Goal: Transaction & Acquisition: Purchase product/service

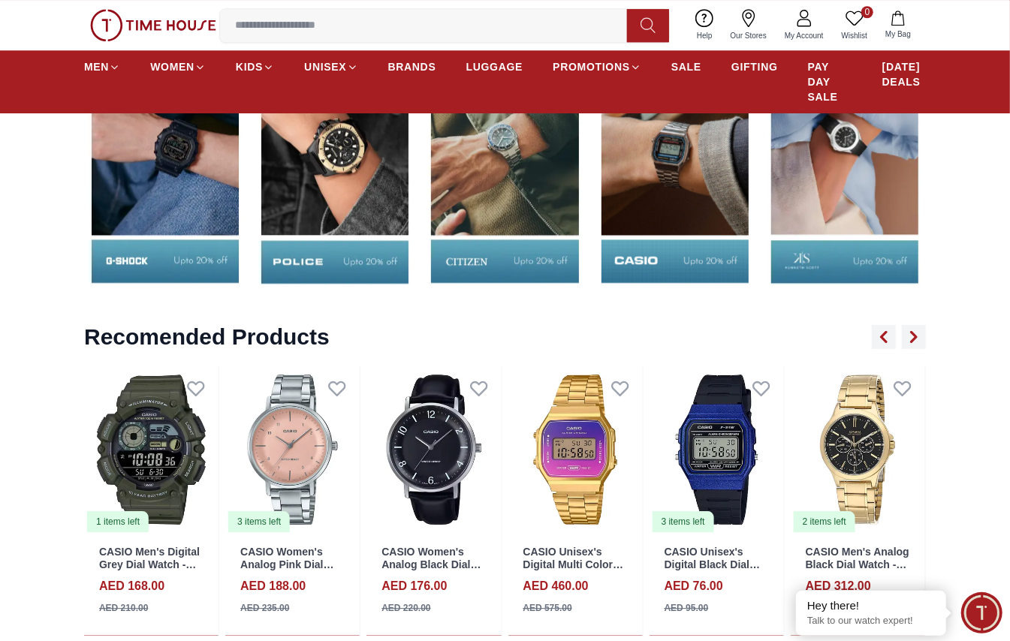
scroll to position [2307, 0]
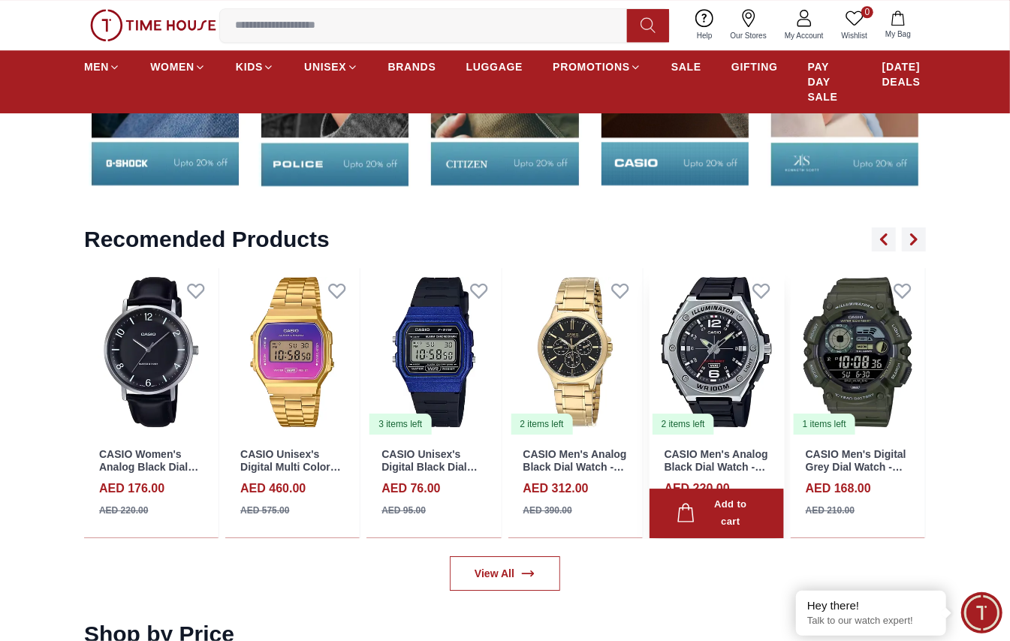
click at [702, 347] on img at bounding box center [717, 352] width 134 height 168
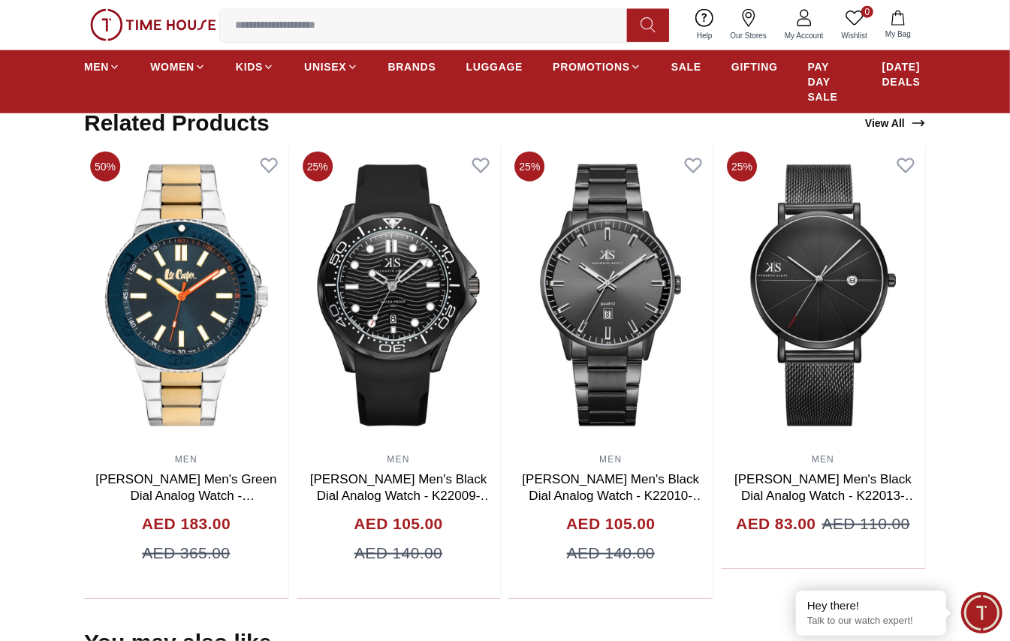
scroll to position [901, 0]
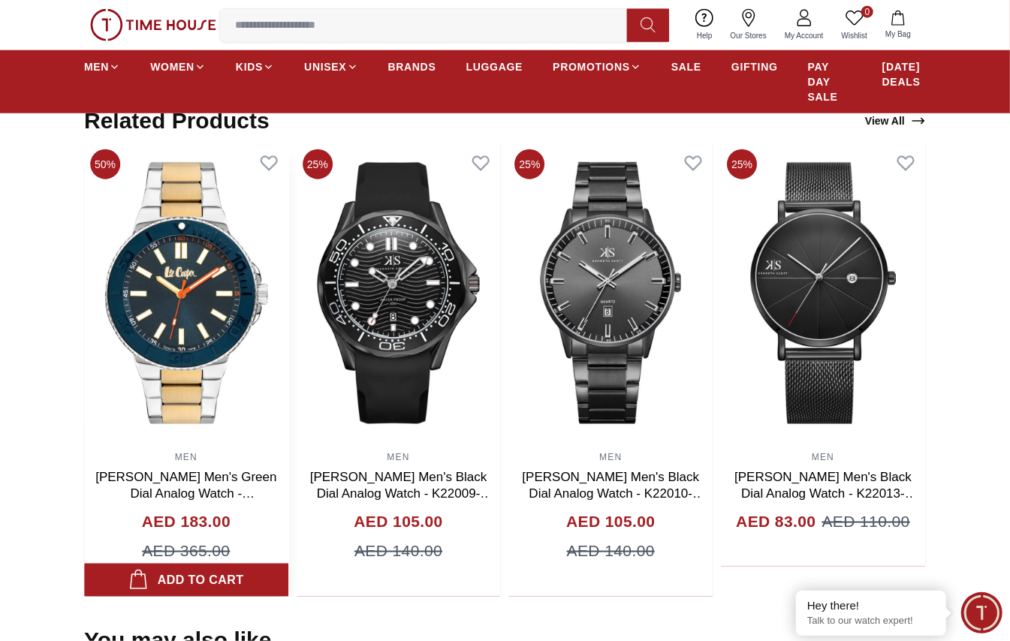
click at [184, 301] on img at bounding box center [186, 293] width 204 height 300
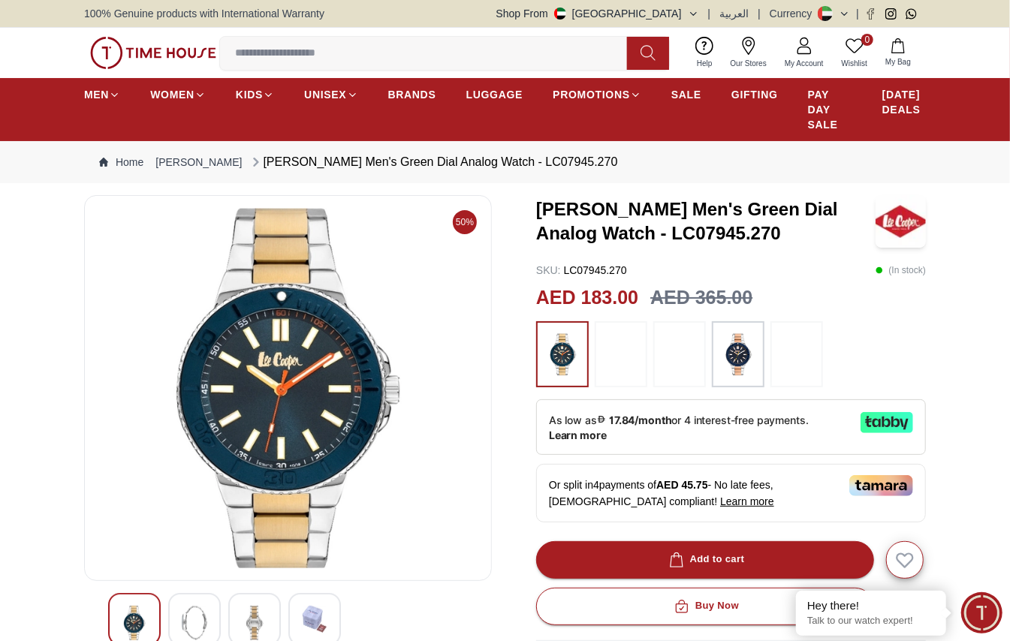
scroll to position [100, 0]
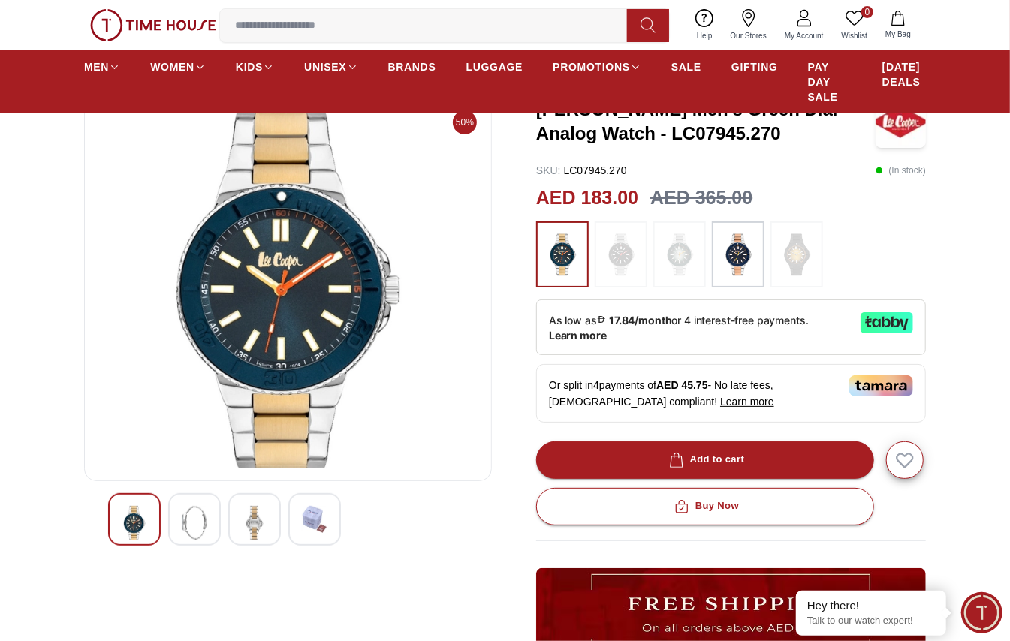
click at [207, 469] on img at bounding box center [194, 523] width 27 height 35
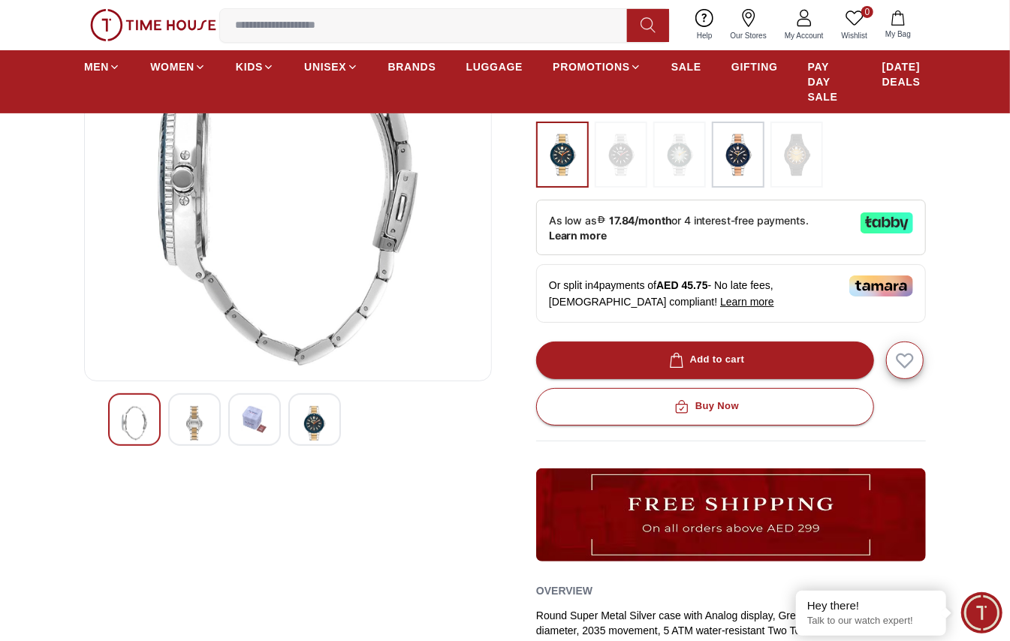
click at [244, 469] on div "50%" at bounding box center [288, 383] width 408 height 777
click at [266, 433] on img at bounding box center [254, 419] width 27 height 27
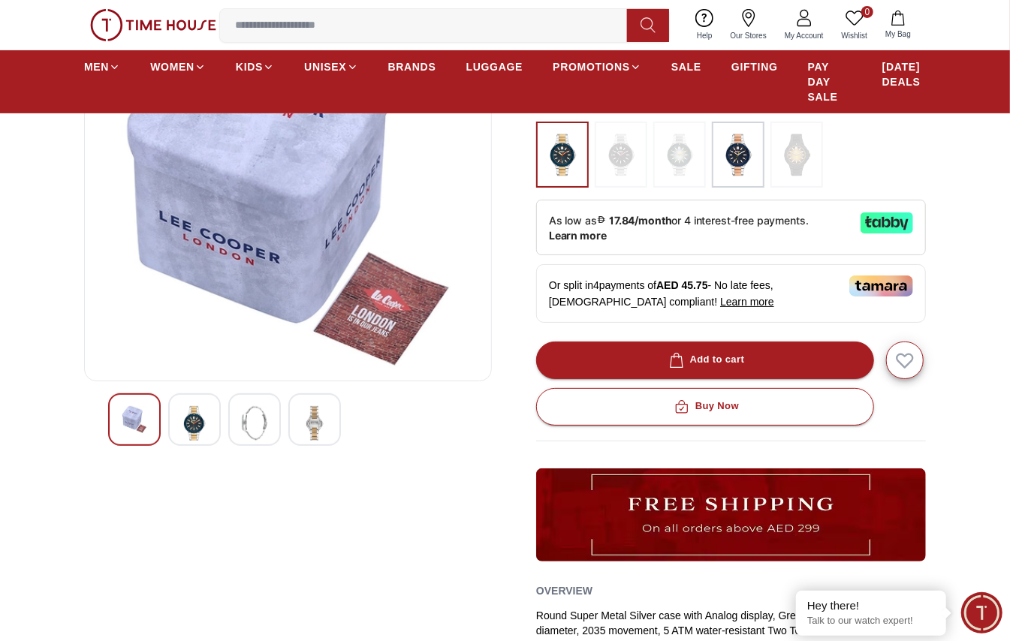
click at [305, 427] on img at bounding box center [314, 423] width 27 height 35
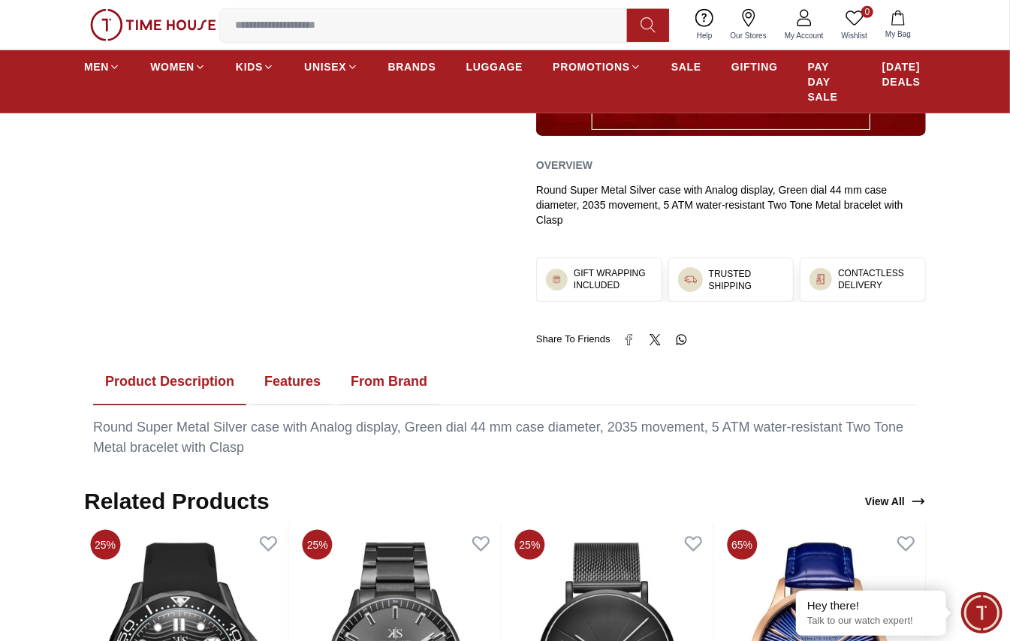
scroll to position [601, 0]
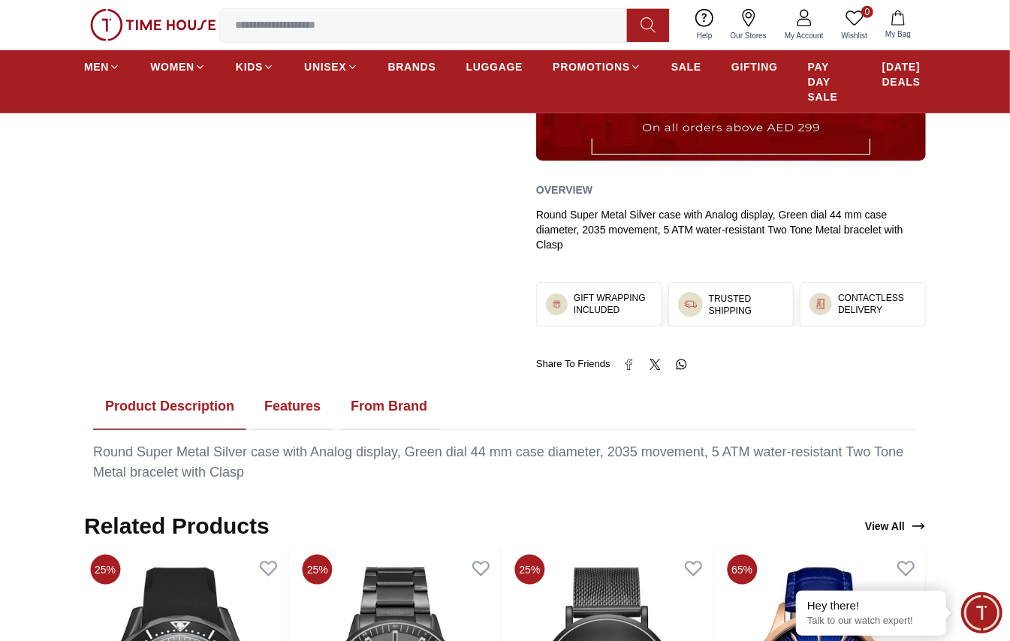
click at [280, 397] on button "Features" at bounding box center [292, 407] width 80 height 47
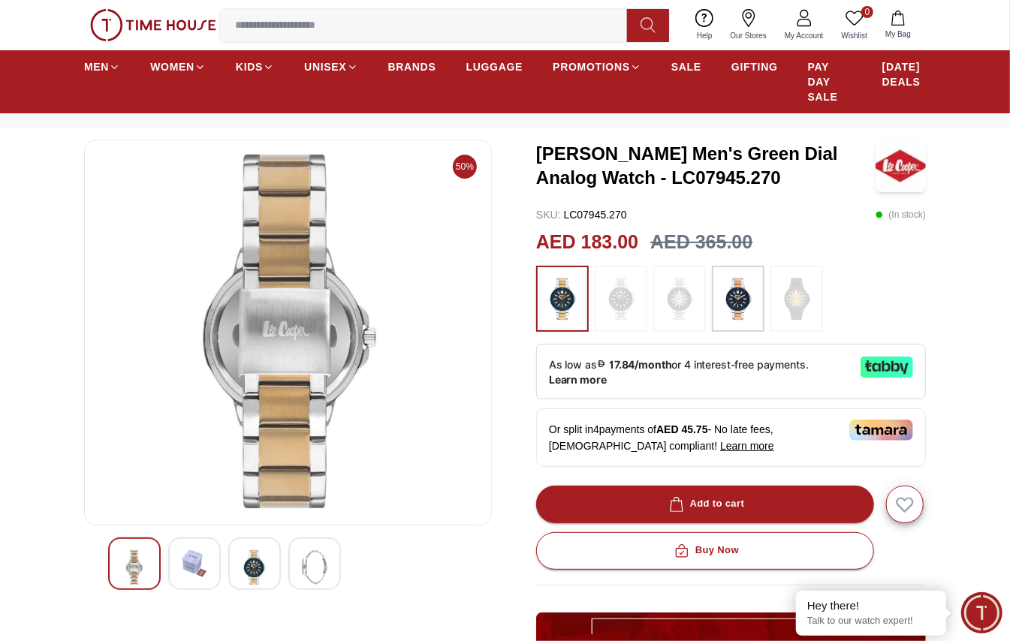
scroll to position [0, 0]
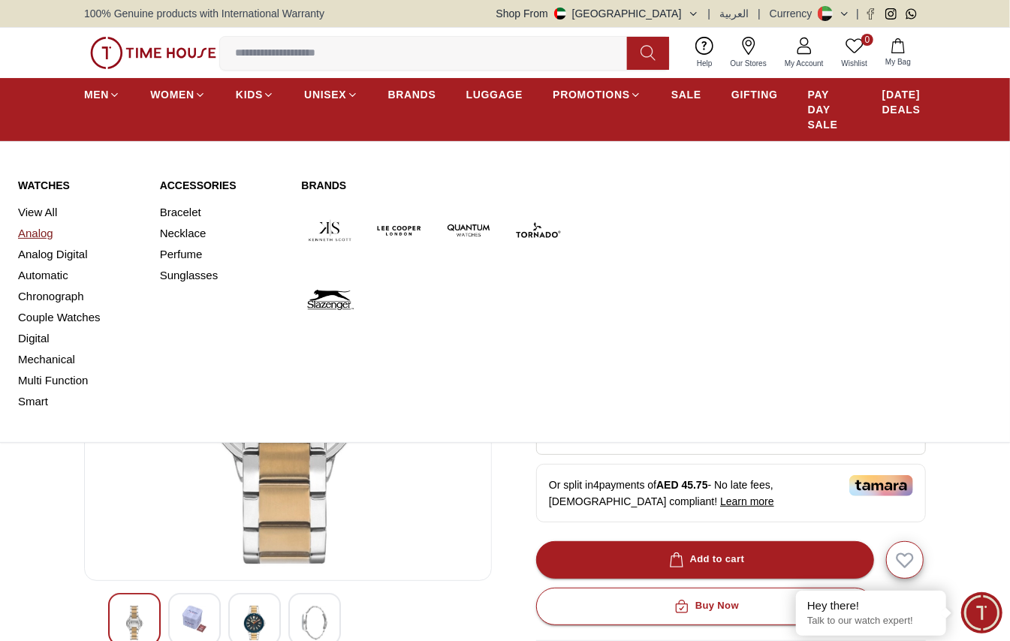
click at [43, 231] on link "Analog" at bounding box center [80, 233] width 124 height 21
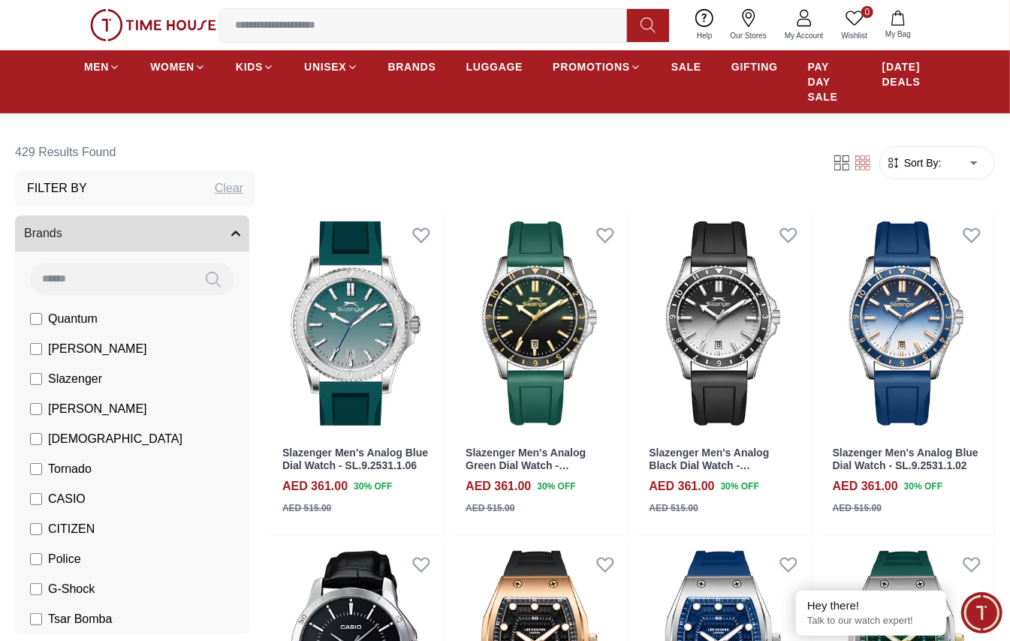
scroll to position [100, 0]
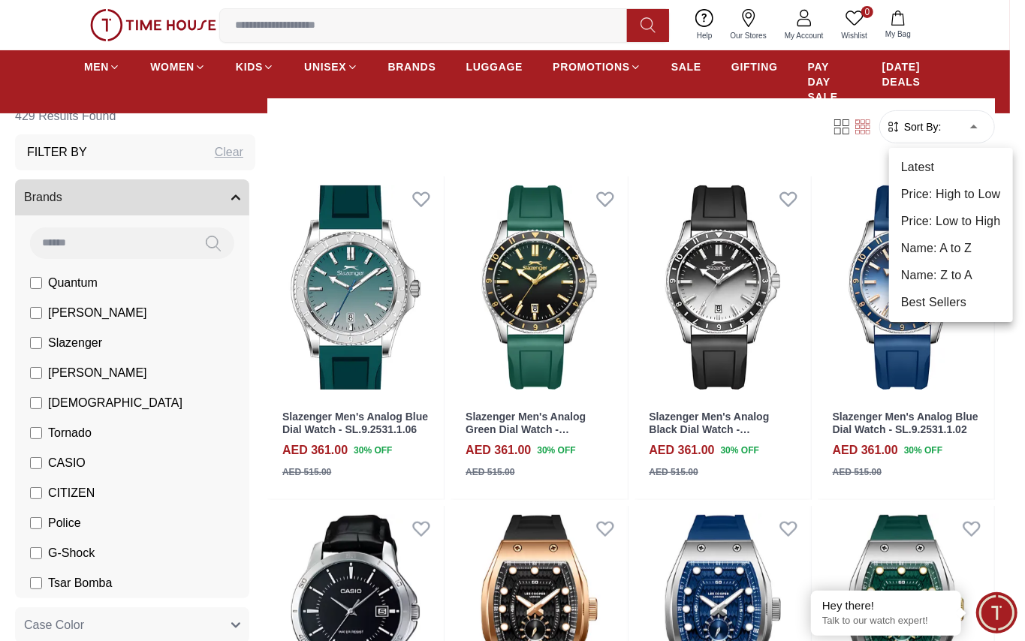
click at [38, 315] on div at bounding box center [512, 320] width 1025 height 641
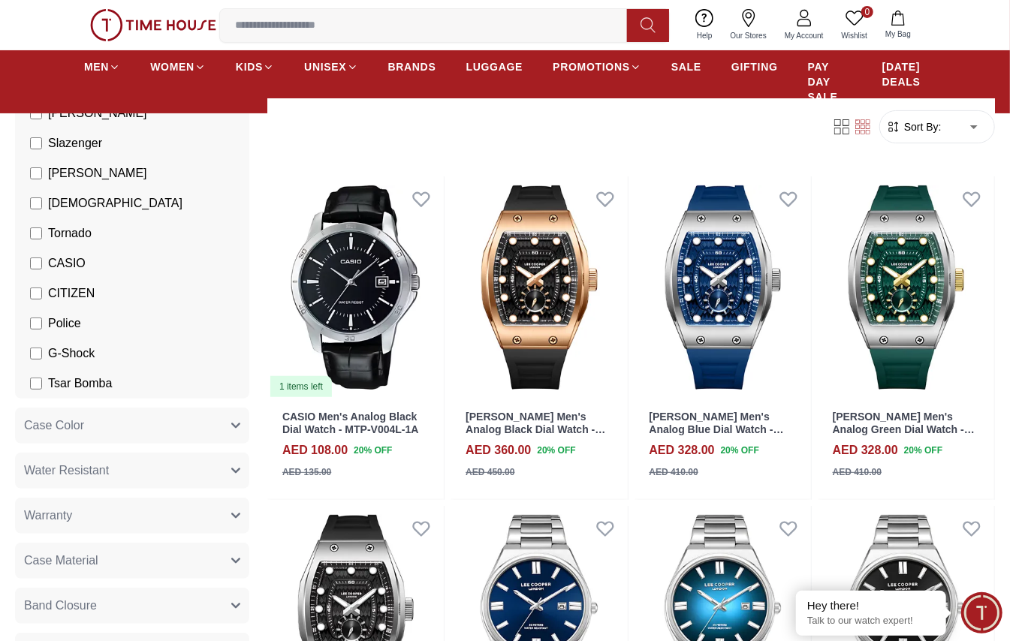
scroll to position [300, 0]
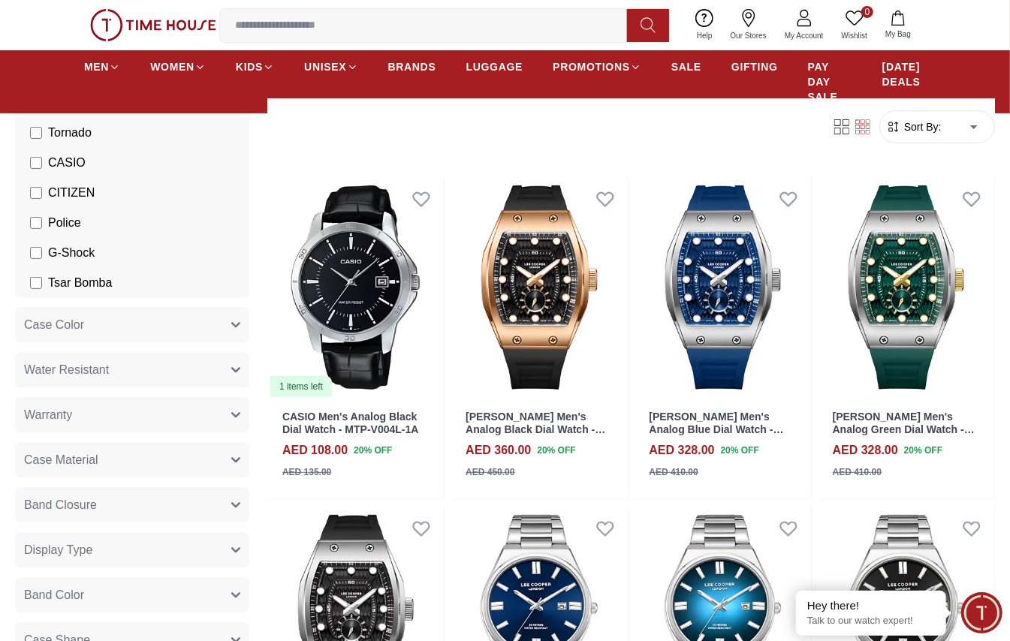
click at [149, 323] on button "Case Color" at bounding box center [132, 325] width 234 height 36
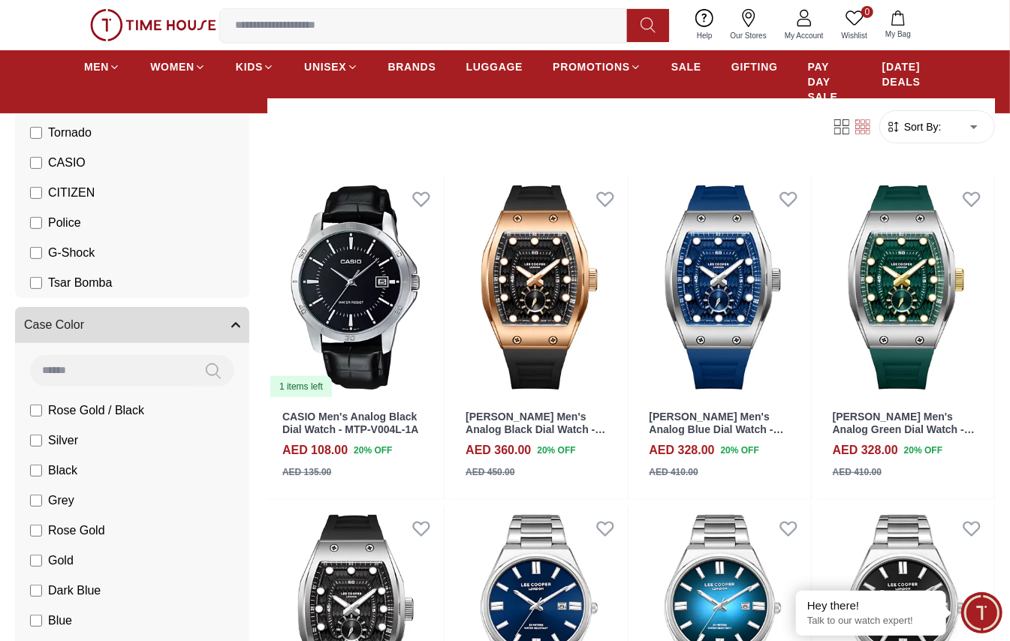
click at [215, 321] on button "Case Color" at bounding box center [132, 325] width 234 height 36
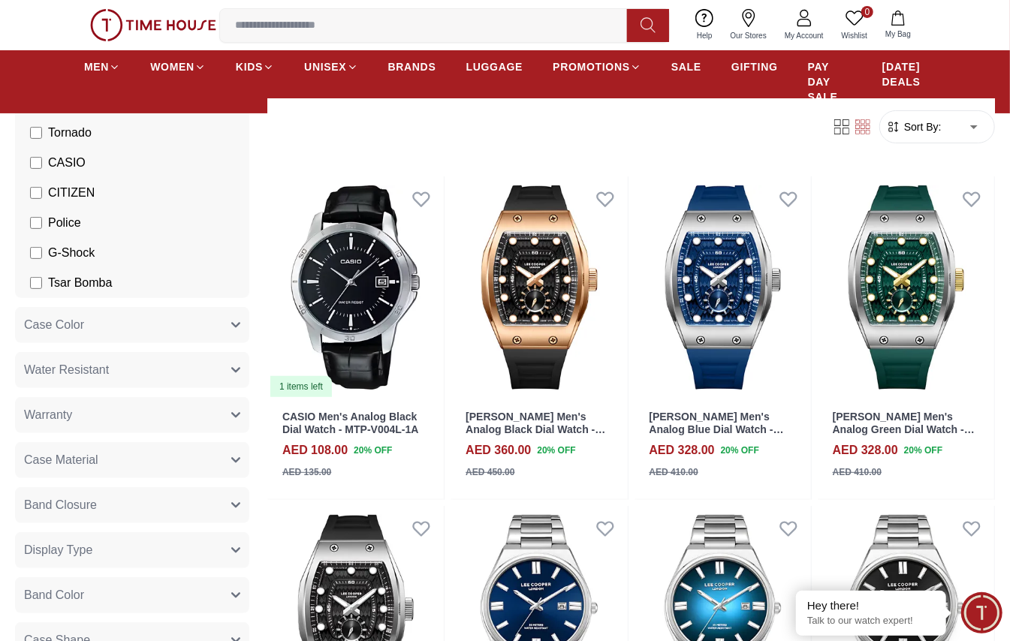
click at [163, 413] on button "Warranty" at bounding box center [132, 415] width 234 height 36
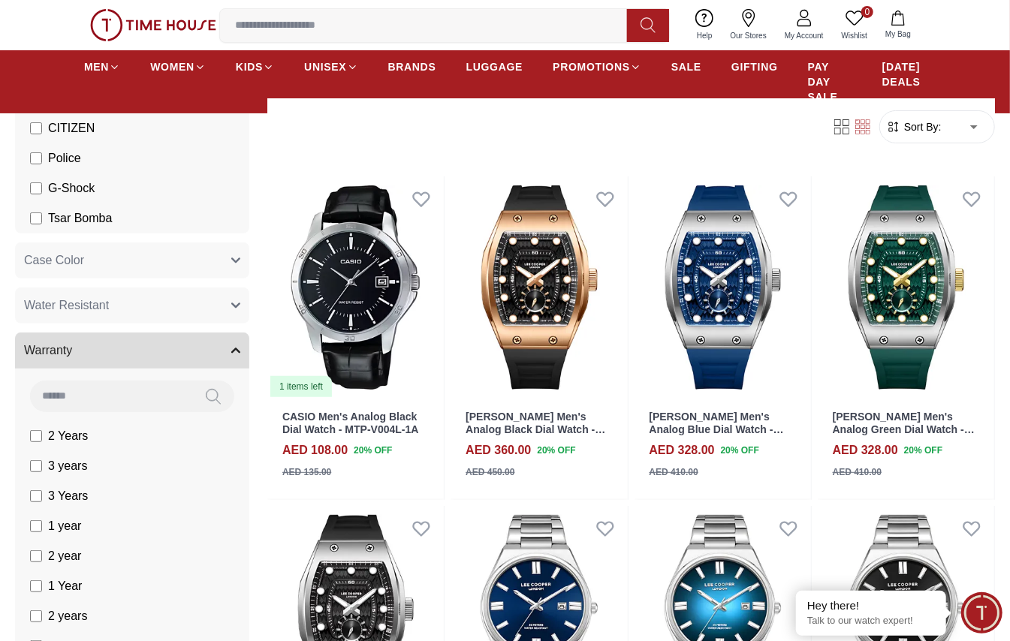
scroll to position [400, 0]
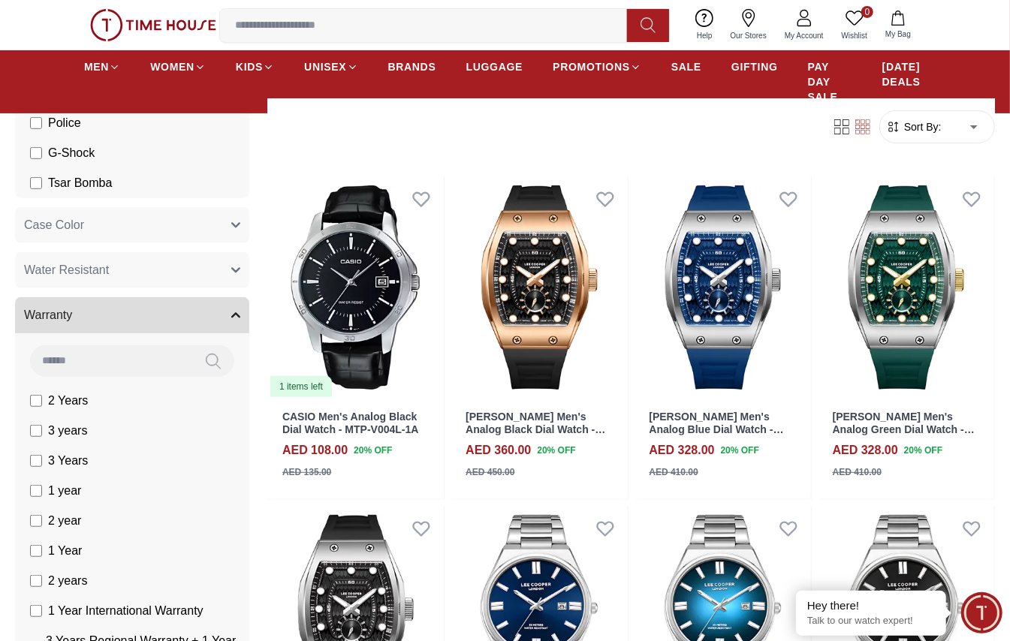
click at [195, 308] on button "Warranty" at bounding box center [132, 315] width 234 height 36
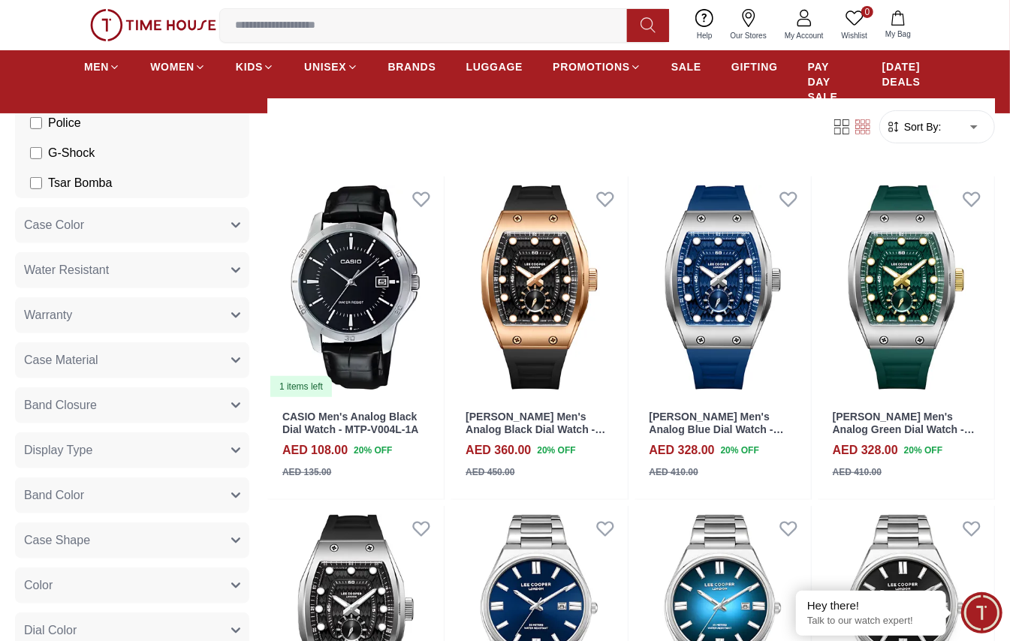
click at [158, 362] on button "Case Material" at bounding box center [132, 361] width 234 height 36
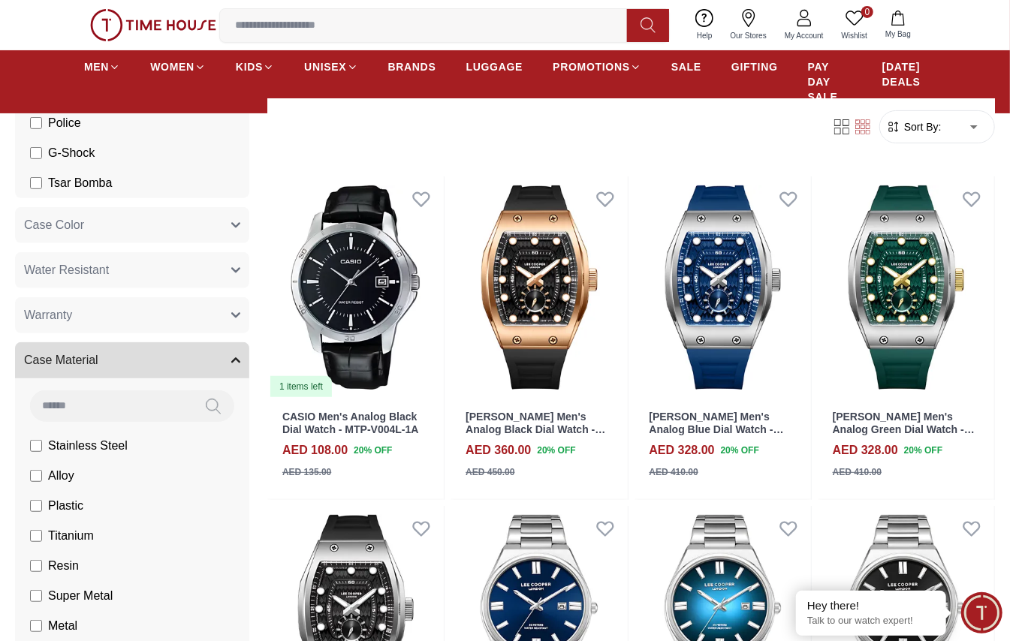
click at [158, 362] on button "Case Material" at bounding box center [132, 361] width 234 height 36
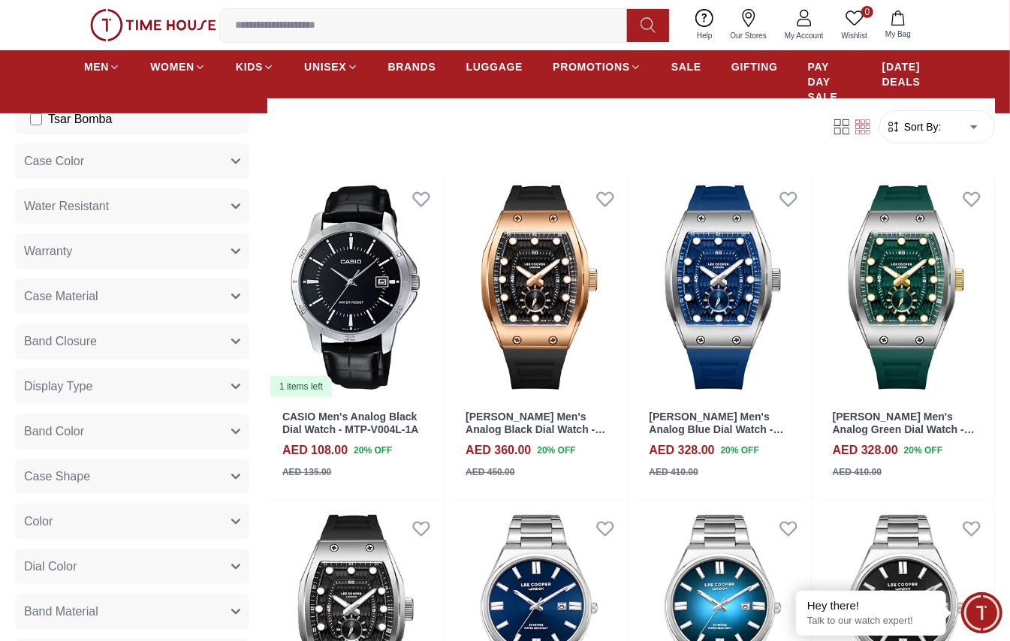
scroll to position [500, 0]
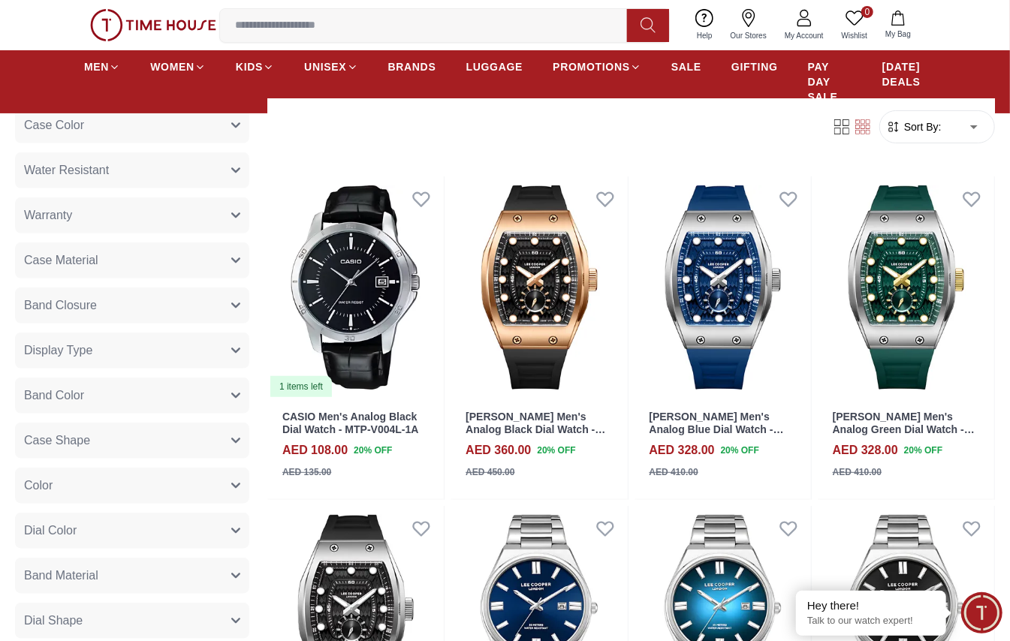
click at [174, 259] on button "Case Material" at bounding box center [132, 261] width 234 height 36
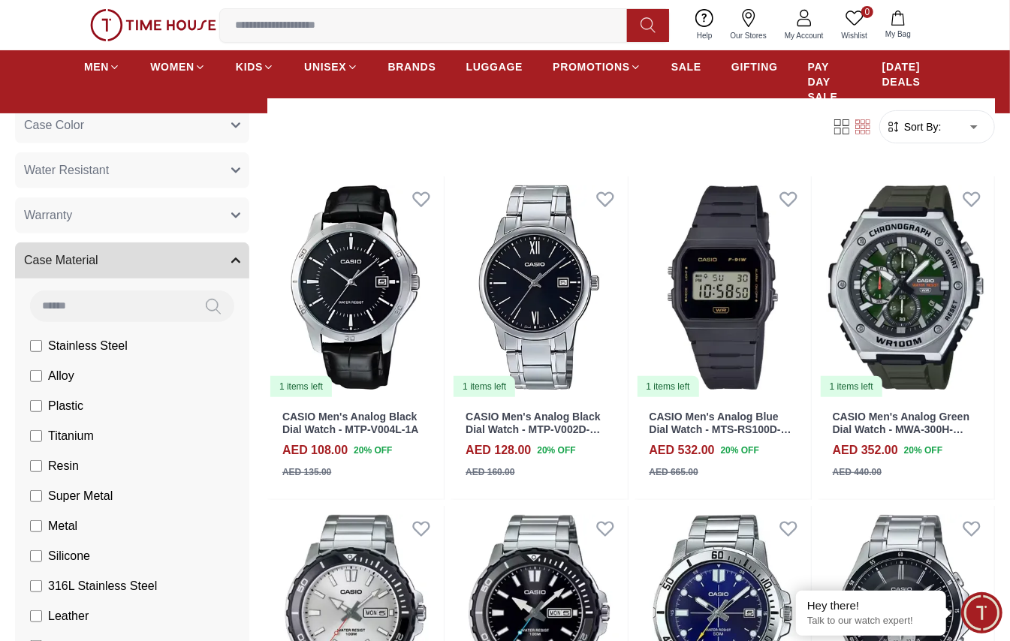
click at [198, 258] on button "Case Material" at bounding box center [132, 261] width 234 height 36
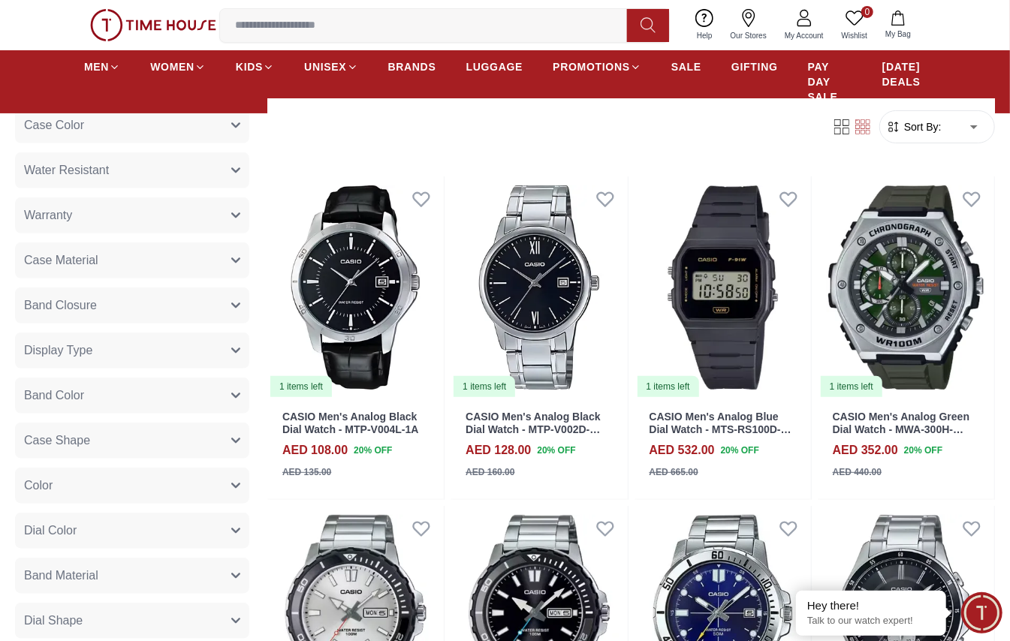
click at [139, 469] on button "Dial Color" at bounding box center [132, 531] width 234 height 36
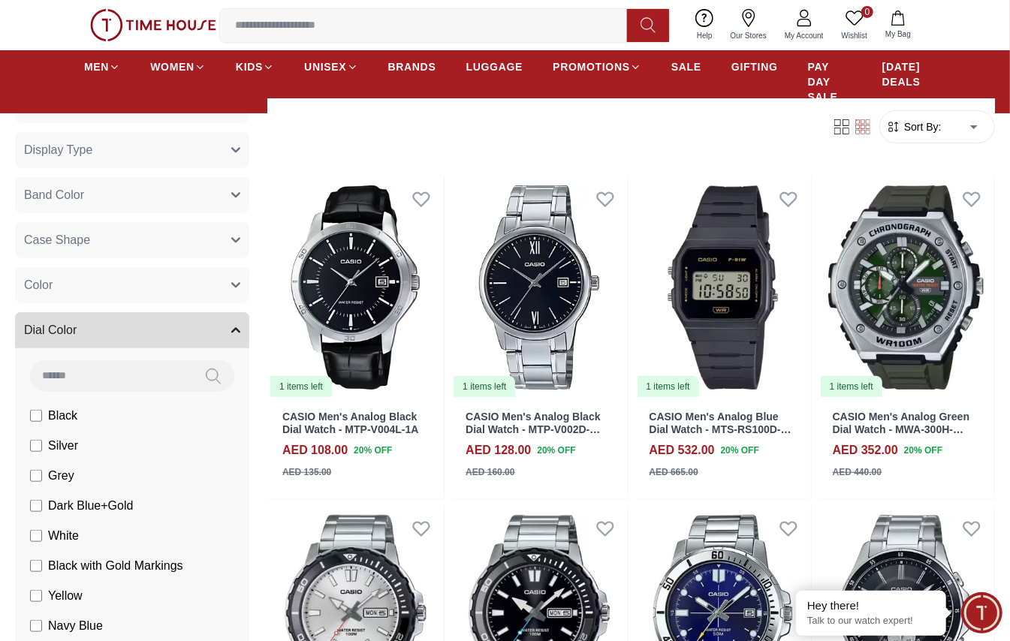
scroll to position [2231, 0]
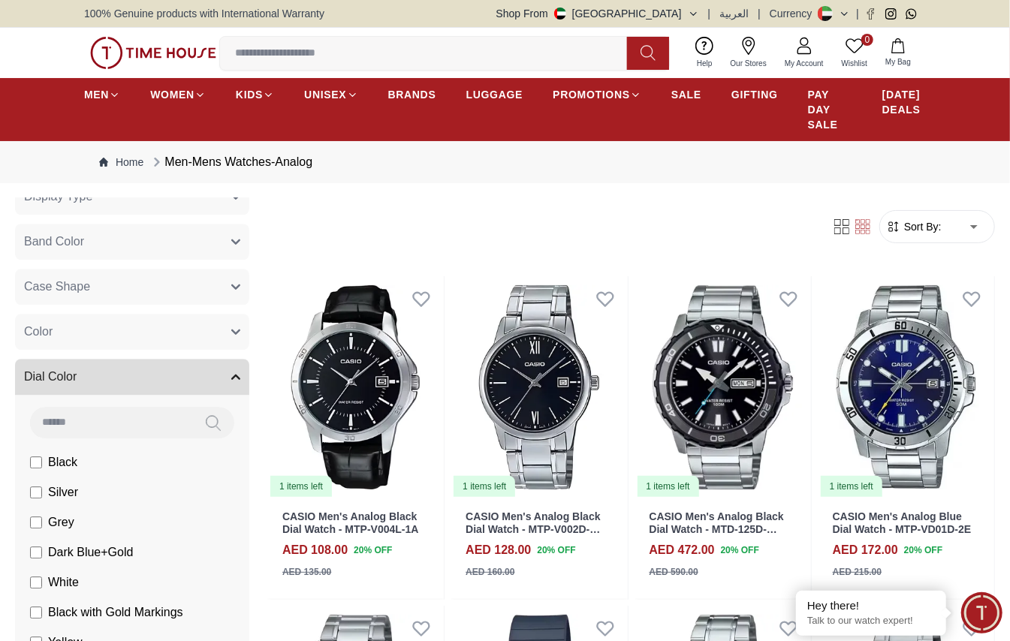
click at [231, 382] on icon "button" at bounding box center [235, 377] width 9 height 9
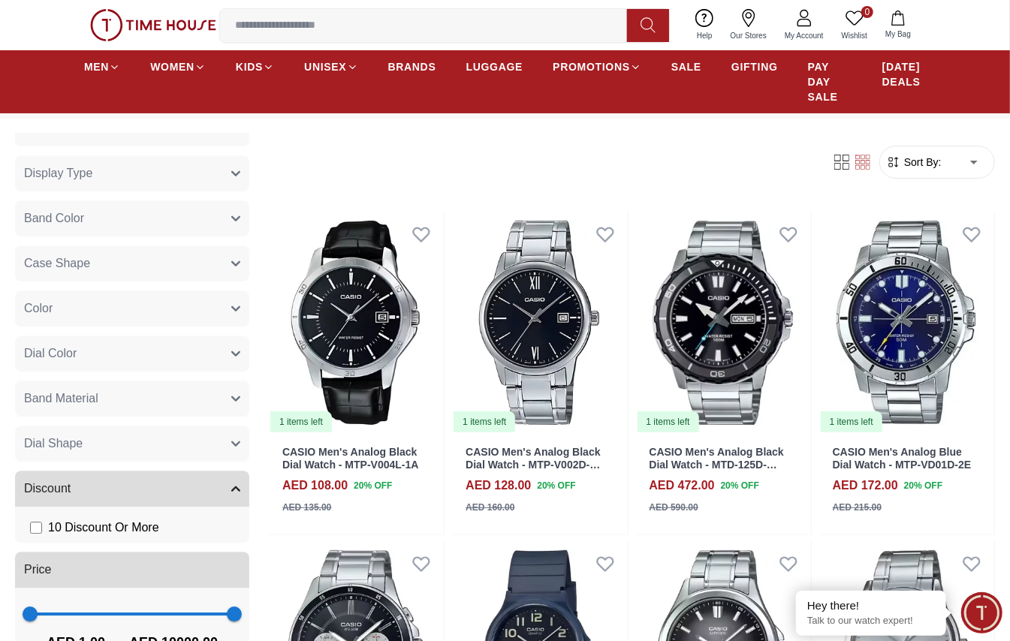
scroll to position [100, 0]
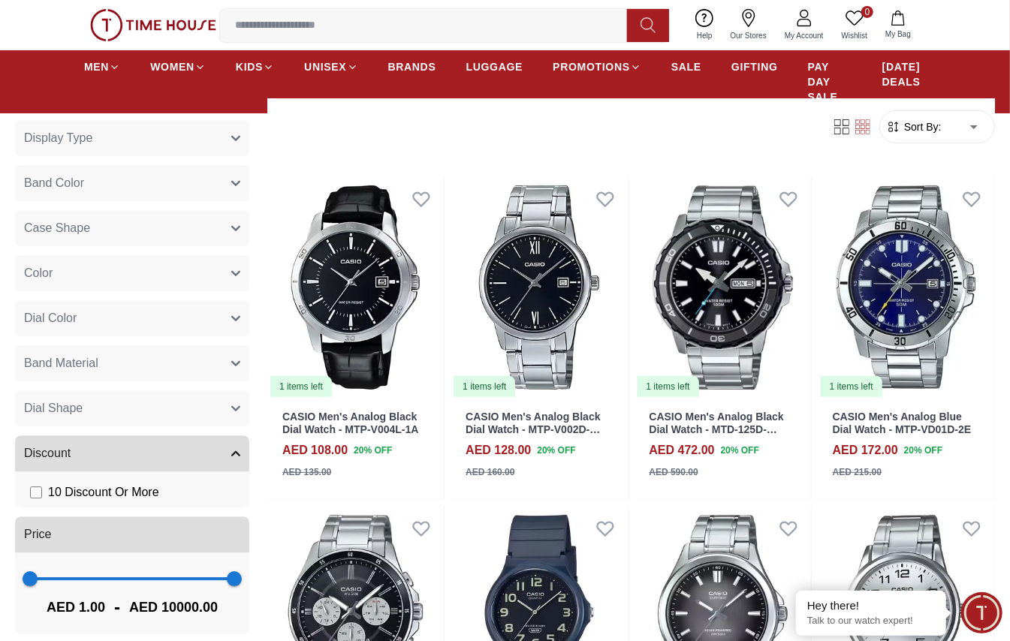
click at [176, 353] on button "Band Material" at bounding box center [132, 364] width 234 height 36
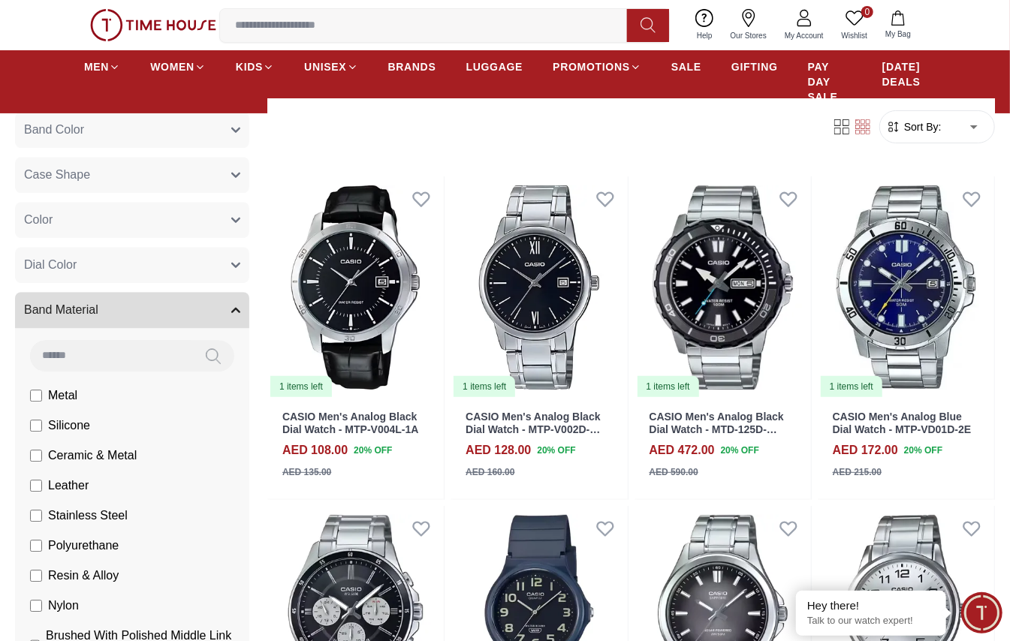
scroll to position [2343, 0]
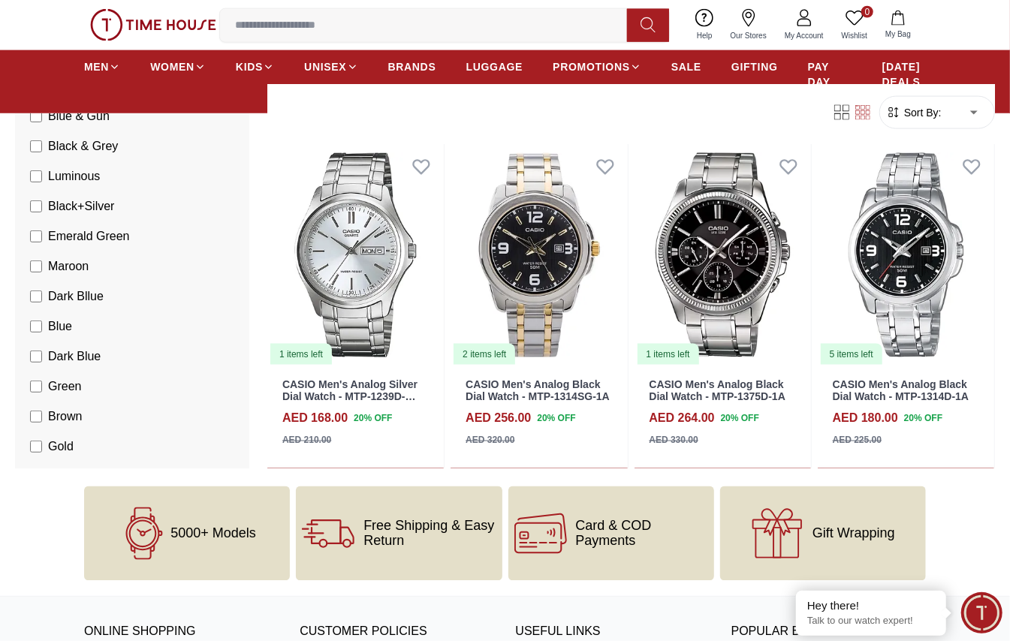
scroll to position [3144, 0]
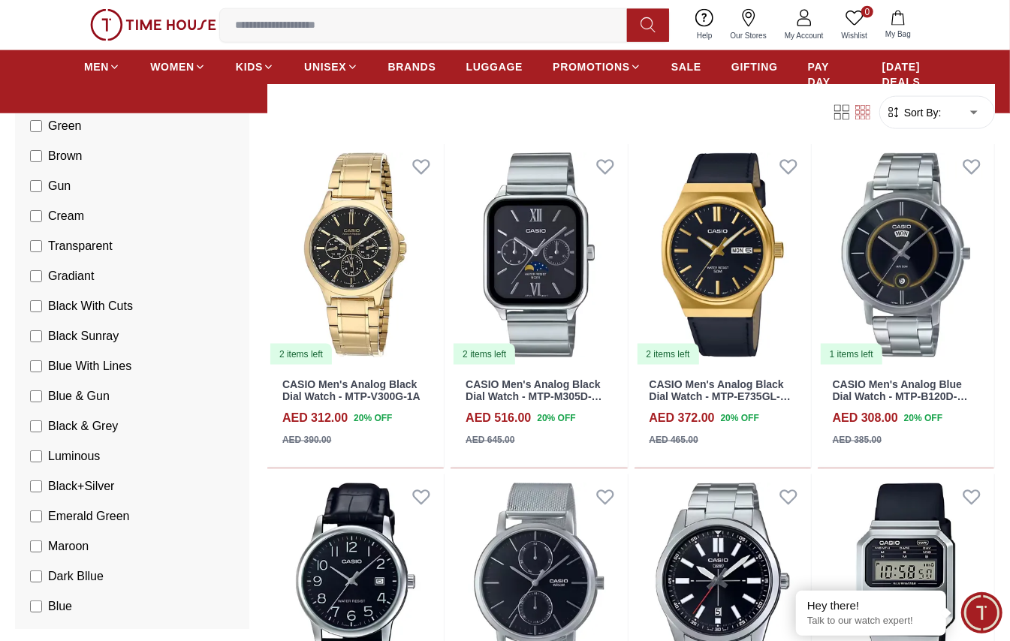
scroll to position [100, 0]
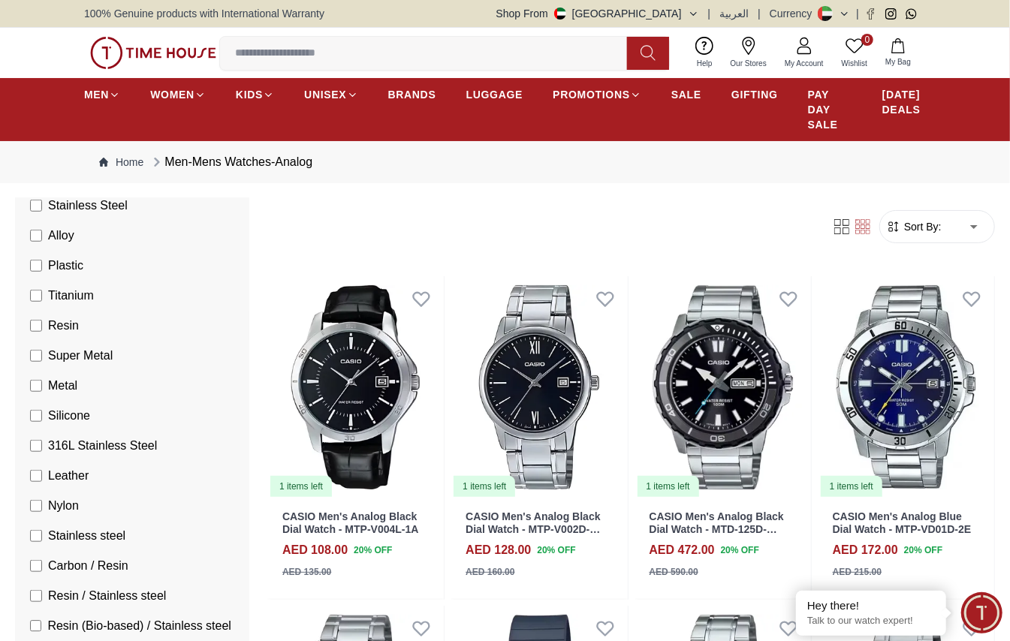
scroll to position [641, 0]
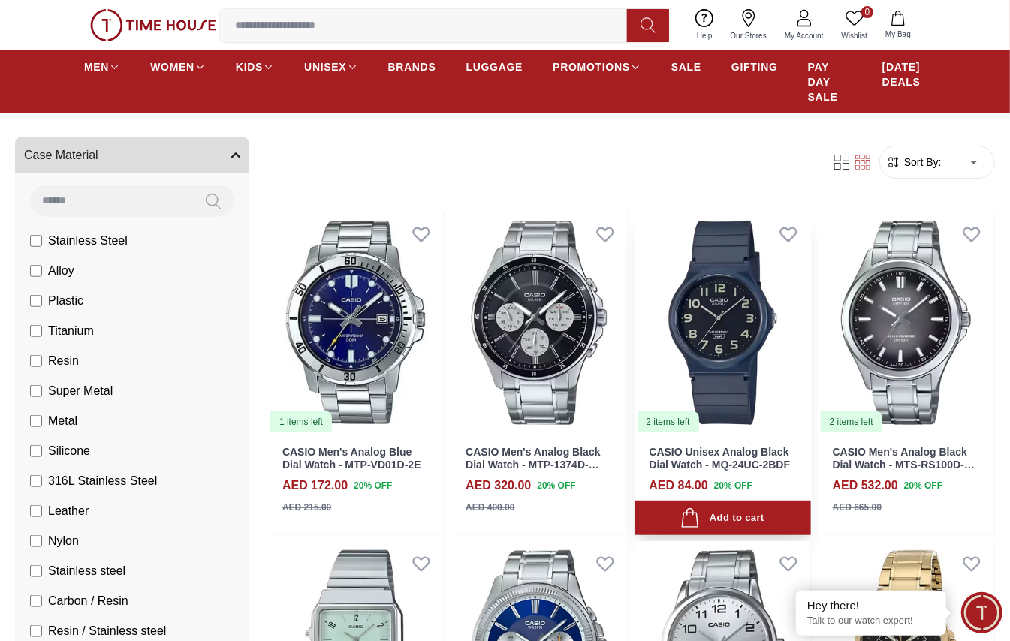
scroll to position [100, 0]
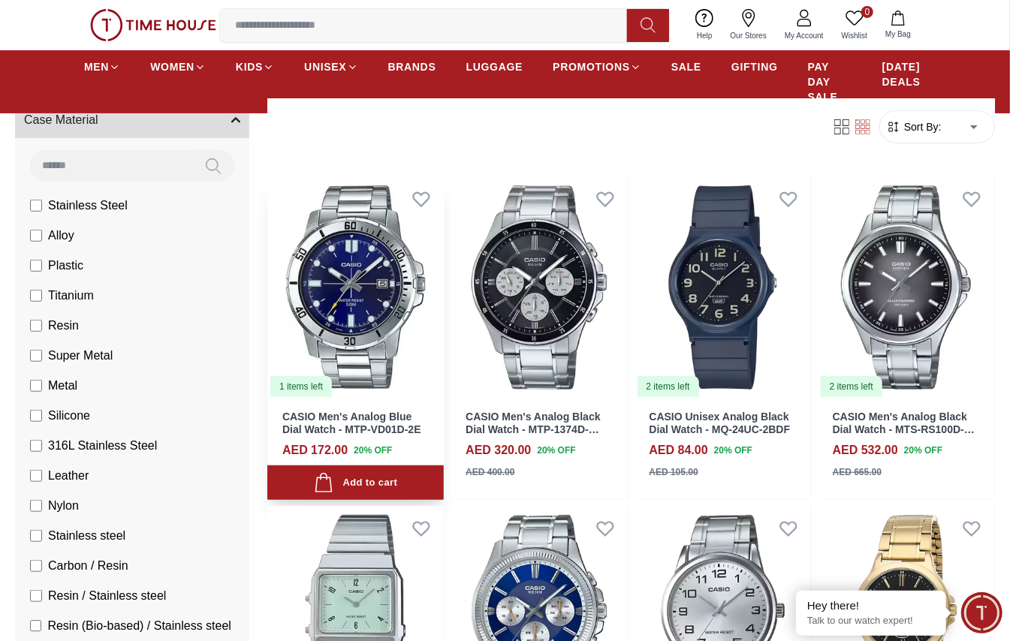
click at [385, 314] on img at bounding box center [355, 288] width 177 height 222
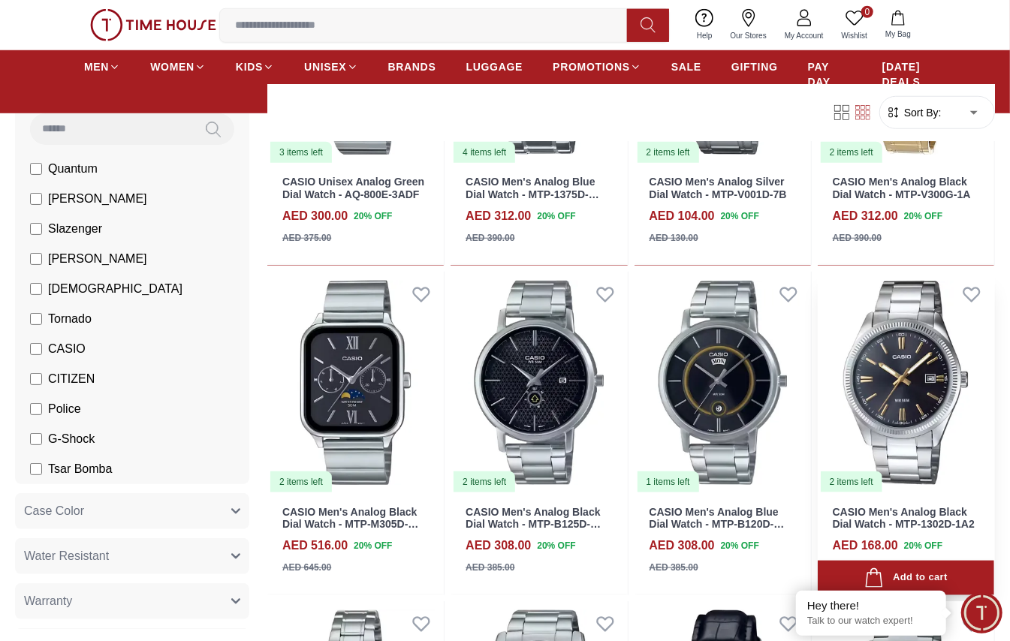
scroll to position [701, 0]
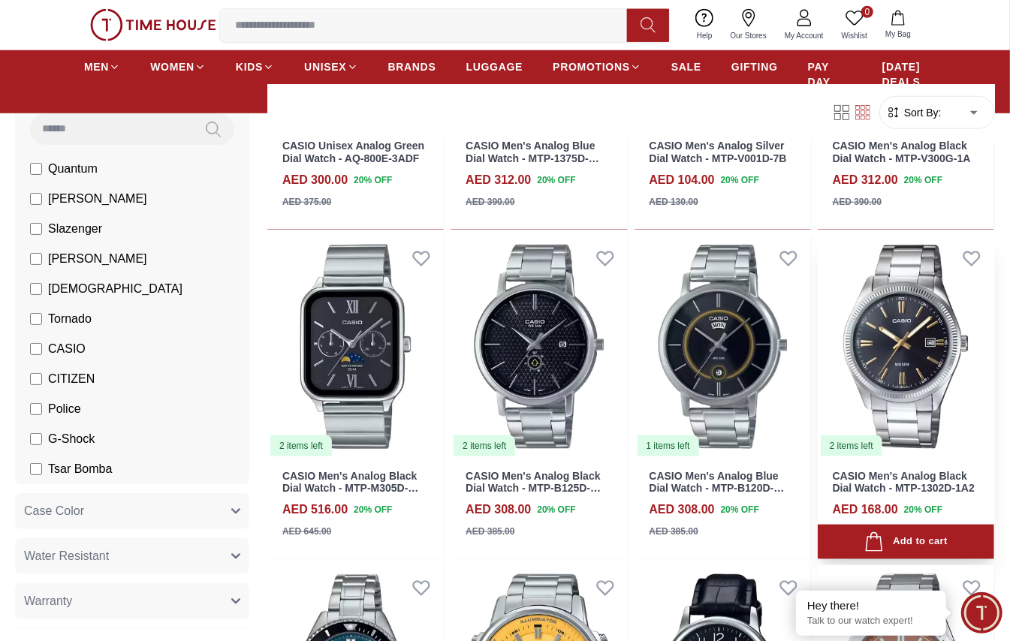
click at [757, 349] on img at bounding box center [906, 347] width 177 height 222
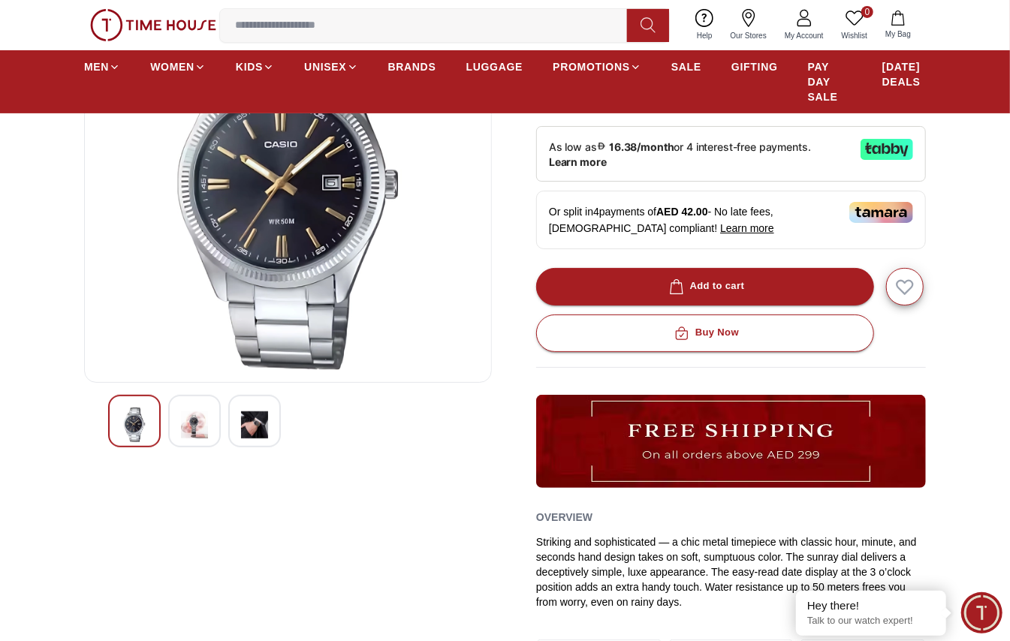
scroll to position [200, 0]
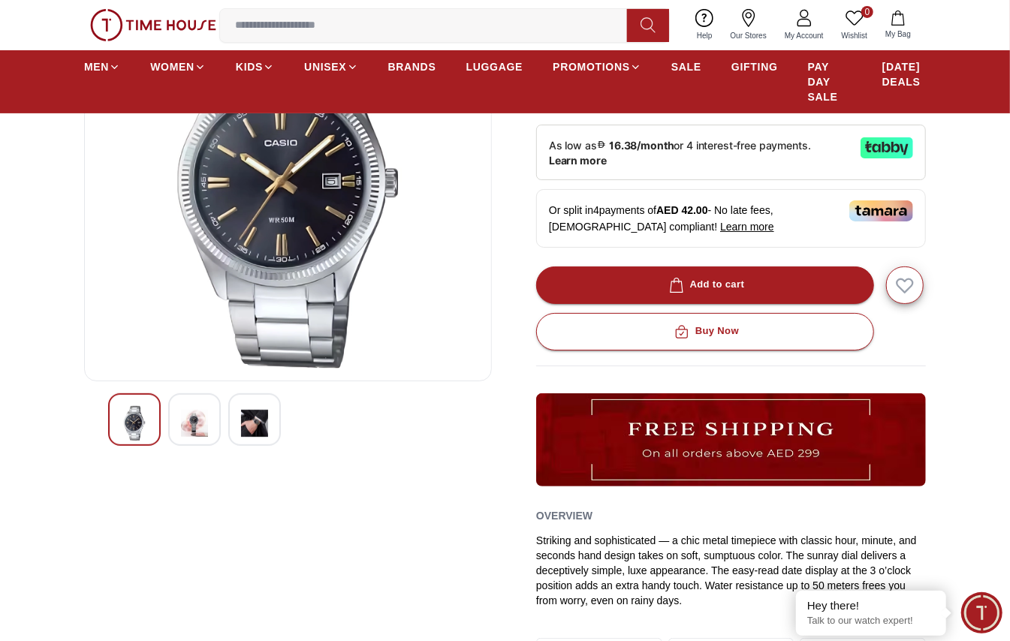
click at [186, 424] on img at bounding box center [194, 423] width 27 height 35
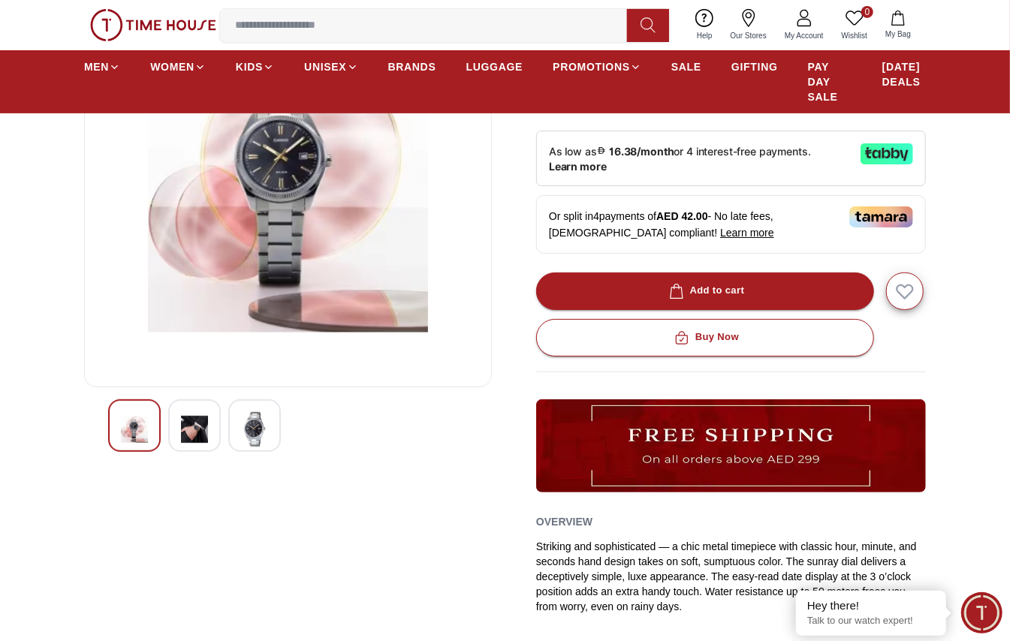
scroll to position [100, 0]
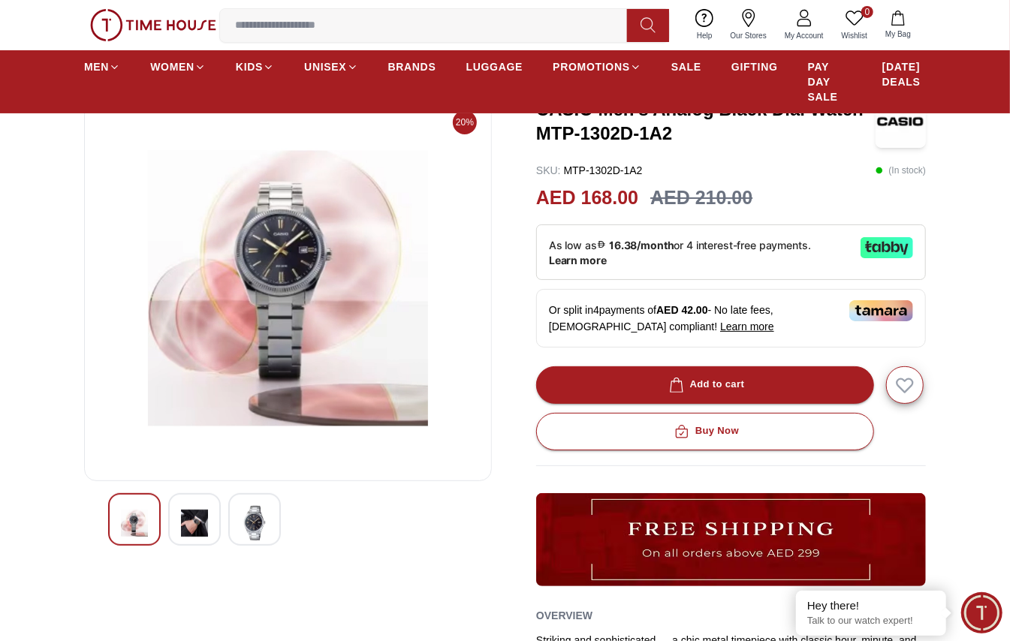
click at [243, 469] on img at bounding box center [254, 523] width 27 height 35
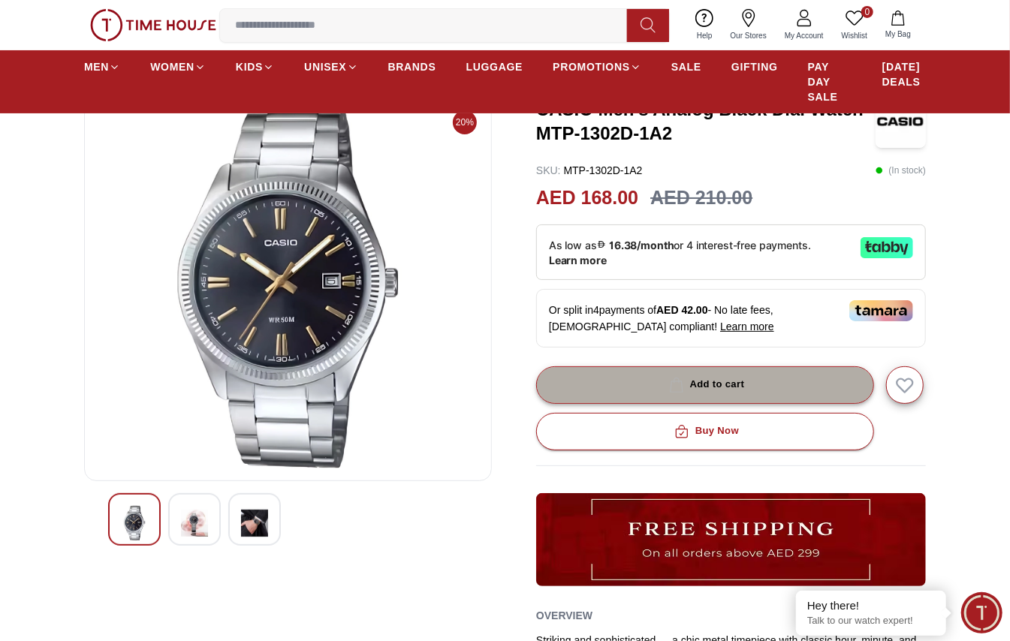
click at [605, 389] on button "Add to cart" at bounding box center [705, 386] width 338 height 38
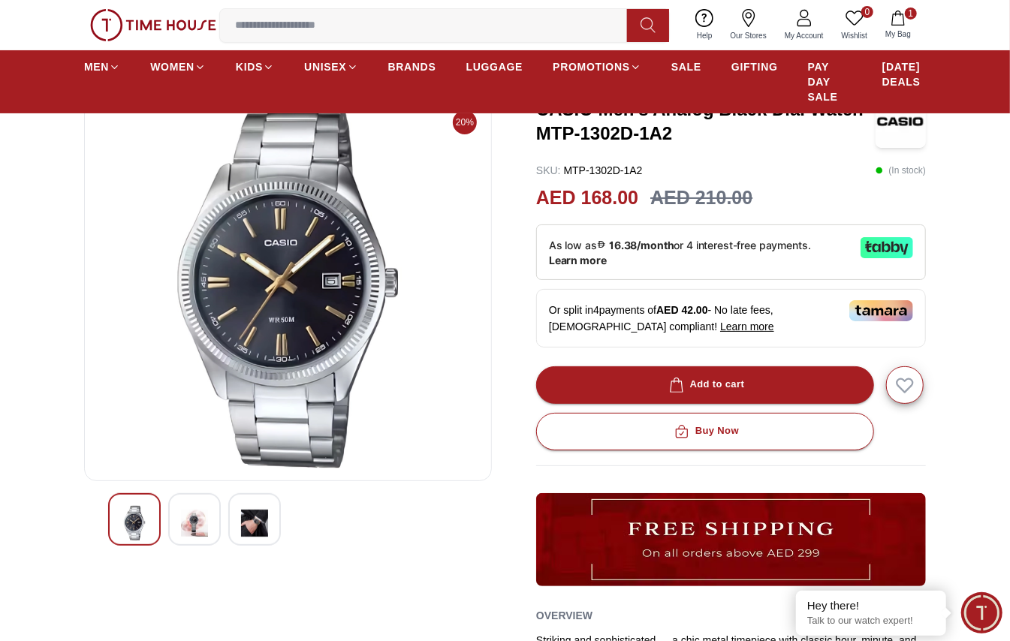
click at [251, 469] on img at bounding box center [254, 523] width 27 height 35
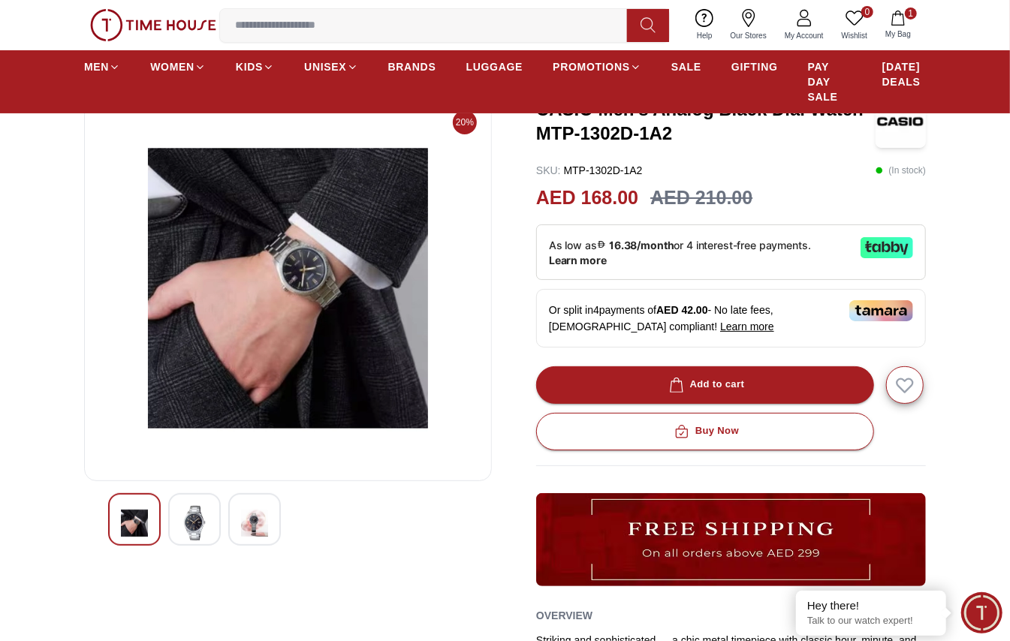
click at [323, 316] on img at bounding box center [288, 288] width 382 height 361
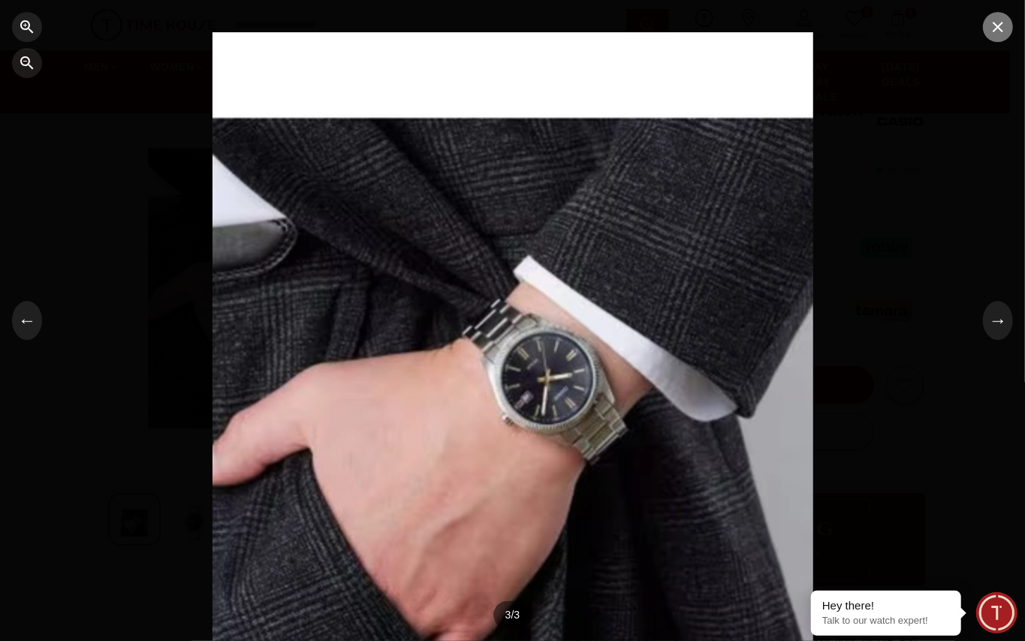
click at [757, 37] on button "button" at bounding box center [998, 27] width 30 height 30
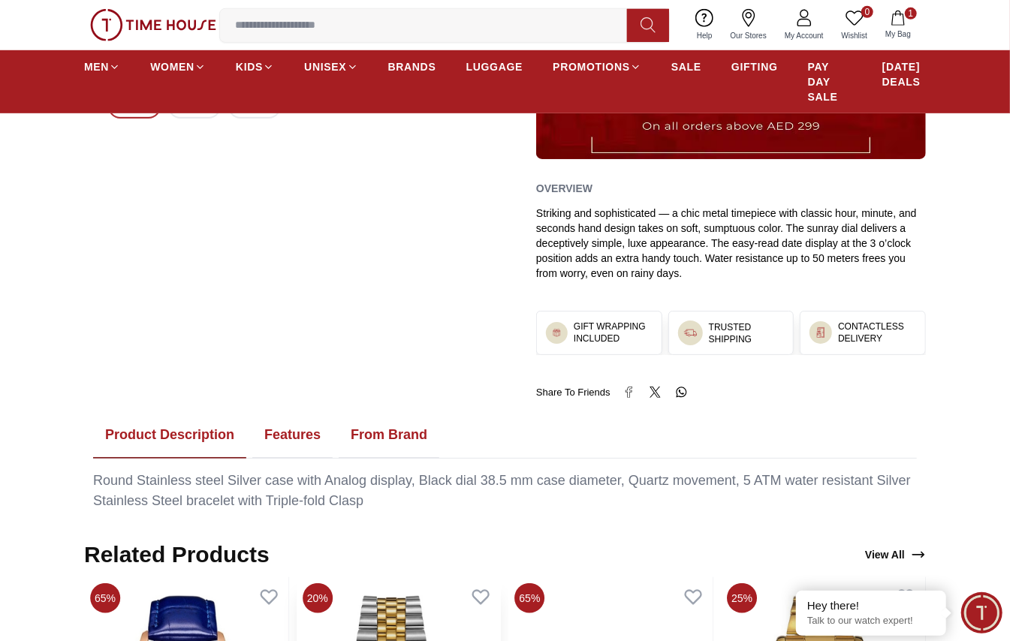
scroll to position [500, 0]
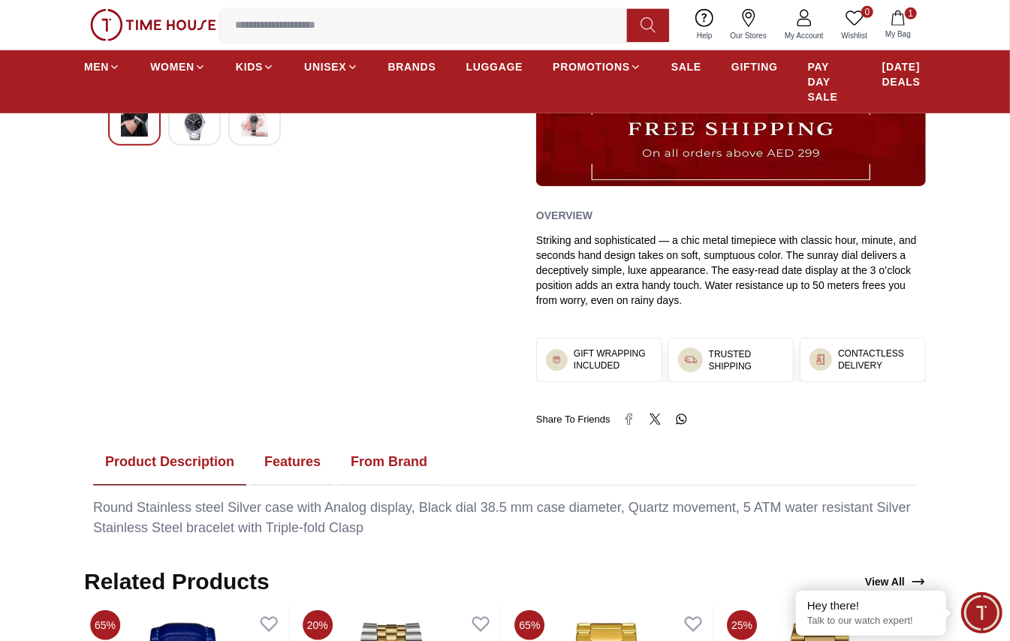
click at [277, 451] on button "Features" at bounding box center [292, 462] width 80 height 47
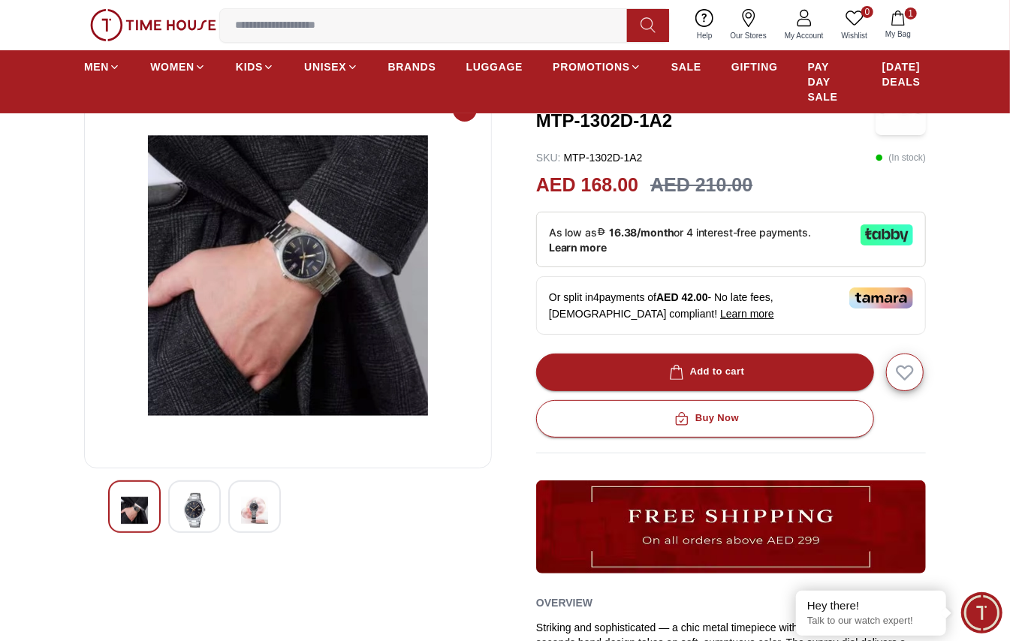
scroll to position [0, 0]
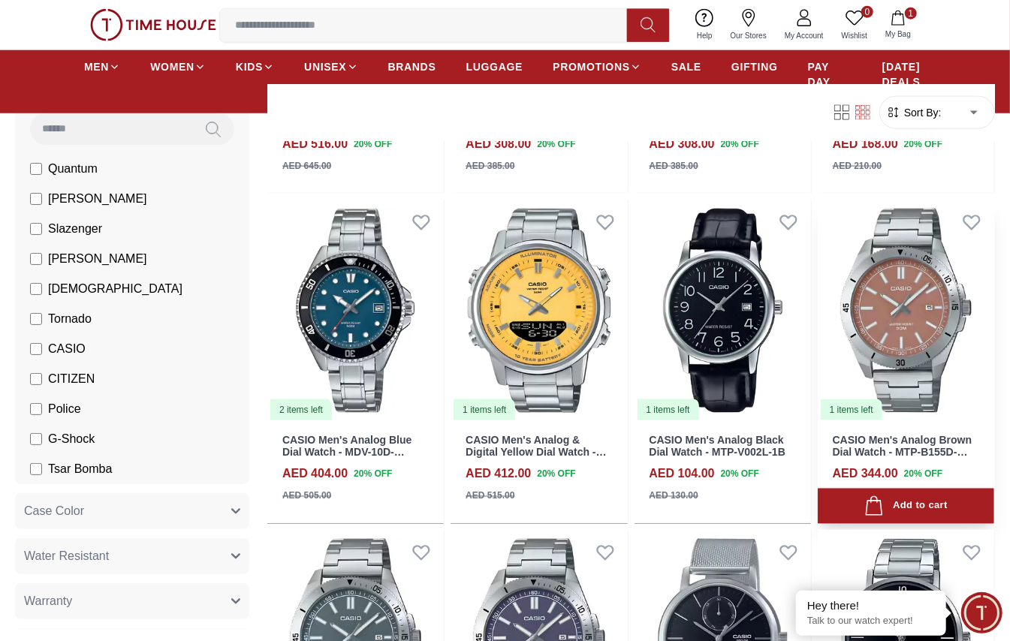
scroll to position [1101, 0]
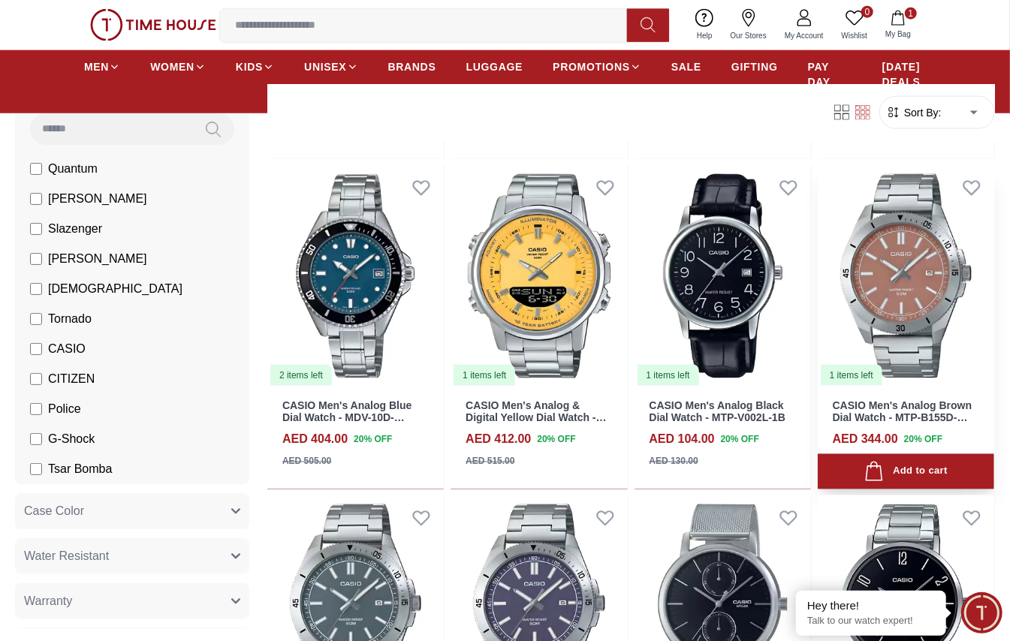
click at [757, 277] on img at bounding box center [906, 276] width 177 height 222
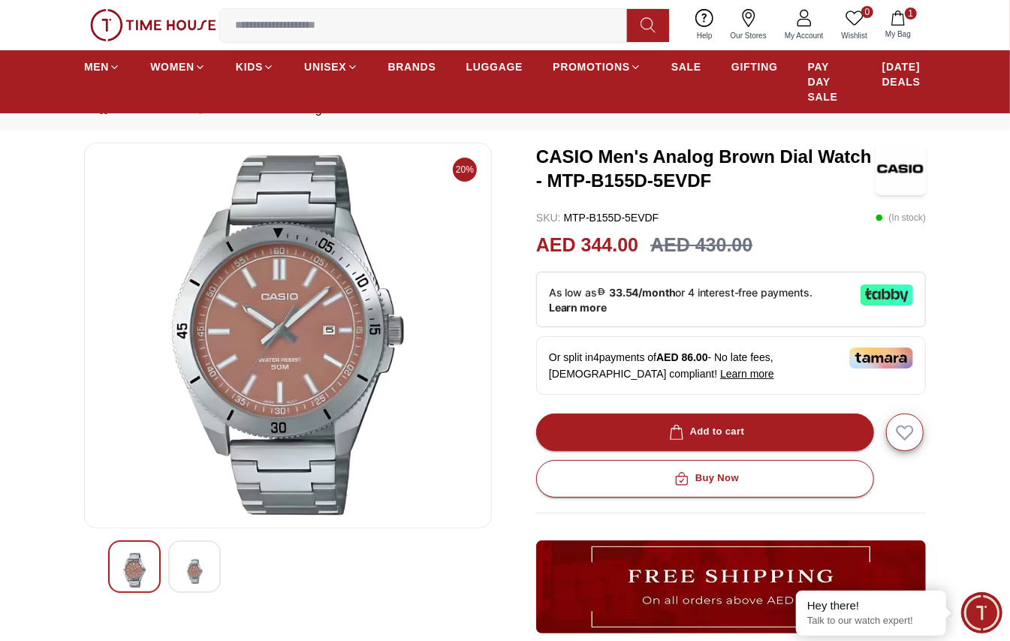
scroll to position [100, 0]
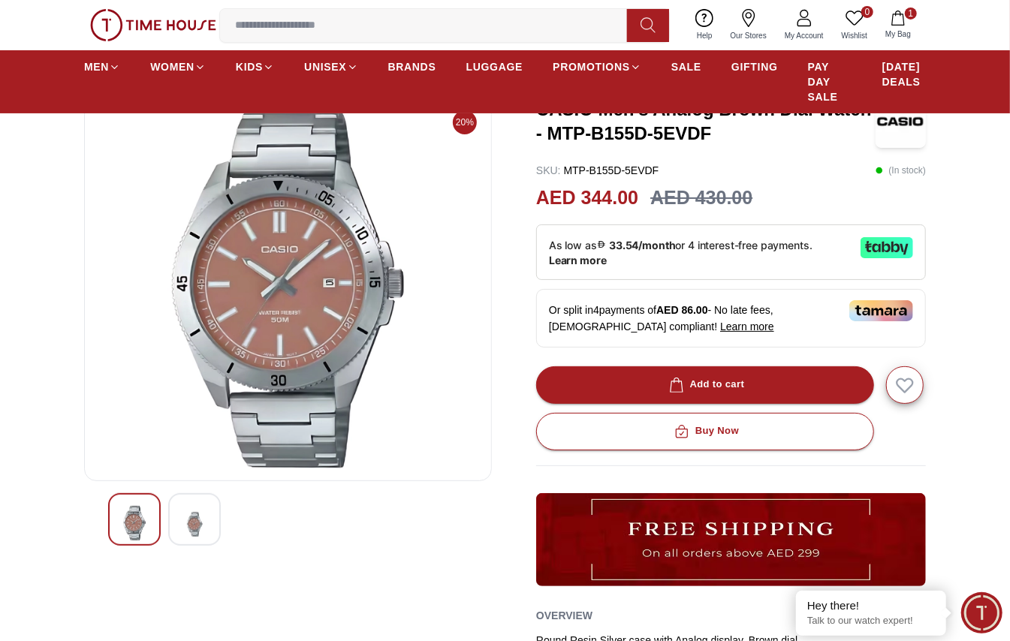
click at [304, 341] on img at bounding box center [288, 288] width 382 height 361
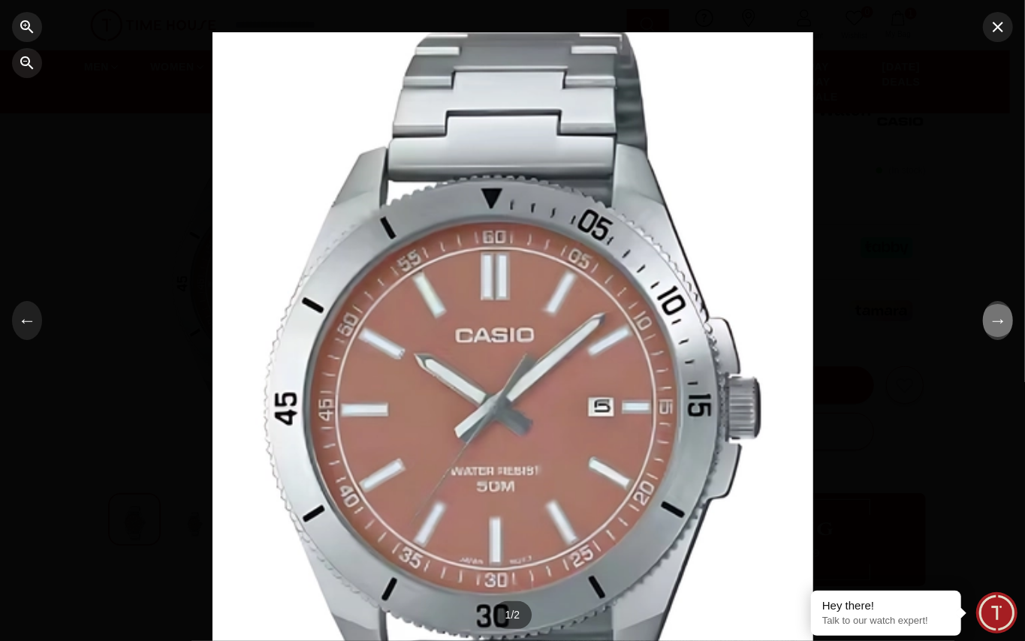
click at [757, 325] on button "→" at bounding box center [998, 320] width 30 height 39
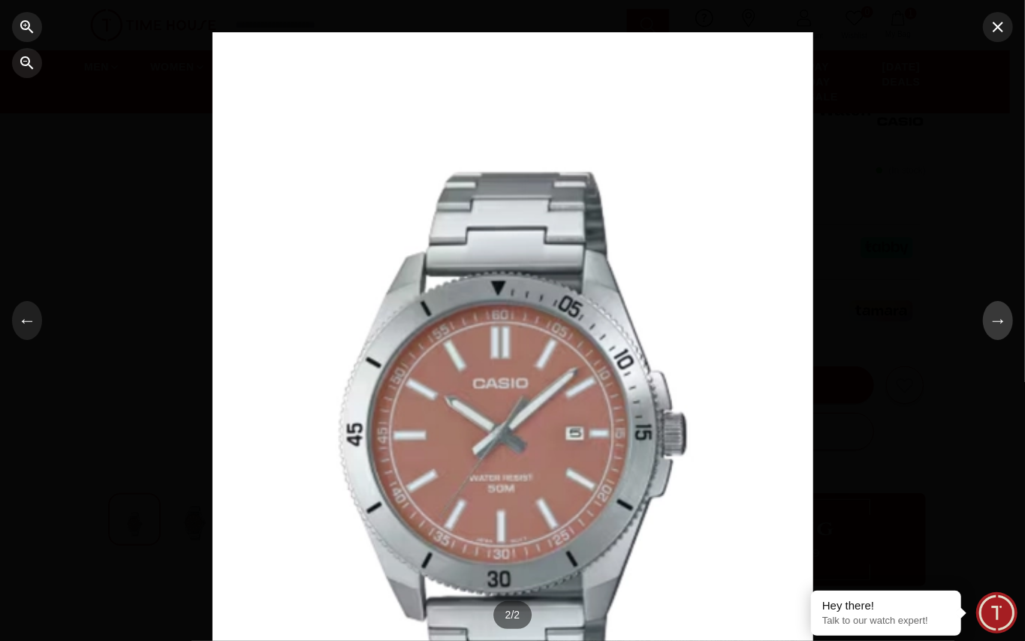
click at [757, 325] on button "→" at bounding box center [998, 320] width 30 height 39
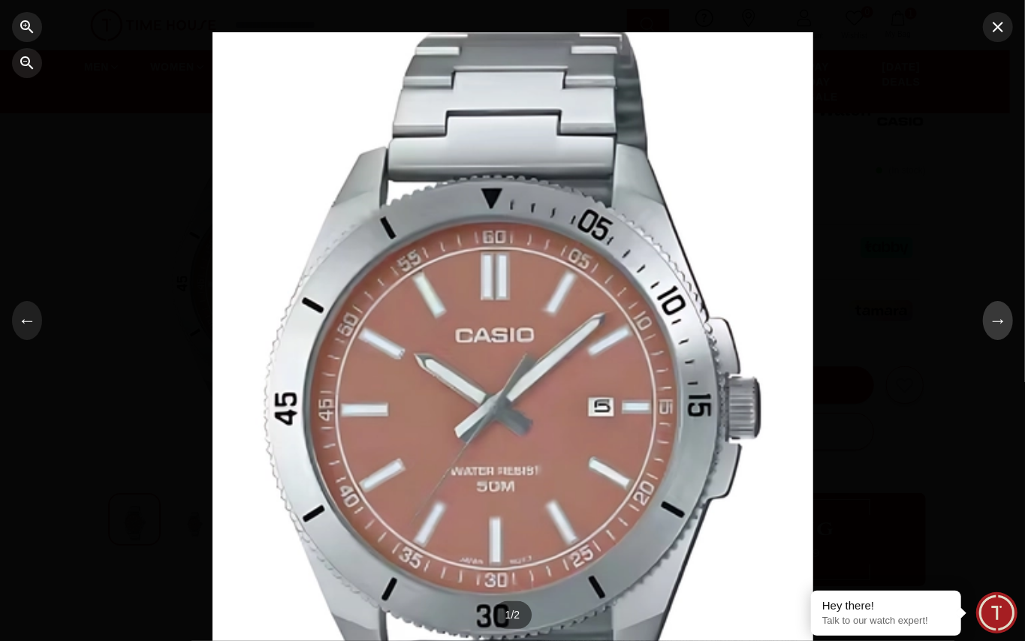
click at [757, 325] on button "→" at bounding box center [998, 320] width 30 height 39
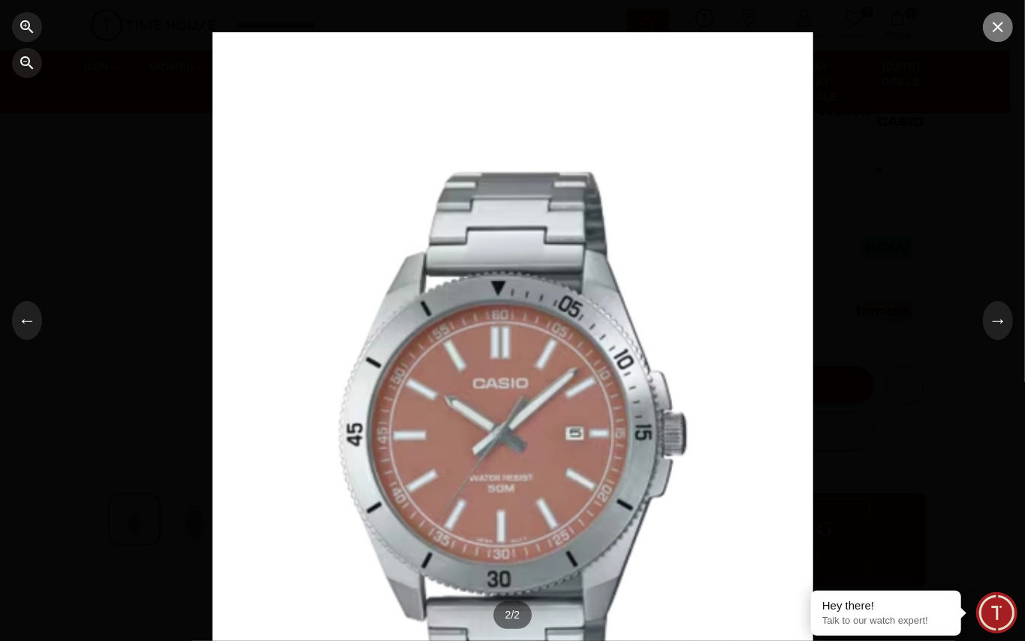
click at [757, 27] on icon "button" at bounding box center [998, 27] width 18 height 18
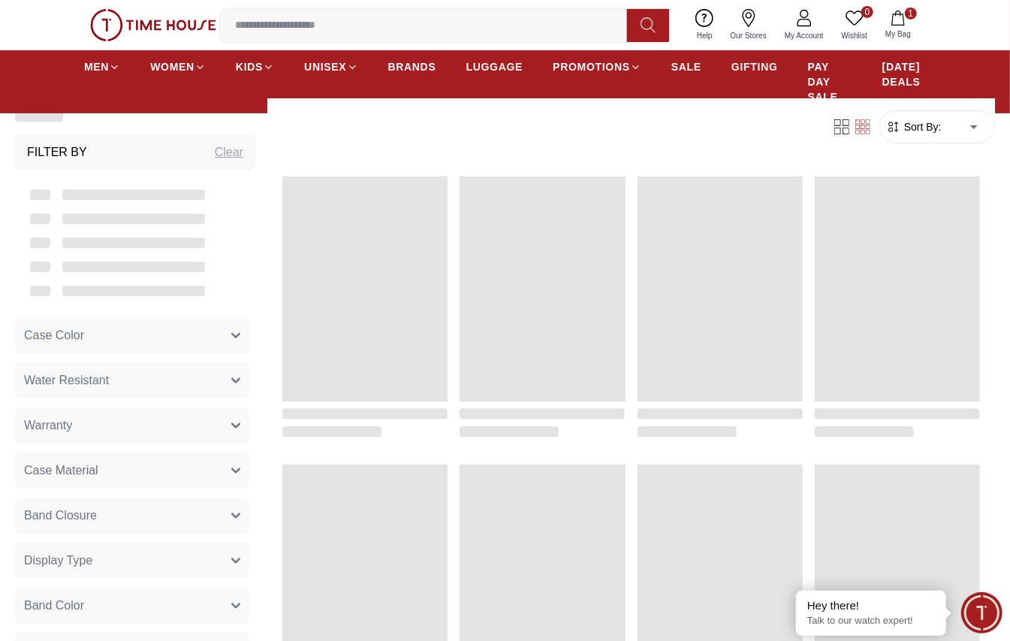
scroll to position [1101, 0]
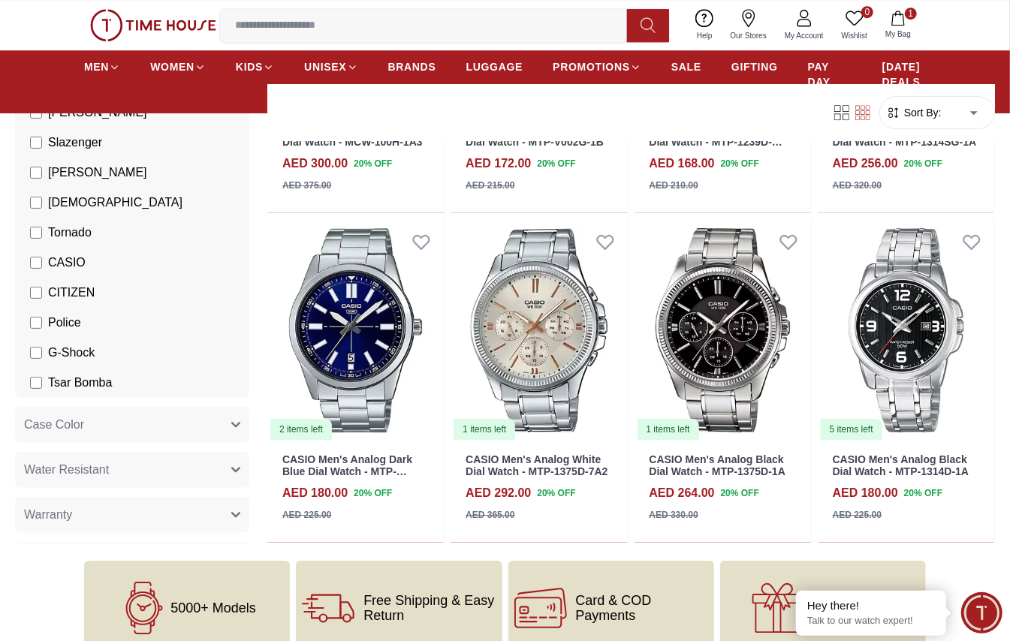
scroll to position [2404, 0]
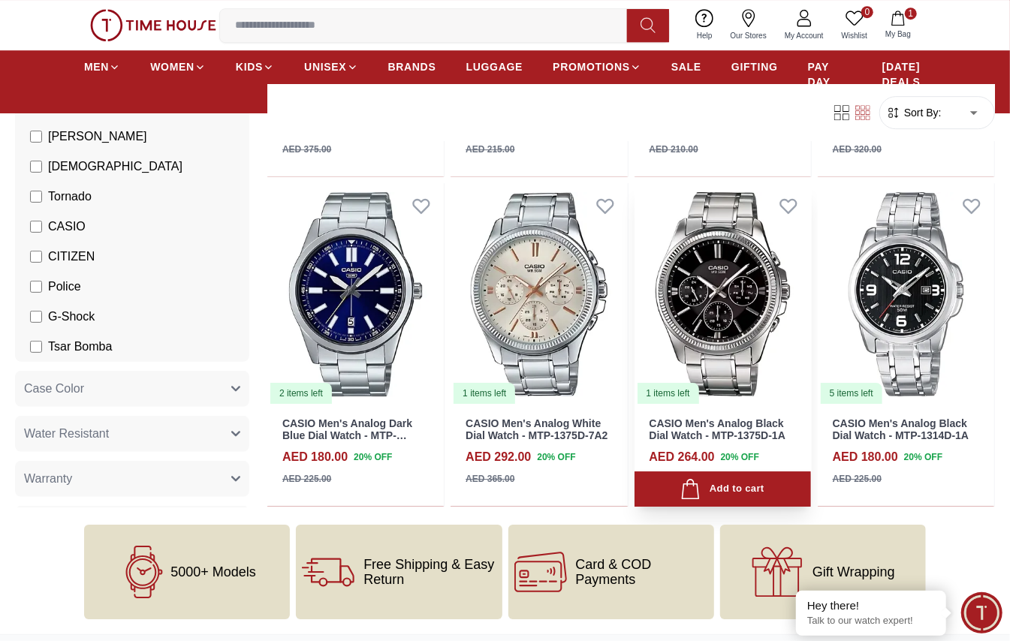
click at [742, 307] on img at bounding box center [723, 294] width 177 height 222
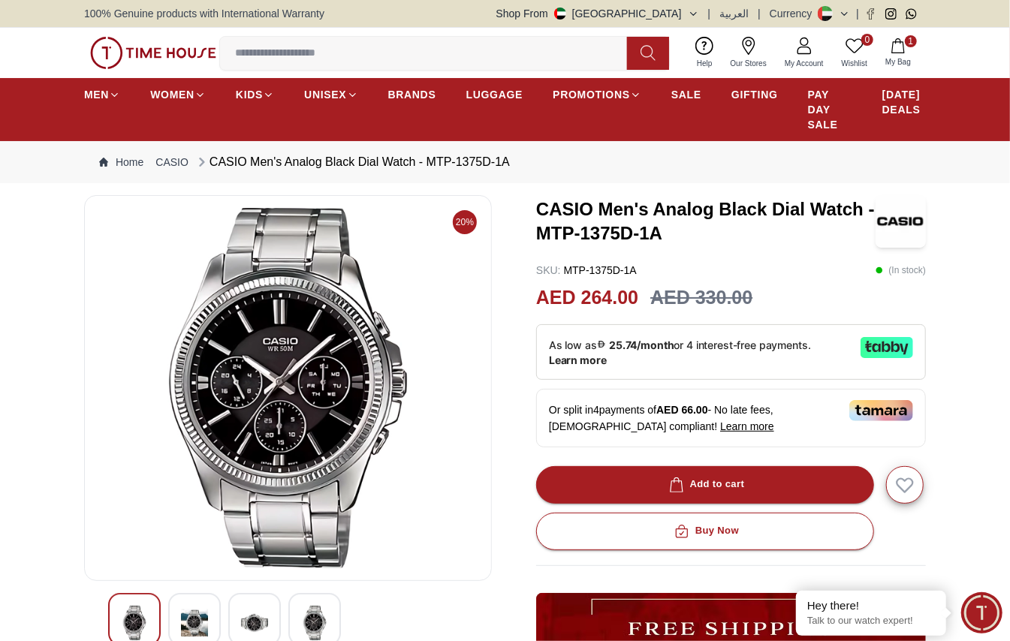
scroll to position [100, 0]
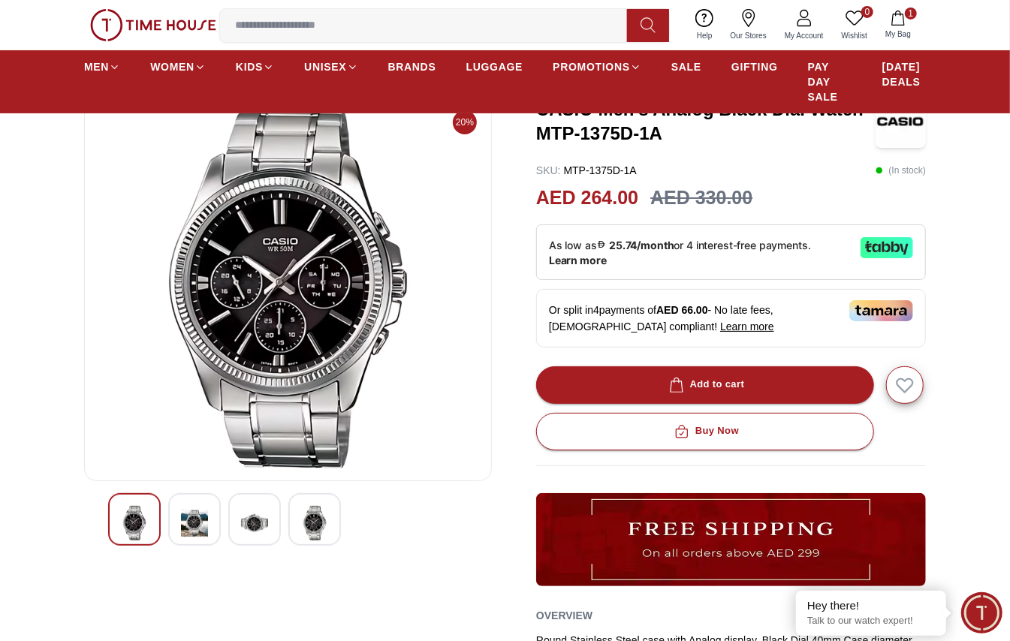
click at [187, 469] on img at bounding box center [194, 523] width 27 height 35
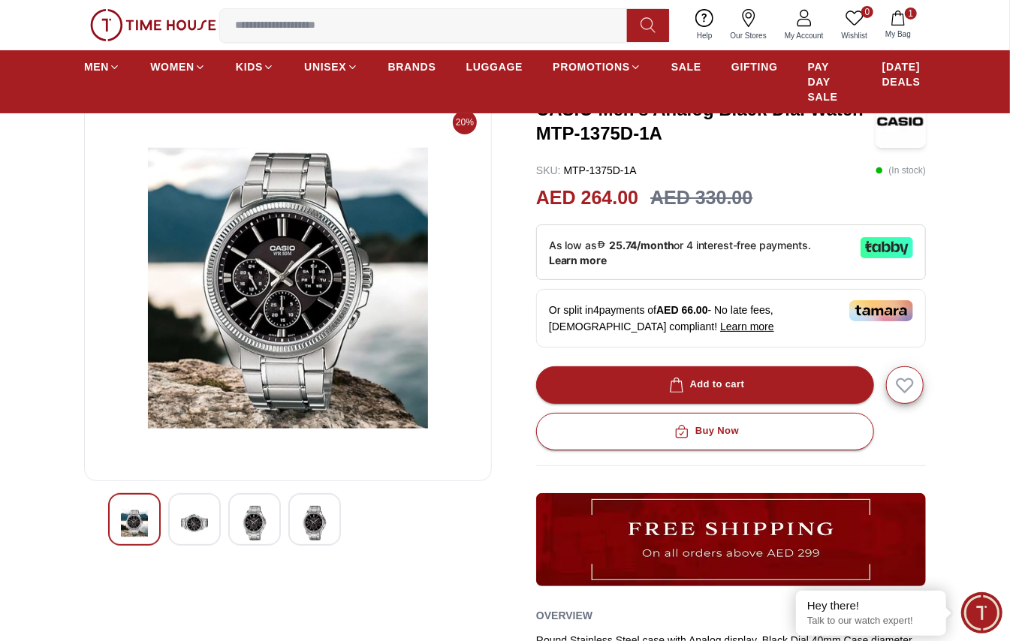
click at [250, 469] on img at bounding box center [254, 523] width 27 height 35
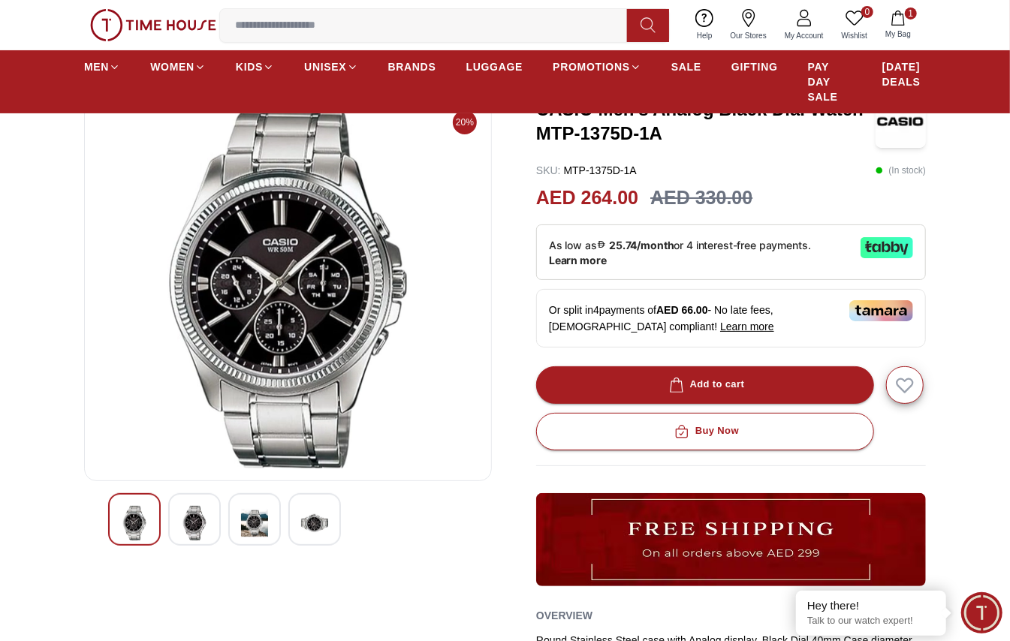
click at [320, 469] on img at bounding box center [314, 523] width 27 height 35
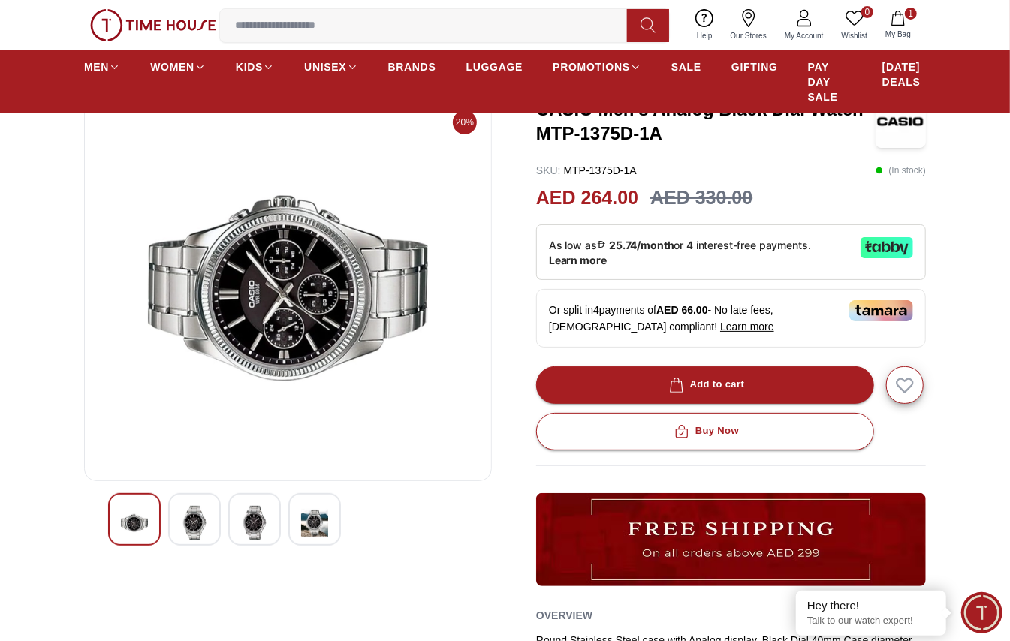
click at [269, 469] on div at bounding box center [254, 519] width 53 height 53
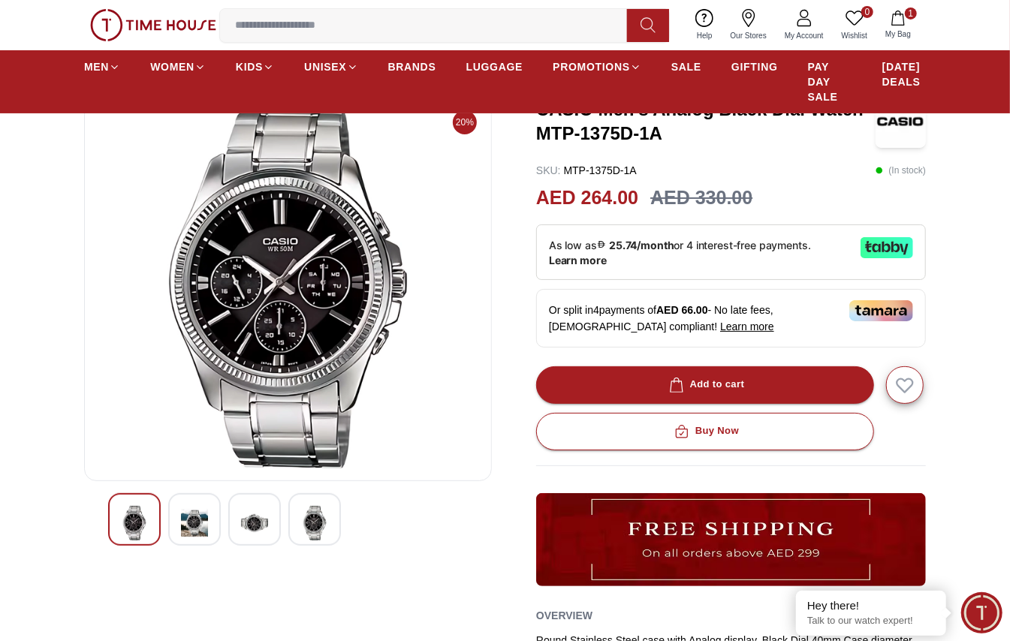
click at [192, 469] on img at bounding box center [194, 523] width 27 height 35
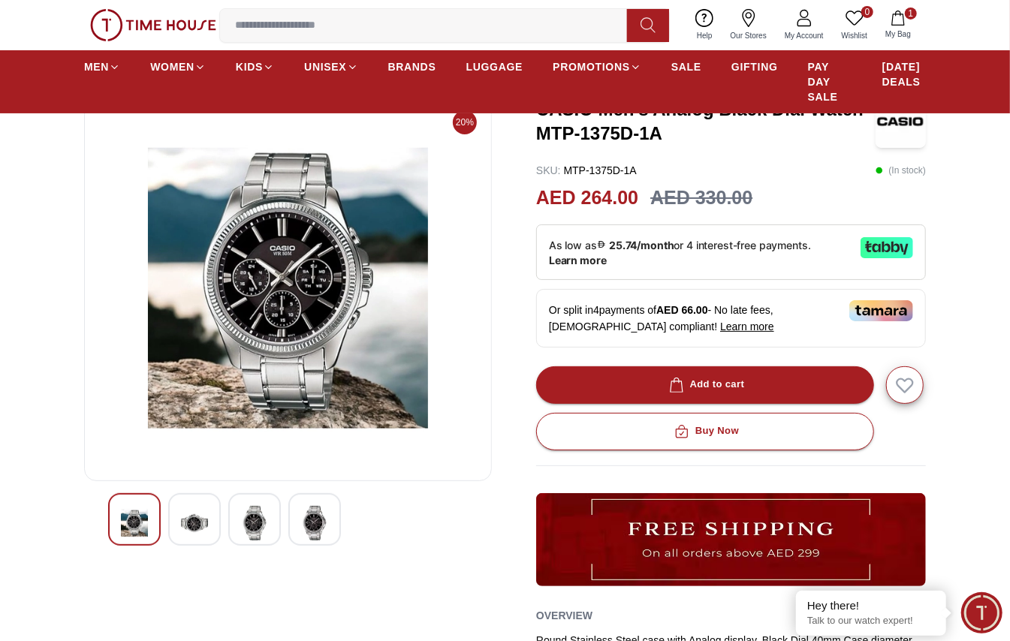
click at [148, 469] on img at bounding box center [134, 523] width 27 height 35
click at [182, 469] on img at bounding box center [194, 523] width 27 height 35
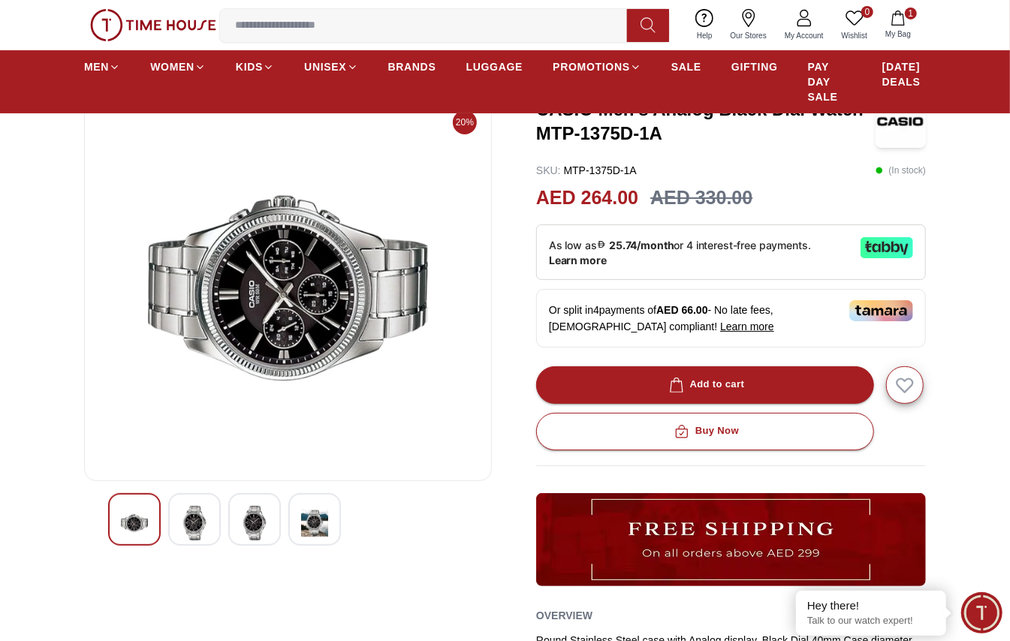
click at [232, 469] on div at bounding box center [254, 519] width 53 height 53
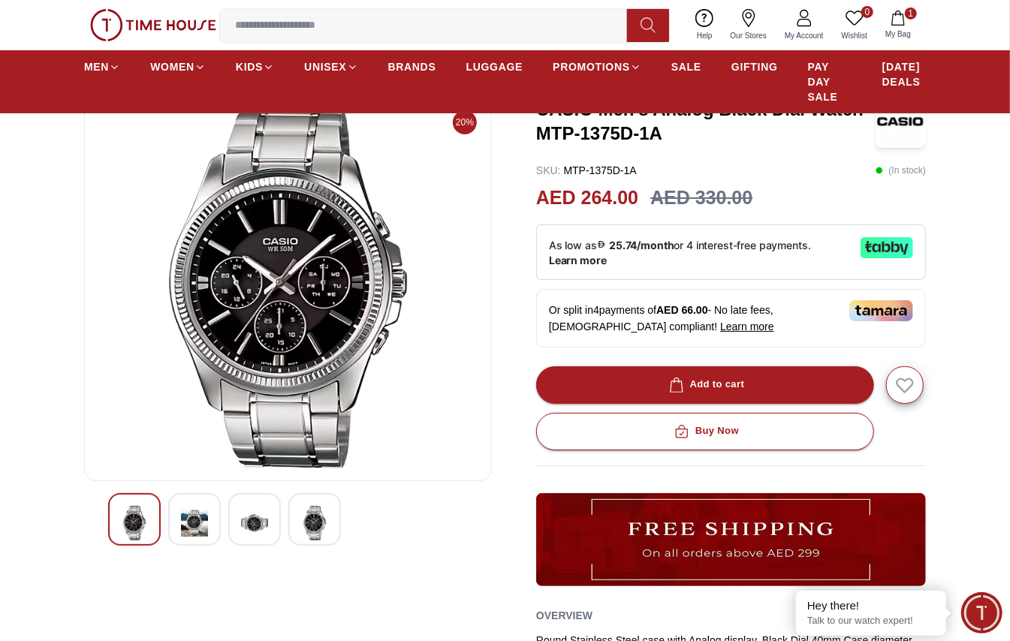
click at [298, 469] on div at bounding box center [314, 519] width 53 height 53
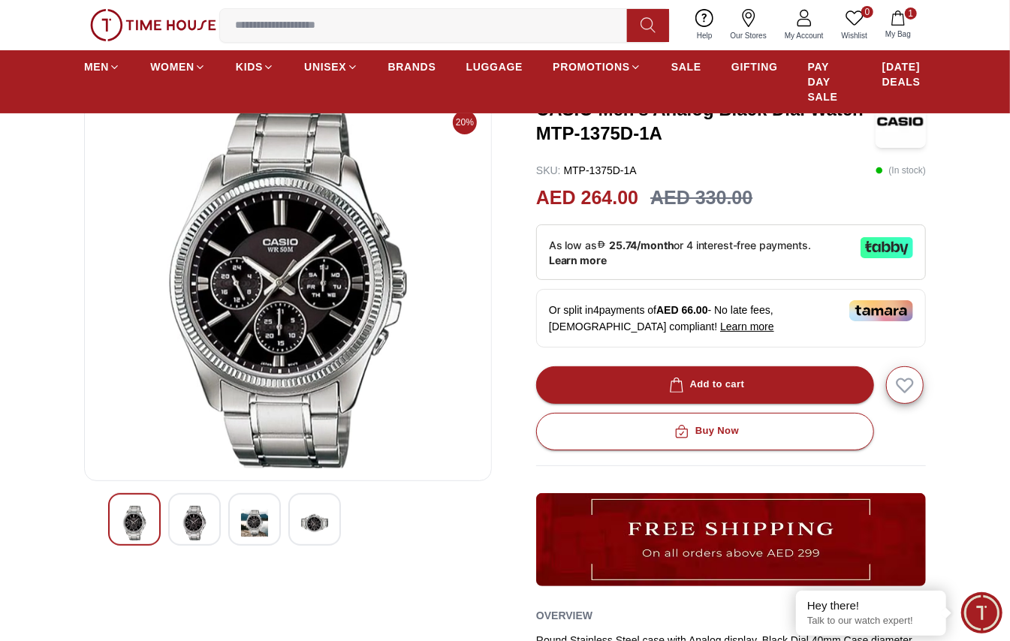
click at [253, 469] on img at bounding box center [254, 523] width 27 height 35
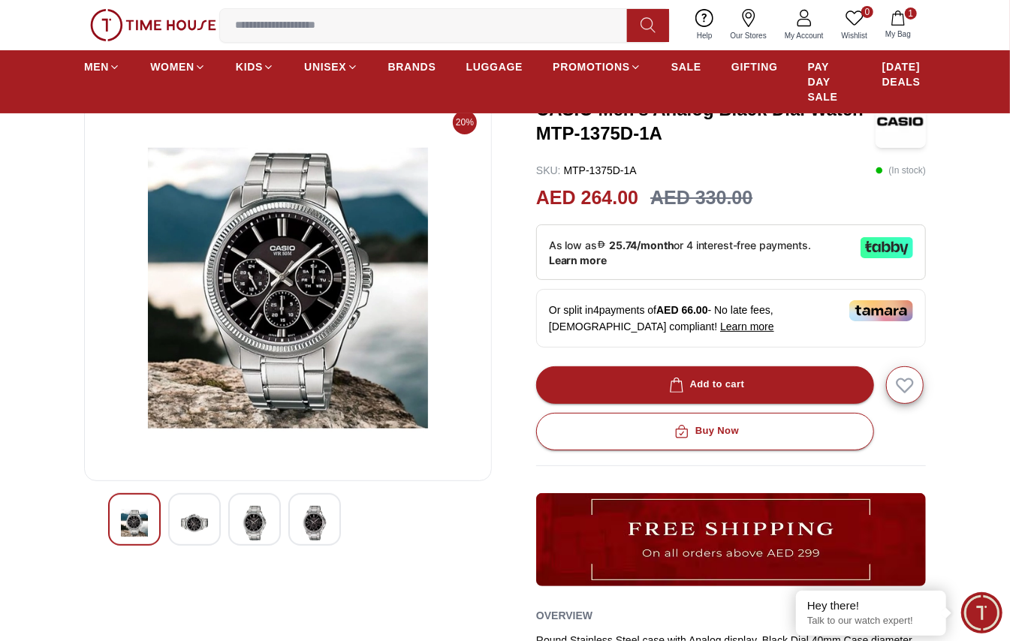
click at [209, 469] on div at bounding box center [194, 519] width 53 height 53
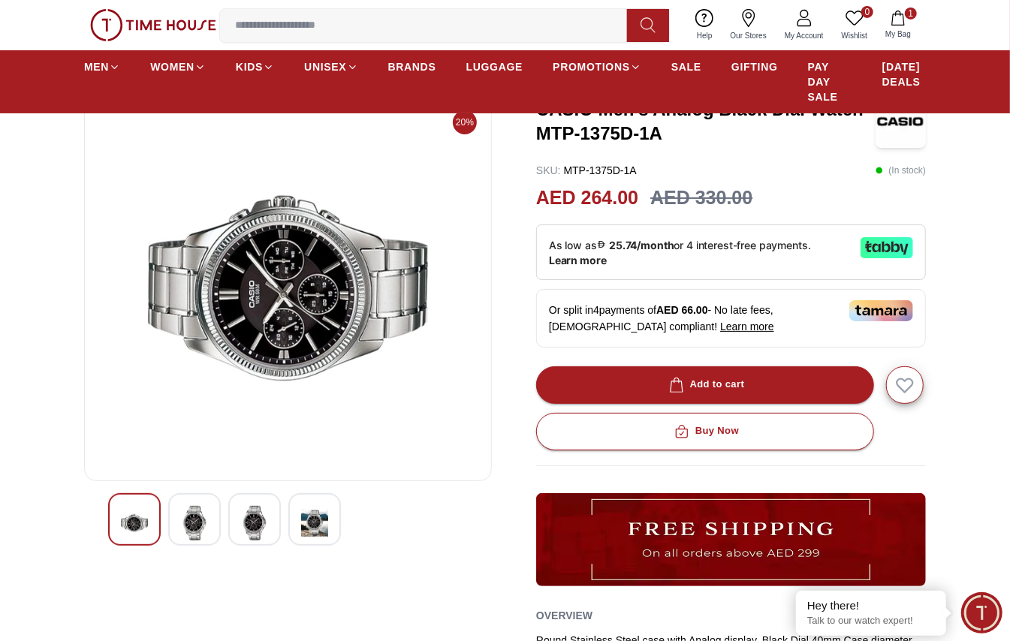
click at [128, 469] on img at bounding box center [134, 523] width 27 height 35
click at [178, 469] on div at bounding box center [194, 519] width 53 height 53
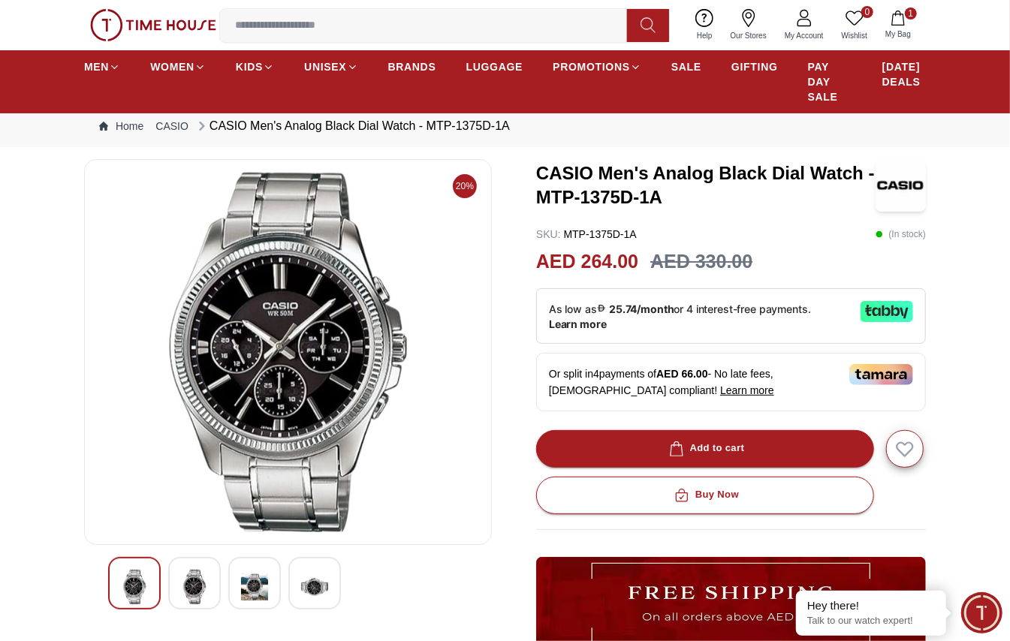
scroll to position [0, 0]
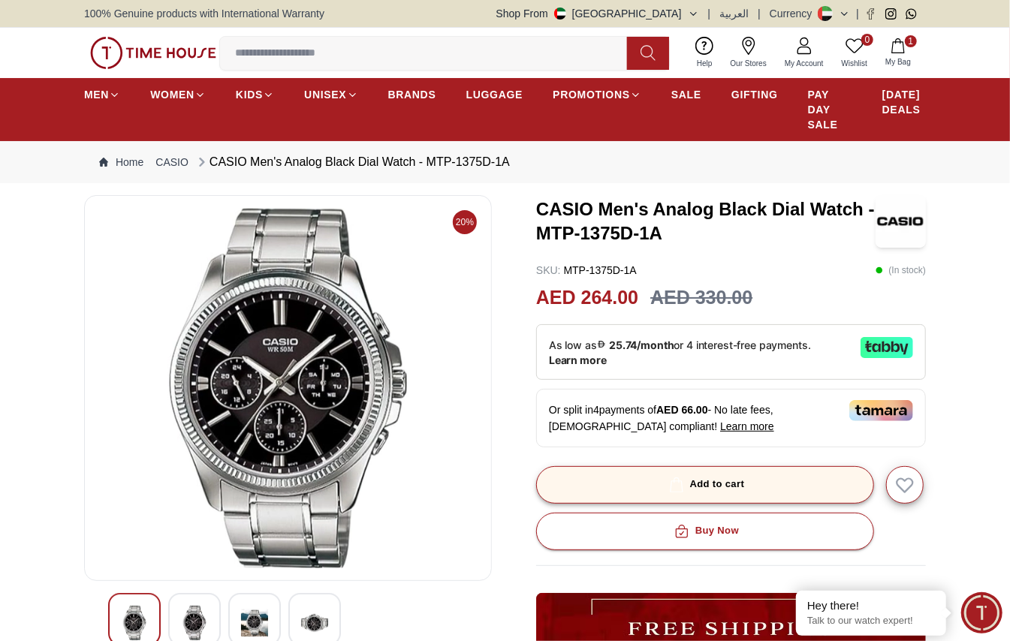
click at [727, 469] on div "Add to cart" at bounding box center [705, 484] width 79 height 17
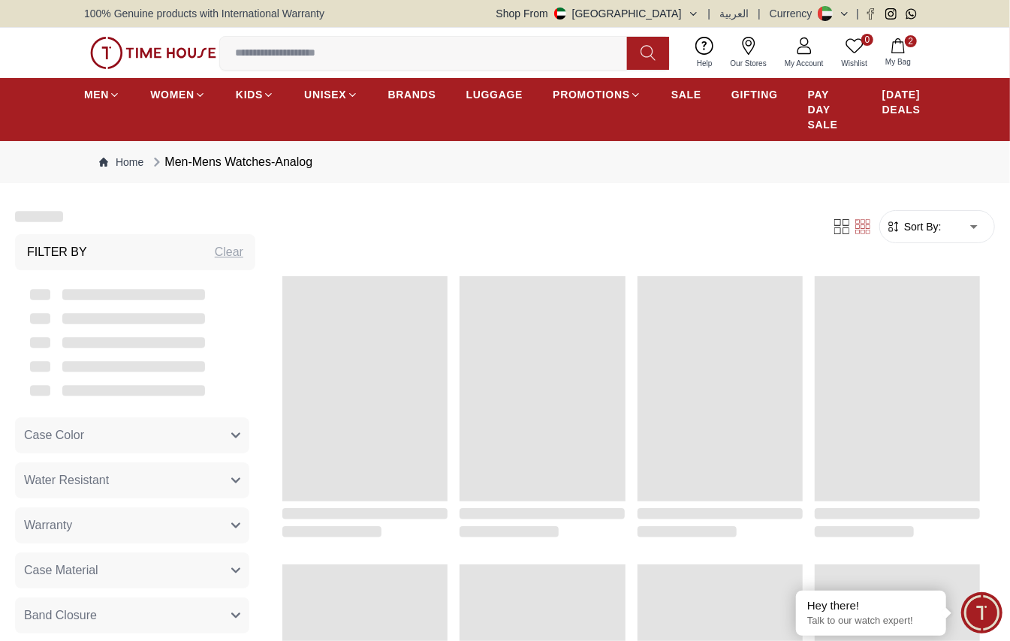
scroll to position [1367, 0]
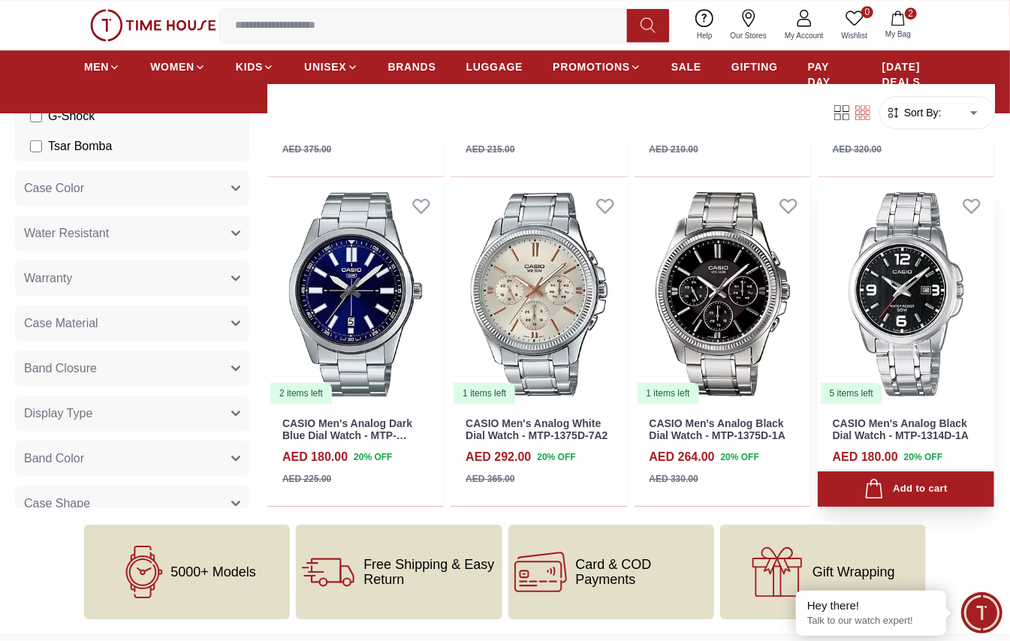
scroll to position [2368, 0]
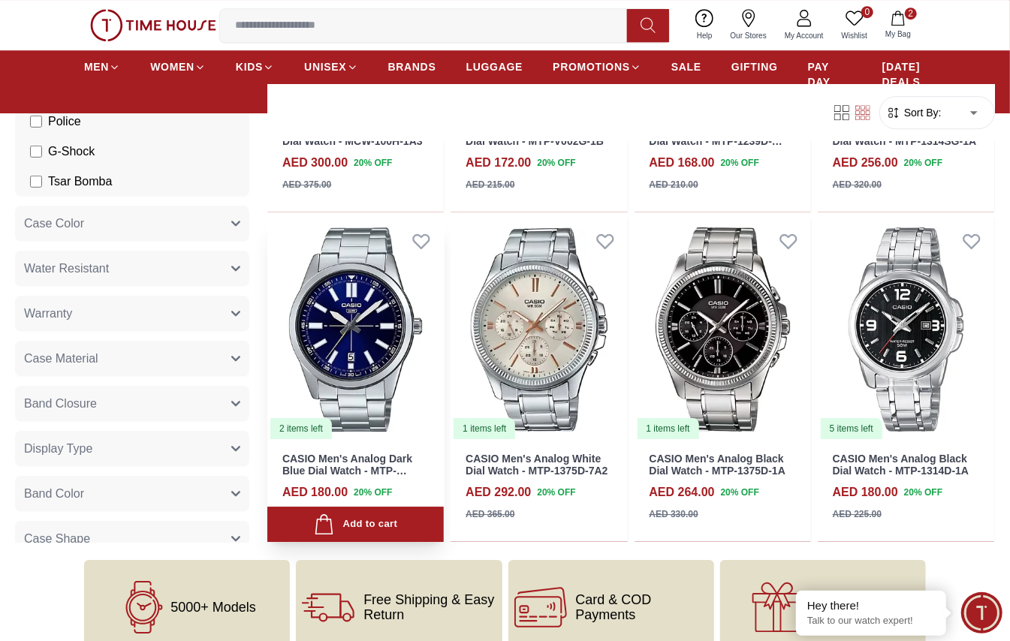
click at [373, 346] on img at bounding box center [355, 330] width 177 height 222
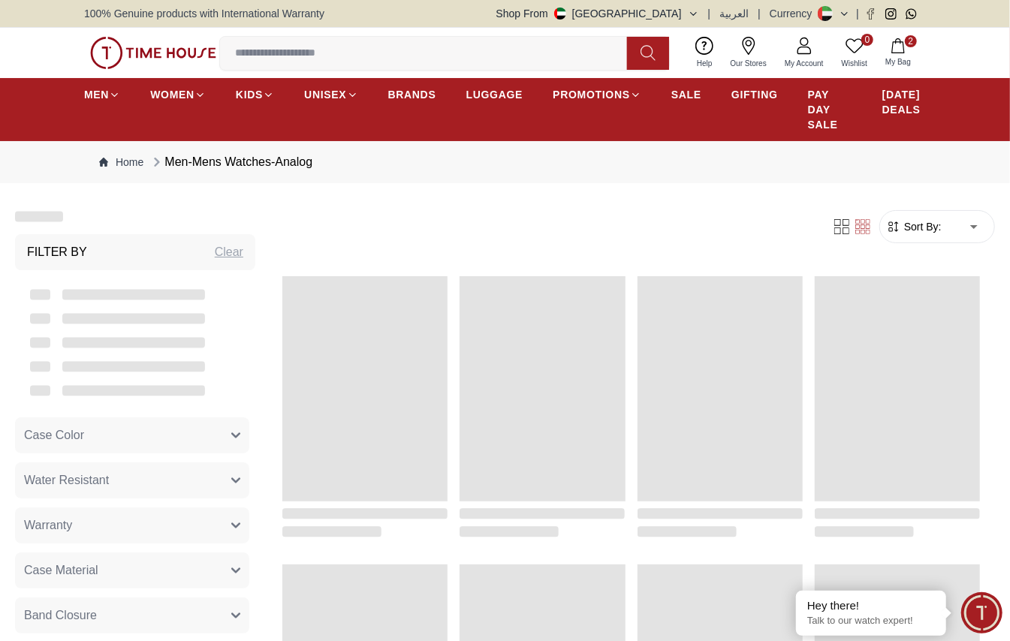
scroll to position [1367, 0]
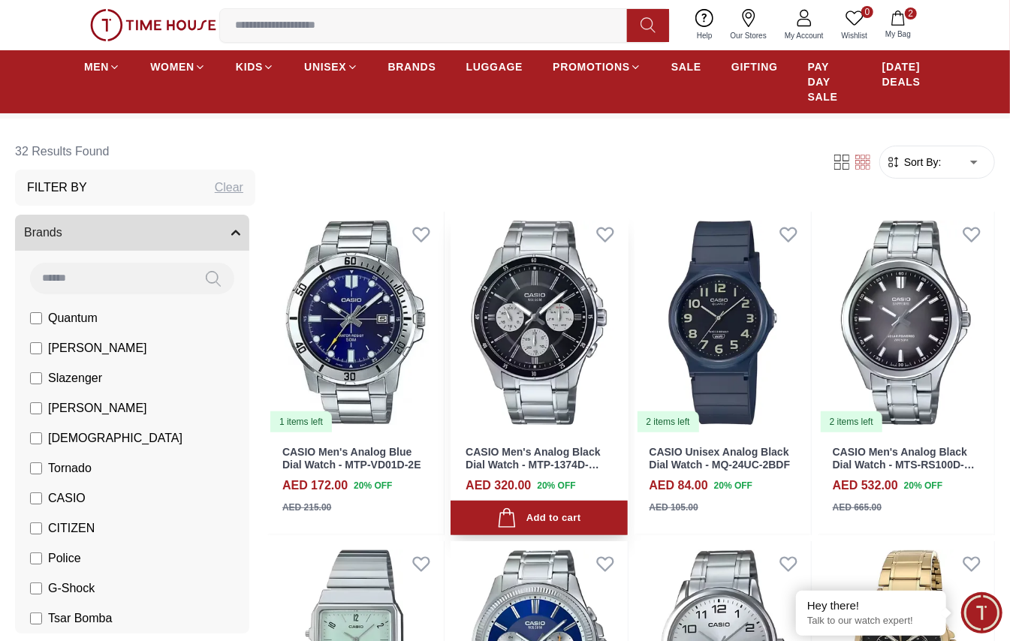
scroll to position [100, 0]
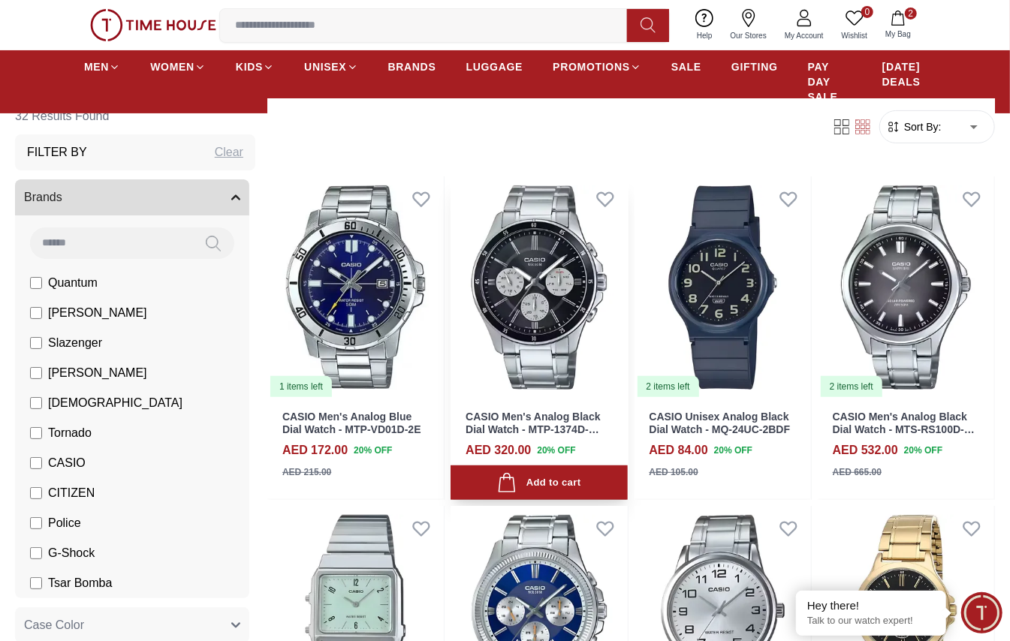
click at [554, 318] on img at bounding box center [539, 288] width 177 height 222
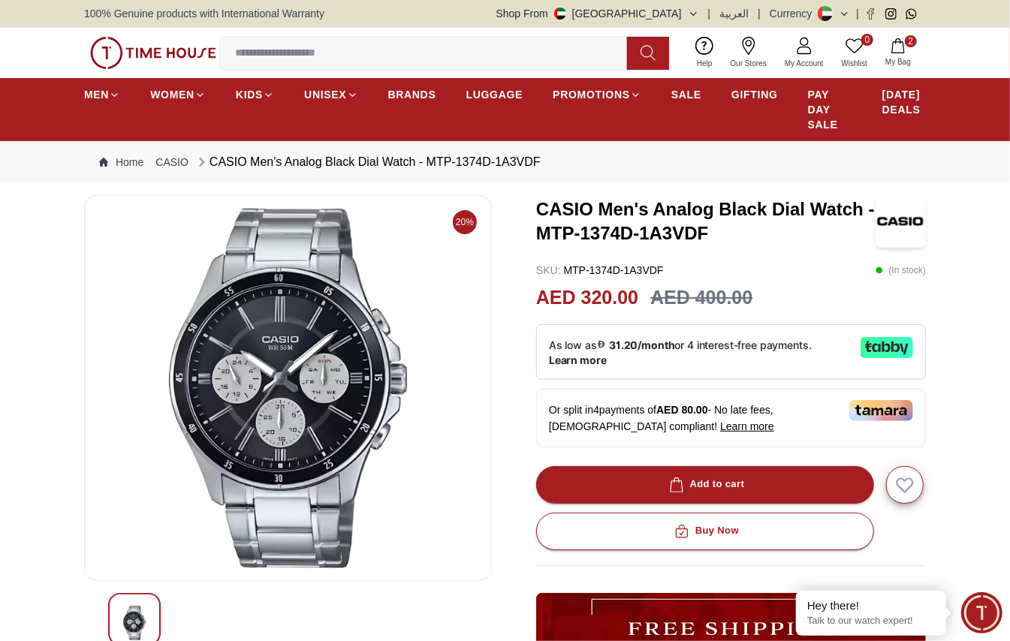
click at [275, 424] on img at bounding box center [288, 388] width 382 height 361
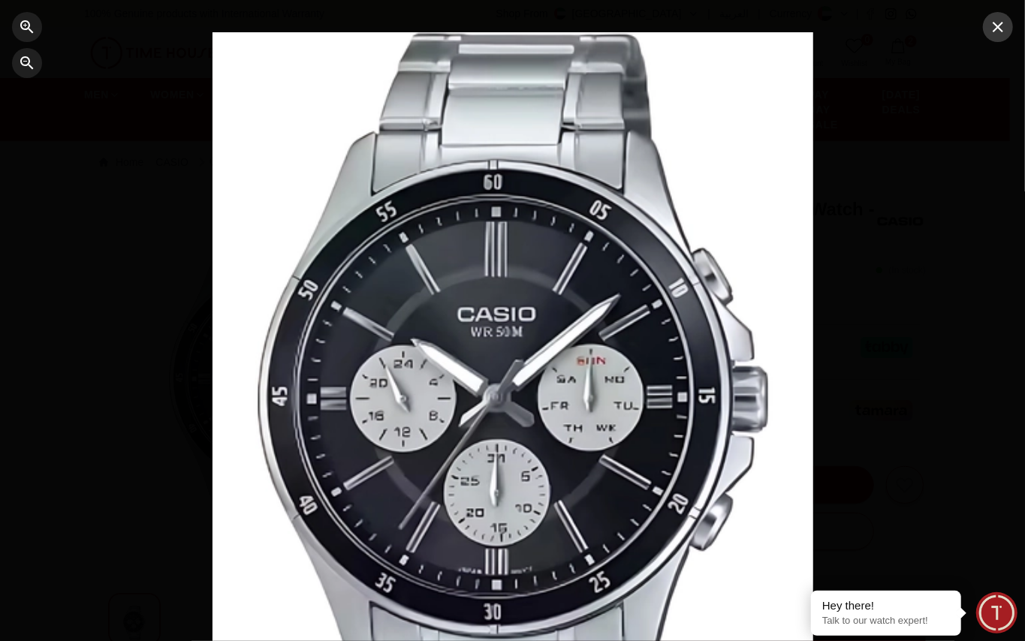
click at [757, 33] on icon "button" at bounding box center [998, 27] width 18 height 18
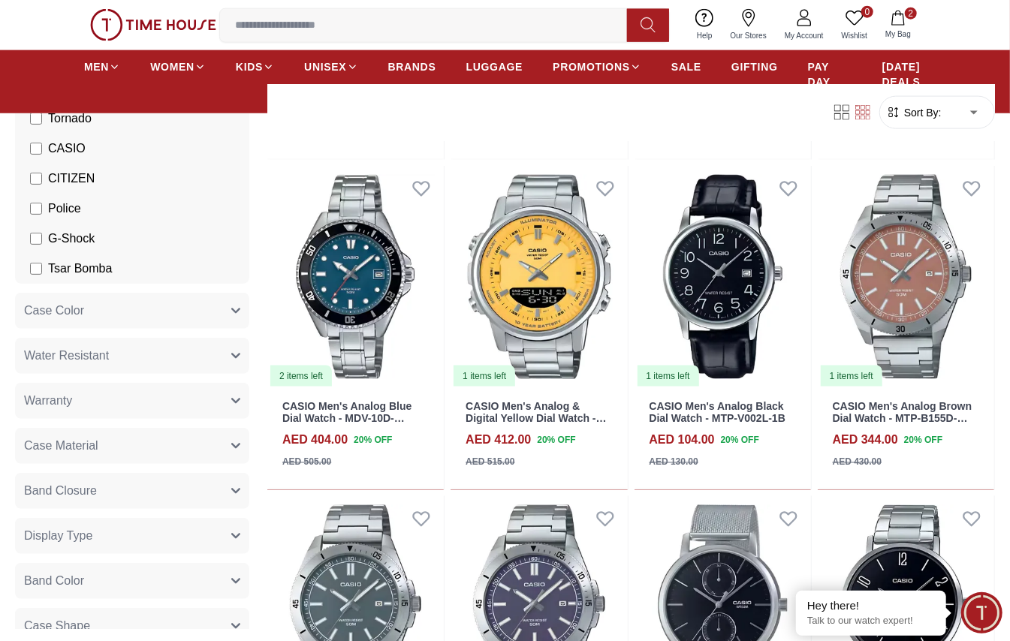
scroll to position [1101, 0]
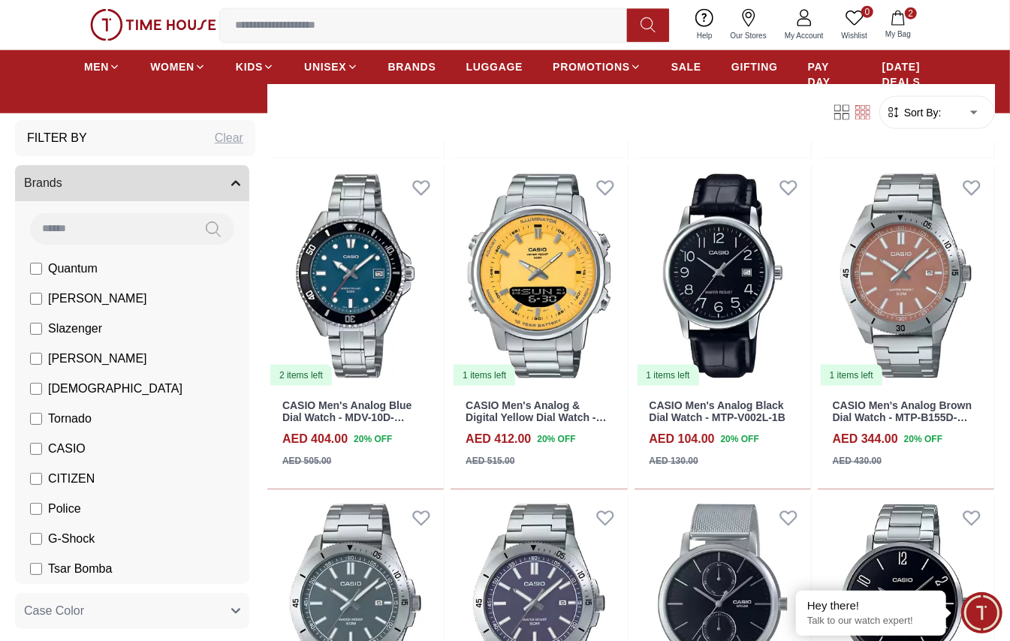
click at [215, 137] on div "Clear" at bounding box center [229, 138] width 29 height 18
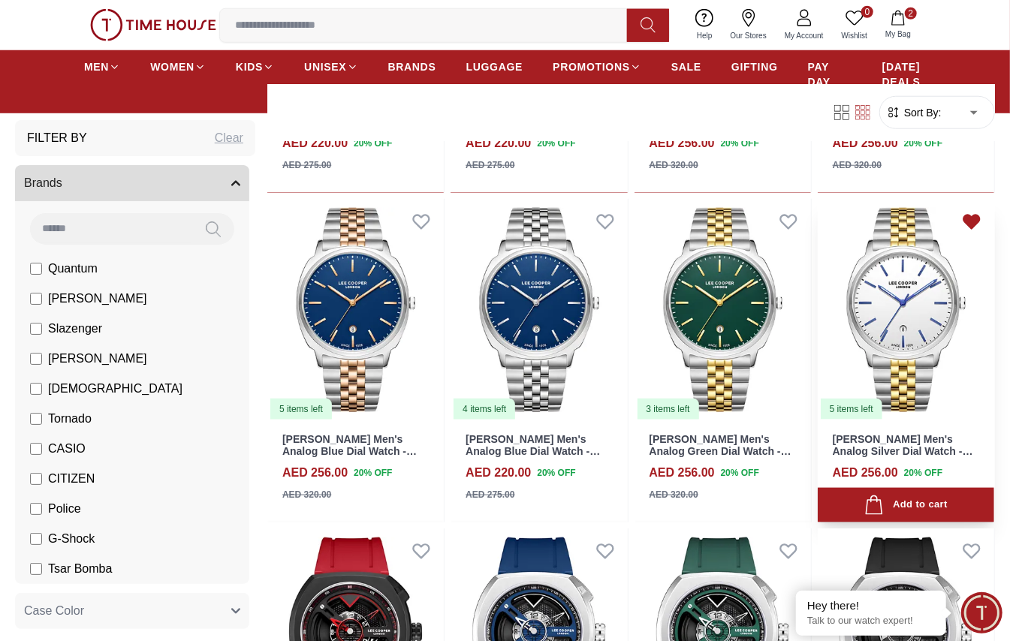
scroll to position [801, 0]
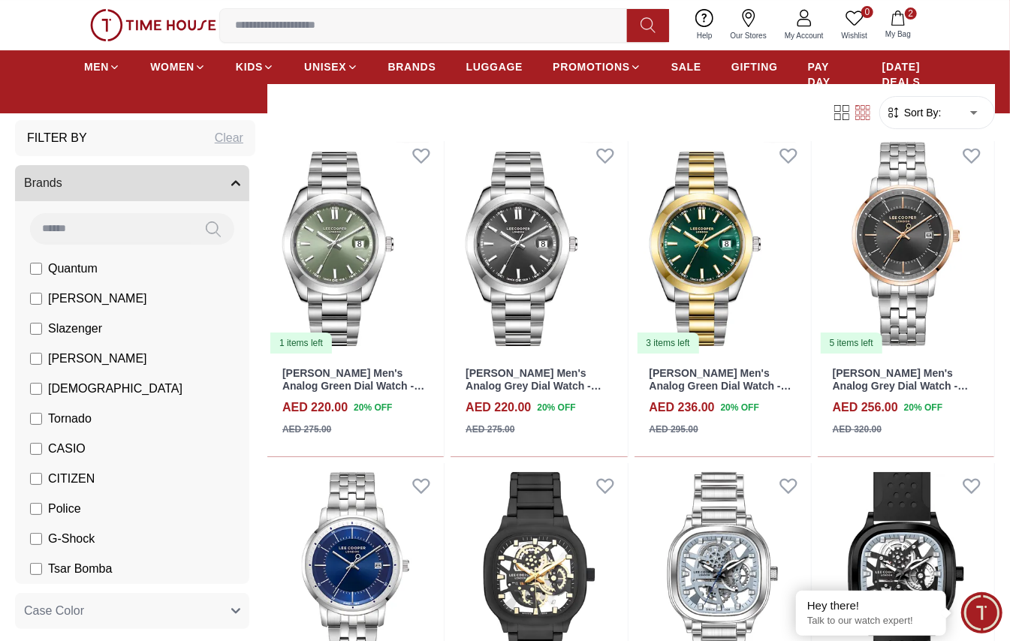
scroll to position [2804, 0]
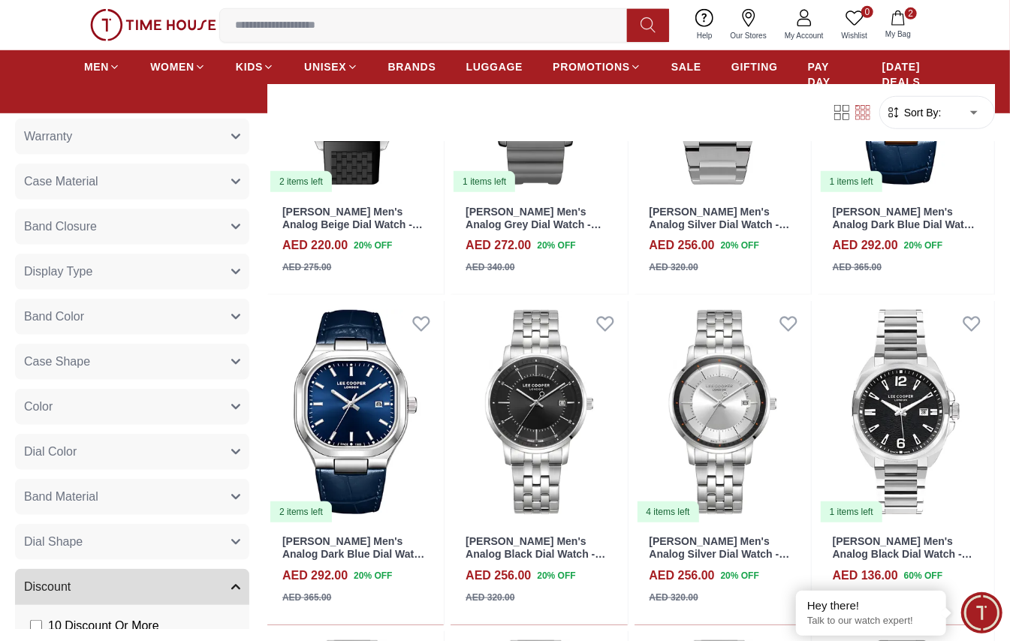
scroll to position [601, 0]
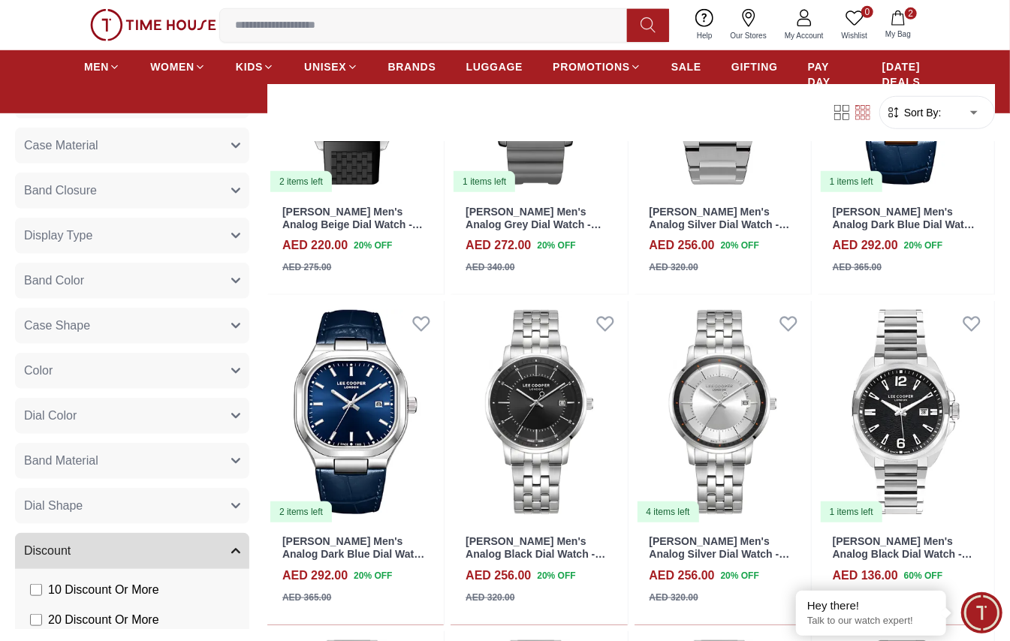
click at [181, 412] on button "Dial Color" at bounding box center [132, 416] width 234 height 36
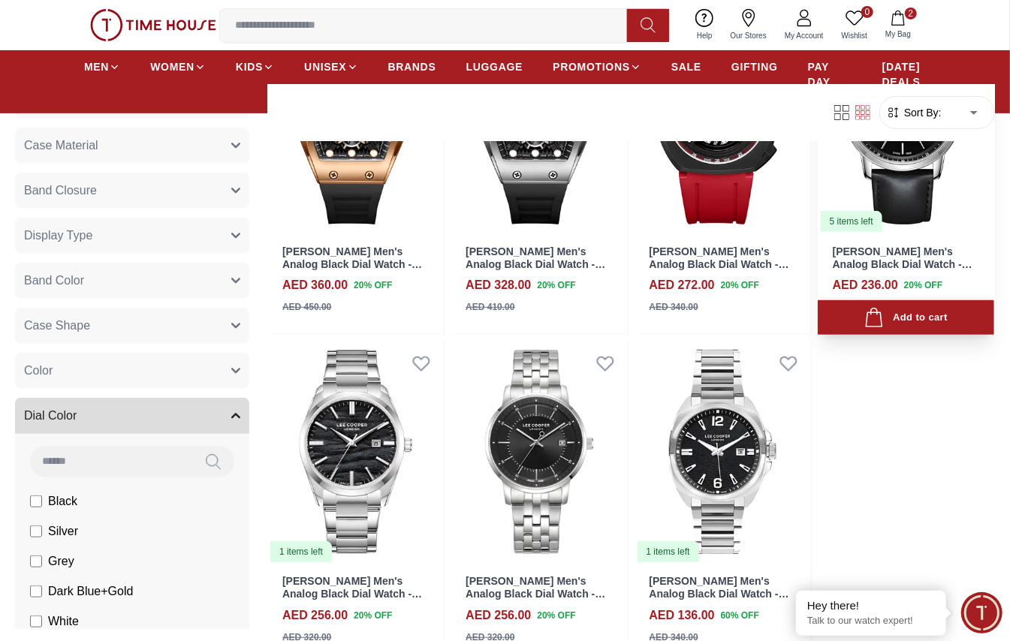
scroll to position [300, 0]
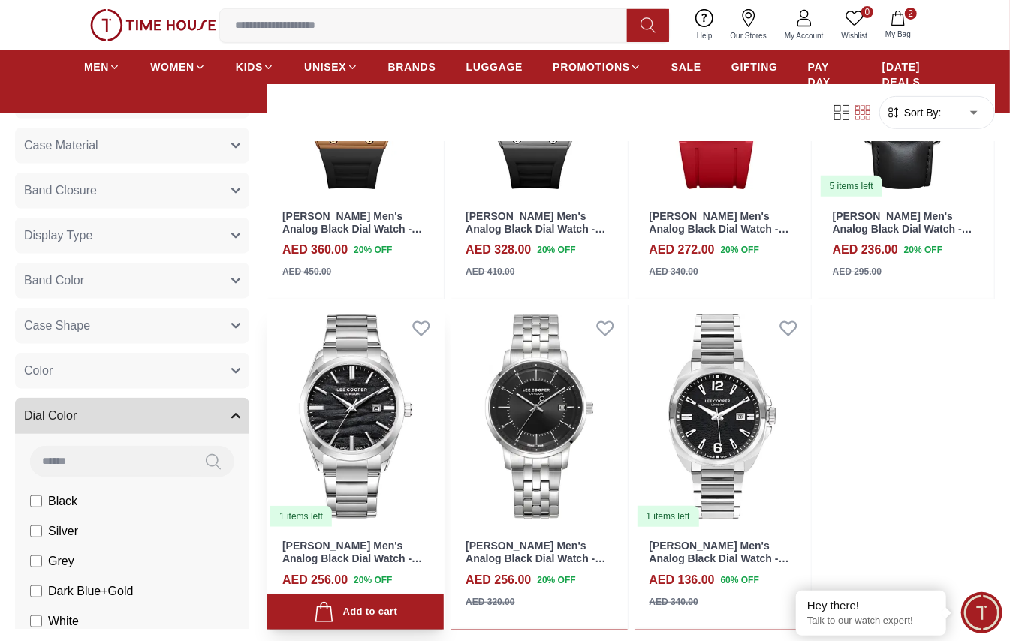
click at [376, 427] on img at bounding box center [355, 417] width 177 height 222
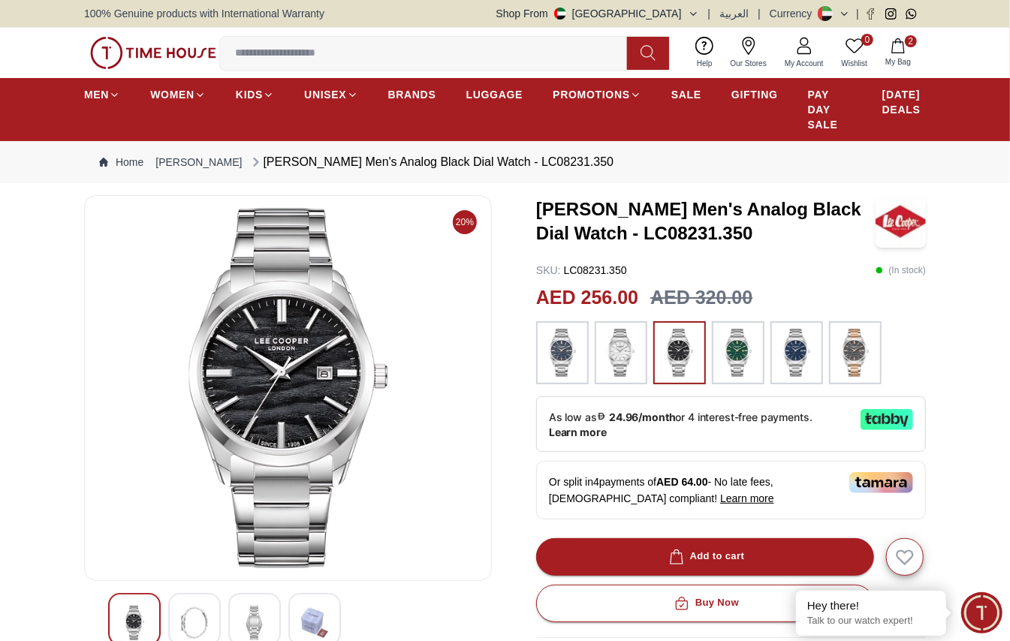
click at [315, 409] on img at bounding box center [288, 388] width 382 height 361
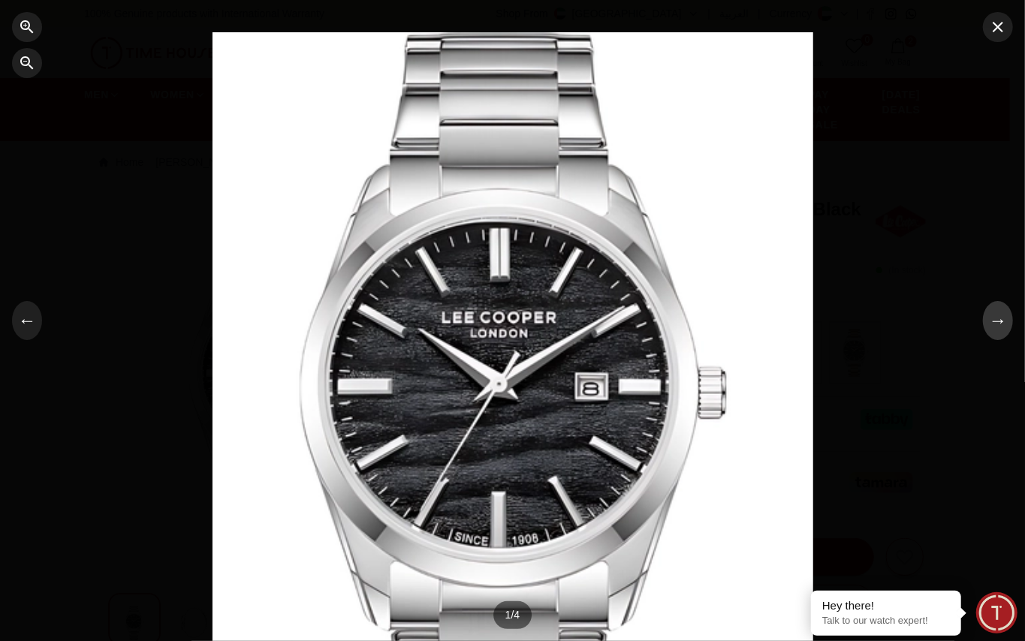
click at [757, 327] on button "→" at bounding box center [998, 320] width 30 height 39
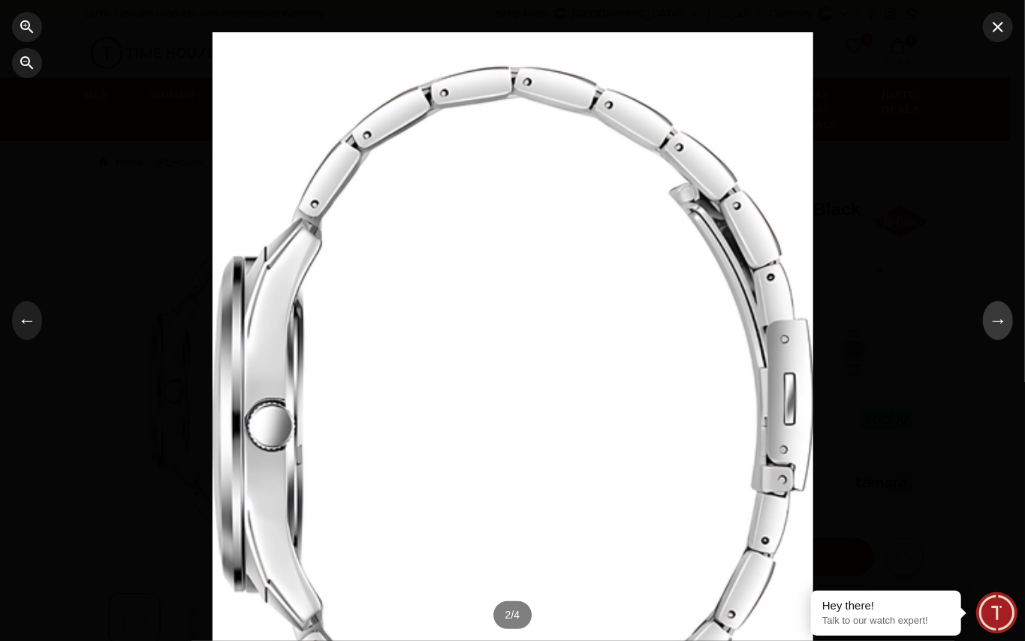
click at [757, 327] on button "→" at bounding box center [998, 320] width 30 height 39
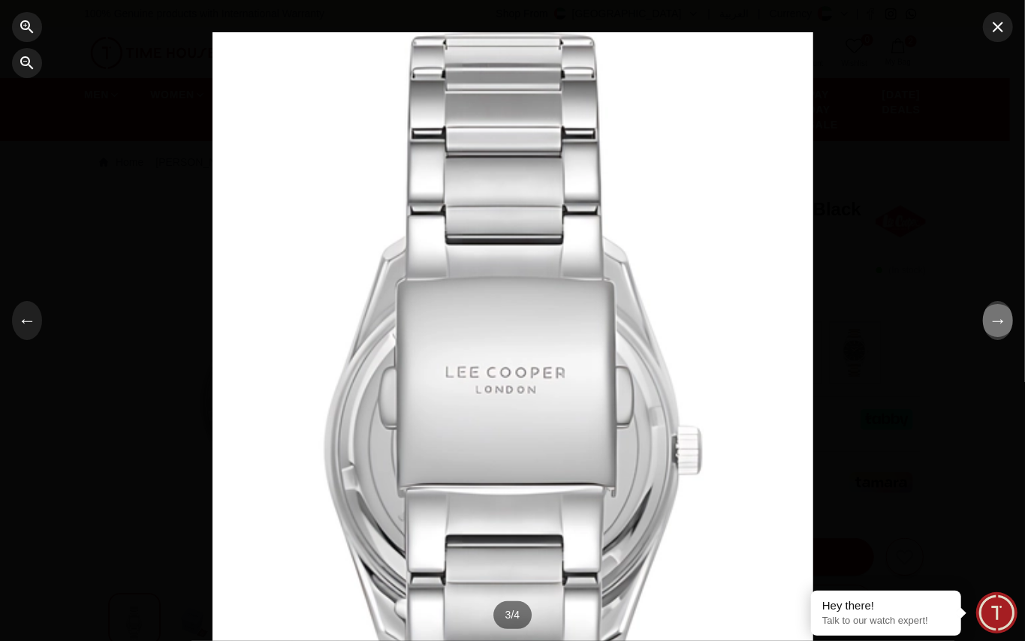
click at [757, 327] on button "→" at bounding box center [998, 320] width 30 height 39
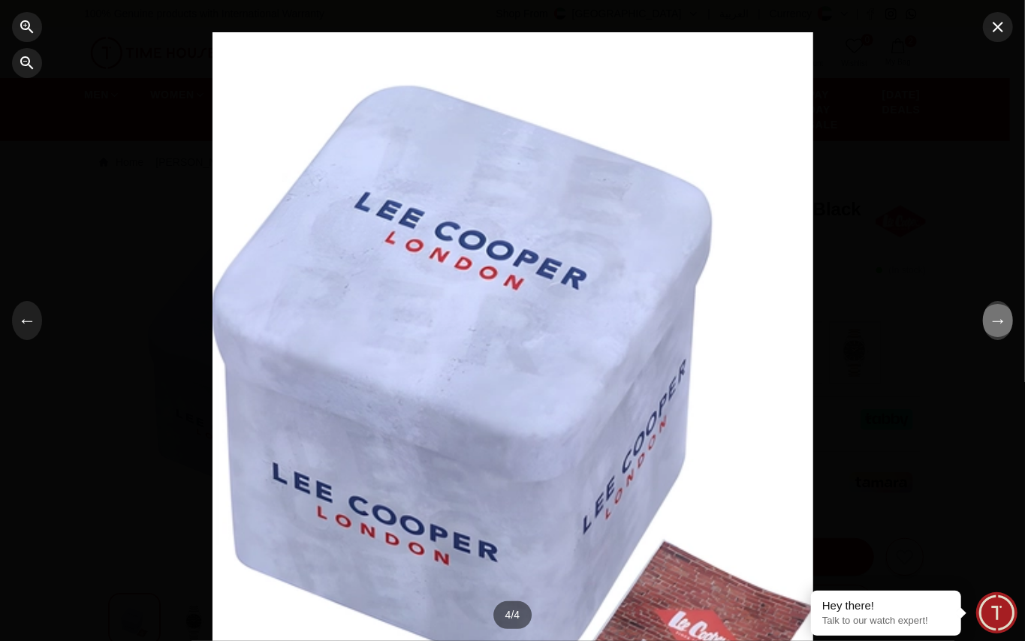
click at [757, 327] on button "→" at bounding box center [998, 320] width 30 height 39
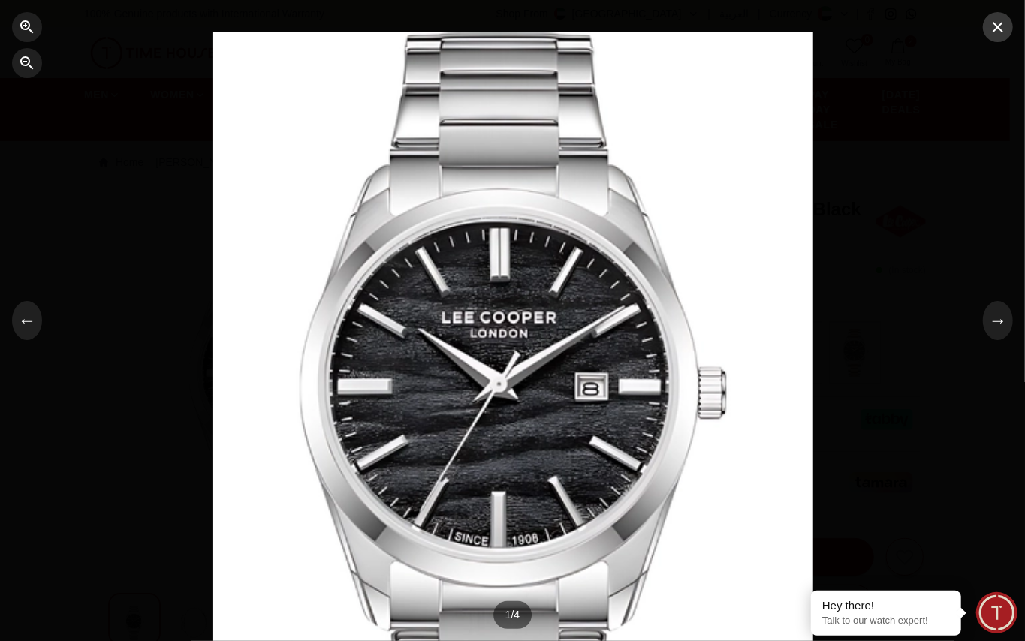
click at [757, 35] on icon "button" at bounding box center [998, 27] width 18 height 18
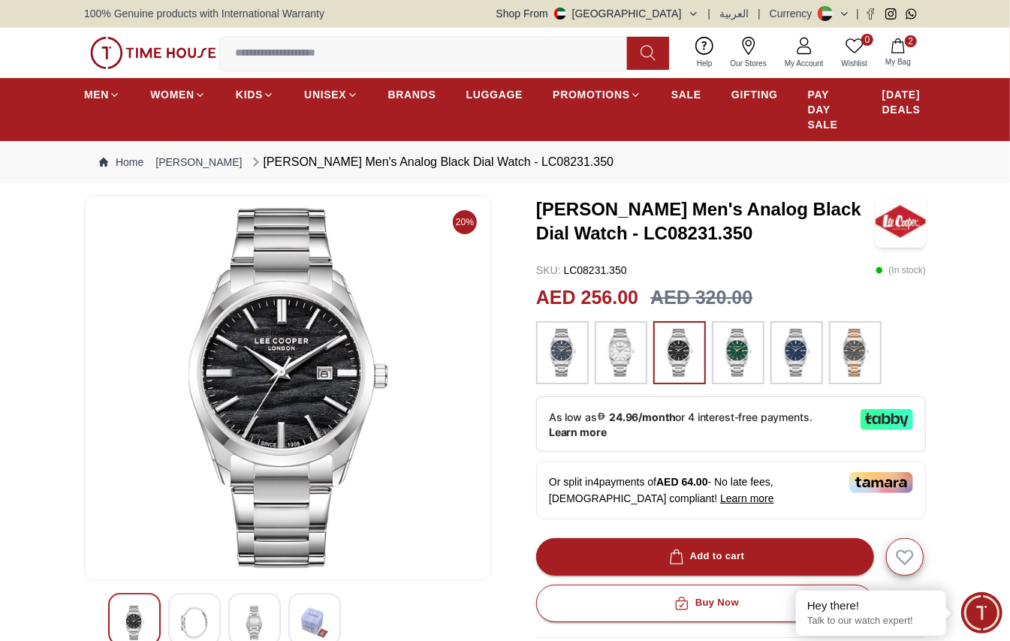
click at [197, 469] on img at bounding box center [194, 623] width 27 height 35
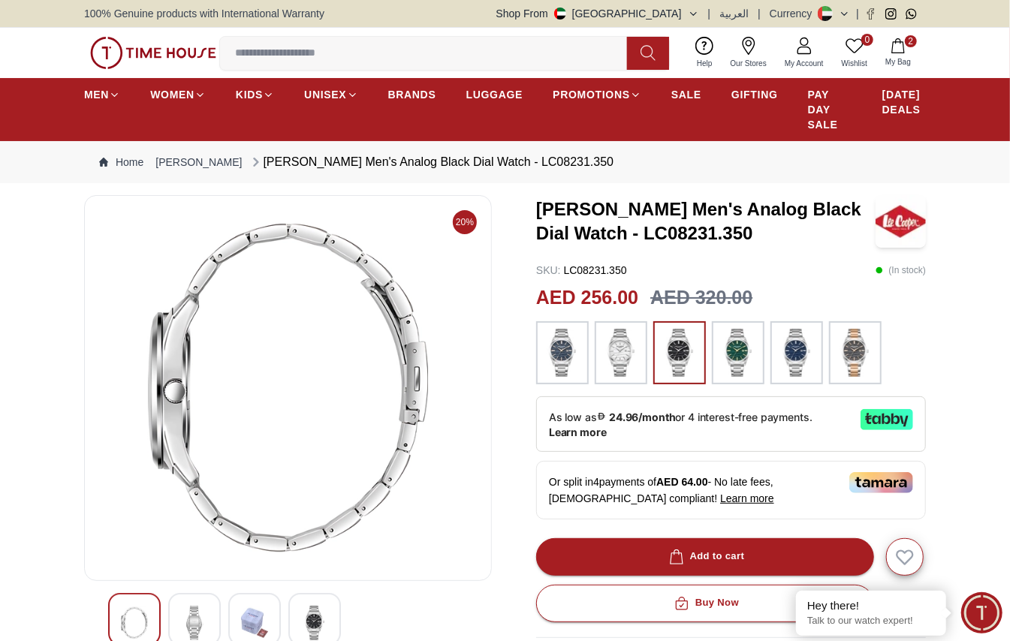
click at [253, 469] on img at bounding box center [254, 623] width 27 height 35
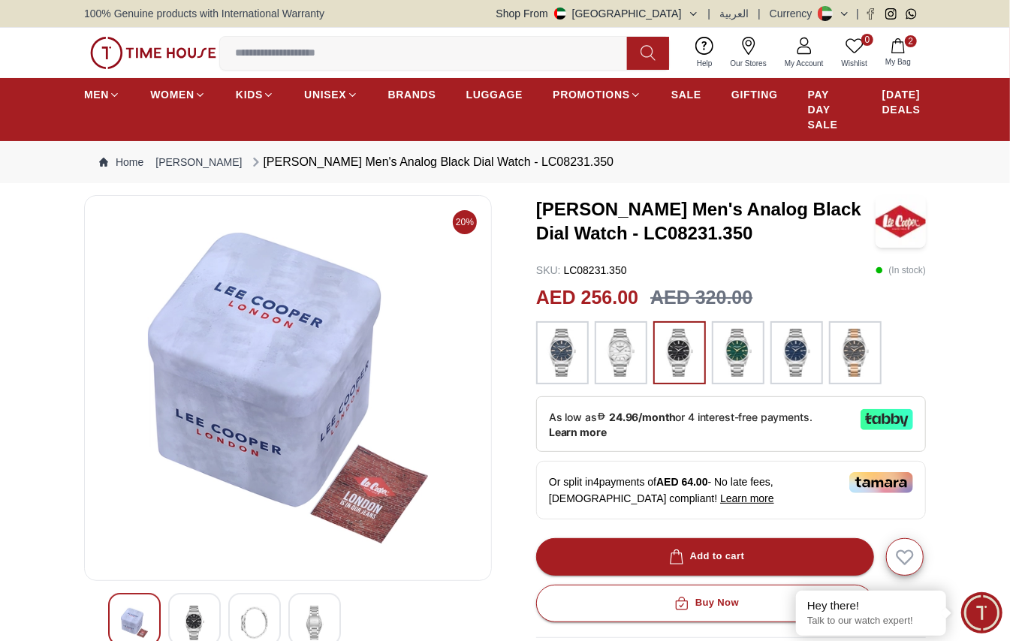
click at [304, 469] on img at bounding box center [314, 623] width 27 height 35
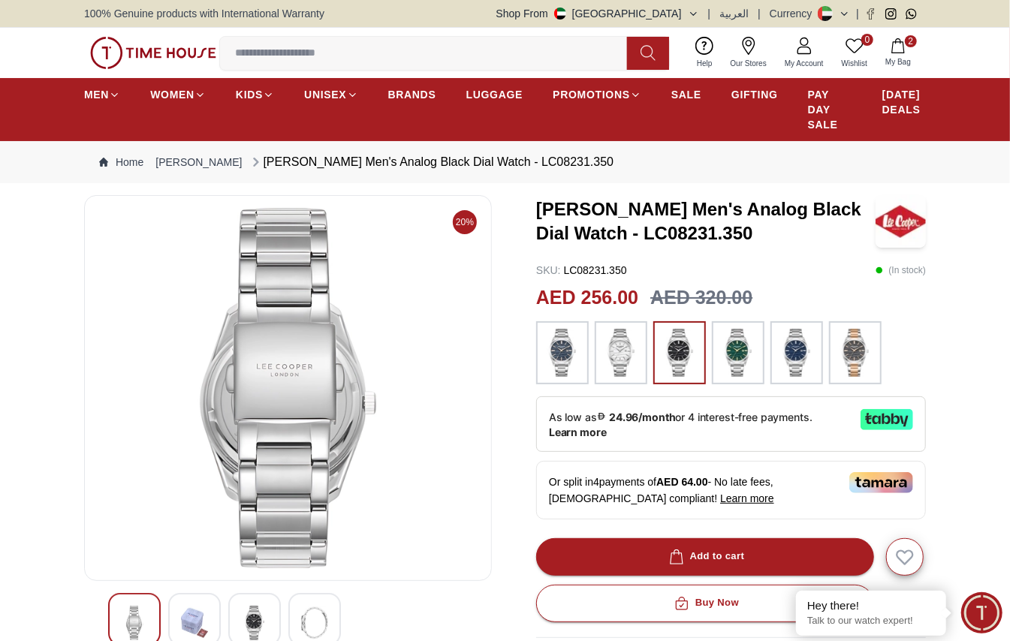
click at [575, 355] on img at bounding box center [563, 353] width 38 height 48
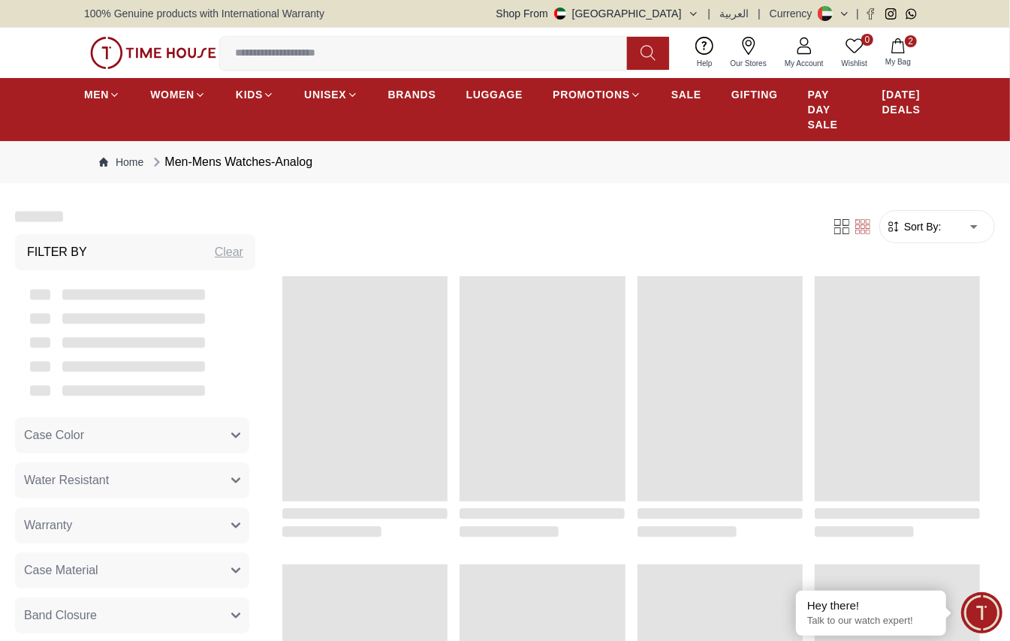
scroll to position [300, 0]
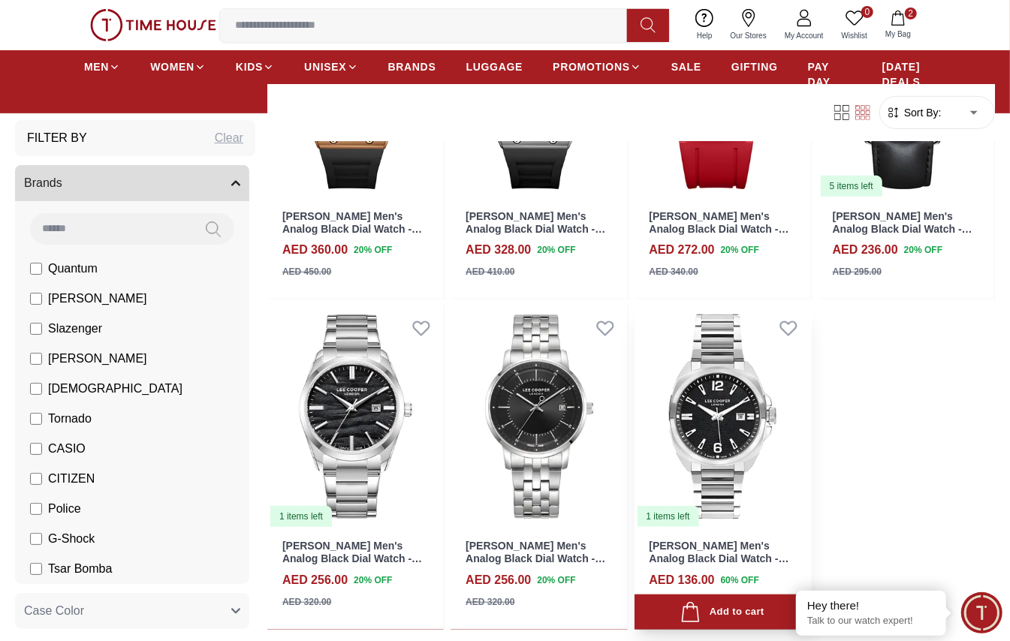
click at [722, 427] on img at bounding box center [723, 417] width 177 height 222
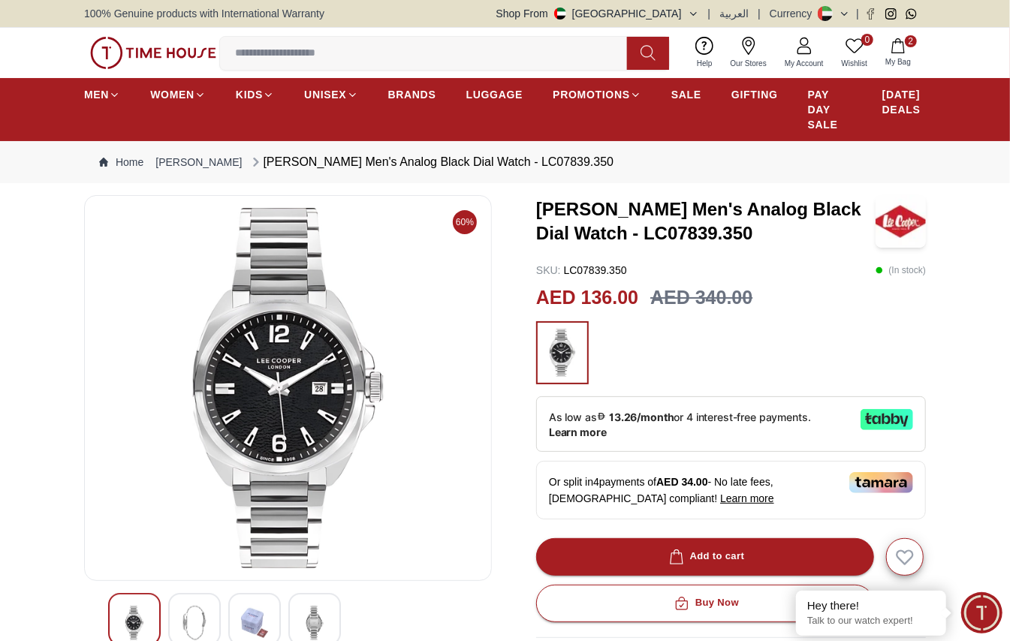
click at [309, 413] on img at bounding box center [288, 388] width 382 height 361
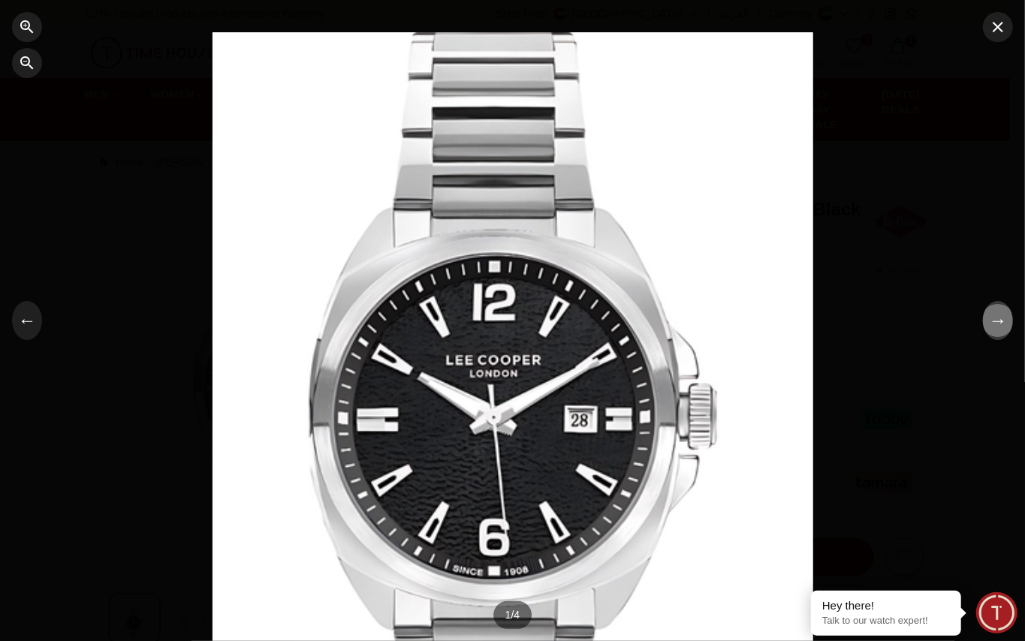
click at [757, 323] on button "→" at bounding box center [998, 320] width 30 height 39
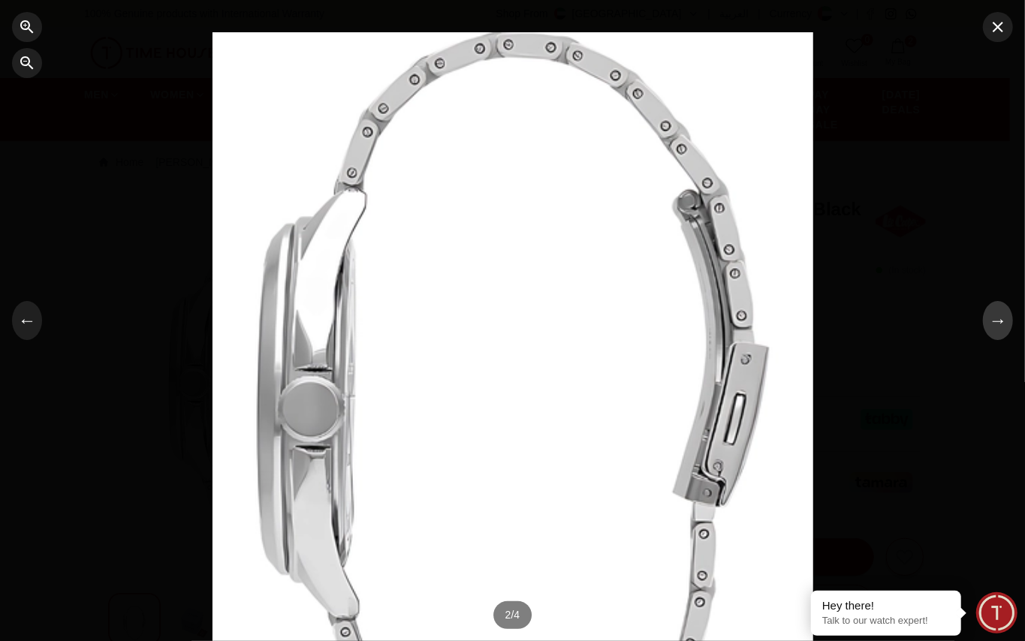
click at [757, 323] on button "→" at bounding box center [998, 320] width 30 height 39
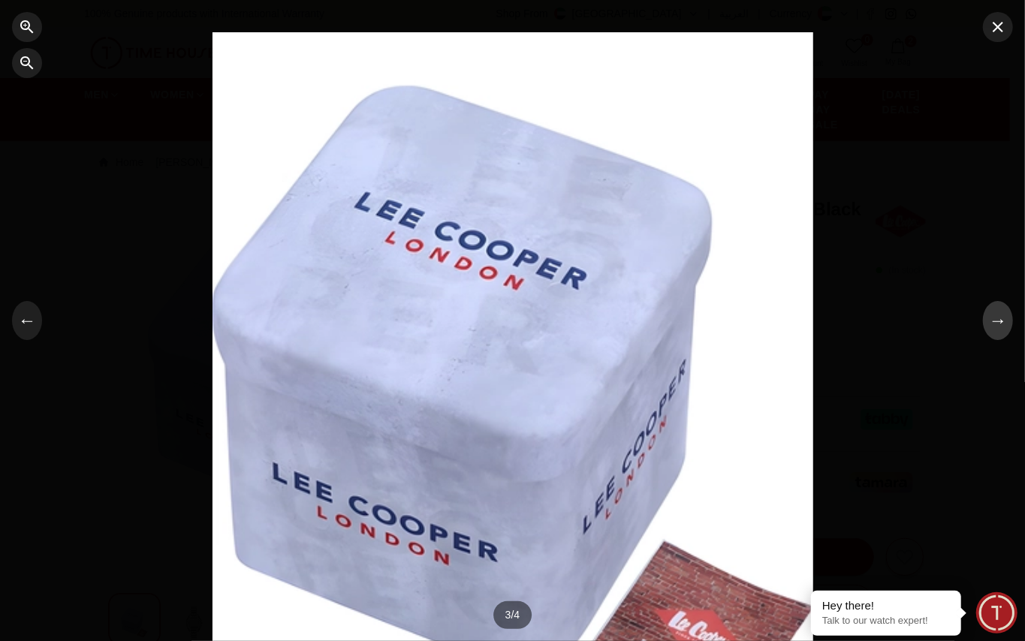
click at [757, 323] on button "→" at bounding box center [998, 320] width 30 height 39
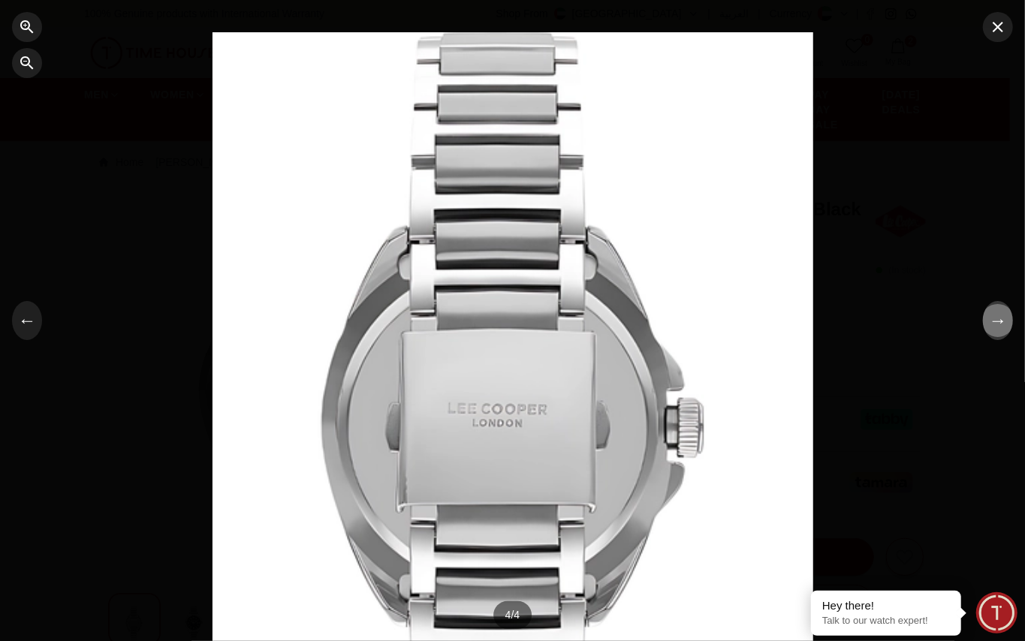
click at [757, 323] on button "→" at bounding box center [998, 320] width 30 height 39
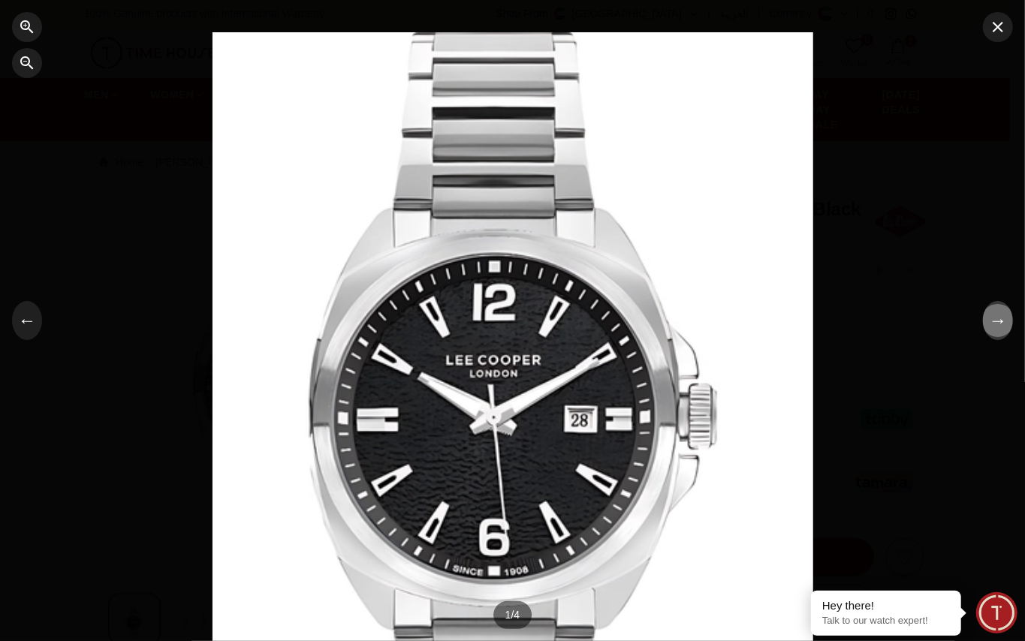
click at [757, 323] on button "→" at bounding box center [998, 320] width 30 height 39
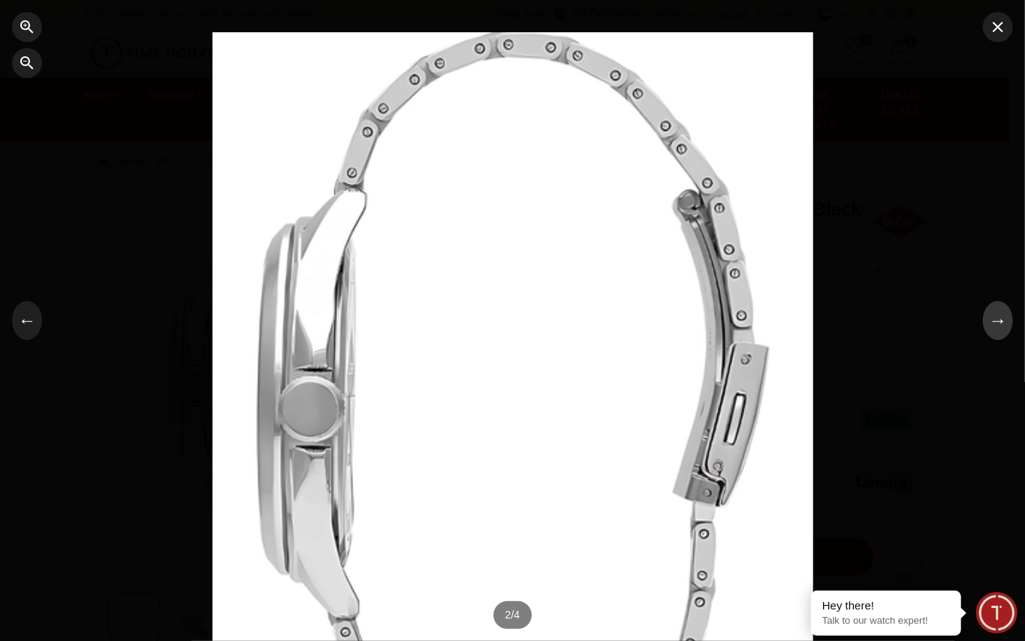
click at [757, 323] on button "→" at bounding box center [998, 320] width 30 height 39
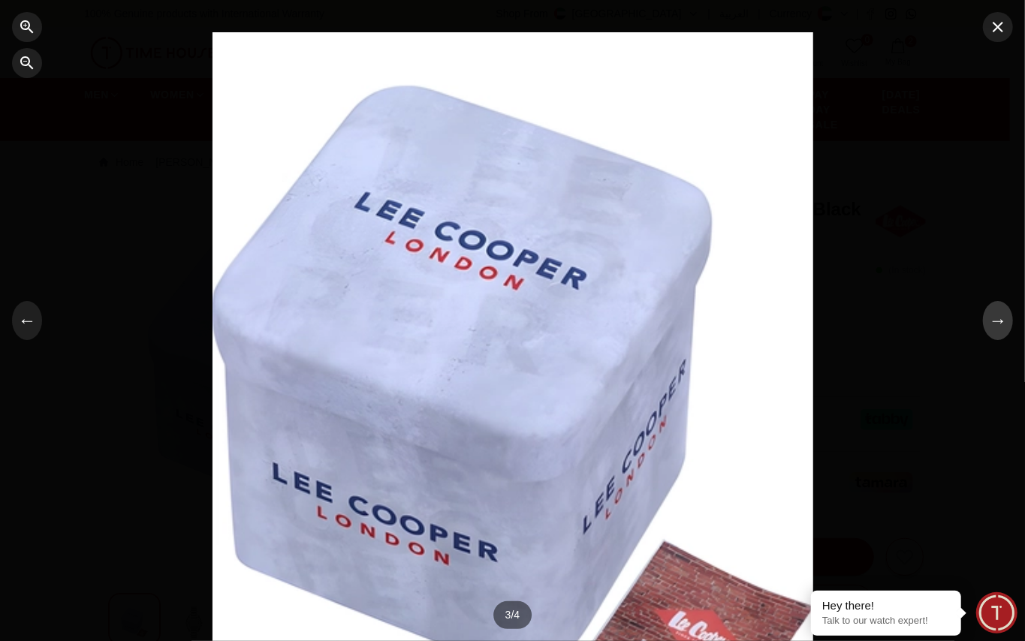
click at [757, 323] on button "→" at bounding box center [998, 320] width 30 height 39
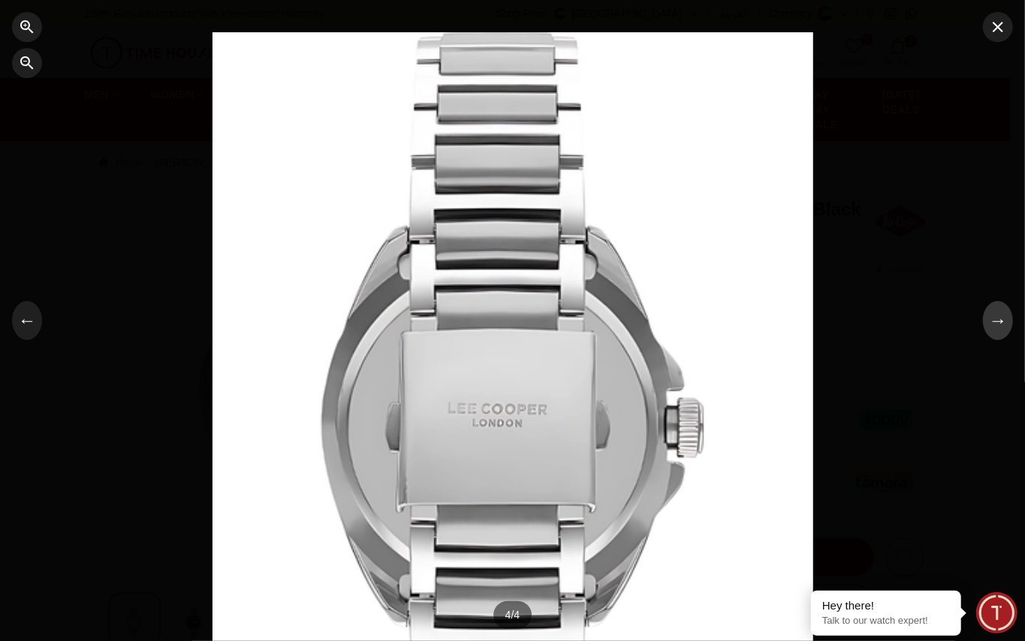
click at [757, 323] on button "→" at bounding box center [998, 320] width 30 height 39
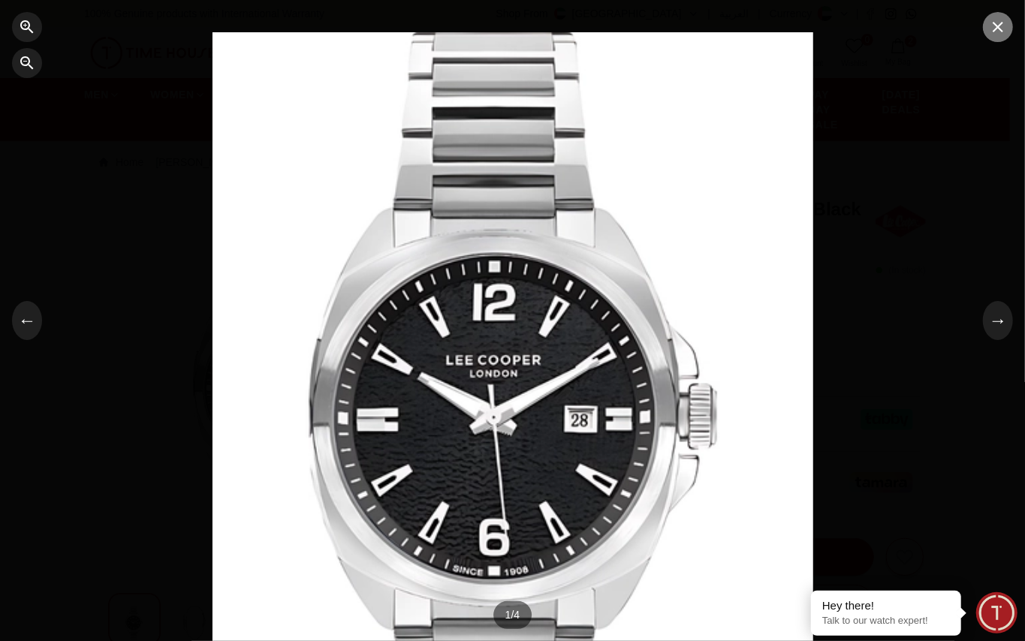
click at [757, 32] on icon "button" at bounding box center [998, 27] width 18 height 18
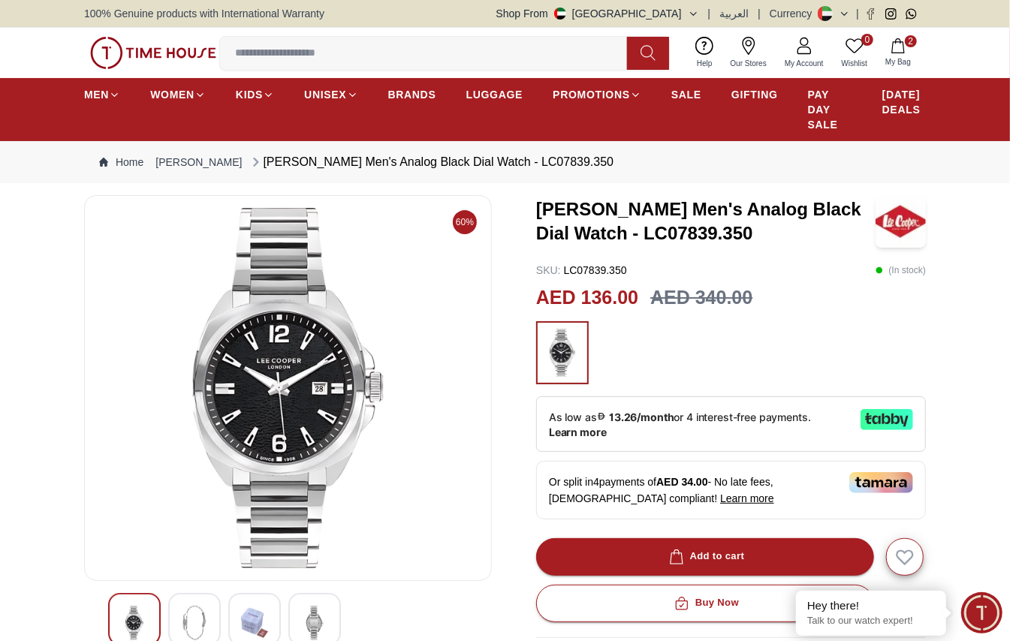
scroll to position [100, 0]
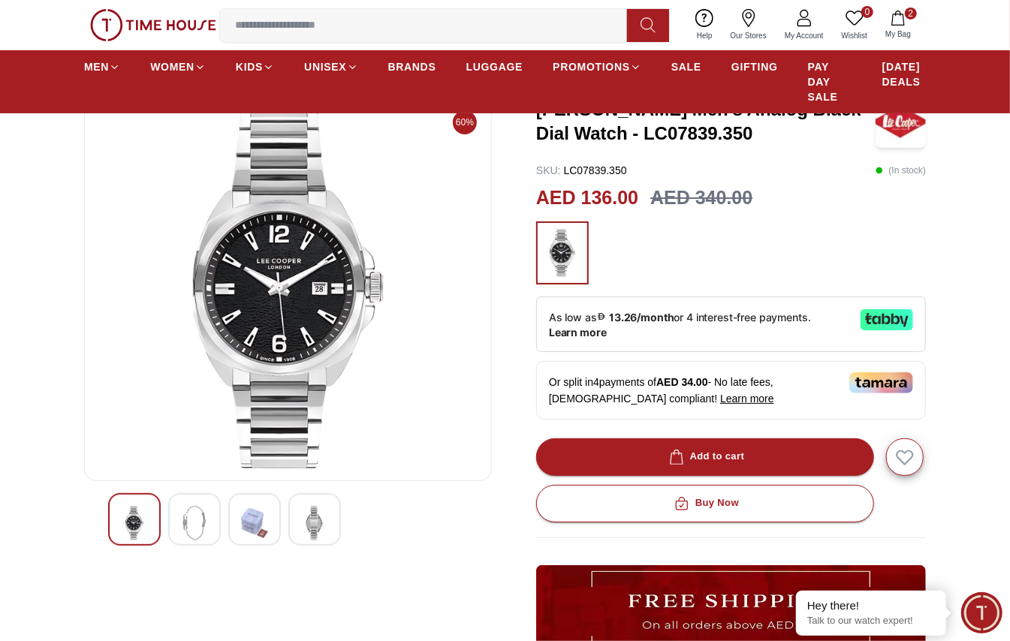
click at [313, 367] on img at bounding box center [288, 288] width 382 height 361
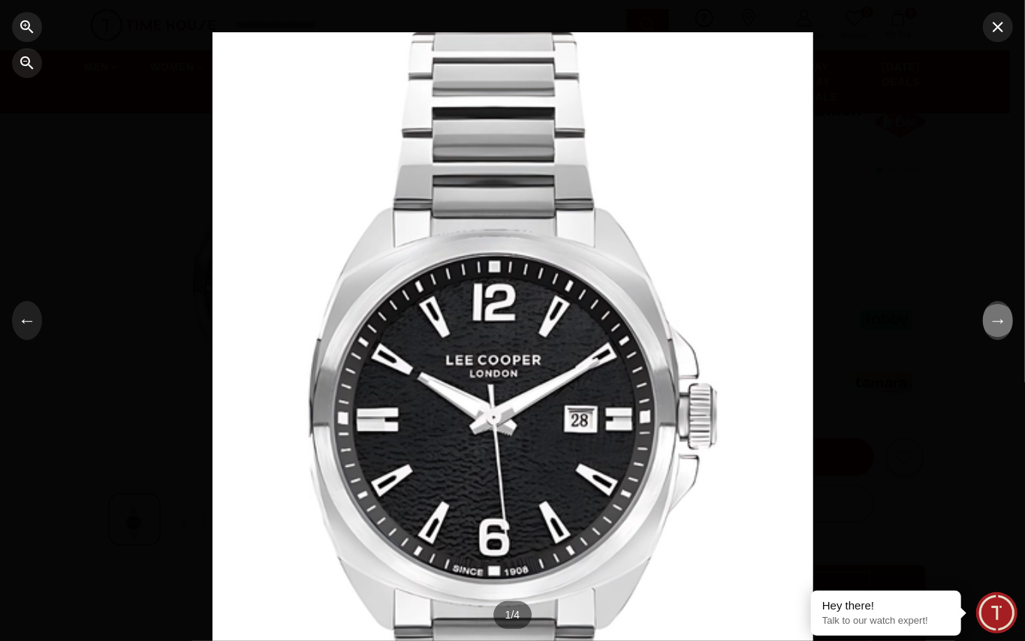
click at [757, 321] on button "→" at bounding box center [998, 320] width 30 height 39
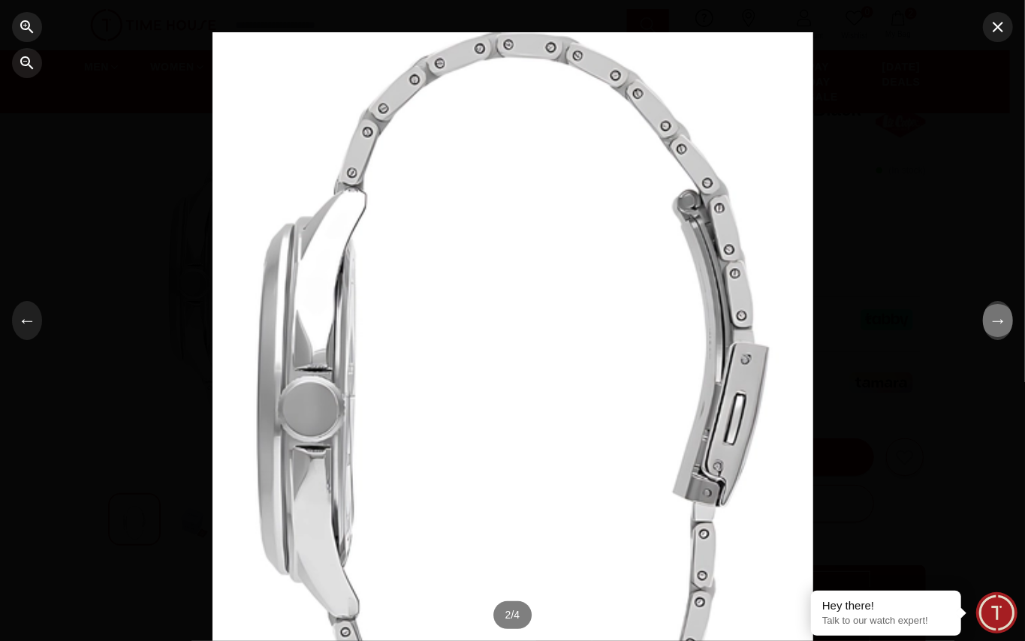
click at [757, 321] on button "→" at bounding box center [998, 320] width 30 height 39
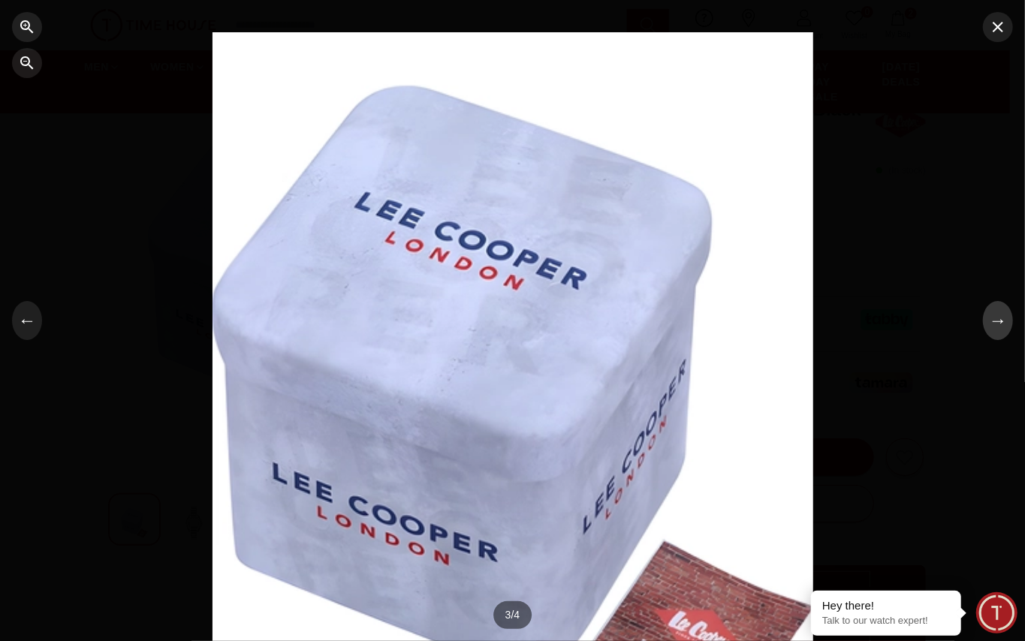
click at [757, 321] on button "→" at bounding box center [998, 320] width 30 height 39
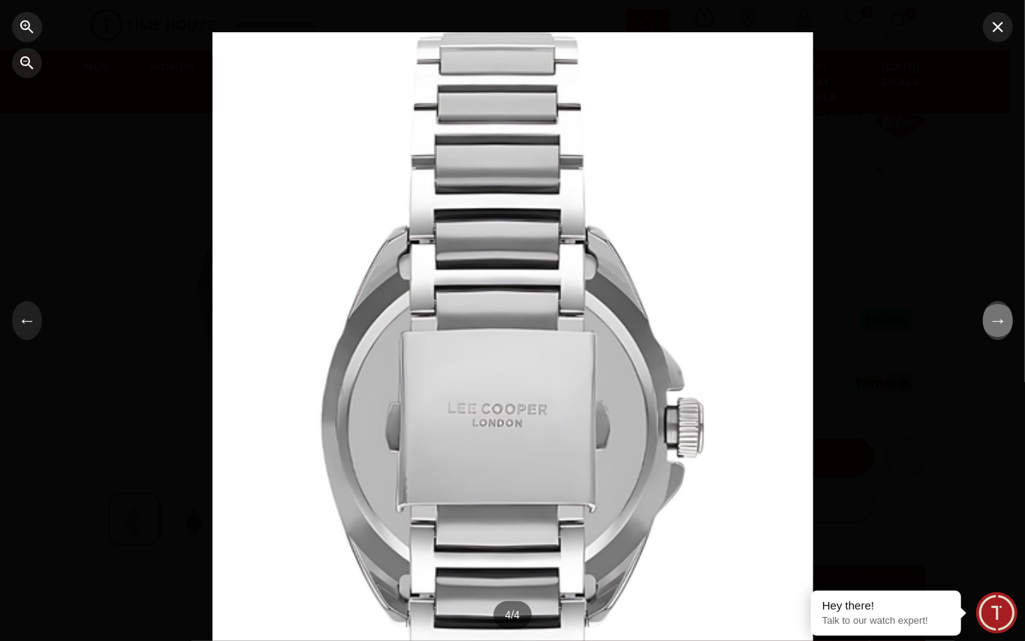
click at [757, 321] on button "→" at bounding box center [998, 320] width 30 height 39
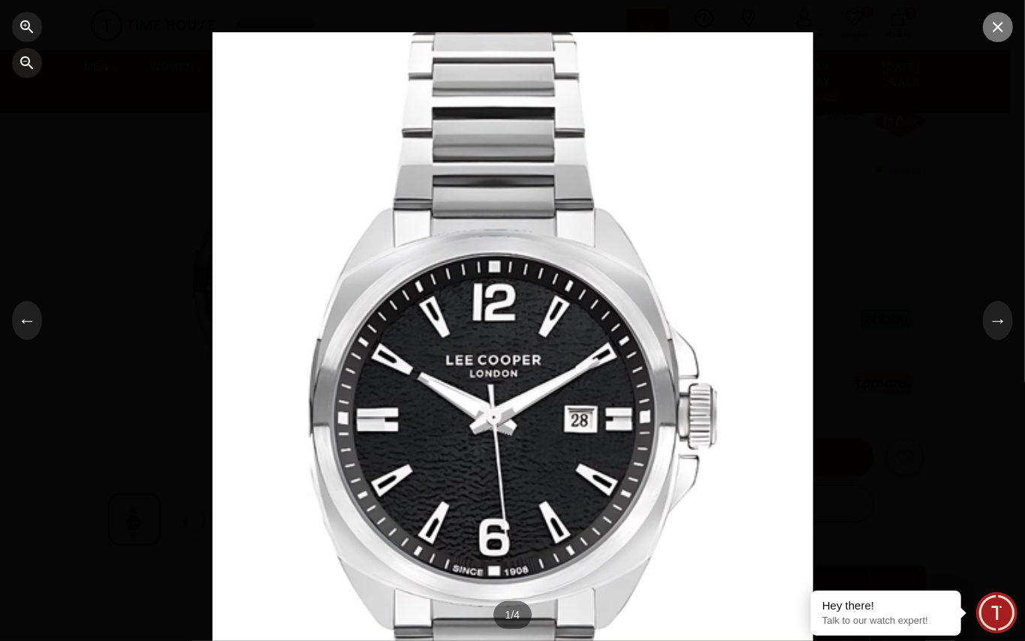
click at [757, 31] on icon "button" at bounding box center [998, 27] width 18 height 18
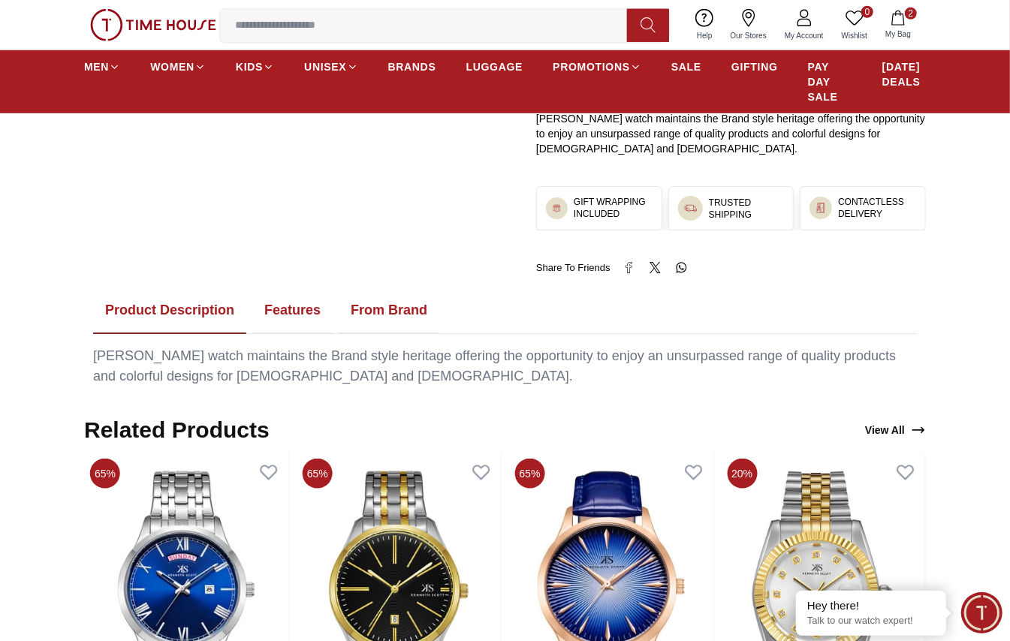
scroll to position [601, 0]
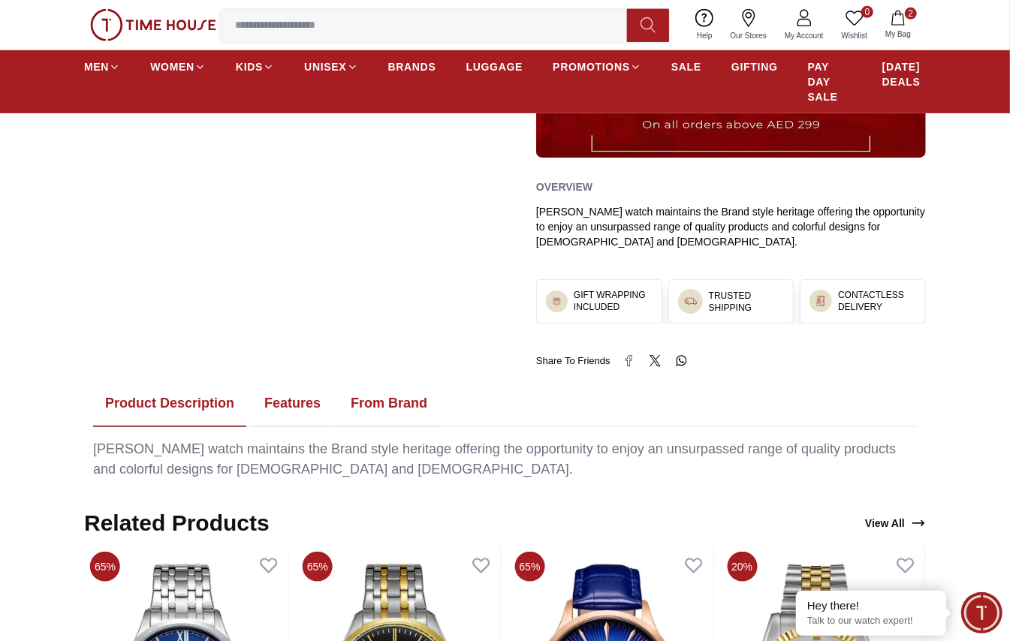
click at [299, 406] on button "Features" at bounding box center [292, 404] width 80 height 47
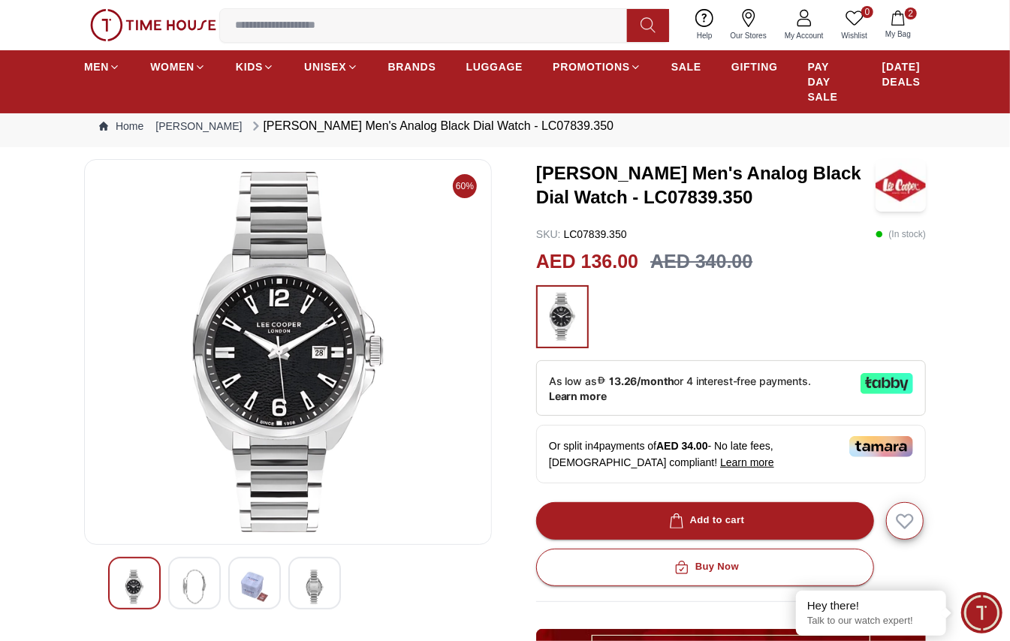
scroll to position [0, 0]
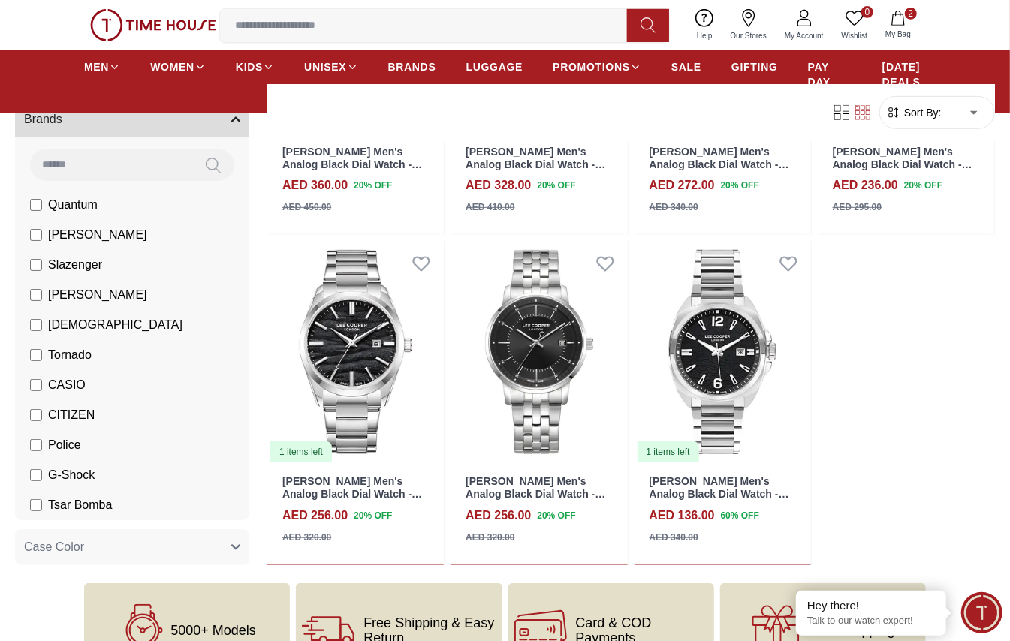
scroll to position [400, 0]
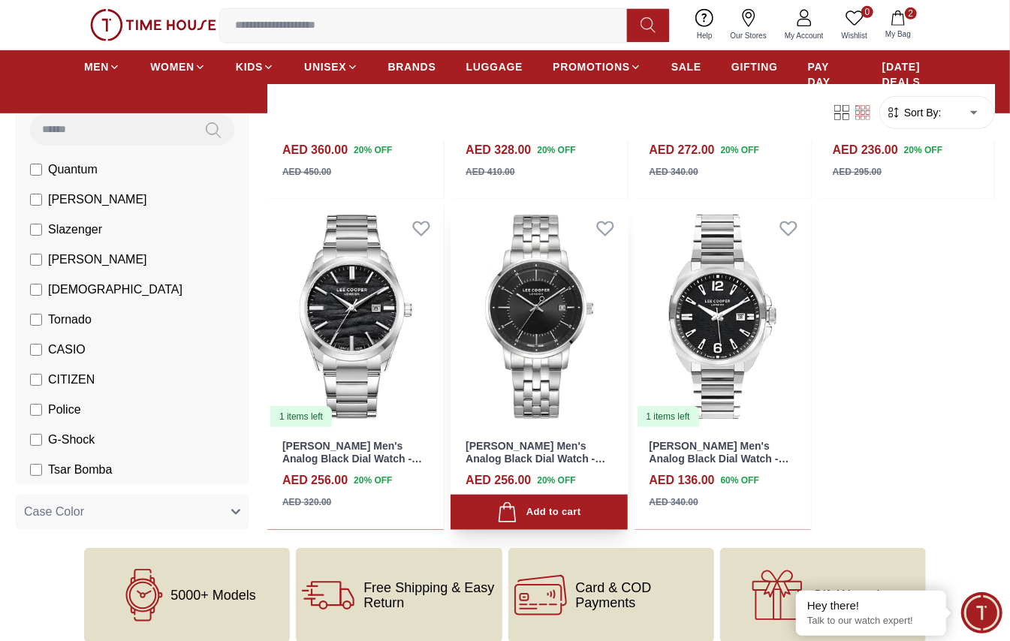
click at [541, 313] on img at bounding box center [539, 317] width 177 height 222
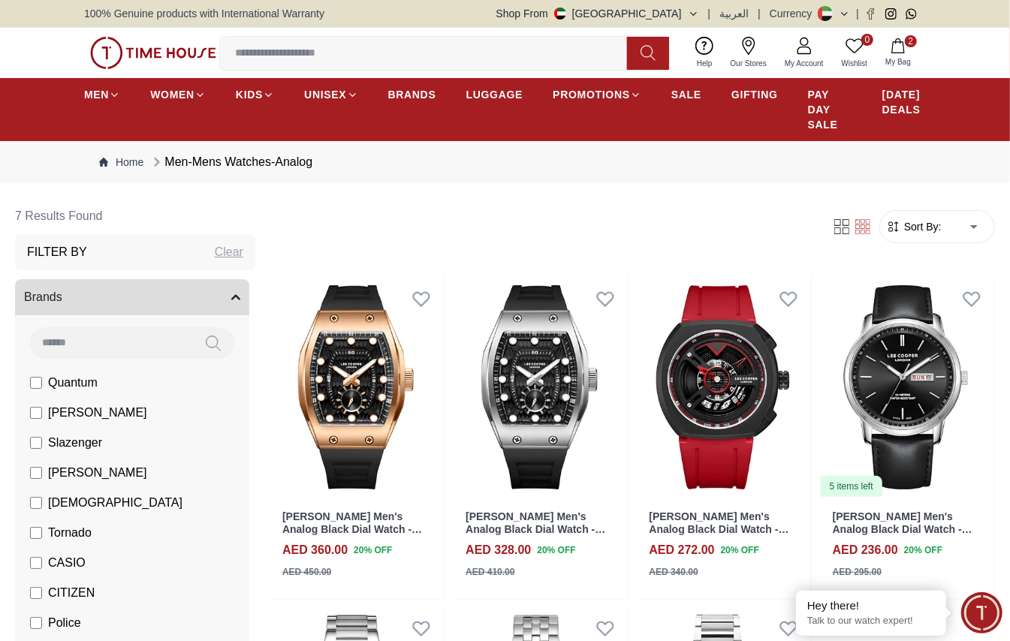
click at [757, 47] on icon "button" at bounding box center [898, 45] width 15 height 15
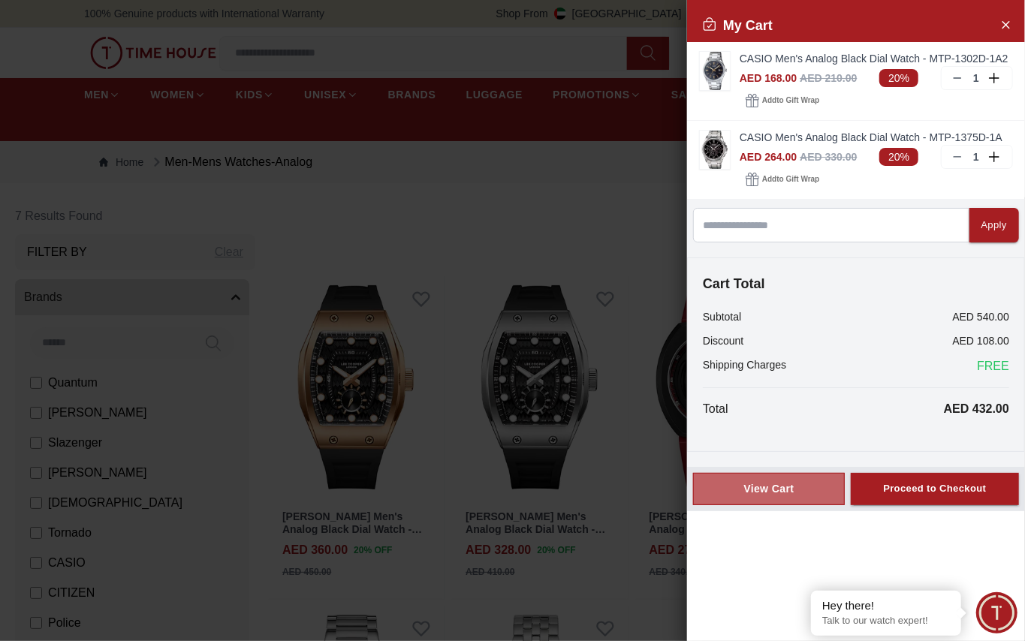
click at [757, 469] on div "View Cart" at bounding box center [769, 488] width 126 height 15
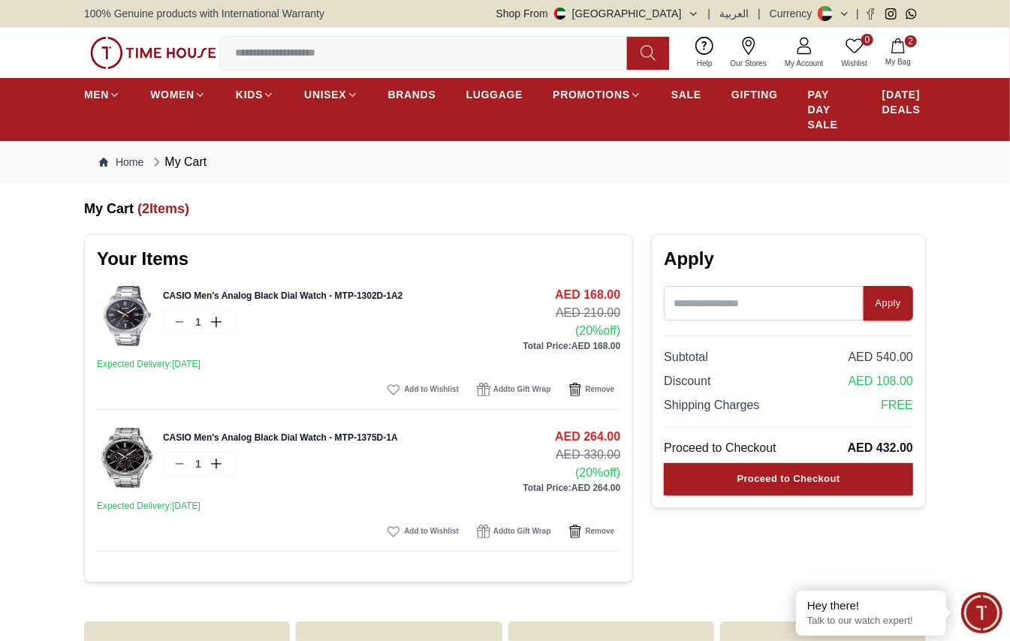
click at [273, 296] on link "CASIO Men's Analog Black Dial Watch - MTP-1302D-1A2" at bounding box center [283, 296] width 240 height 11
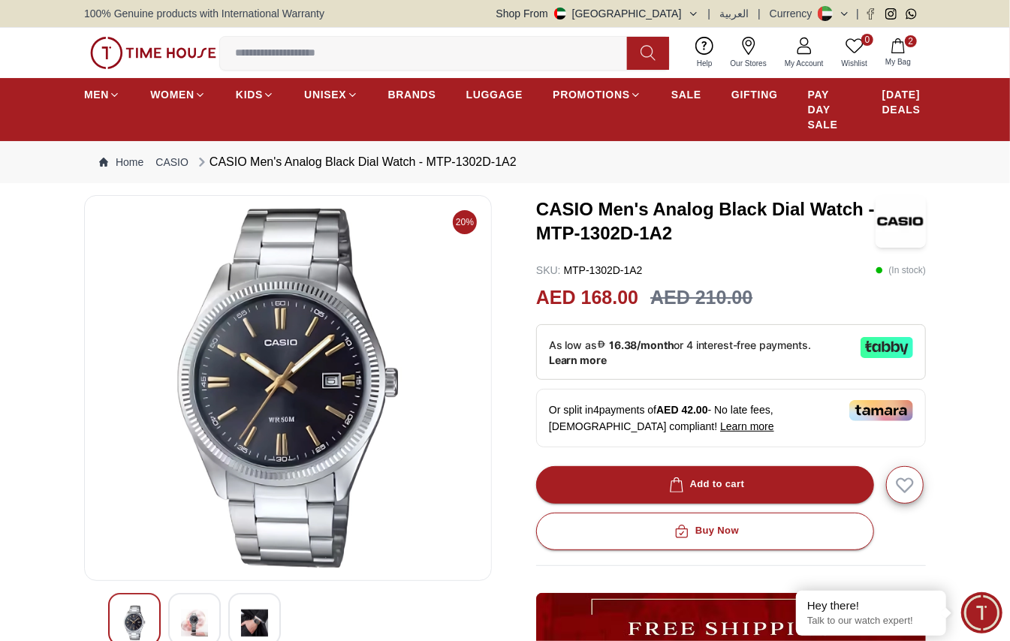
scroll to position [100, 0]
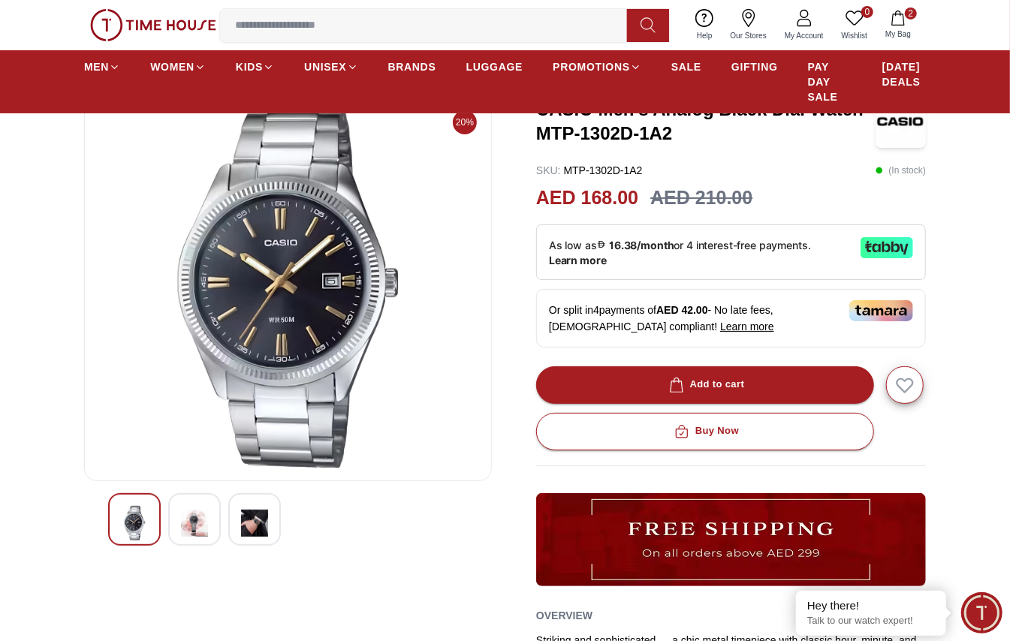
click at [189, 469] on img at bounding box center [194, 523] width 27 height 35
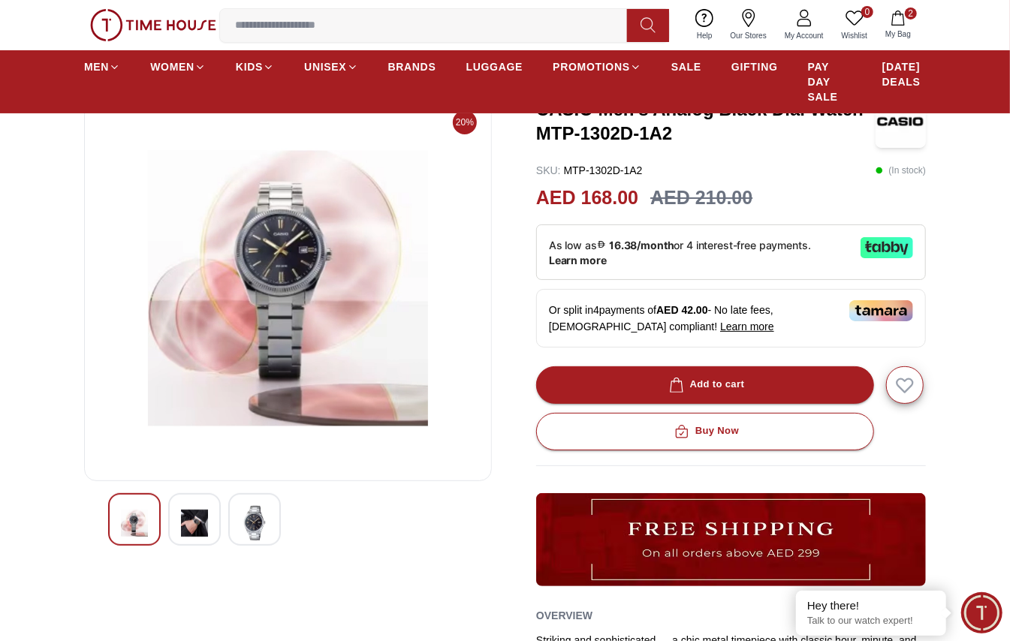
scroll to position [0, 0]
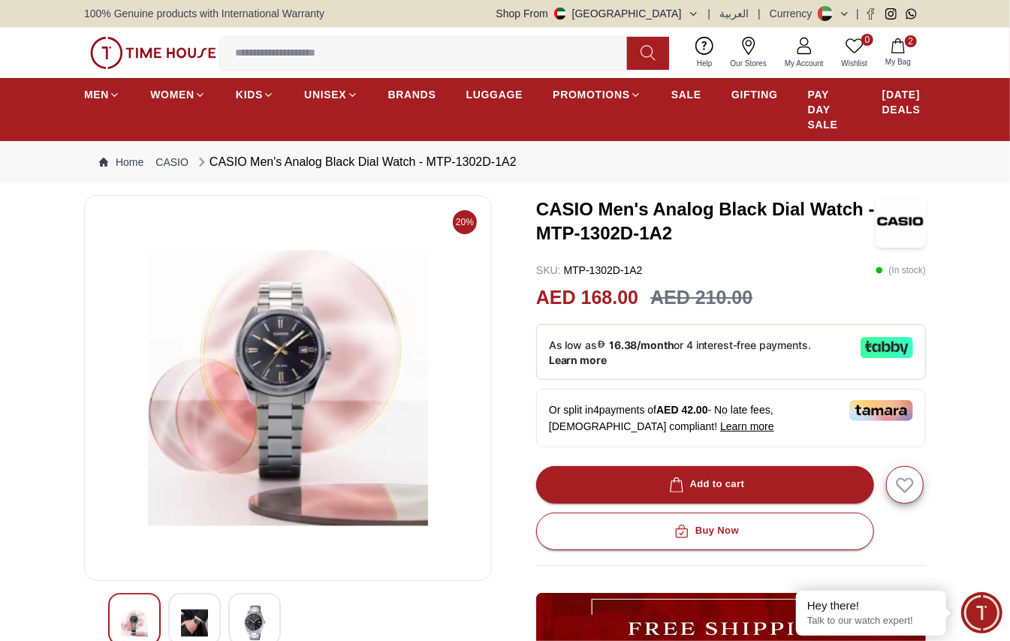
click at [263, 605] on div at bounding box center [254, 619] width 53 height 53
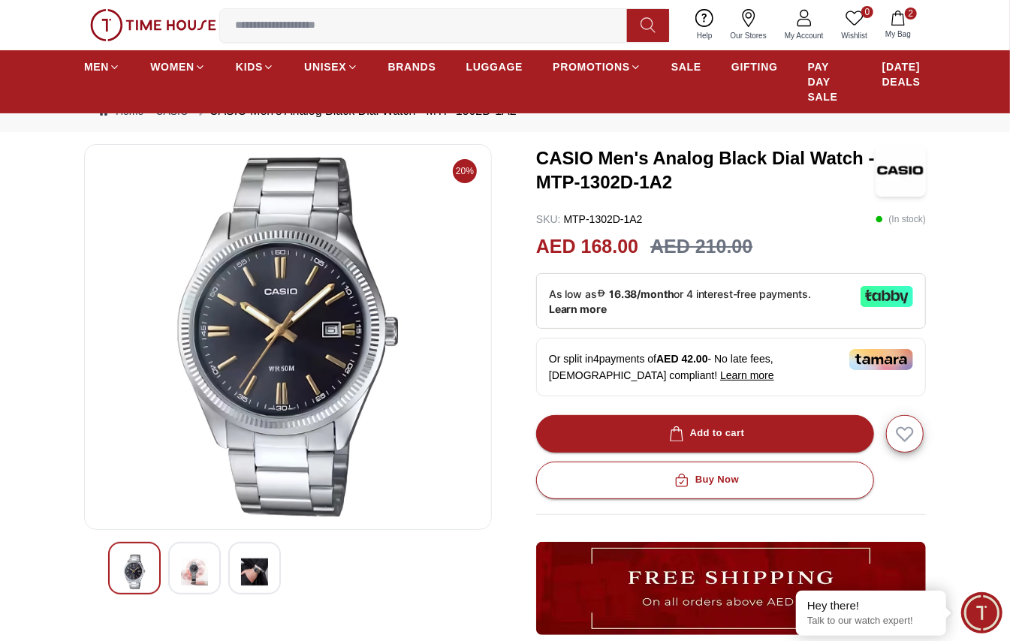
scroll to position [100, 0]
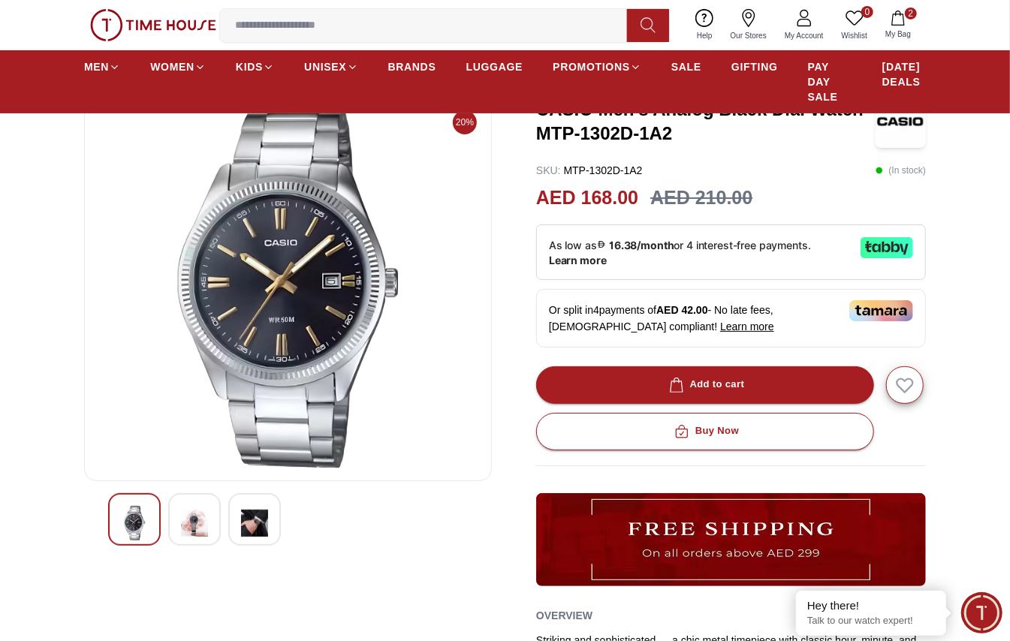
click at [249, 515] on img at bounding box center [254, 523] width 27 height 35
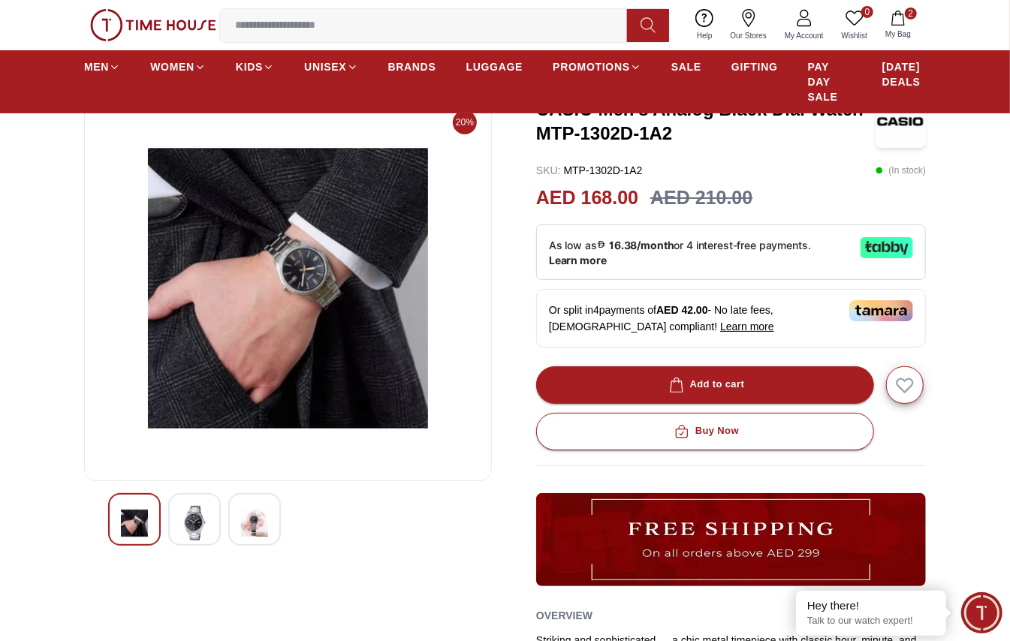
click at [199, 523] on img at bounding box center [194, 523] width 27 height 35
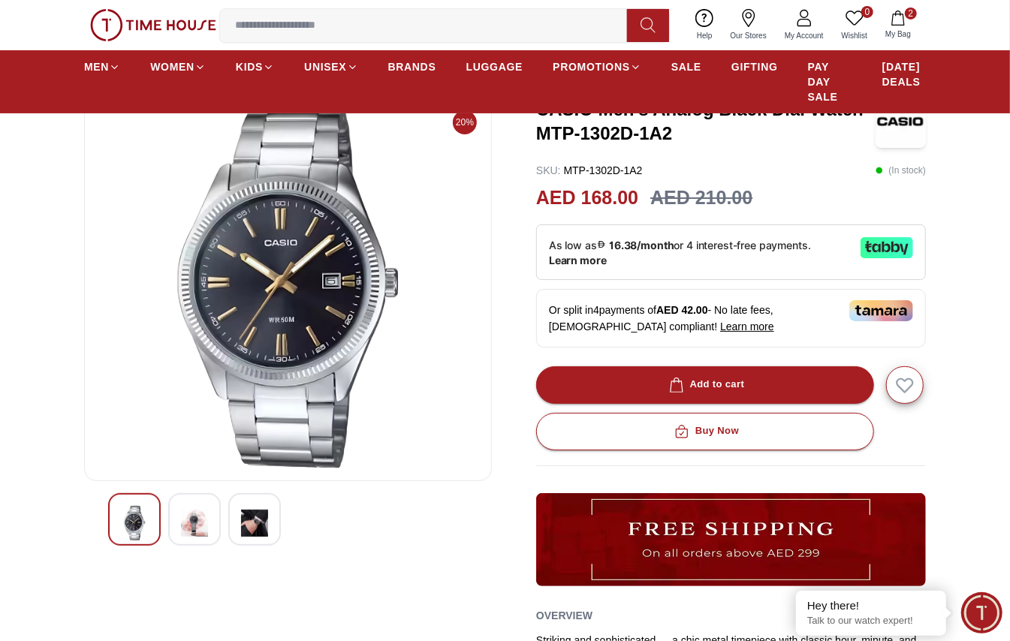
click at [150, 524] on div at bounding box center [134, 519] width 53 height 53
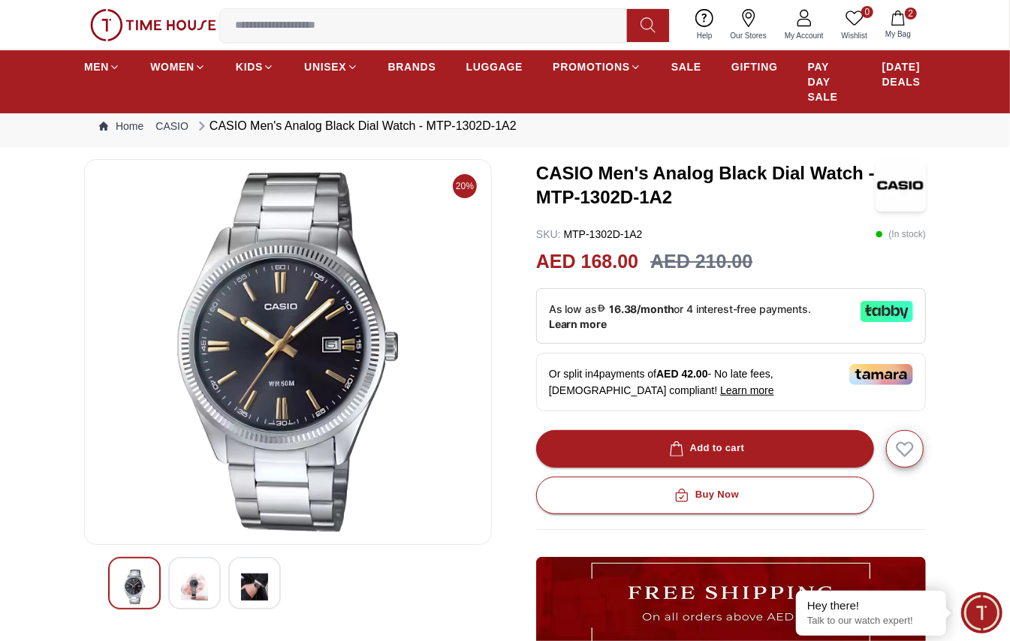
scroll to position [0, 0]
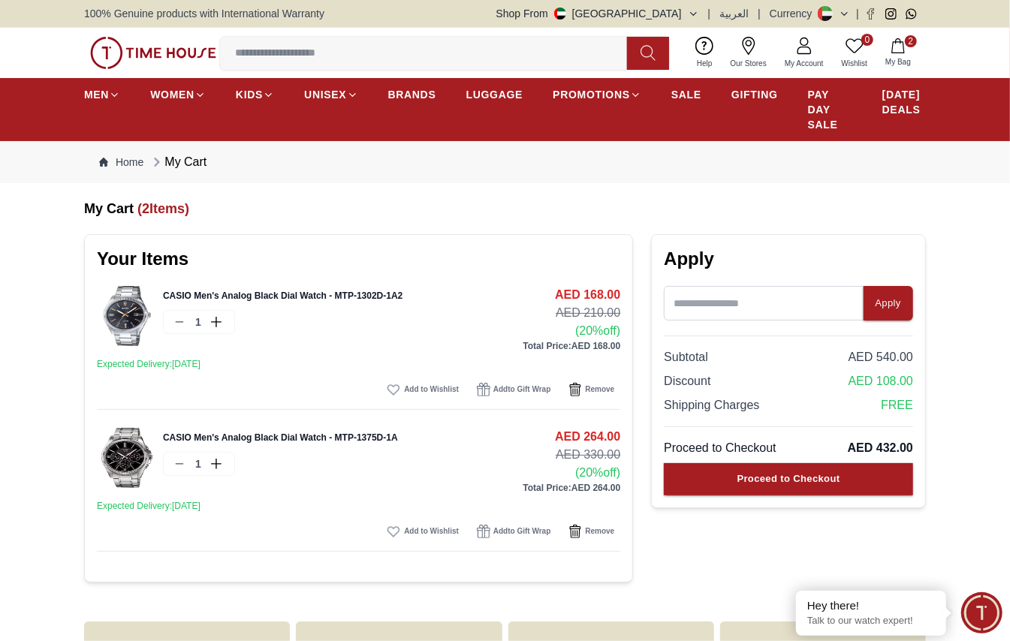
click at [306, 434] on link "CASIO Men's Analog Black Dial Watch - MTP-1375D-1A" at bounding box center [280, 438] width 235 height 11
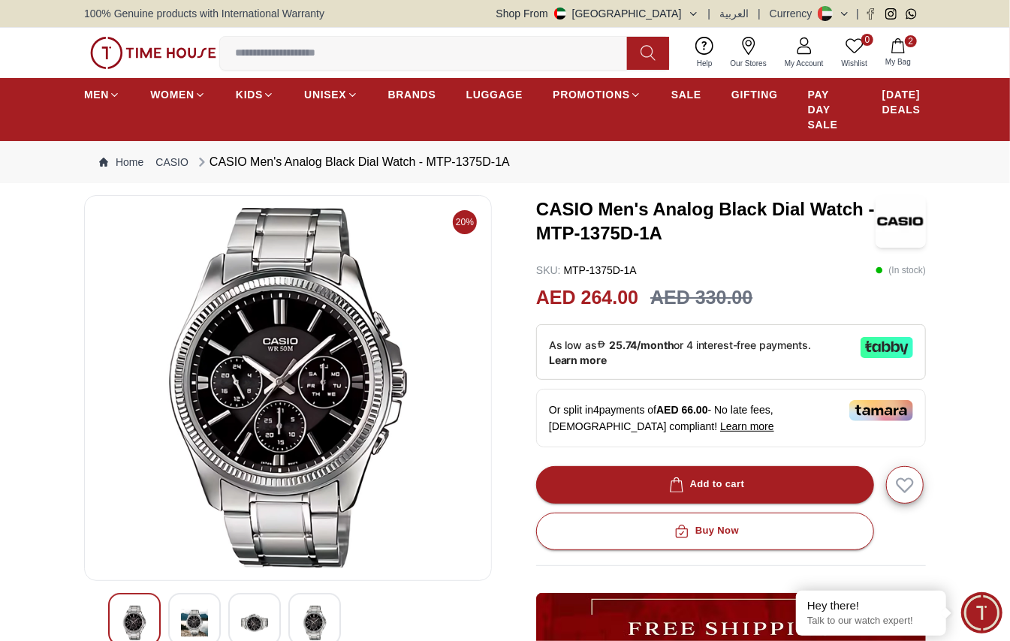
click at [209, 611] on div at bounding box center [194, 619] width 53 height 53
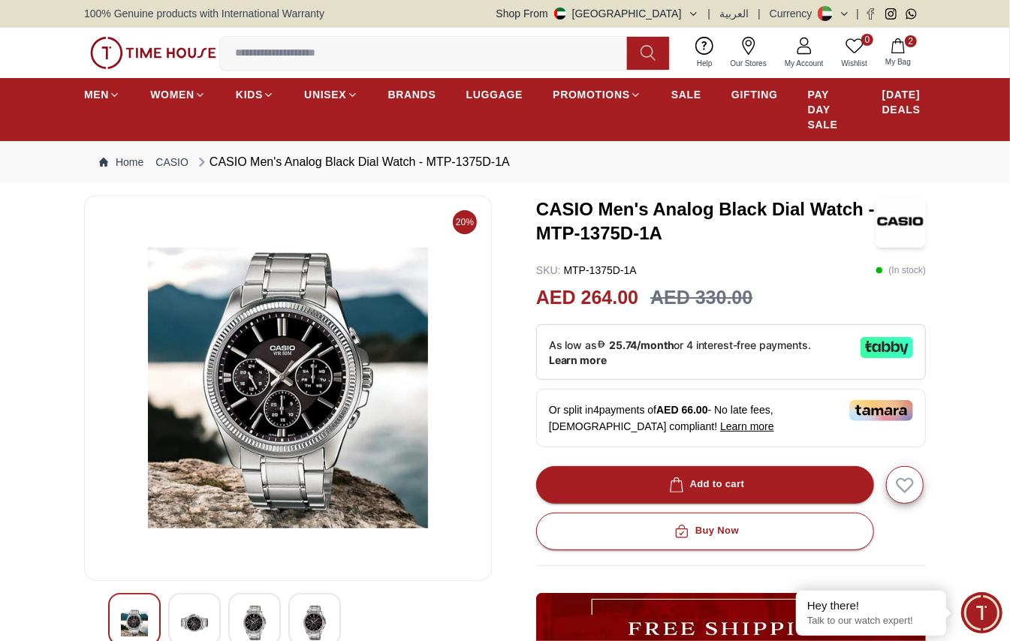
click at [265, 623] on img at bounding box center [254, 623] width 27 height 35
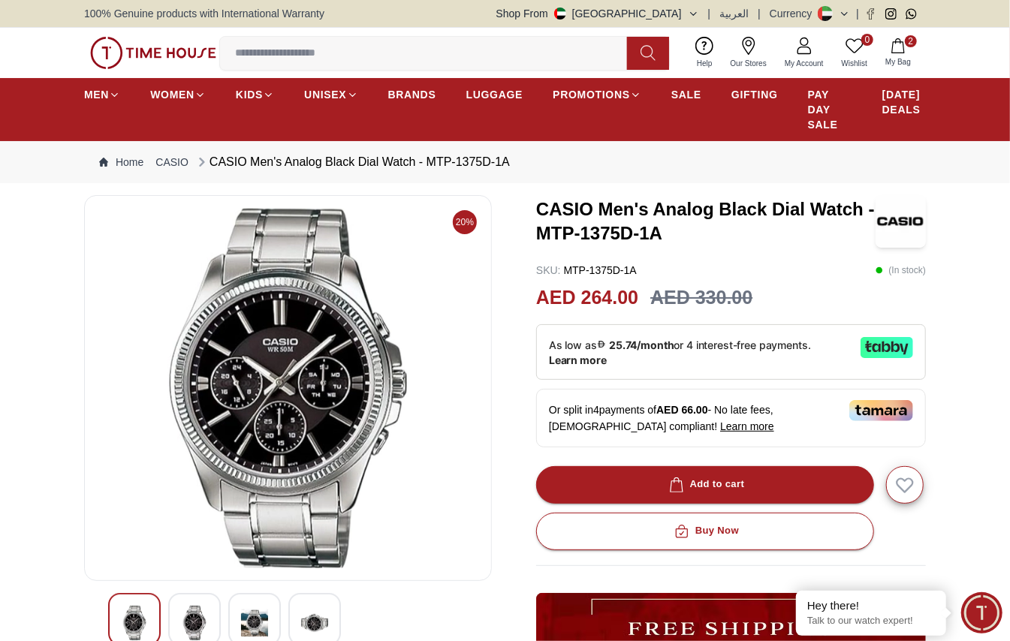
click at [312, 619] on img at bounding box center [314, 623] width 27 height 35
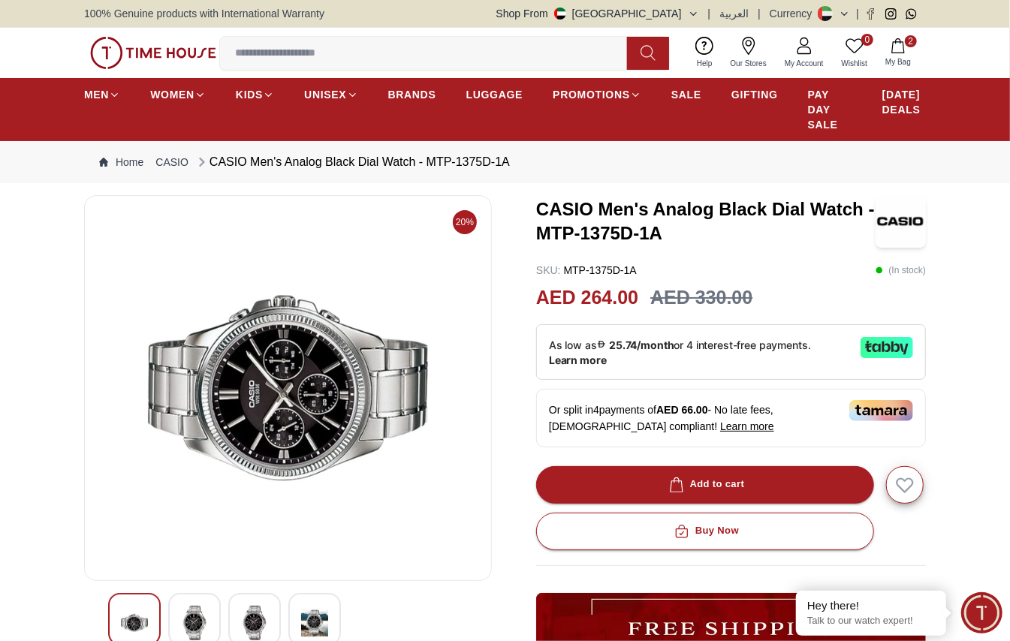
click at [255, 616] on img at bounding box center [254, 623] width 27 height 35
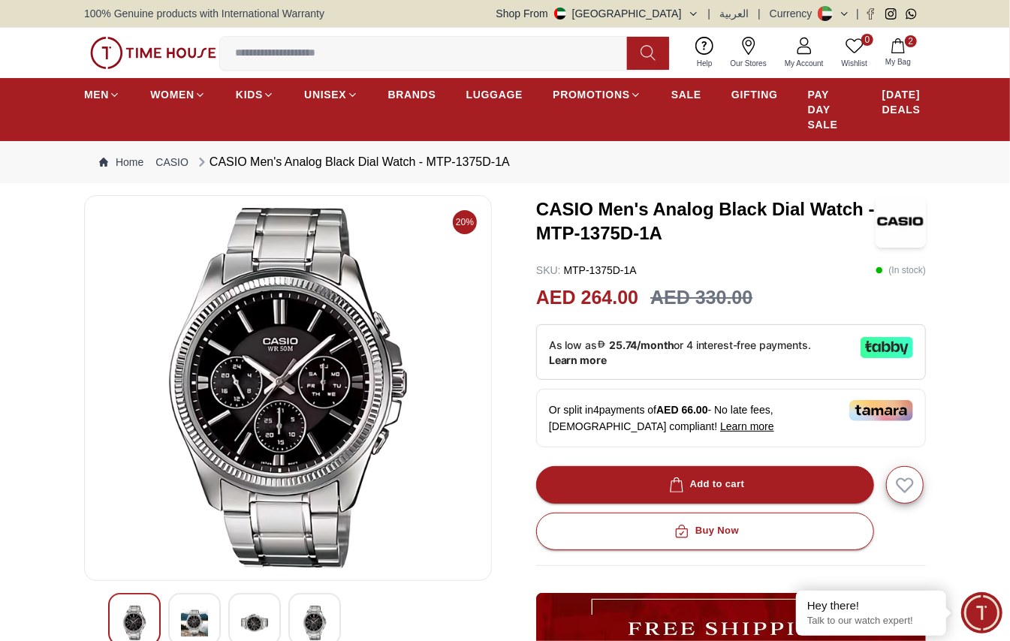
click at [193, 616] on img at bounding box center [194, 623] width 27 height 35
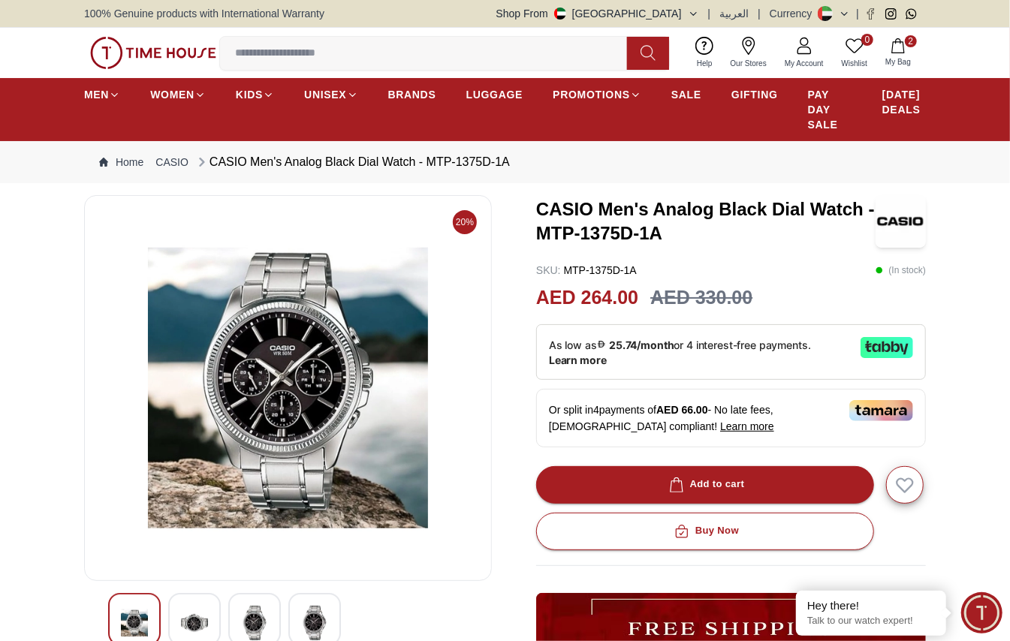
click at [133, 617] on img at bounding box center [134, 623] width 27 height 35
click at [181, 625] on img at bounding box center [194, 623] width 27 height 35
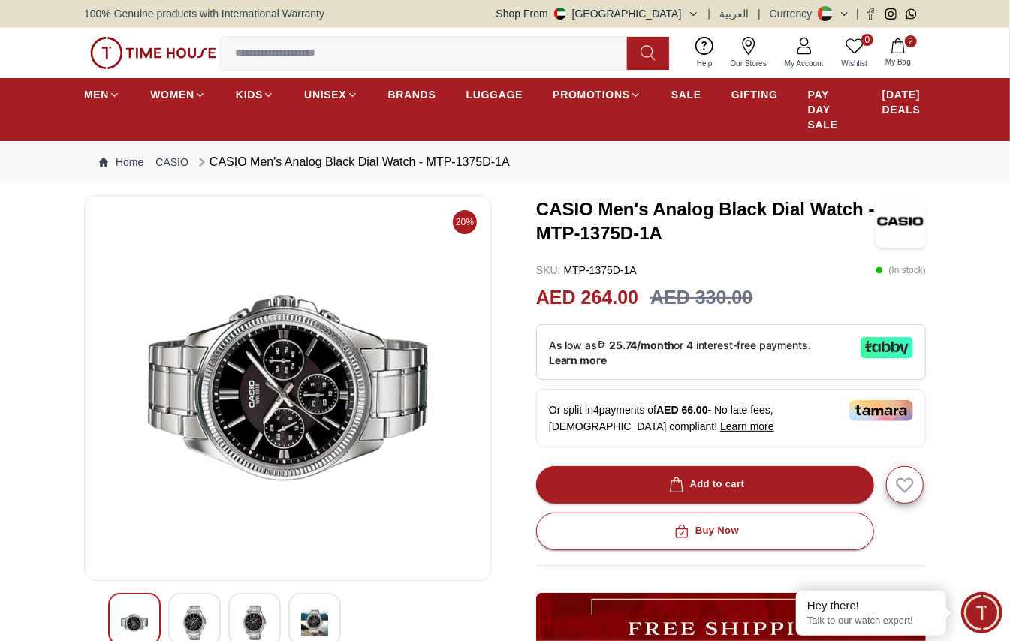
click at [246, 625] on img at bounding box center [254, 623] width 27 height 35
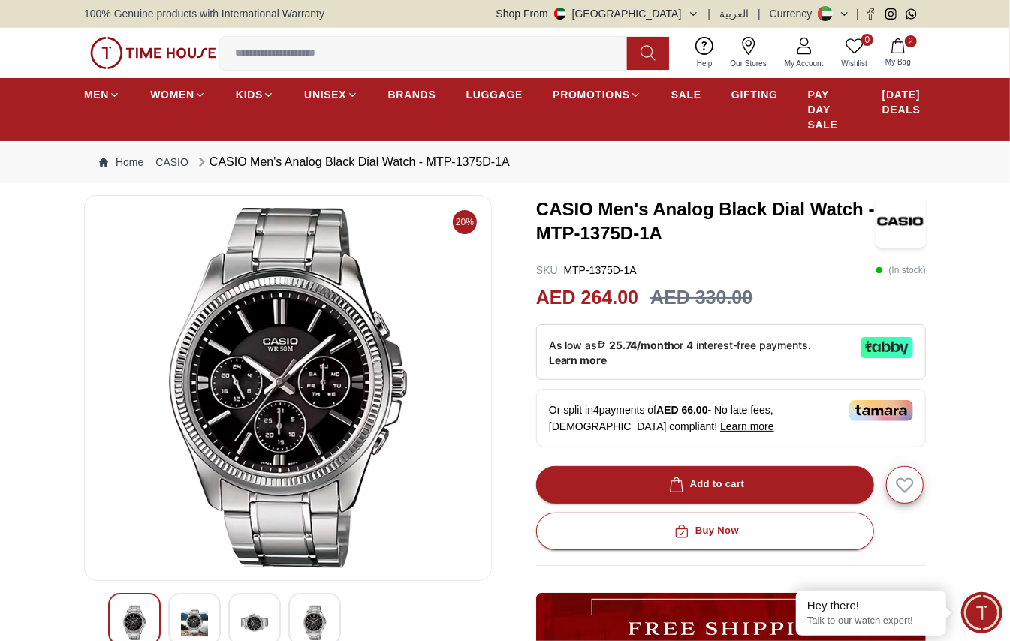
click at [313, 614] on img at bounding box center [314, 623] width 27 height 35
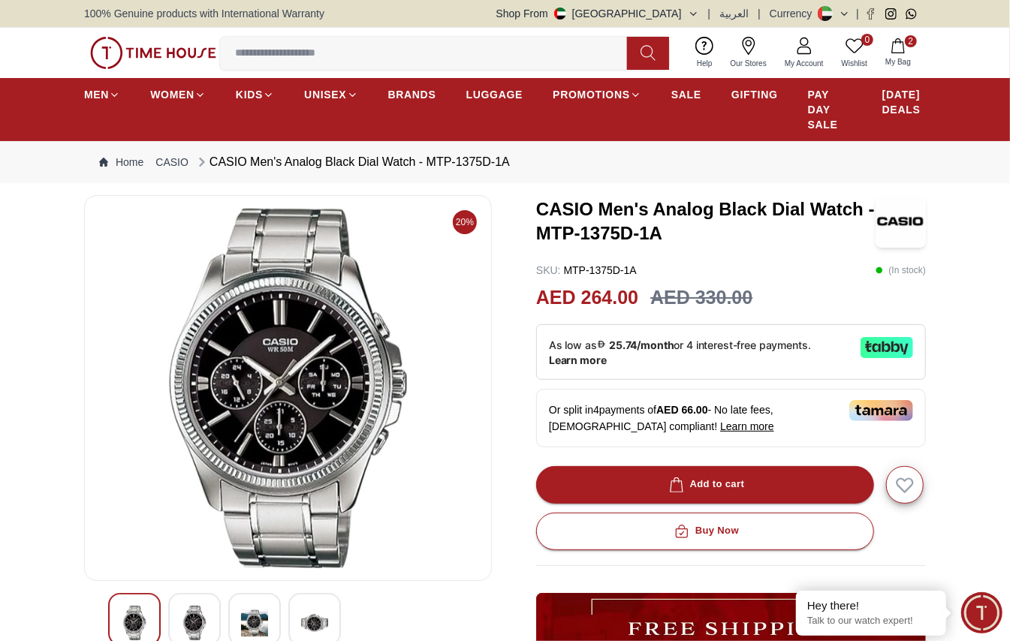
click at [145, 608] on img at bounding box center [134, 623] width 27 height 35
click at [196, 608] on img at bounding box center [194, 623] width 27 height 35
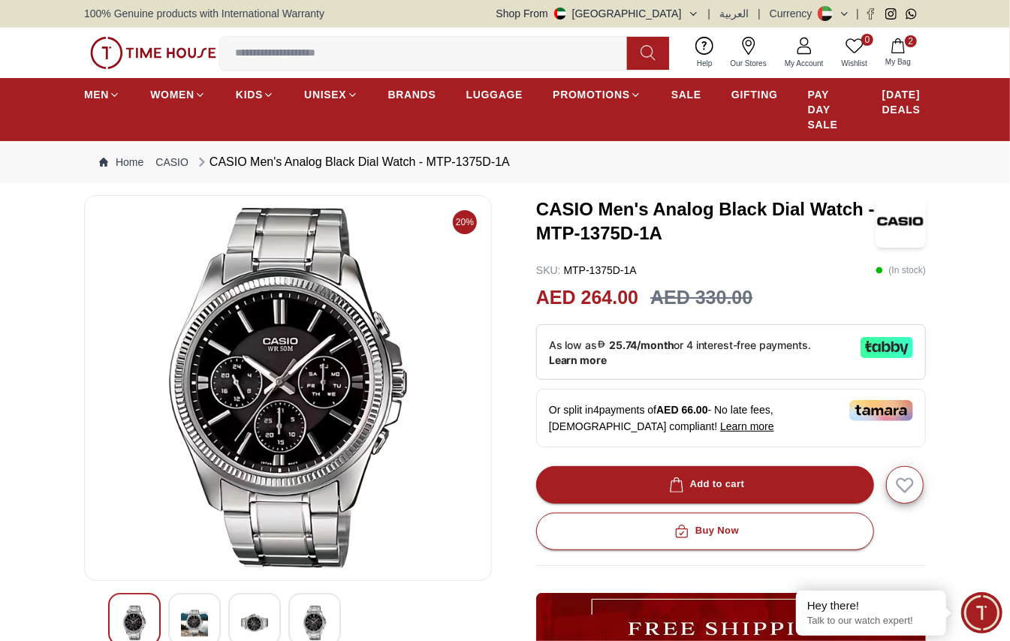
click at [141, 608] on img at bounding box center [134, 623] width 27 height 35
click at [194, 608] on img at bounding box center [194, 623] width 27 height 35
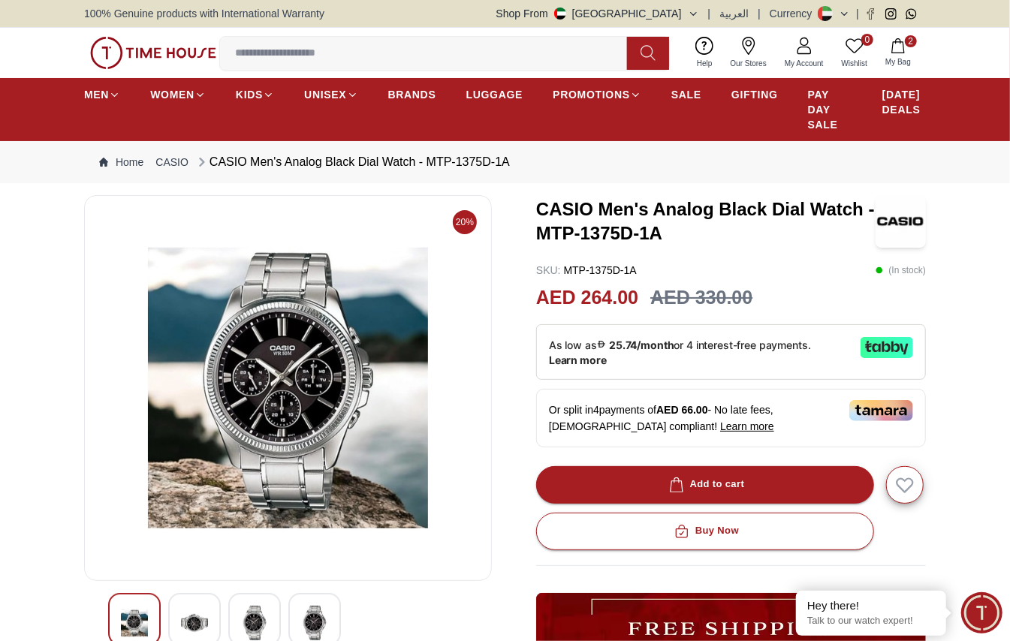
click at [247, 613] on img at bounding box center [254, 623] width 27 height 35
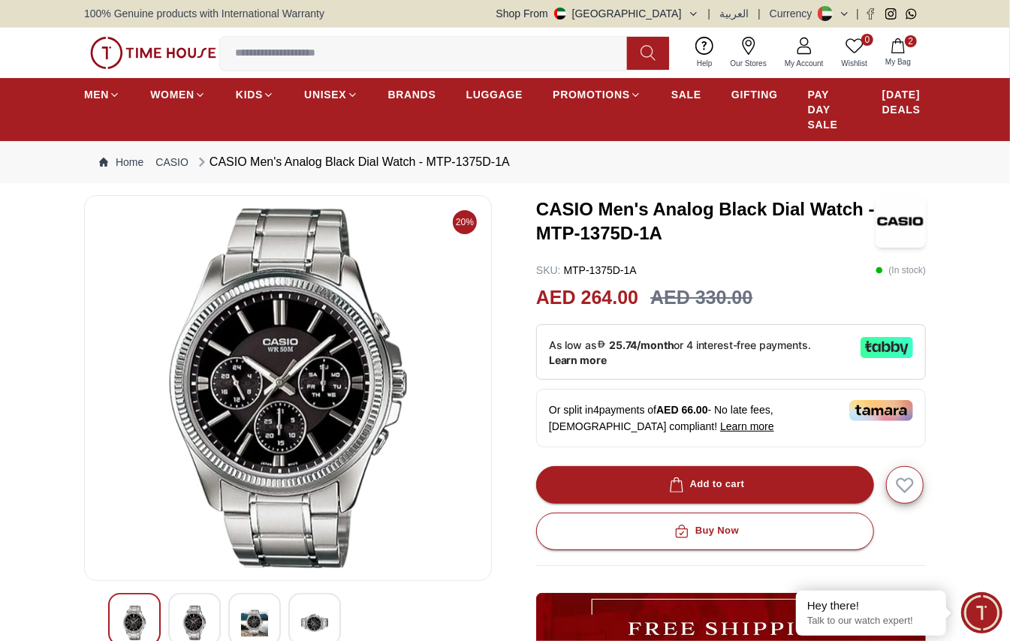
click at [314, 613] on img at bounding box center [314, 623] width 27 height 35
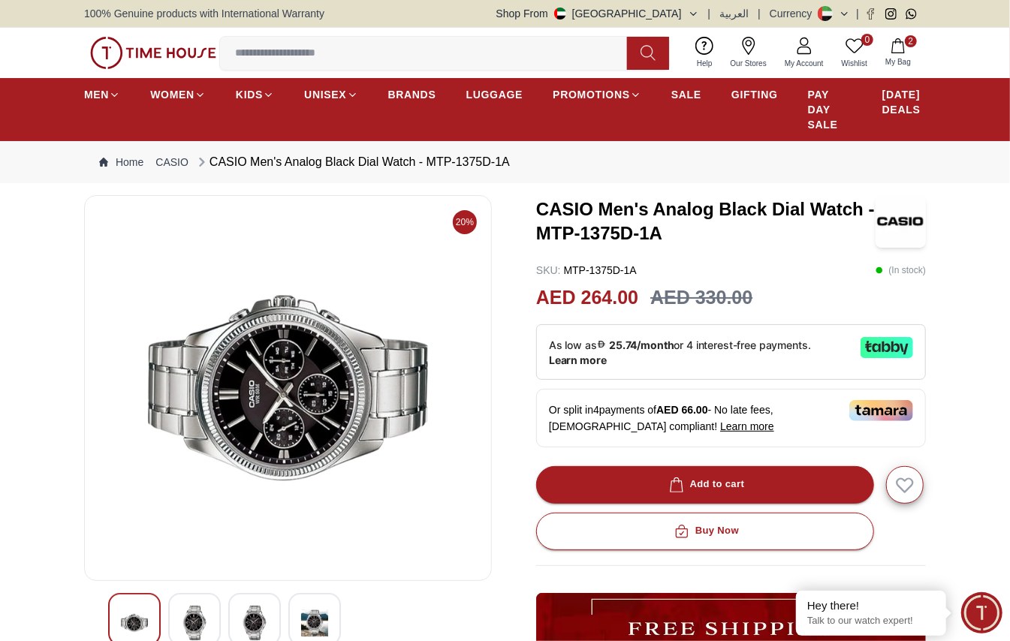
click at [244, 601] on div at bounding box center [254, 619] width 53 height 53
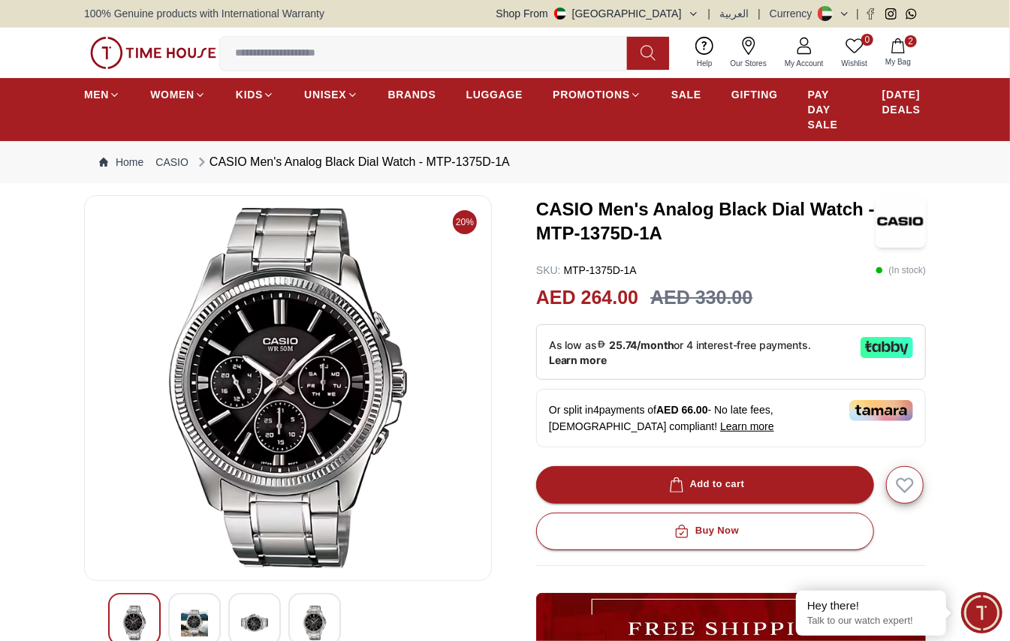
click at [191, 610] on img at bounding box center [194, 623] width 27 height 35
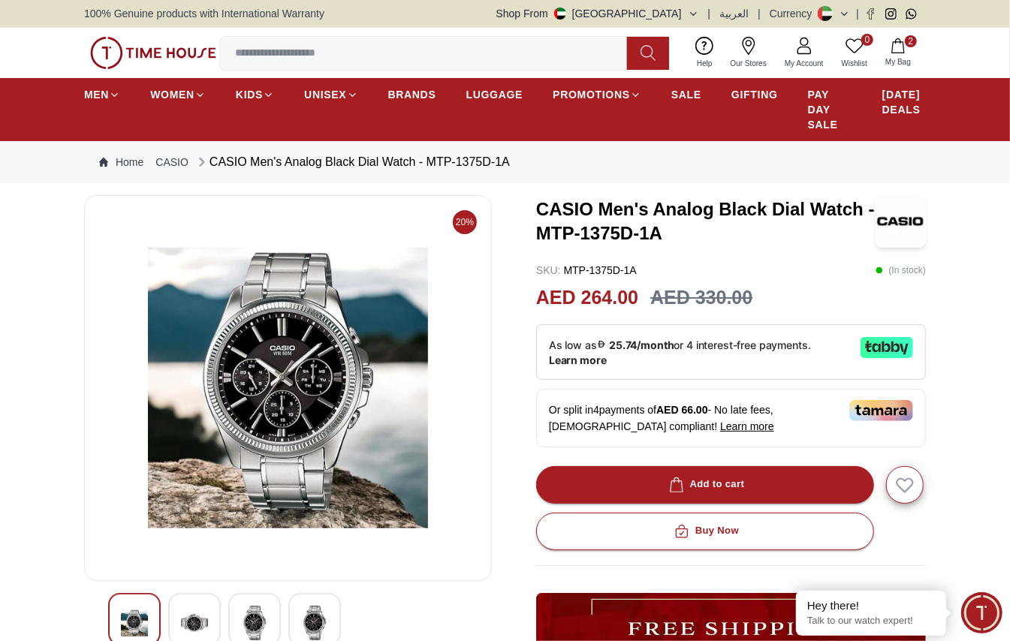
click at [133, 611] on img at bounding box center [134, 623] width 27 height 35
click at [201, 614] on img at bounding box center [194, 623] width 27 height 35
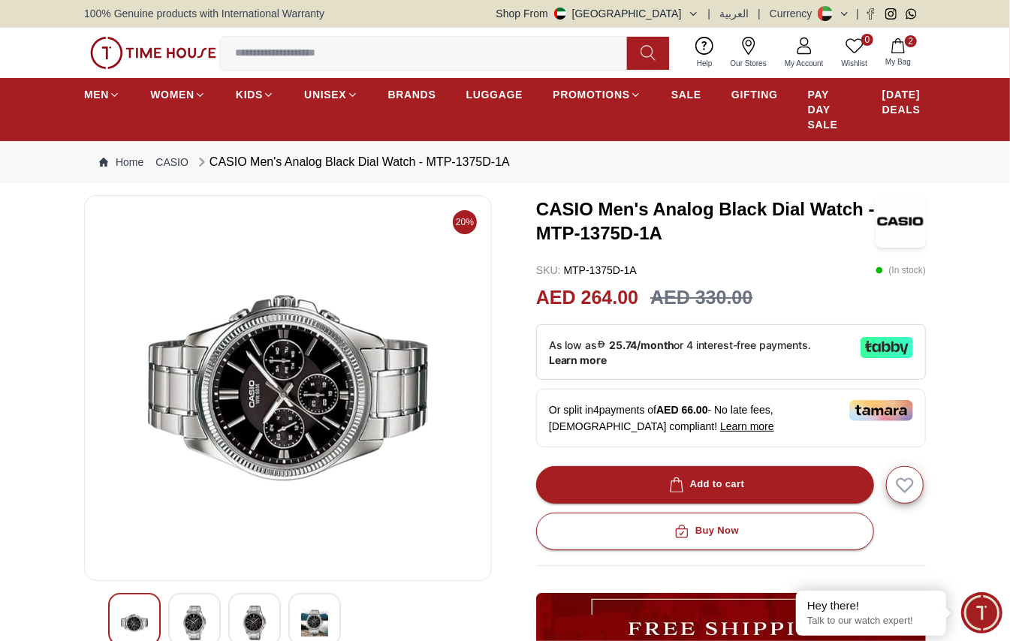
click at [241, 614] on img at bounding box center [254, 623] width 27 height 35
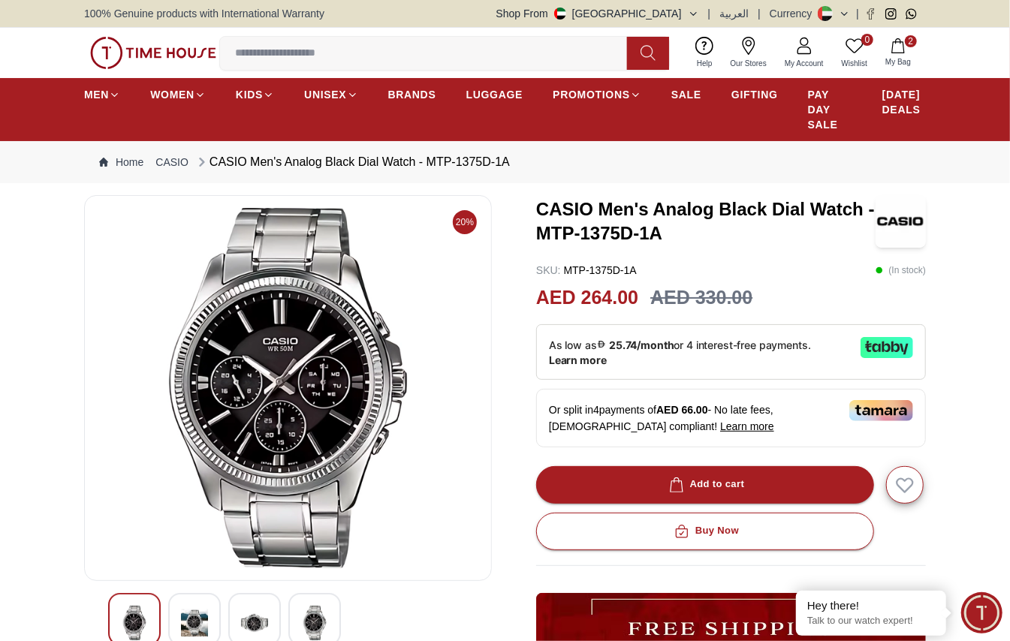
click at [298, 439] on img at bounding box center [288, 388] width 382 height 361
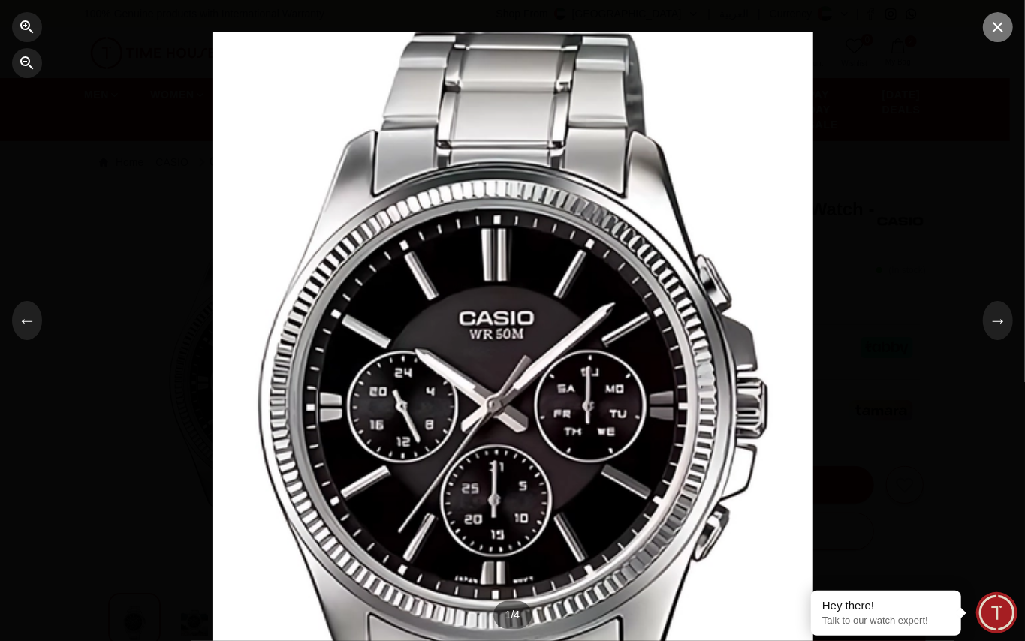
click at [1004, 26] on icon "button" at bounding box center [998, 27] width 18 height 18
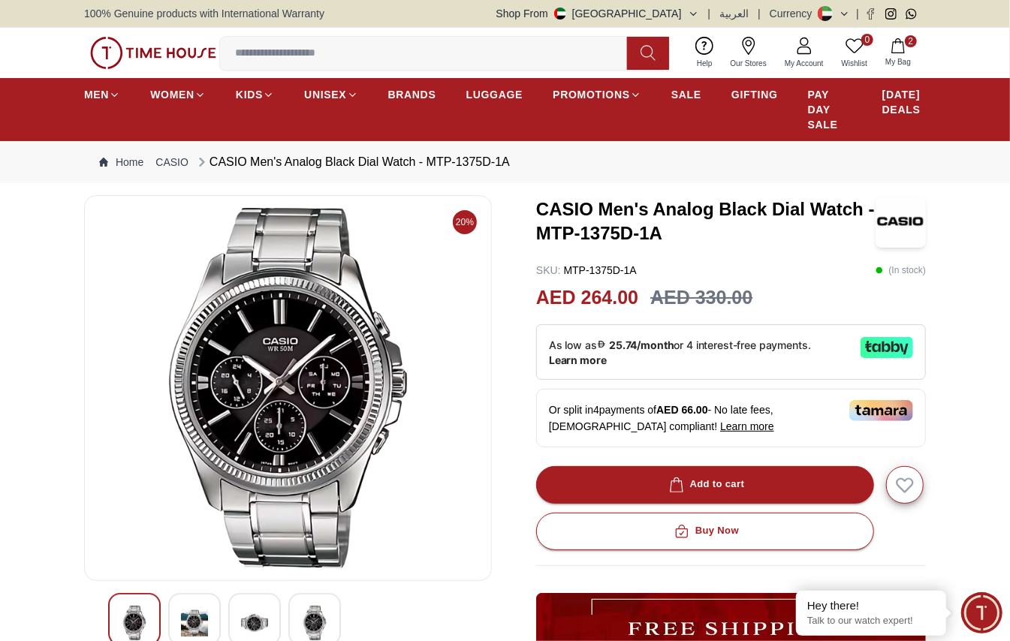
click at [906, 58] on span "My Bag" at bounding box center [899, 61] width 38 height 11
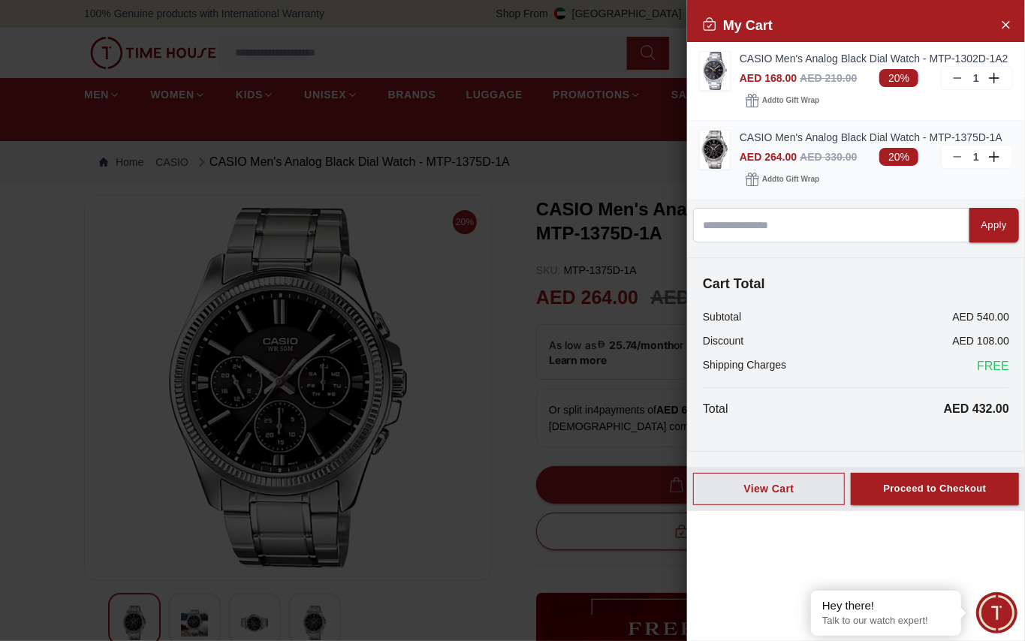
click at [959, 157] on line at bounding box center [957, 157] width 7 height 0
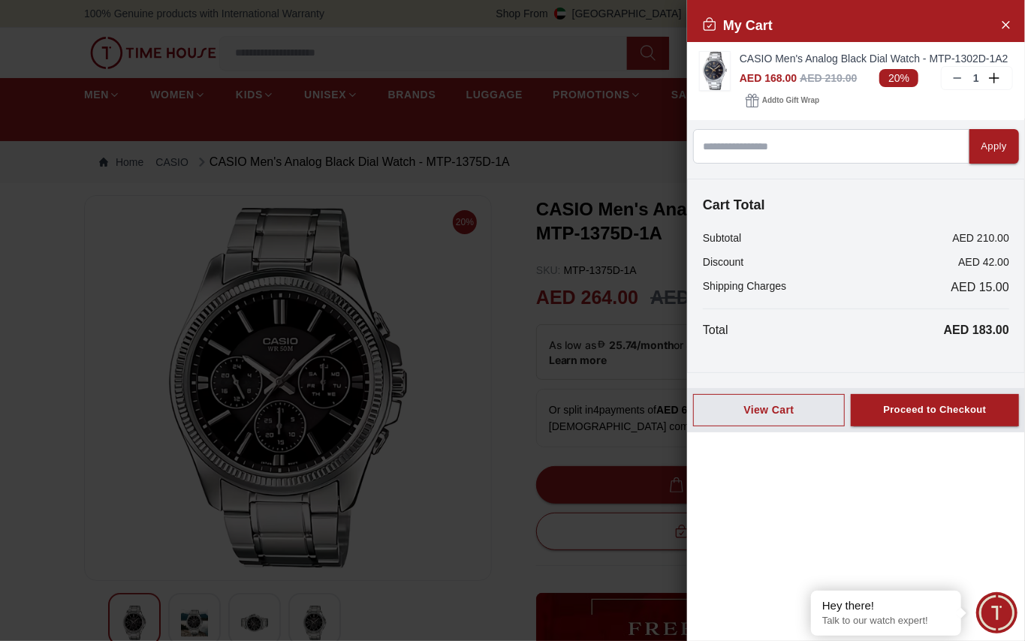
click at [548, 181] on div at bounding box center [512, 320] width 1025 height 641
click at [572, 160] on div at bounding box center [512, 320] width 1025 height 641
click at [568, 146] on div at bounding box center [512, 320] width 1025 height 641
click at [578, 159] on div at bounding box center [512, 320] width 1025 height 641
click at [544, 397] on div at bounding box center [512, 320] width 1025 height 641
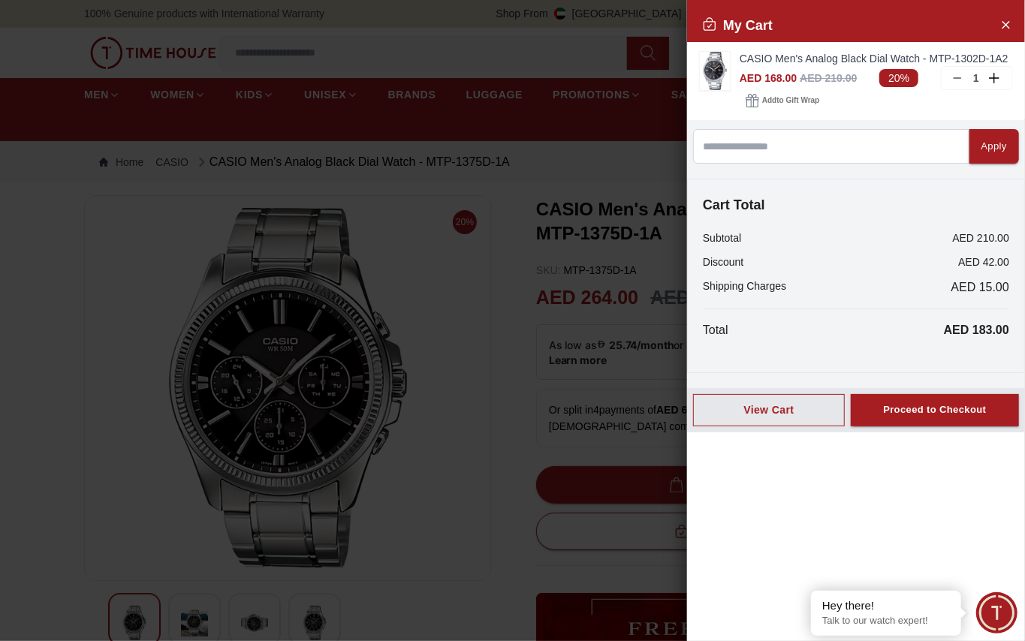
click at [572, 181] on div at bounding box center [512, 320] width 1025 height 641
click at [581, 167] on div at bounding box center [512, 320] width 1025 height 641
click at [715, 410] on div "View Cart" at bounding box center [769, 410] width 126 height 15
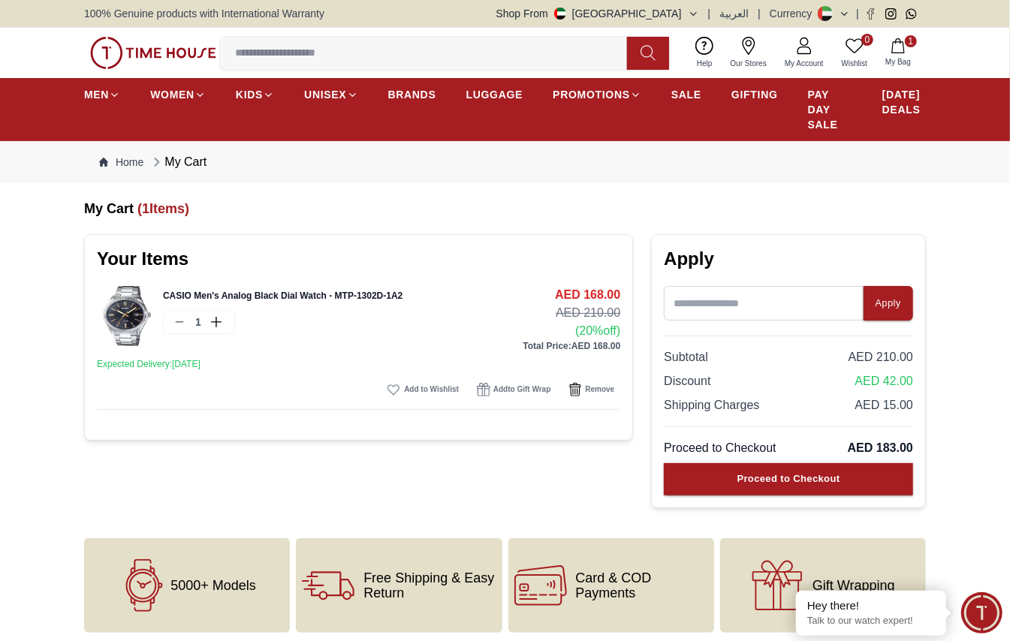
click at [112, 50] on img at bounding box center [153, 53] width 126 height 32
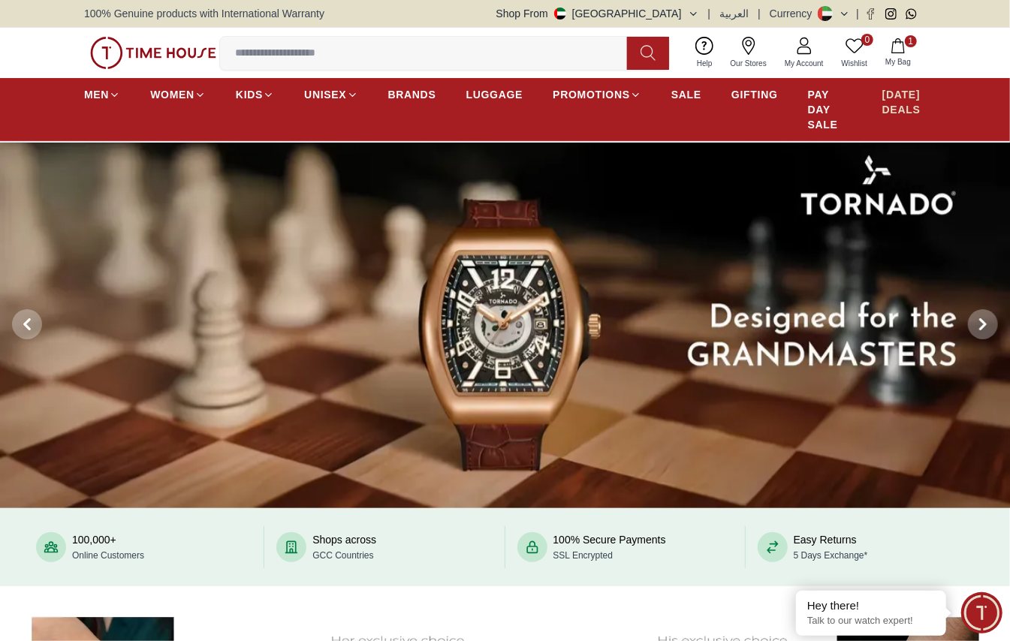
click at [894, 100] on span "[DATE] DEALS" at bounding box center [905, 102] width 44 height 30
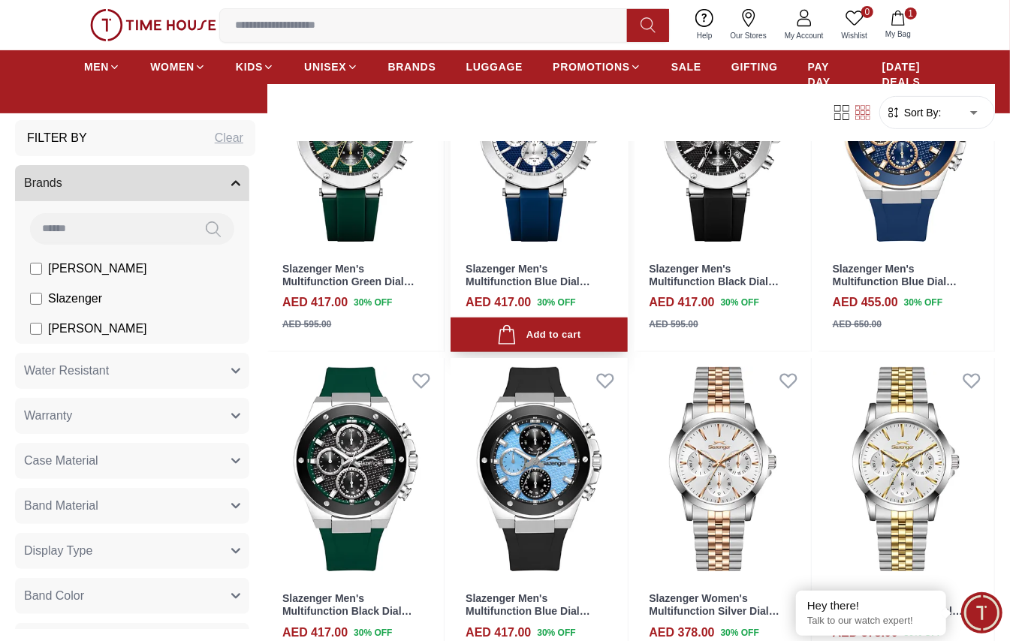
scroll to position [400, 0]
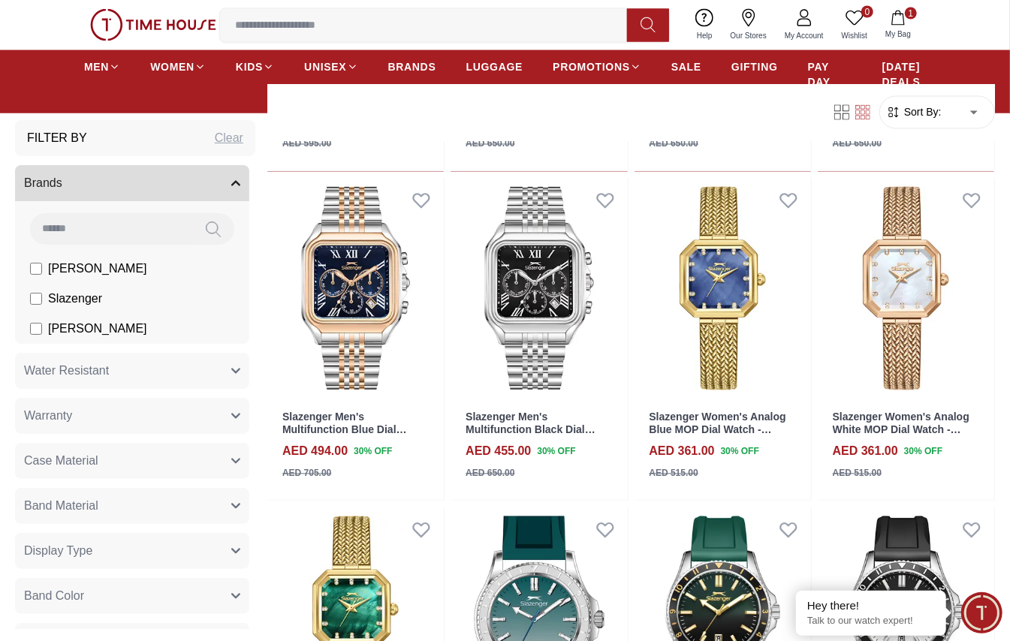
scroll to position [1202, 0]
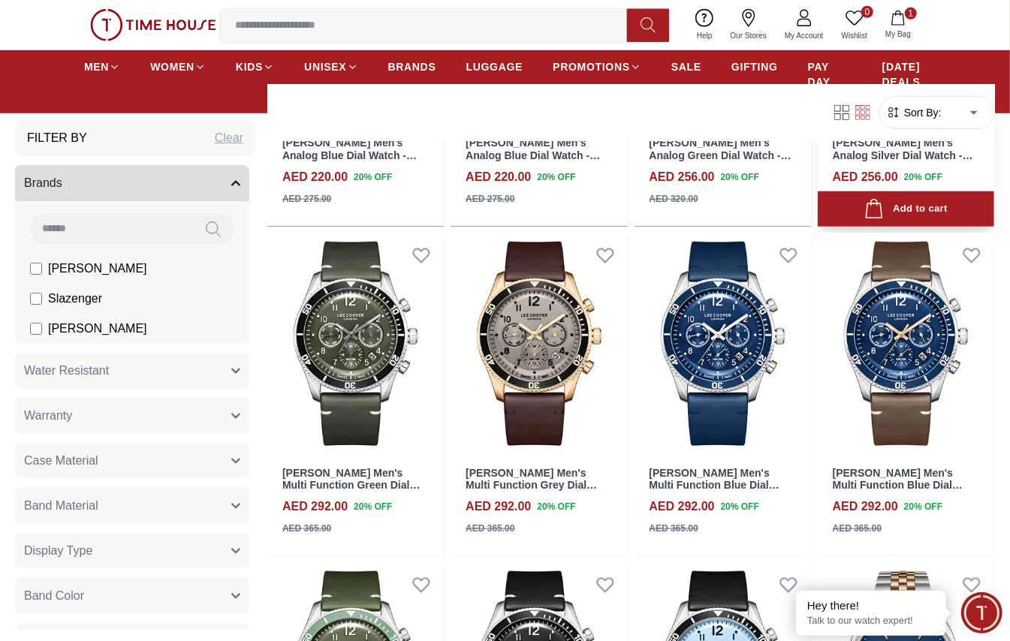
scroll to position [1001, 0]
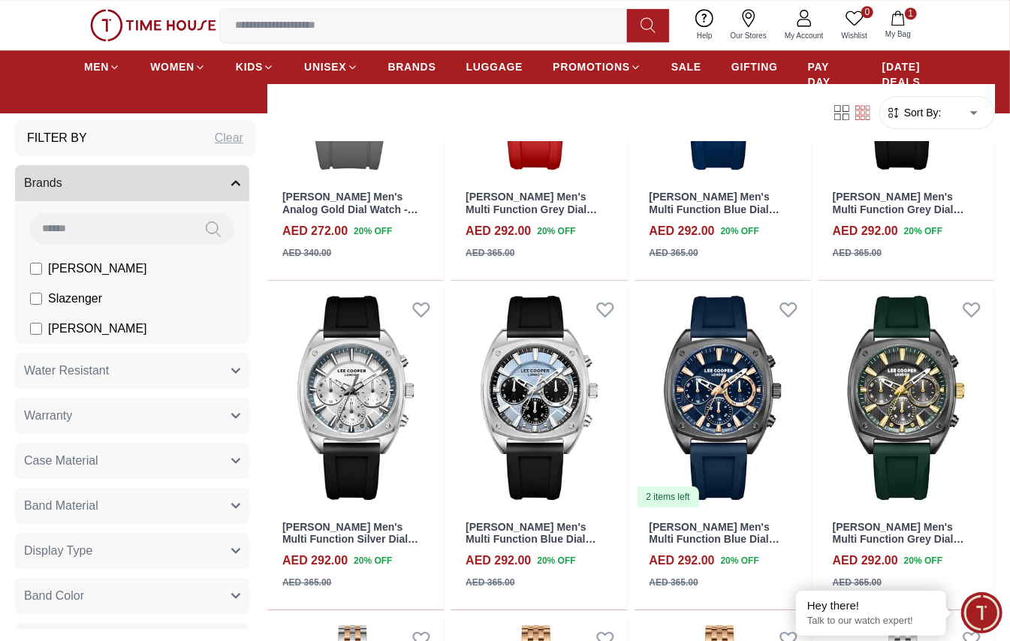
scroll to position [2503, 0]
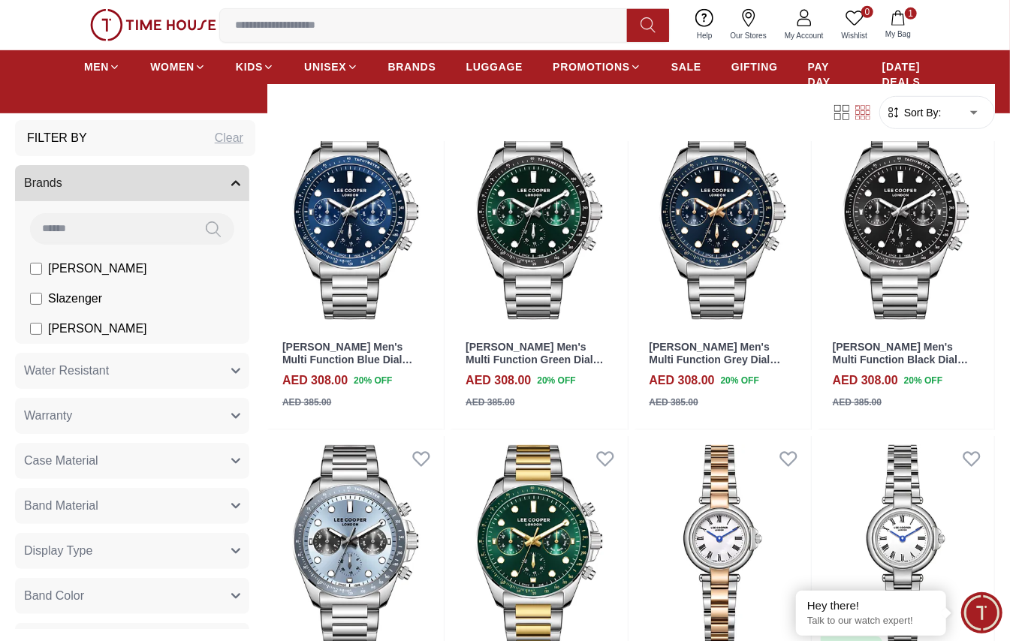
scroll to position [3434, 0]
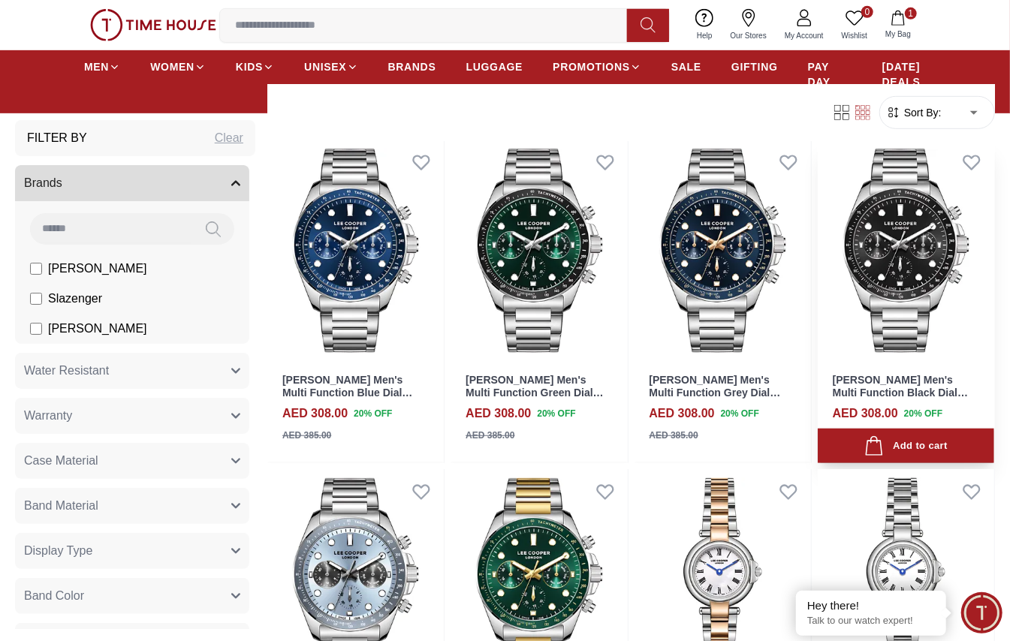
click at [939, 284] on img at bounding box center [906, 251] width 177 height 222
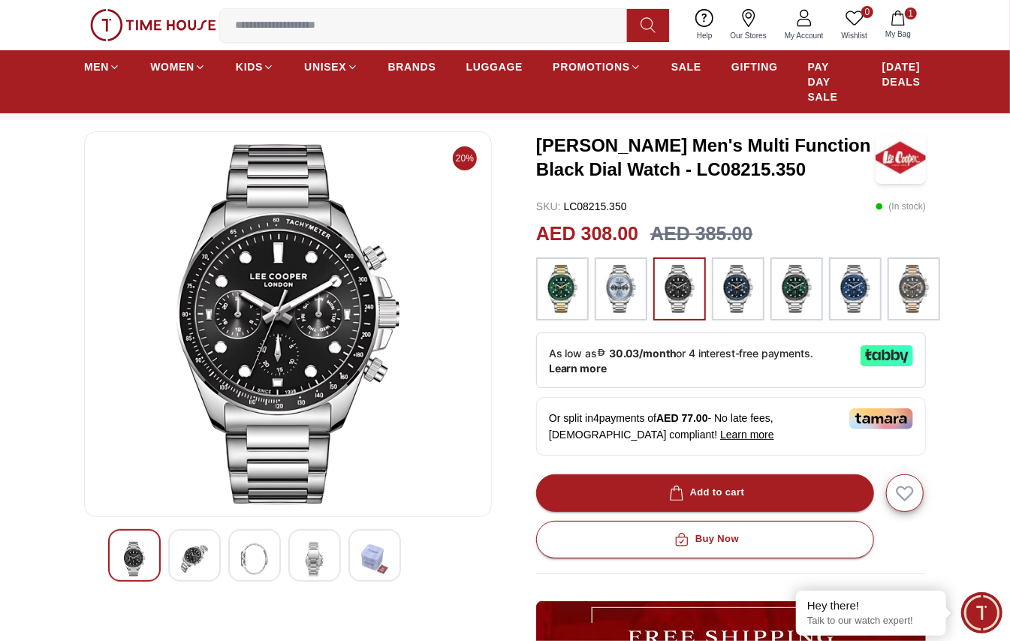
scroll to position [100, 0]
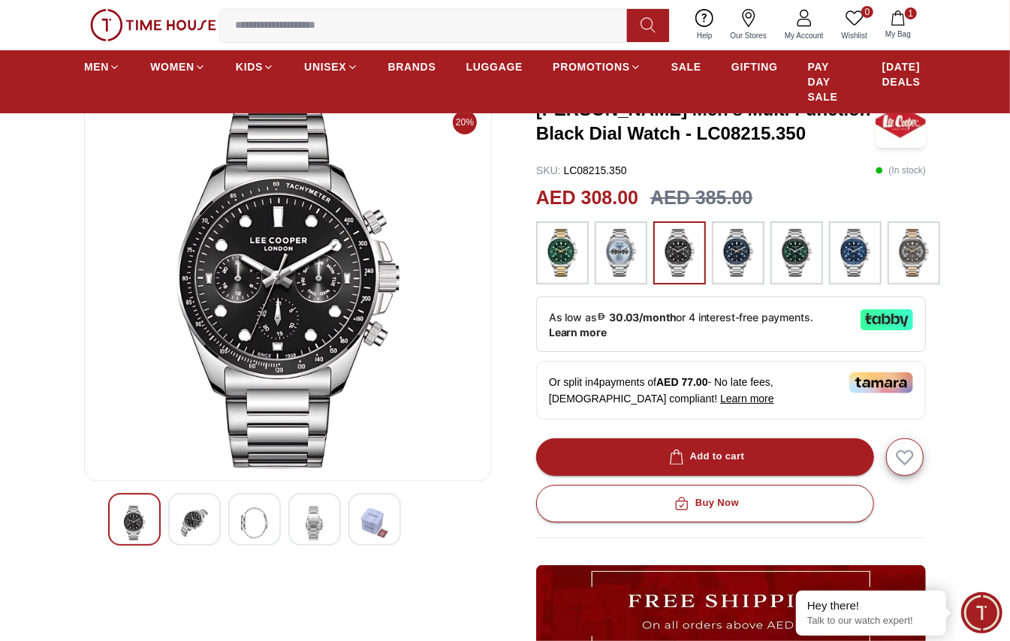
click at [179, 527] on div at bounding box center [194, 519] width 53 height 53
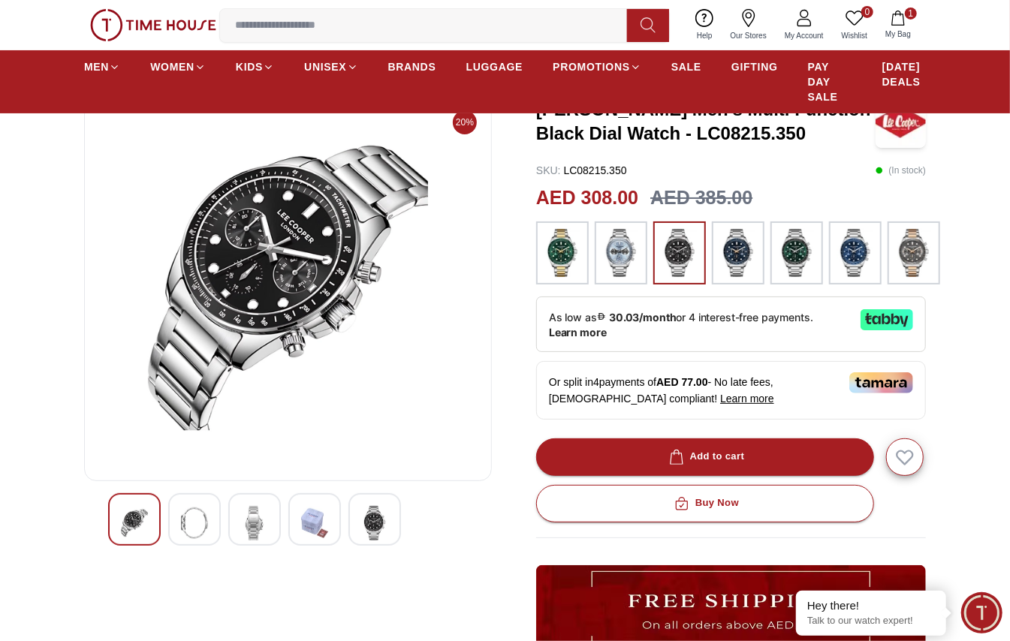
click at [241, 518] on img at bounding box center [254, 523] width 27 height 35
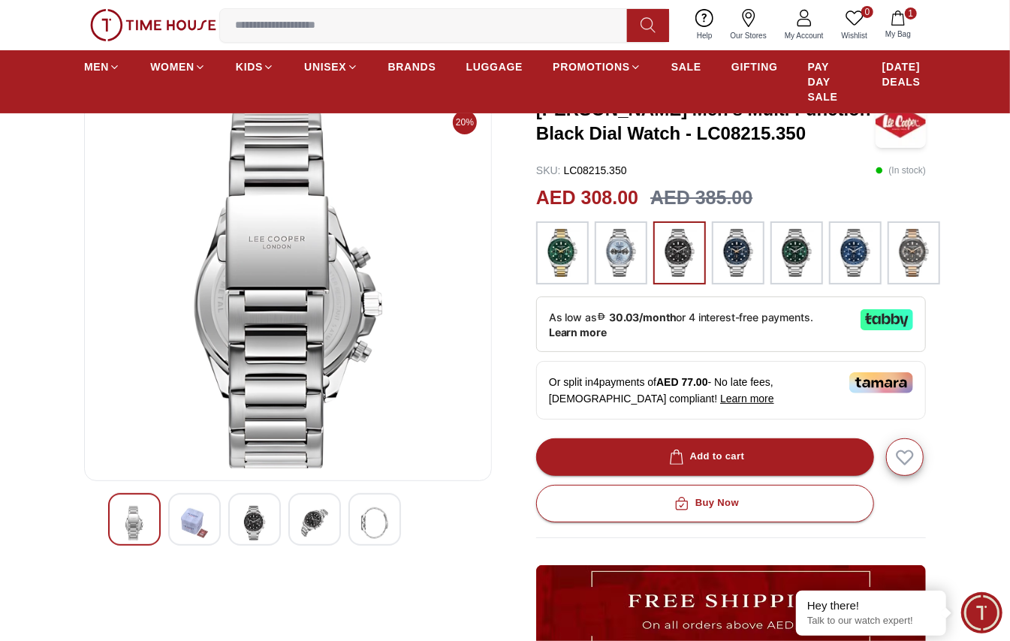
click at [305, 518] on img at bounding box center [314, 523] width 27 height 35
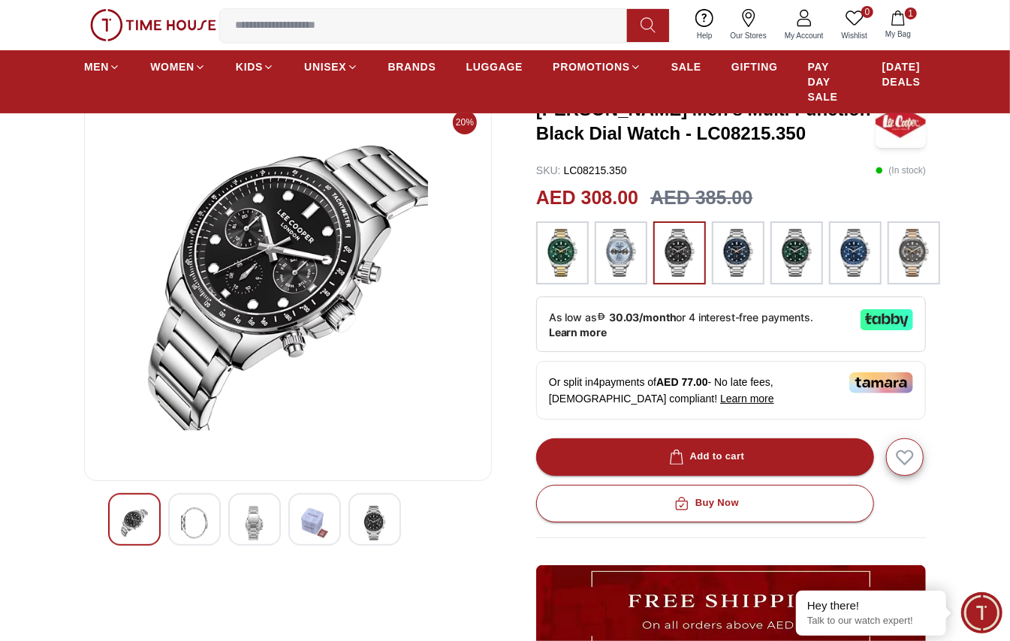
click at [361, 518] on img at bounding box center [374, 523] width 27 height 35
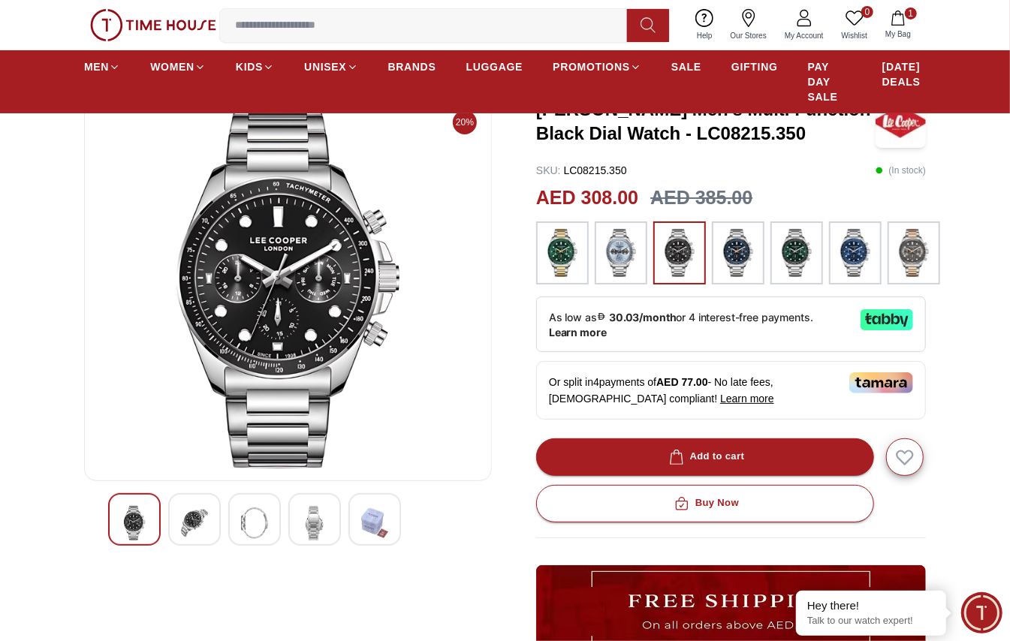
click at [145, 524] on img at bounding box center [134, 523] width 27 height 35
click at [189, 521] on img at bounding box center [194, 523] width 27 height 35
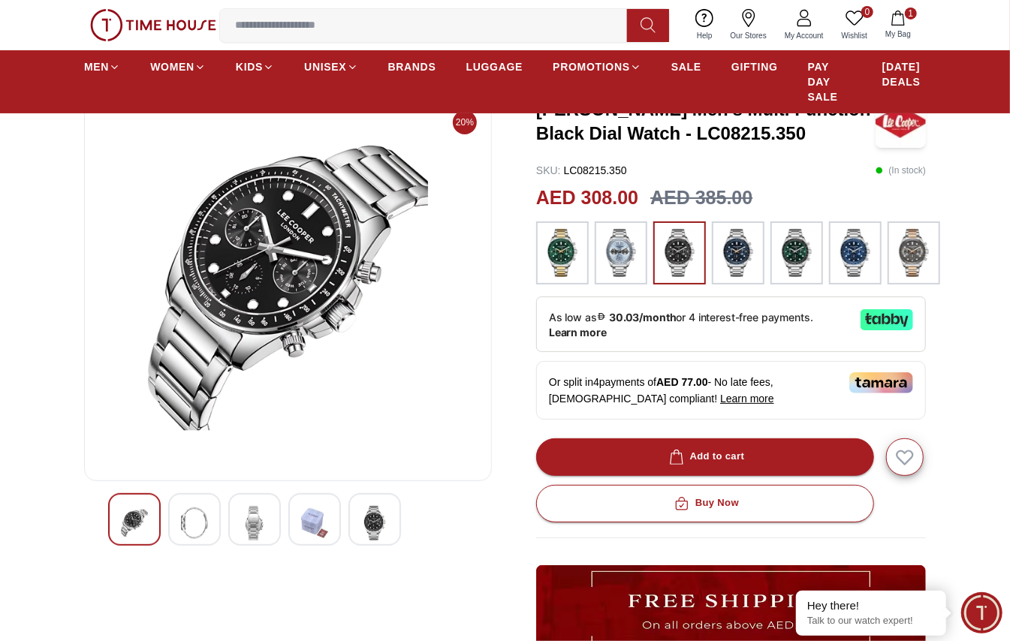
click at [234, 520] on div at bounding box center [254, 519] width 53 height 53
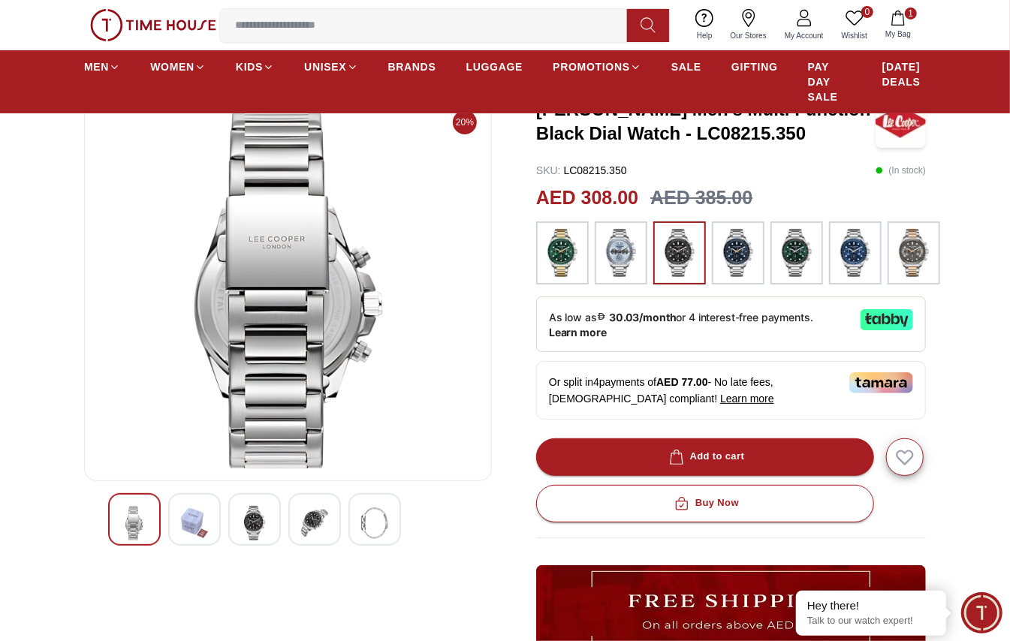
click at [195, 520] on img at bounding box center [194, 523] width 27 height 35
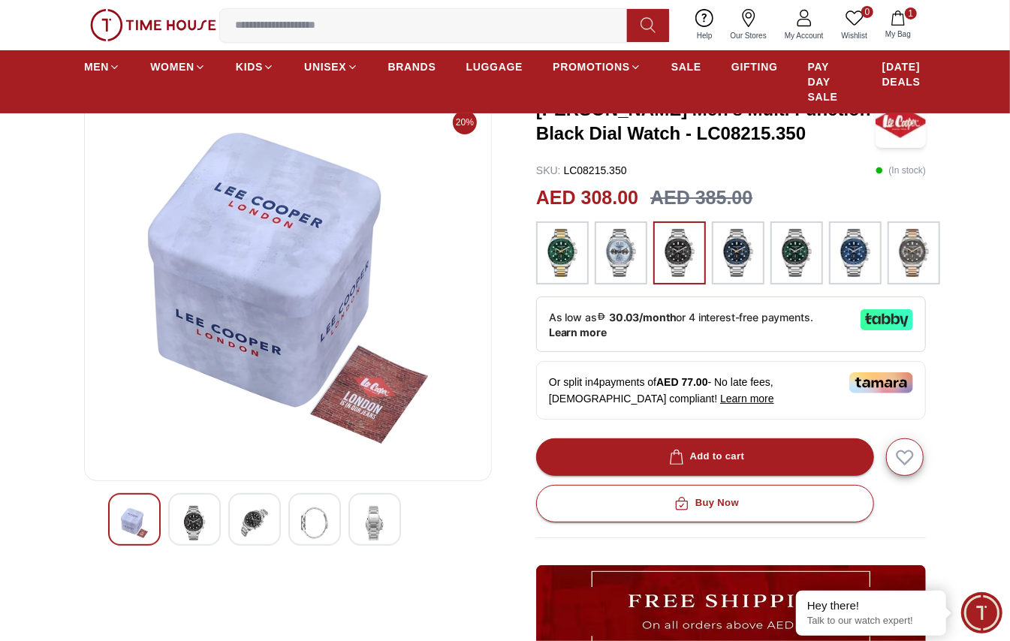
click at [249, 520] on img at bounding box center [254, 523] width 27 height 35
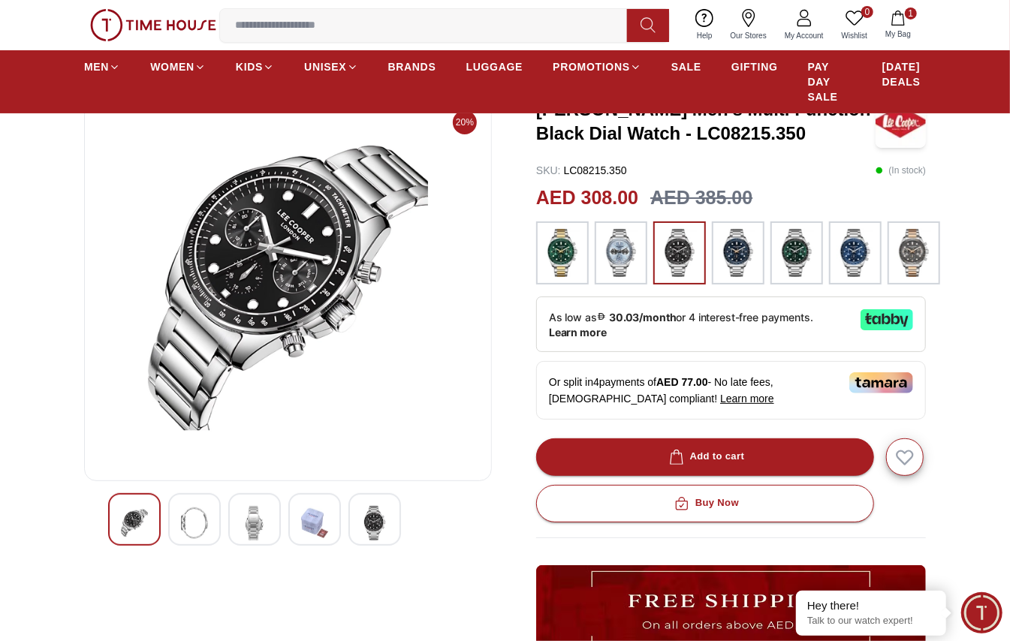
click at [142, 523] on img at bounding box center [134, 523] width 27 height 35
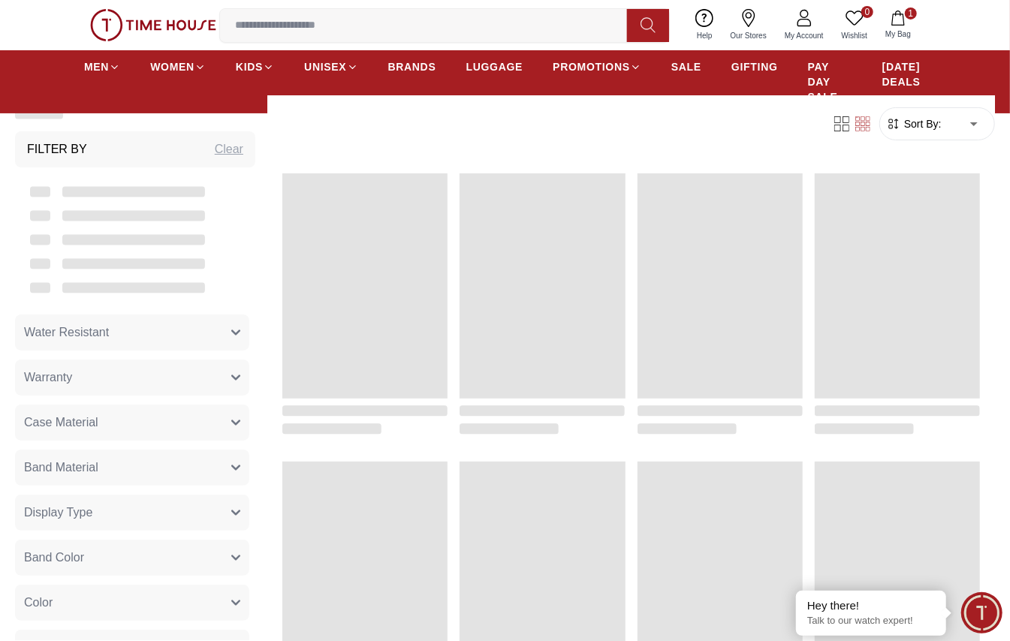
scroll to position [1364, 0]
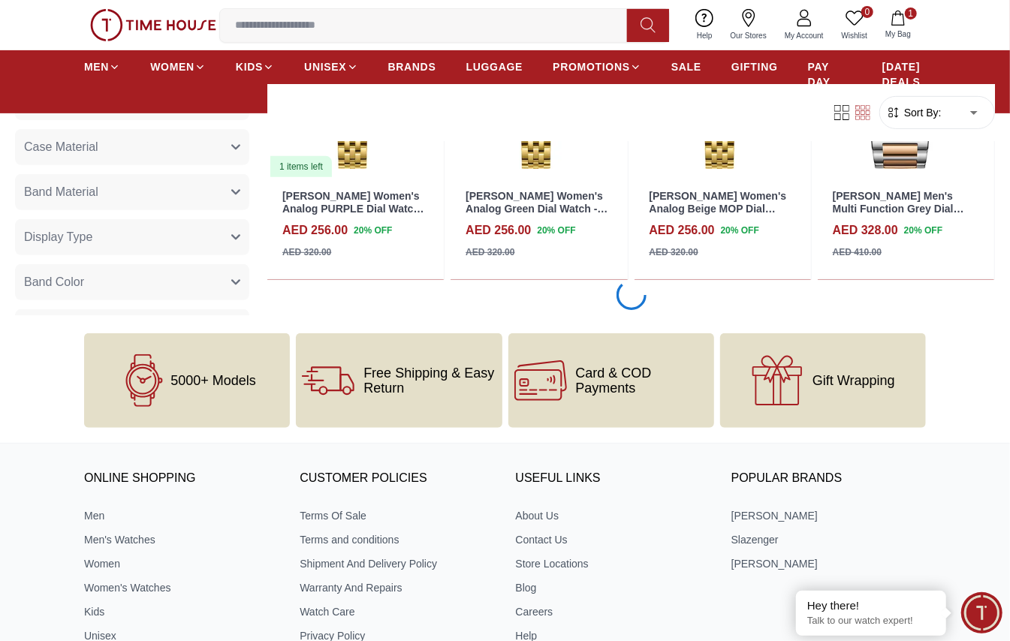
scroll to position [3367, 0]
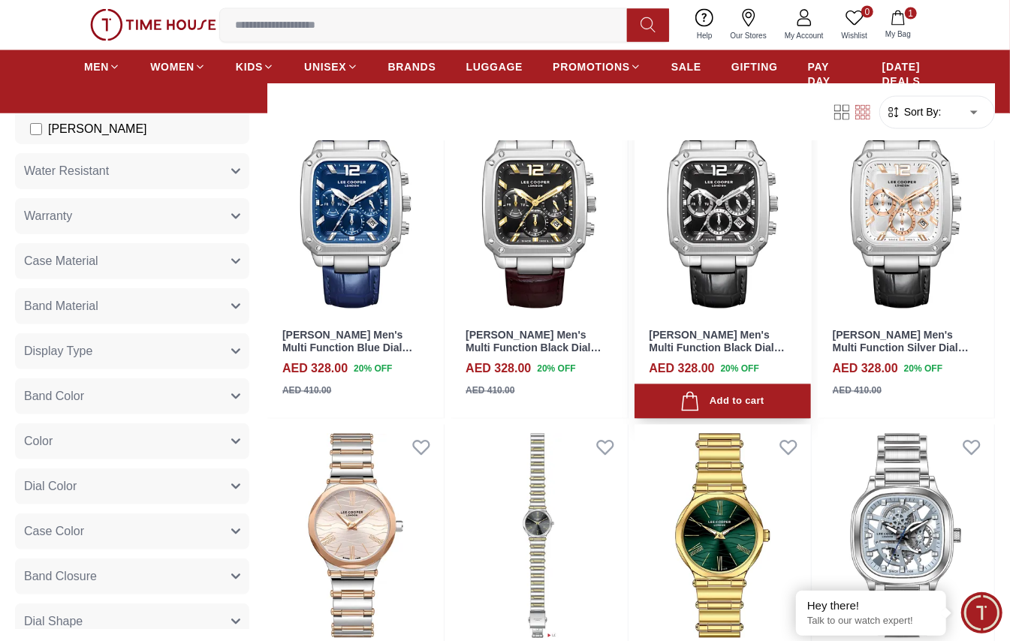
scroll to position [4543, 0]
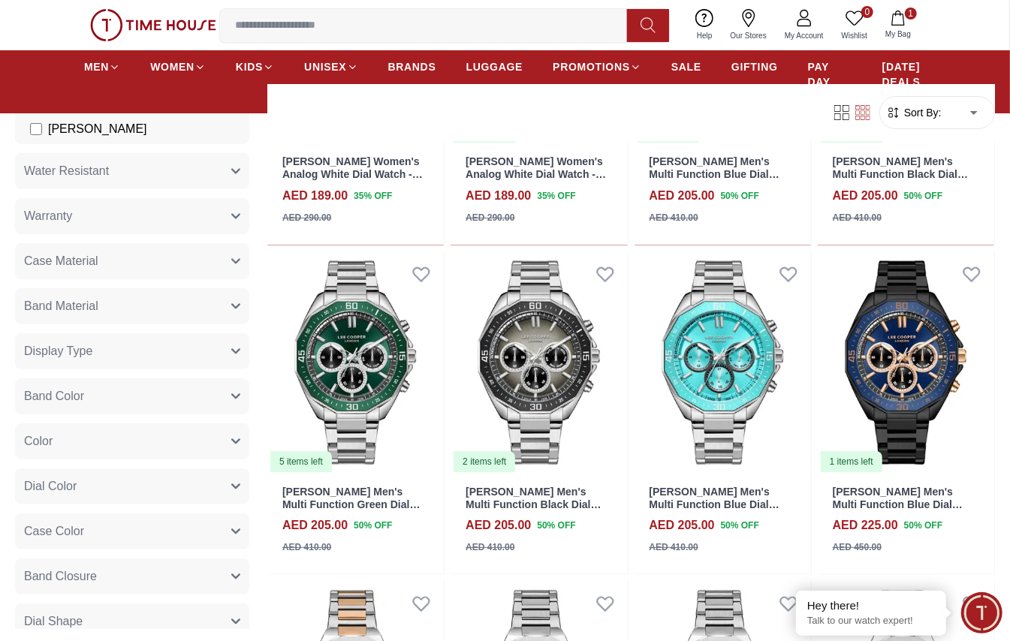
scroll to position [5971, 0]
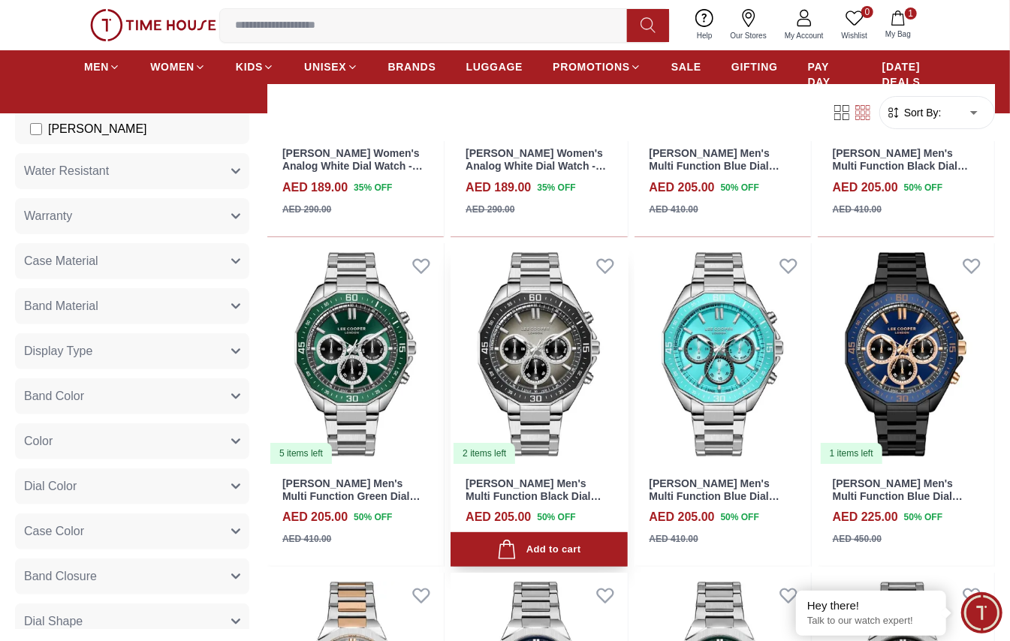
click at [574, 349] on img at bounding box center [539, 354] width 177 height 222
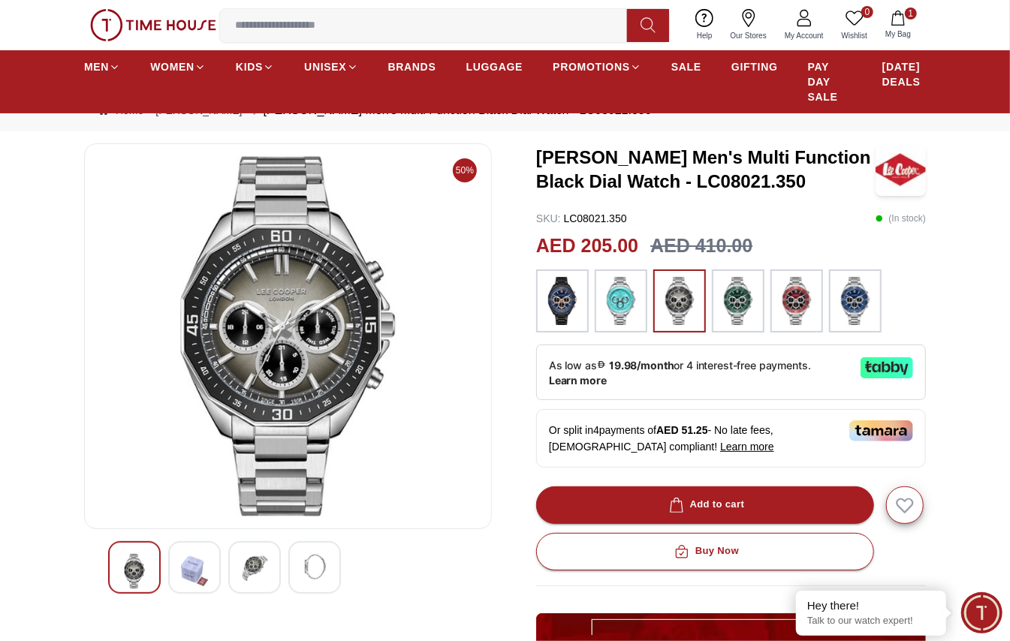
scroll to position [100, 0]
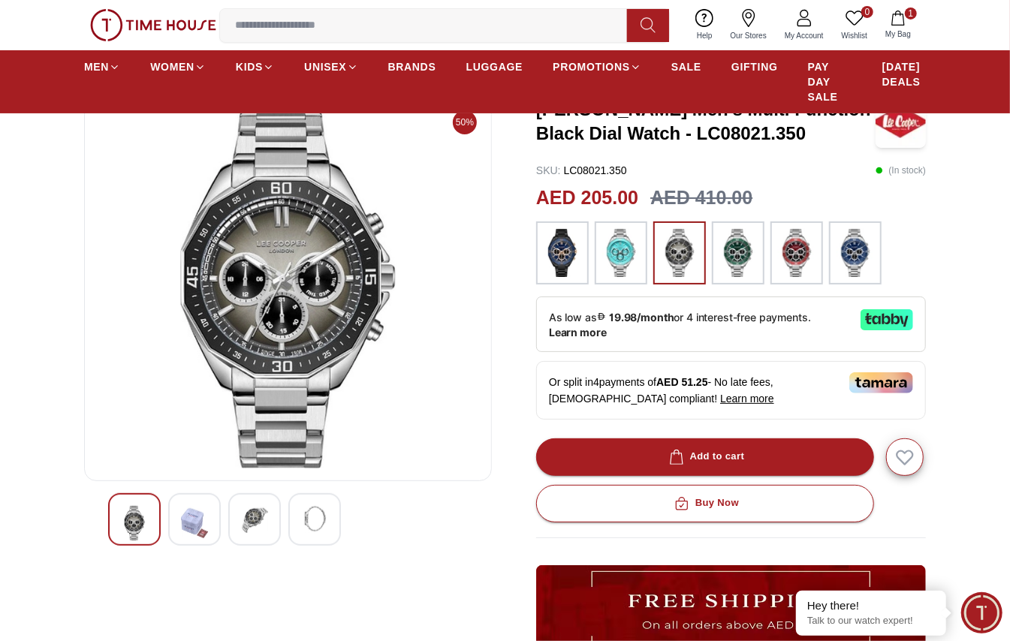
click at [246, 515] on img at bounding box center [254, 519] width 27 height 27
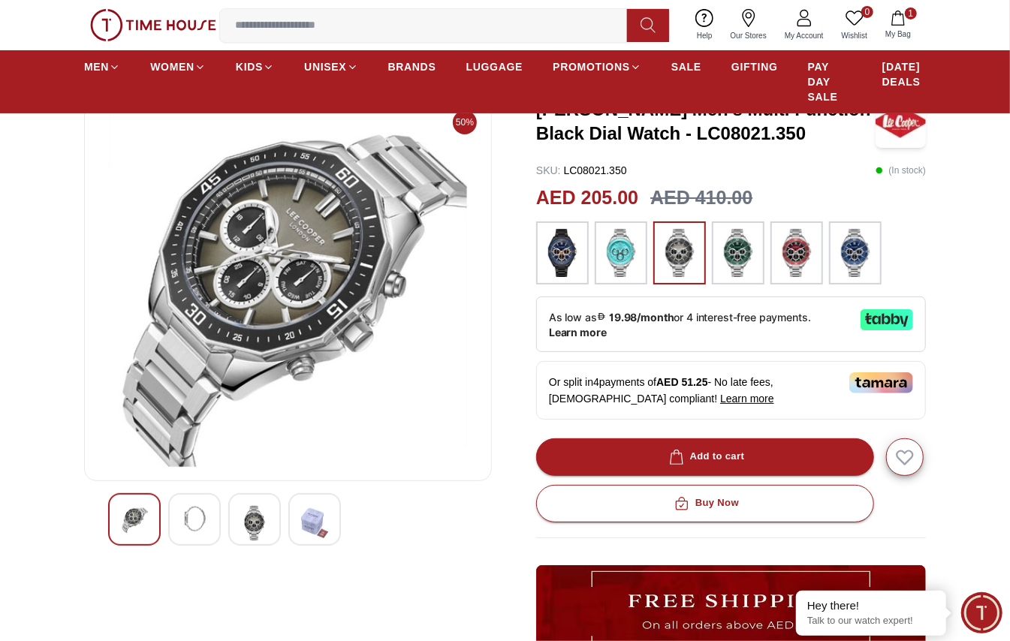
click at [178, 517] on div at bounding box center [194, 519] width 53 height 53
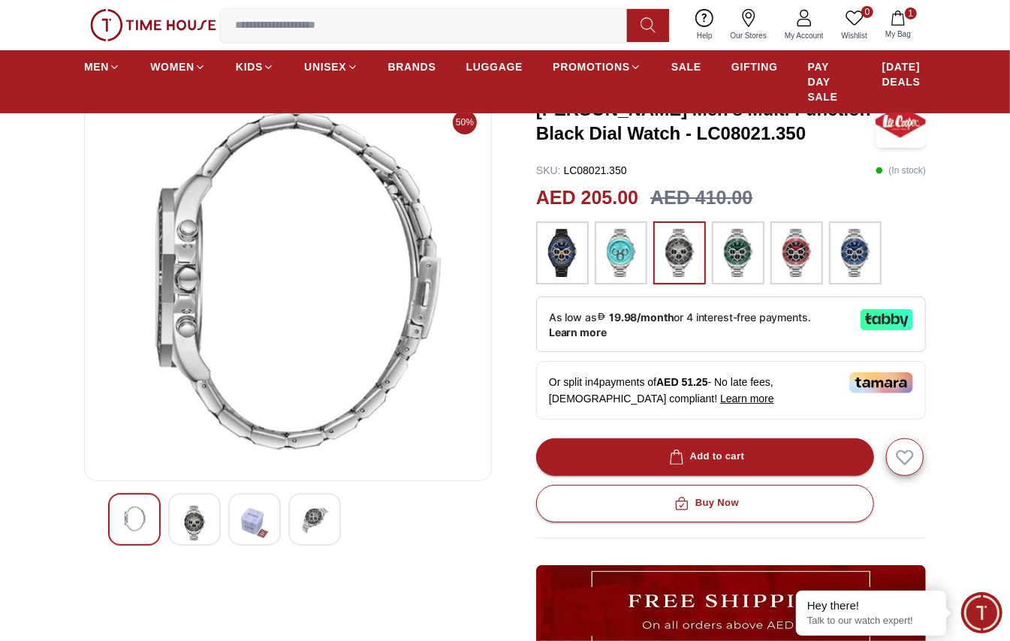
click at [133, 515] on img at bounding box center [134, 519] width 27 height 27
click at [199, 512] on img at bounding box center [194, 523] width 27 height 35
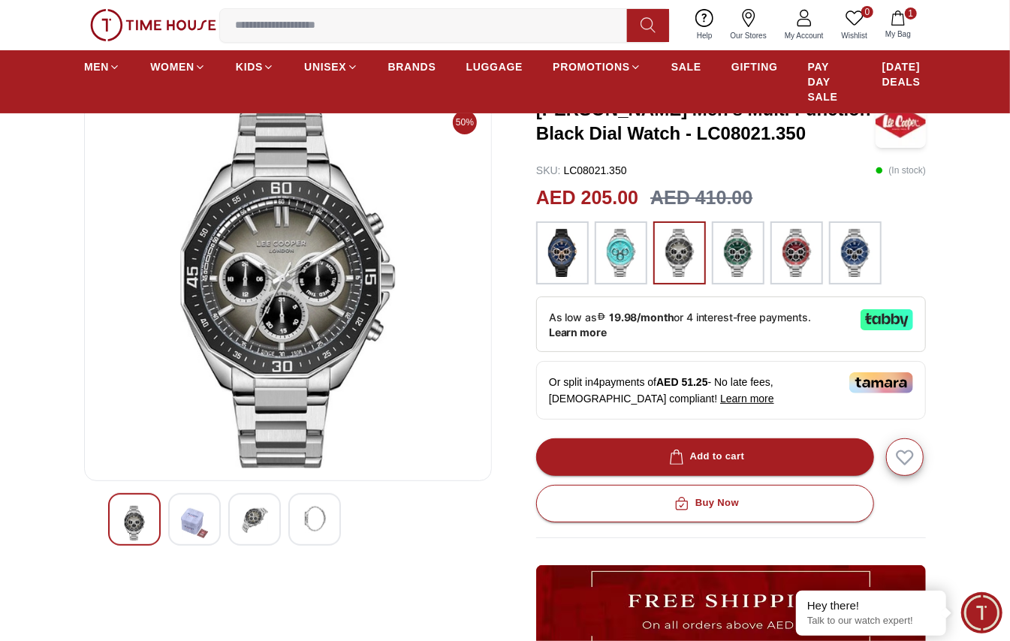
click at [260, 515] on img at bounding box center [254, 519] width 27 height 27
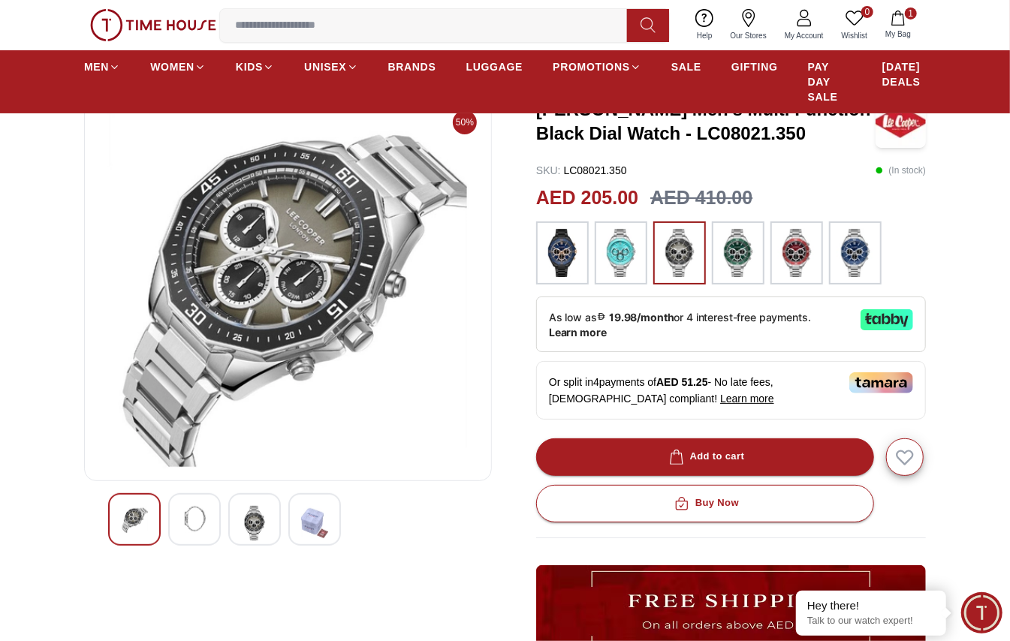
click at [301, 515] on img at bounding box center [314, 523] width 27 height 35
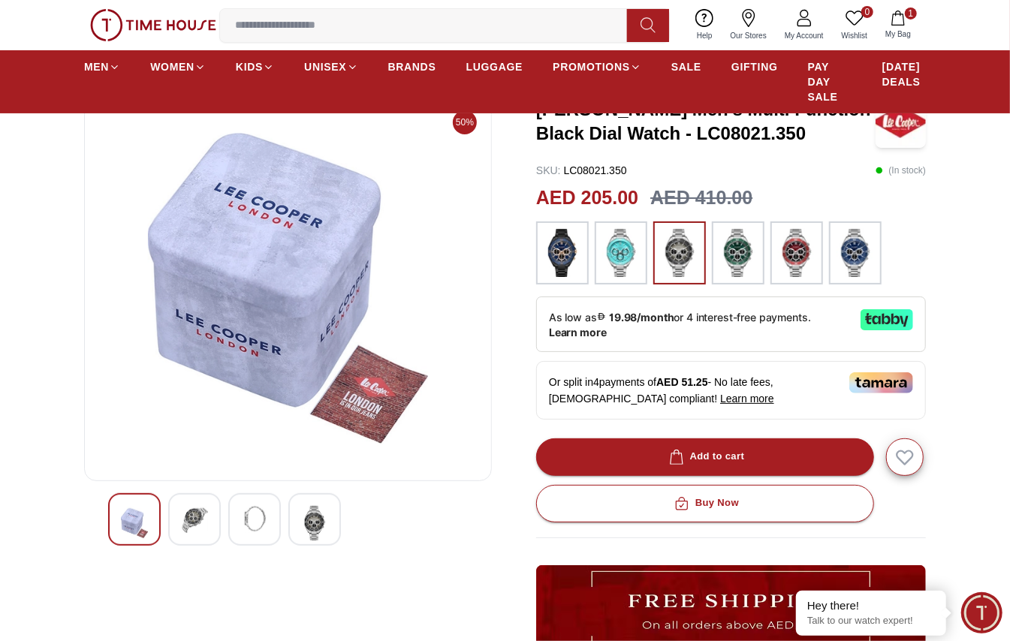
click at [249, 515] on img at bounding box center [254, 519] width 27 height 27
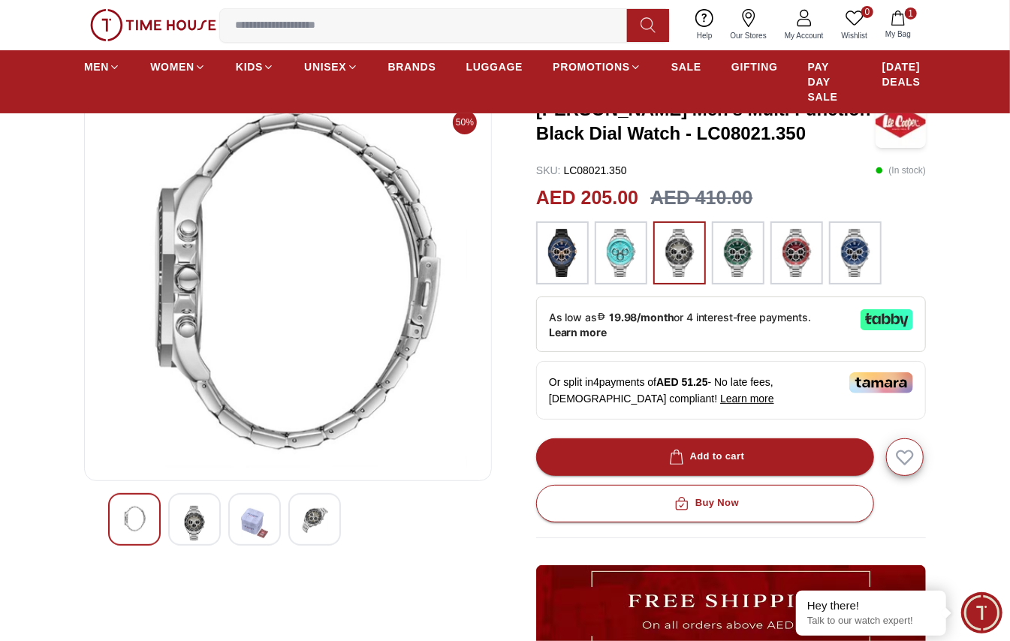
click at [190, 515] on img at bounding box center [194, 523] width 27 height 35
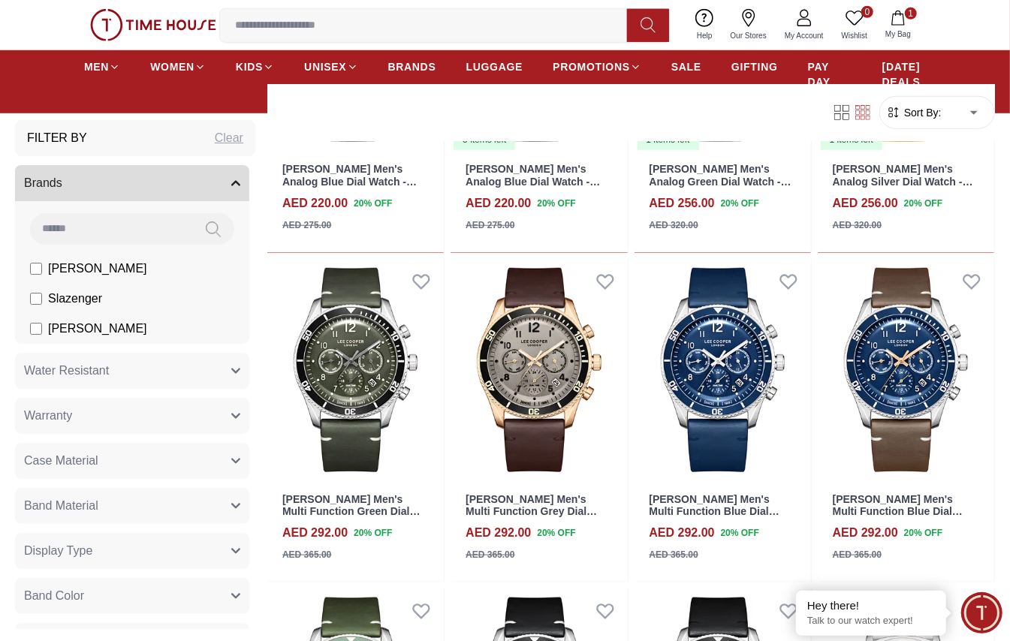
scroll to position [1364, 0]
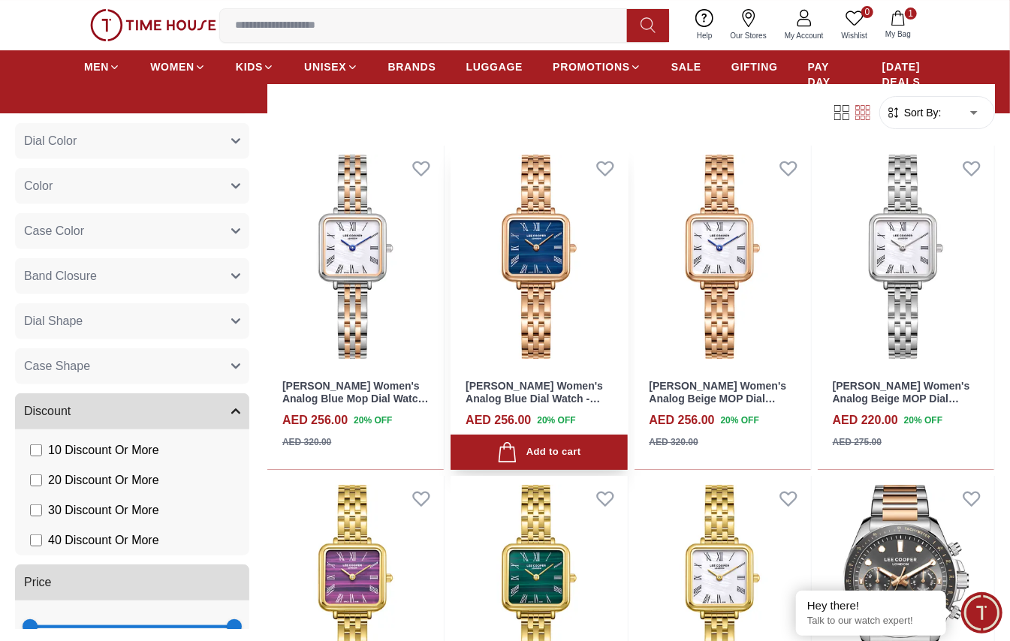
scroll to position [2826, 0]
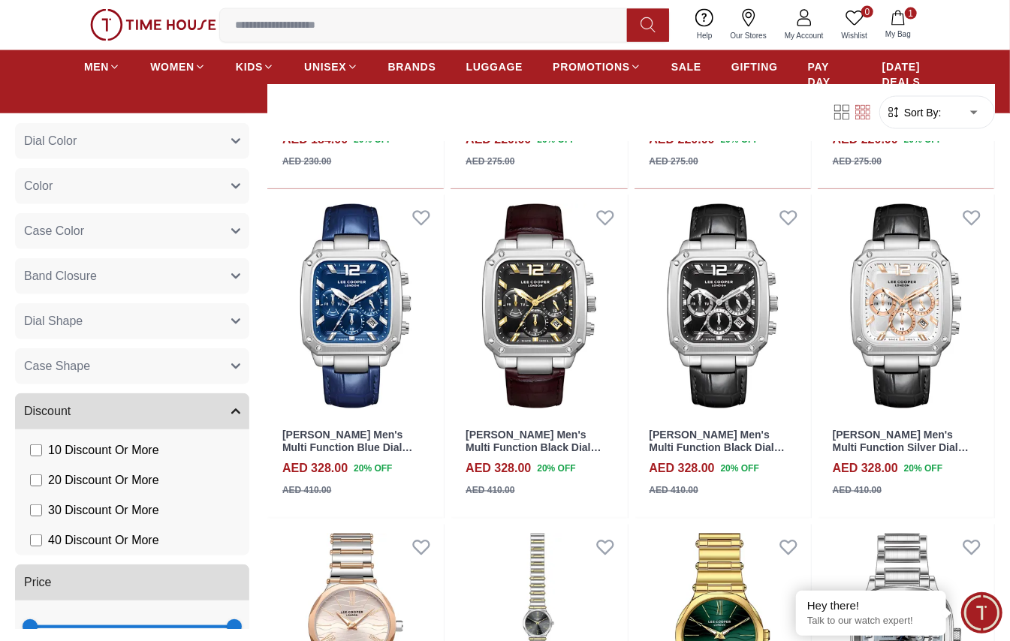
scroll to position [4462, 0]
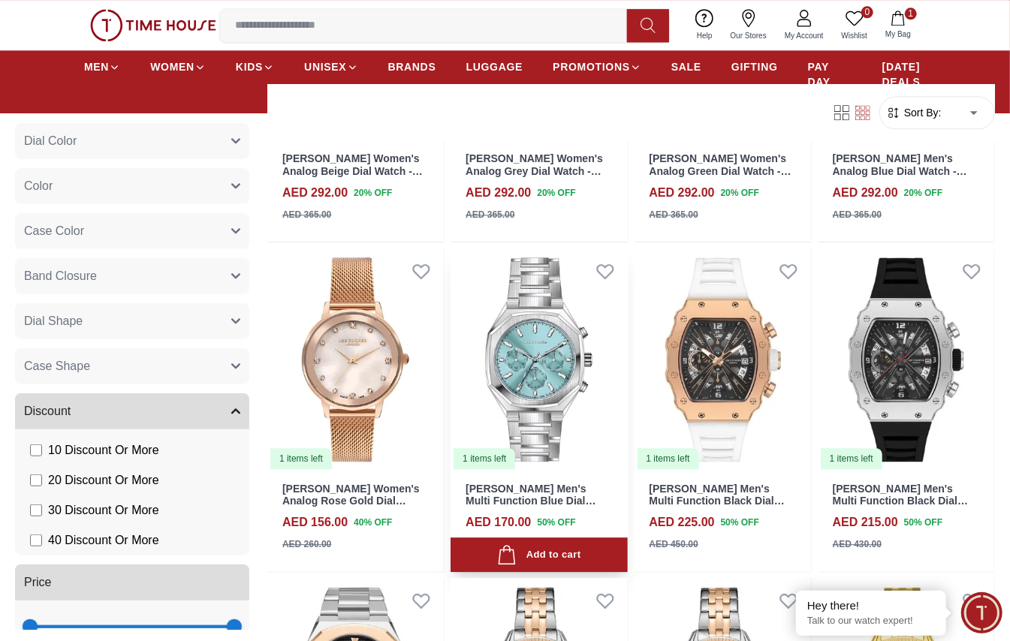
scroll to position [4969, 0]
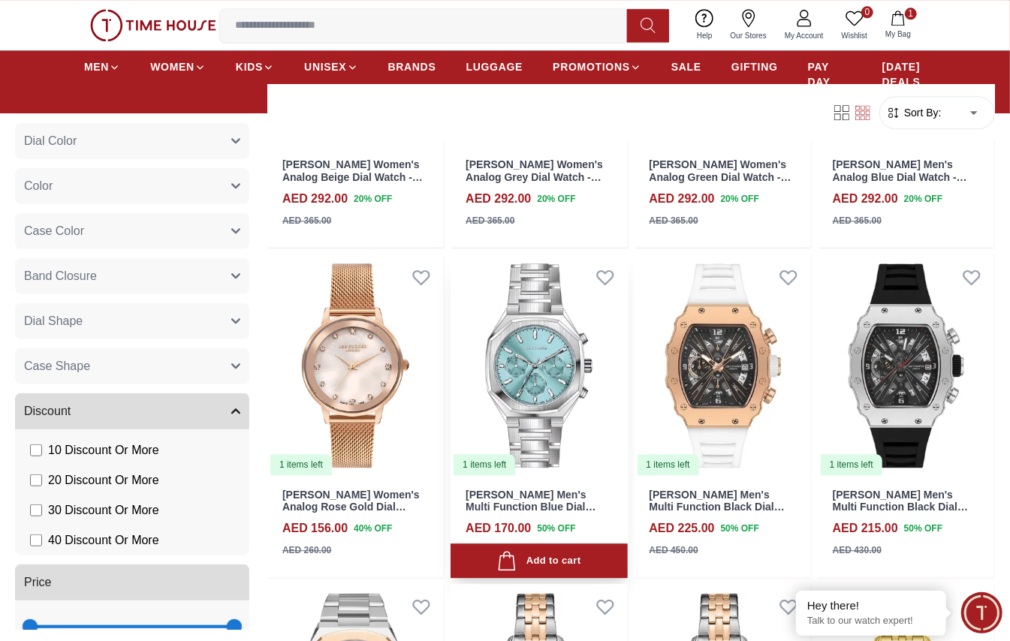
click at [557, 362] on img at bounding box center [539, 366] width 177 height 222
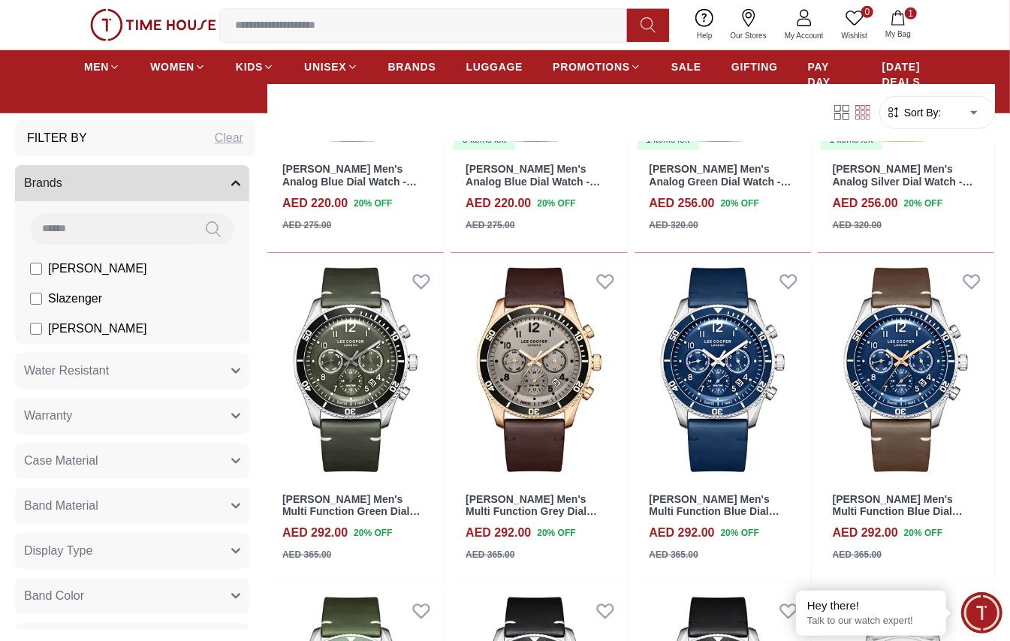
scroll to position [1364, 0]
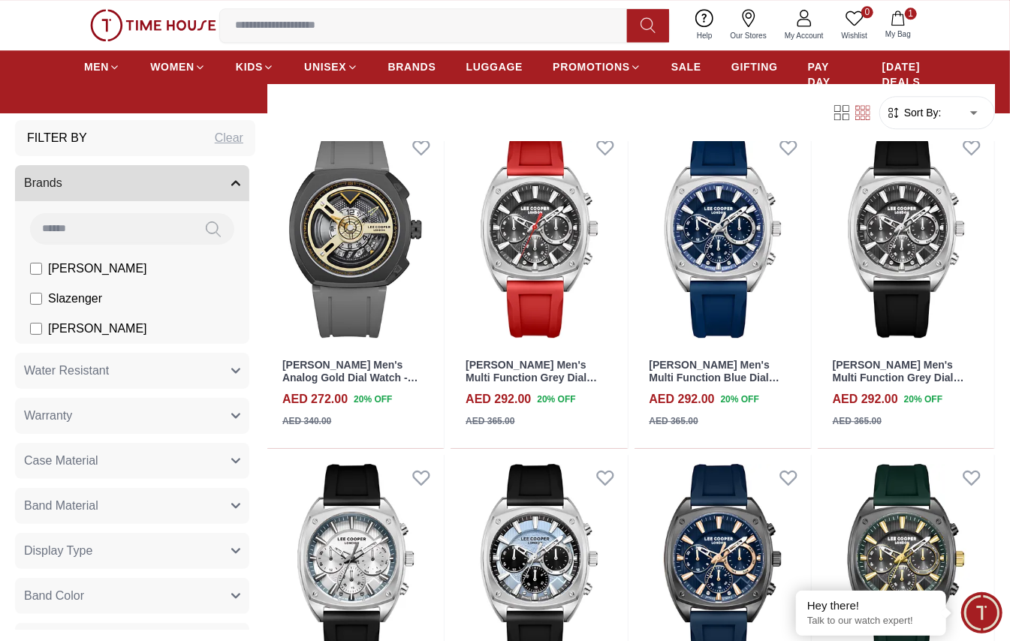
scroll to position [2165, 0]
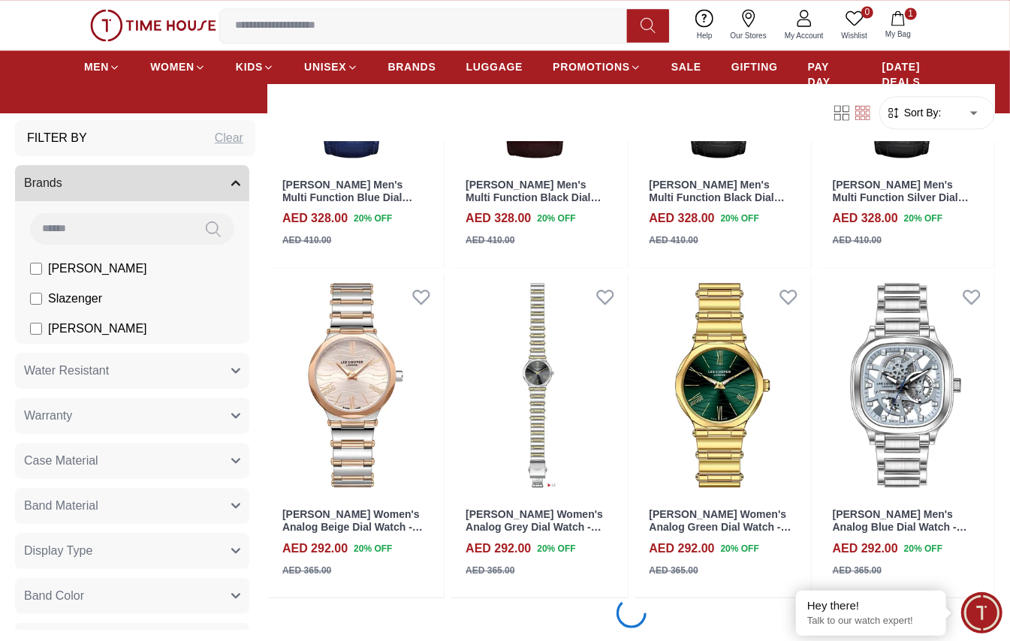
scroll to position [4669, 0]
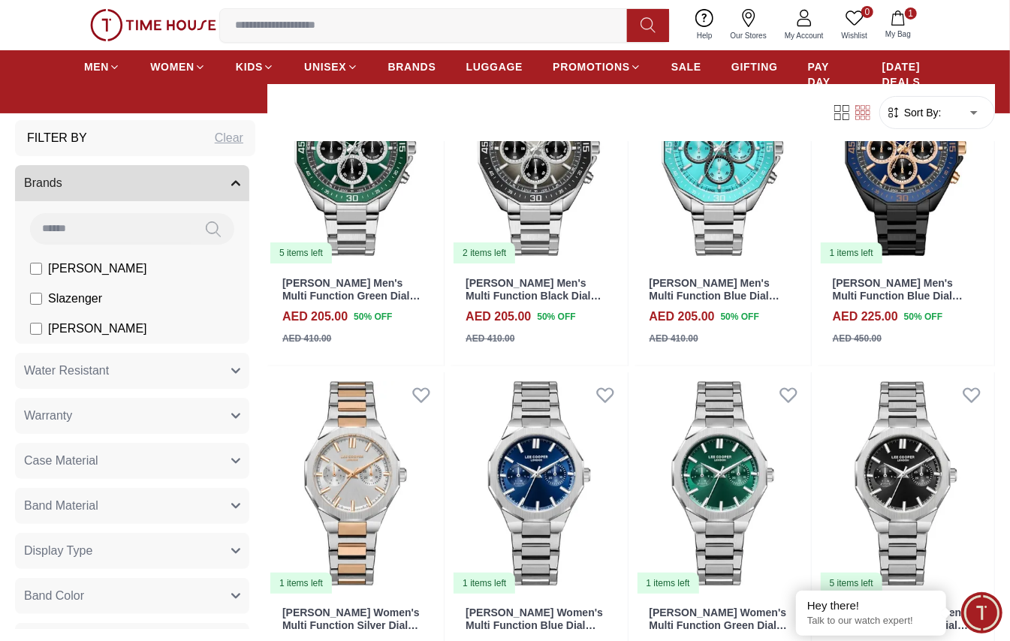
scroll to position [6236, 0]
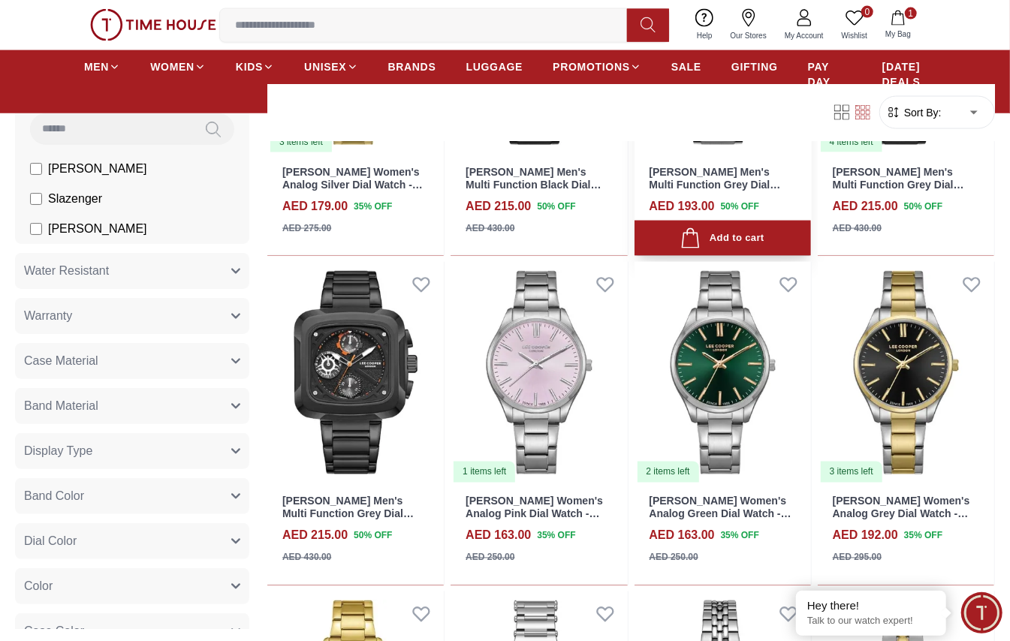
scroll to position [7073, 0]
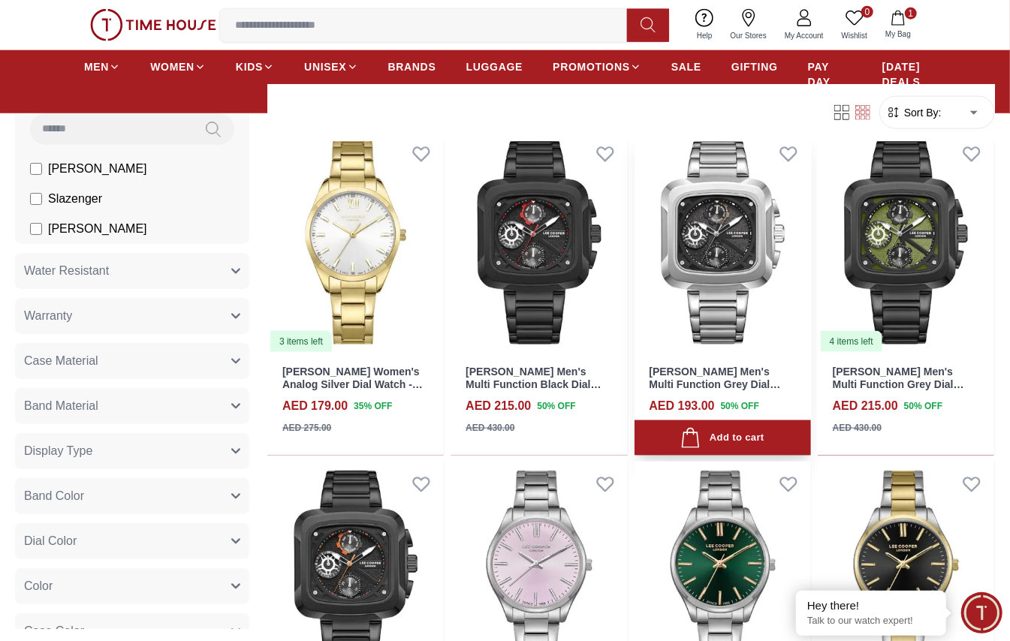
click at [750, 215] on img at bounding box center [723, 242] width 177 height 222
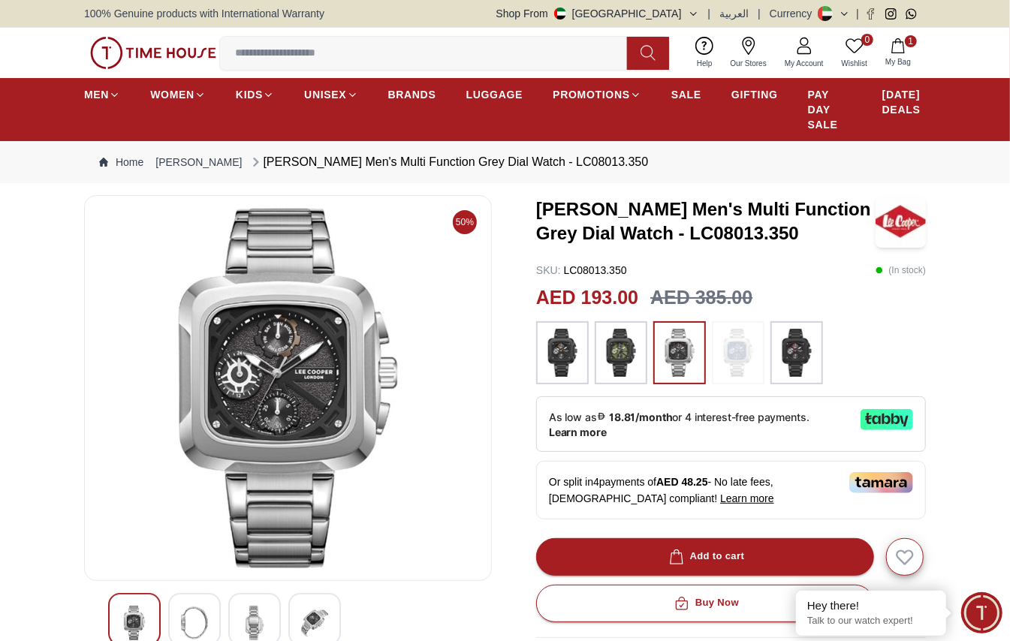
scroll to position [100, 0]
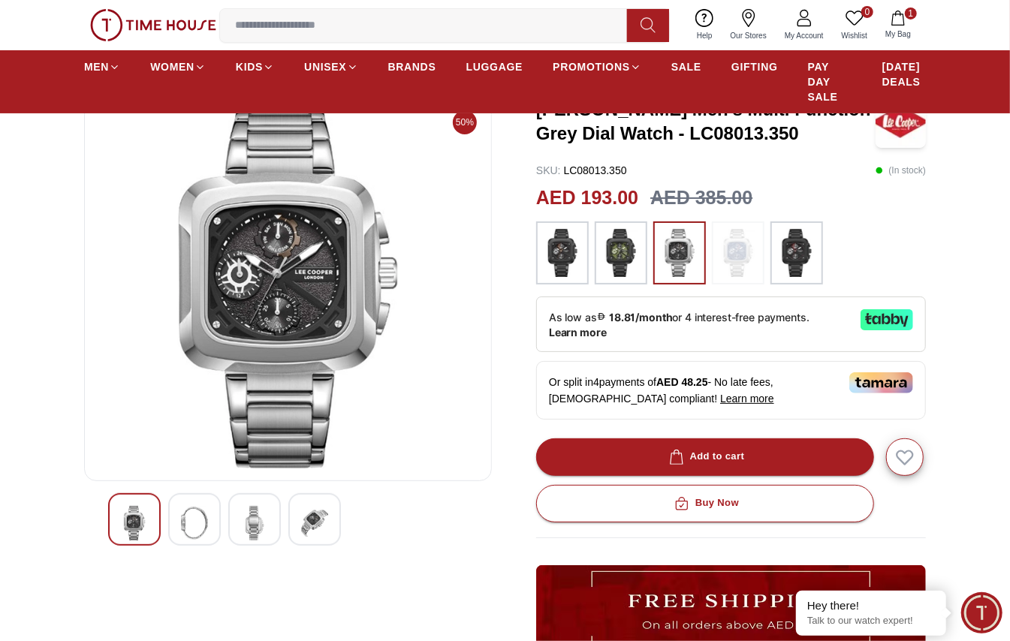
click at [184, 518] on img at bounding box center [194, 523] width 27 height 35
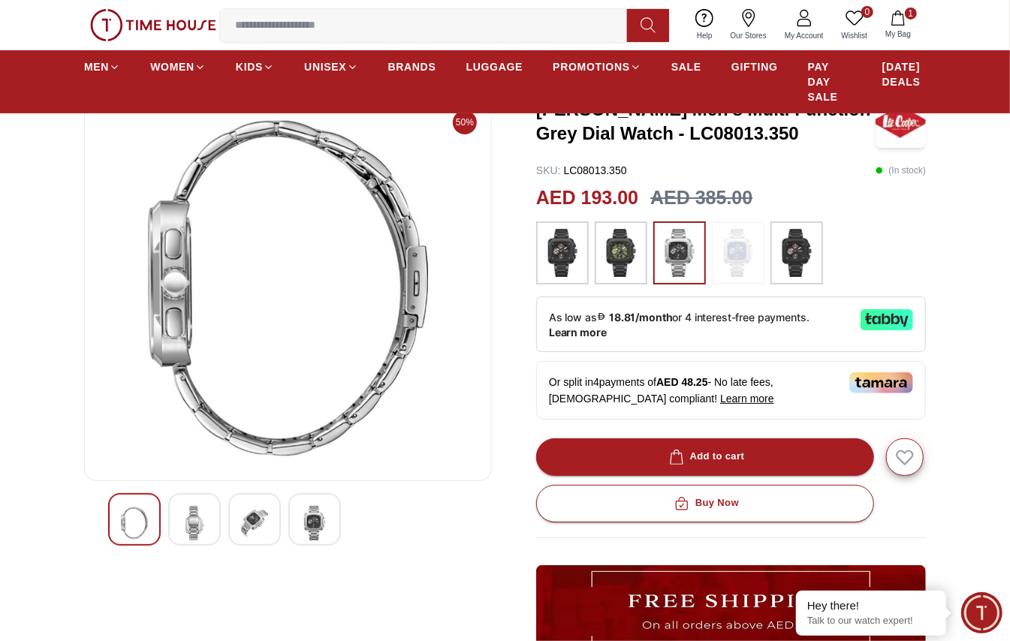
click at [248, 518] on img at bounding box center [254, 523] width 27 height 35
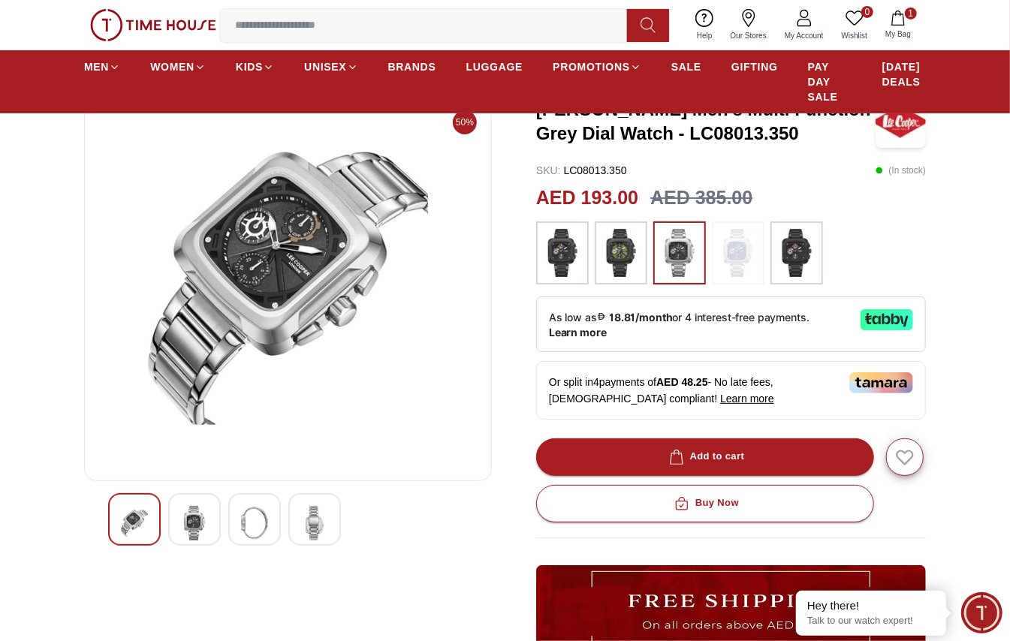
click at [315, 520] on img at bounding box center [314, 523] width 27 height 35
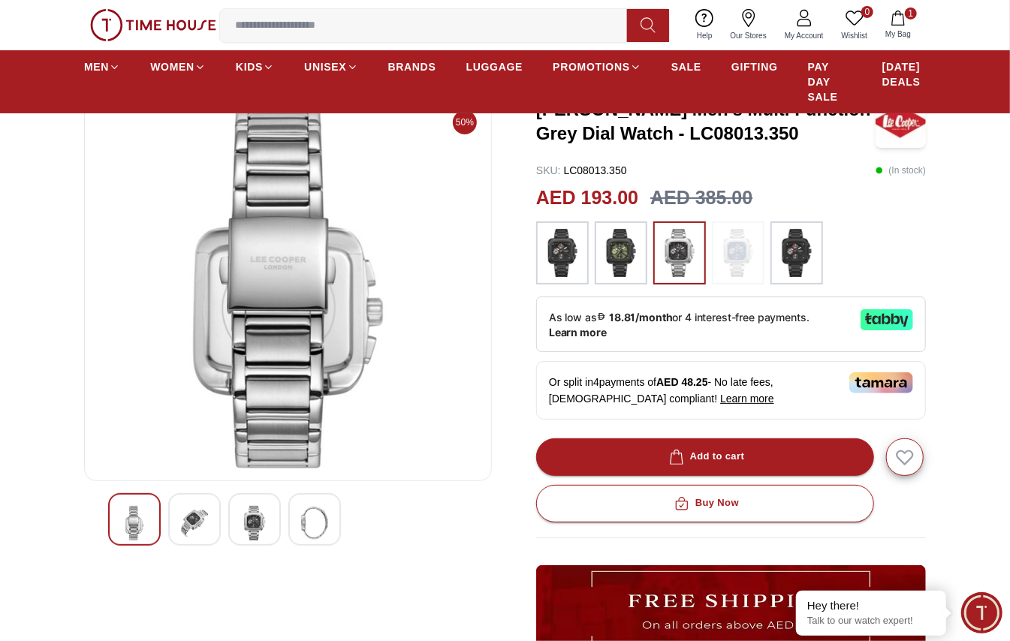
click at [252, 523] on img at bounding box center [254, 523] width 27 height 35
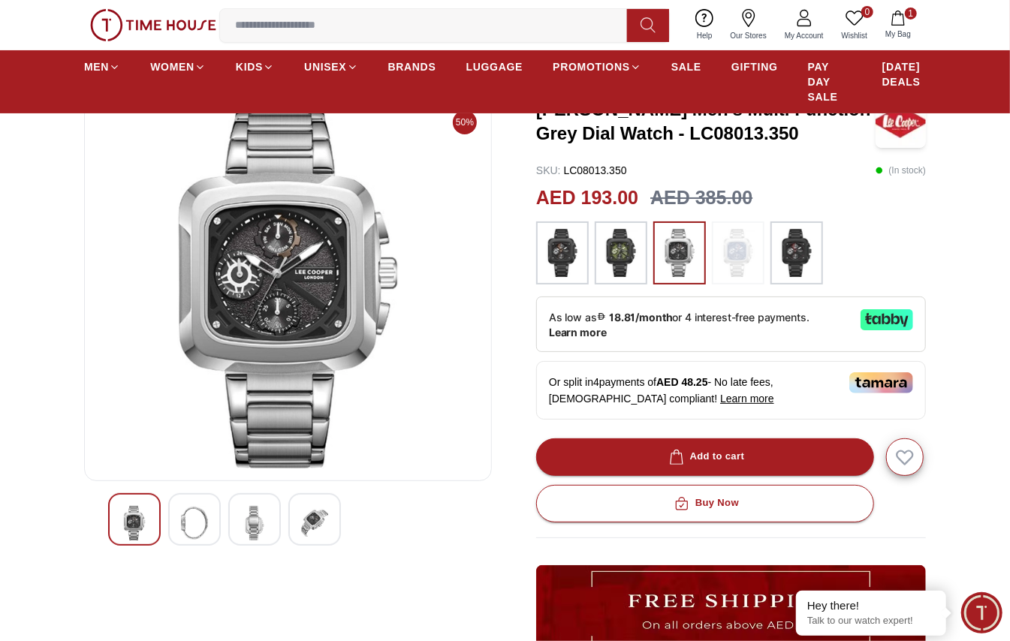
click at [206, 520] on img at bounding box center [194, 523] width 27 height 35
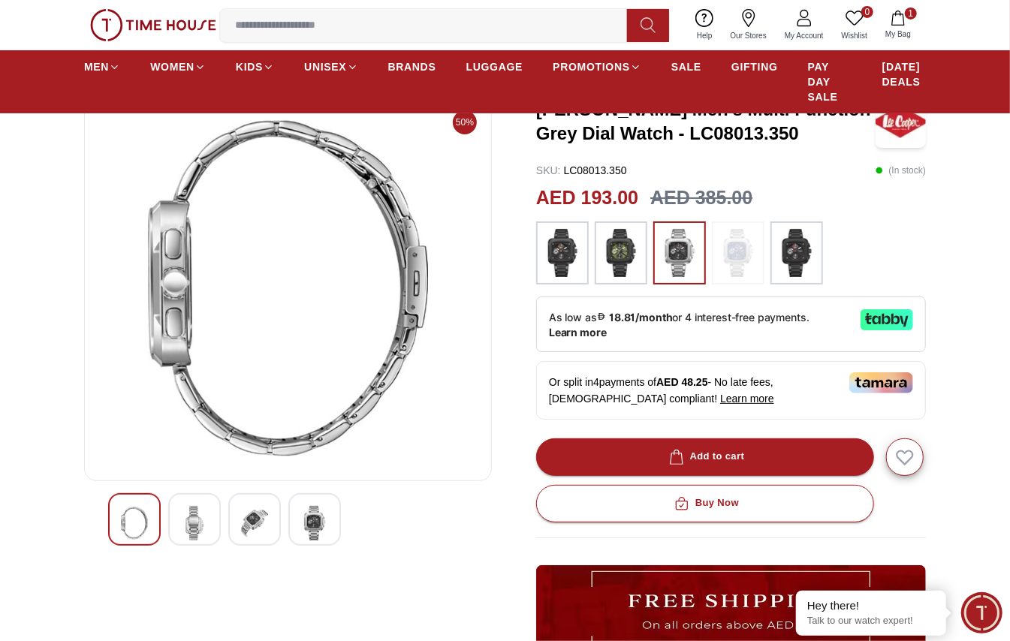
click at [145, 518] on img at bounding box center [134, 523] width 27 height 35
click at [137, 518] on img at bounding box center [134, 523] width 27 height 35
click at [209, 526] on div at bounding box center [194, 519] width 53 height 53
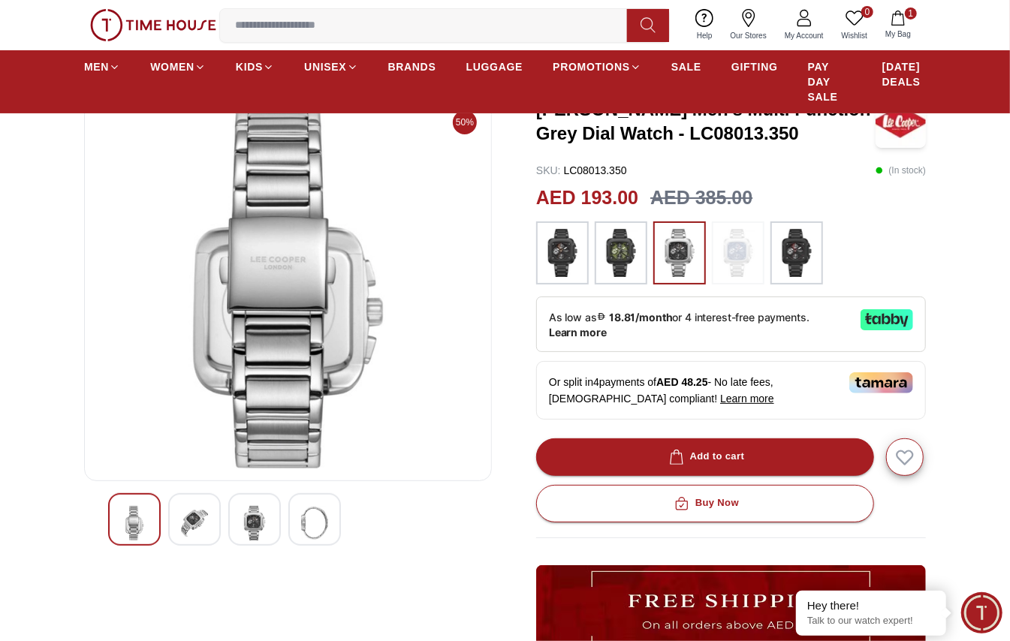
click at [245, 521] on img at bounding box center [254, 523] width 27 height 35
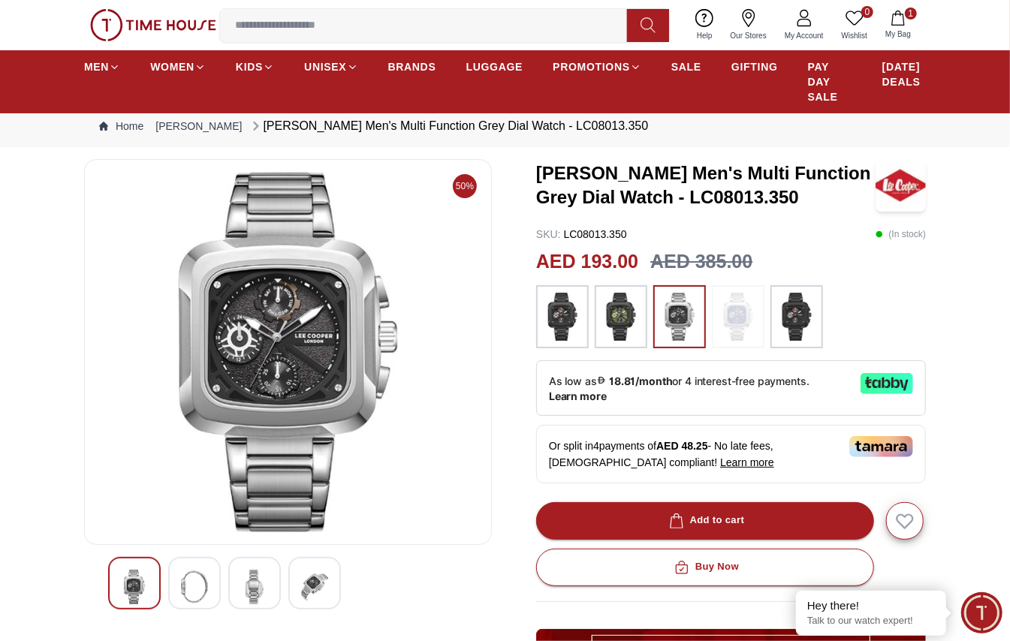
scroll to position [0, 0]
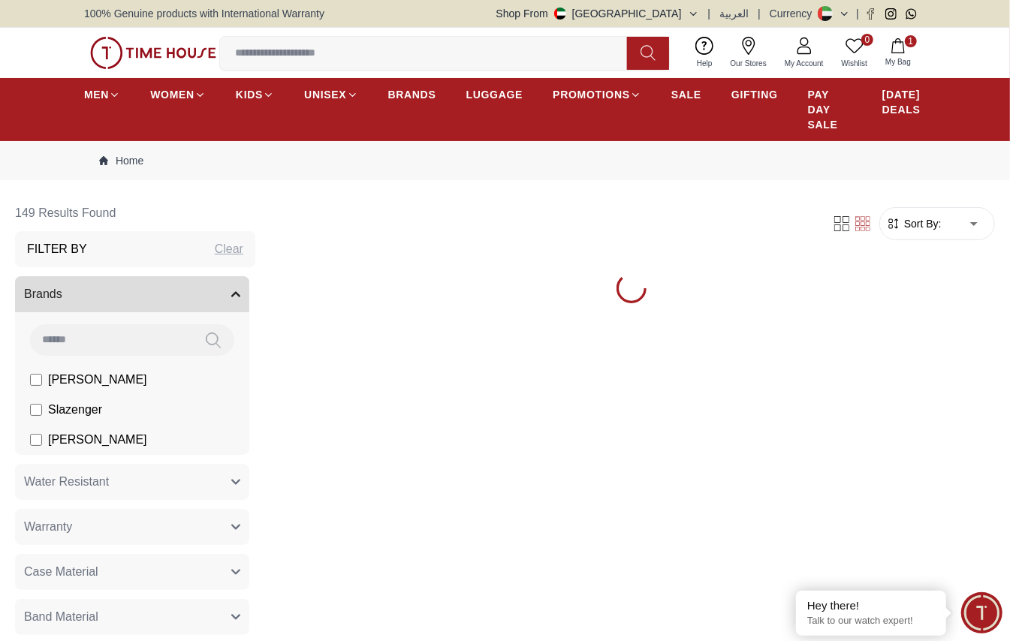
scroll to position [1364, 0]
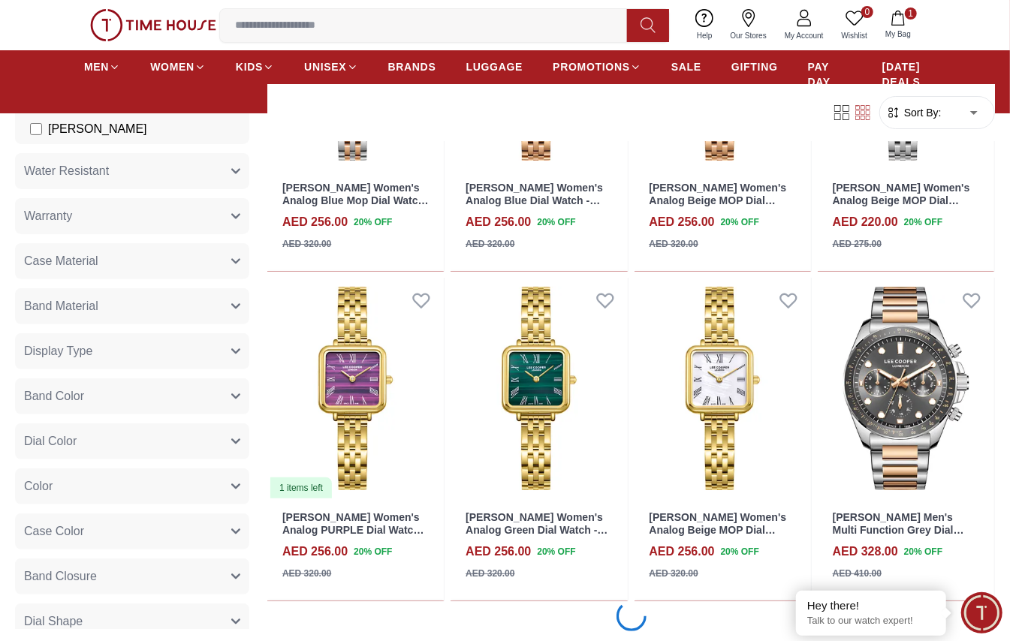
scroll to position [3167, 0]
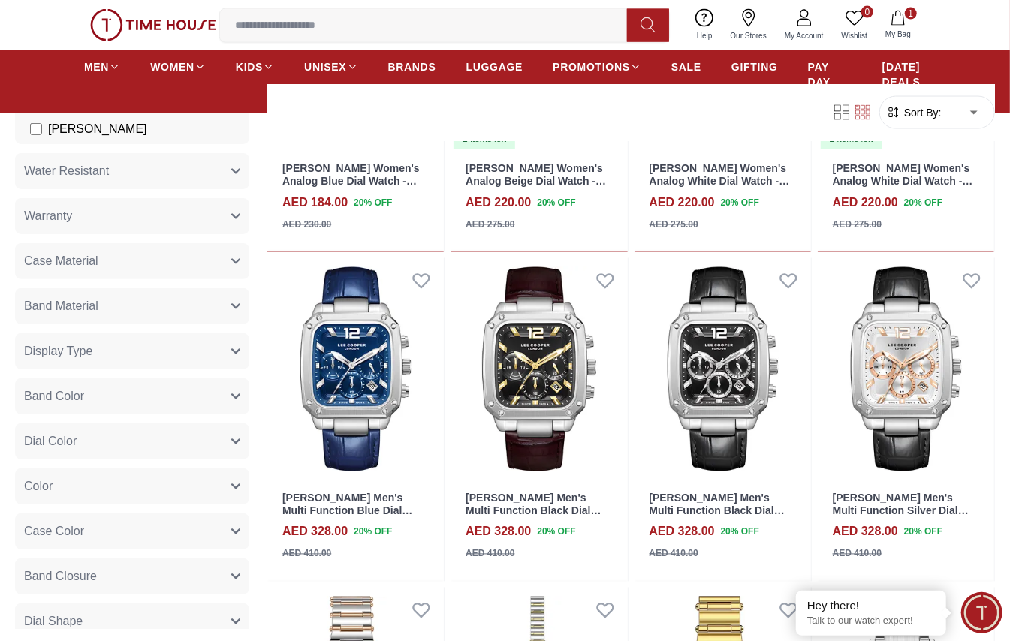
scroll to position [4468, 0]
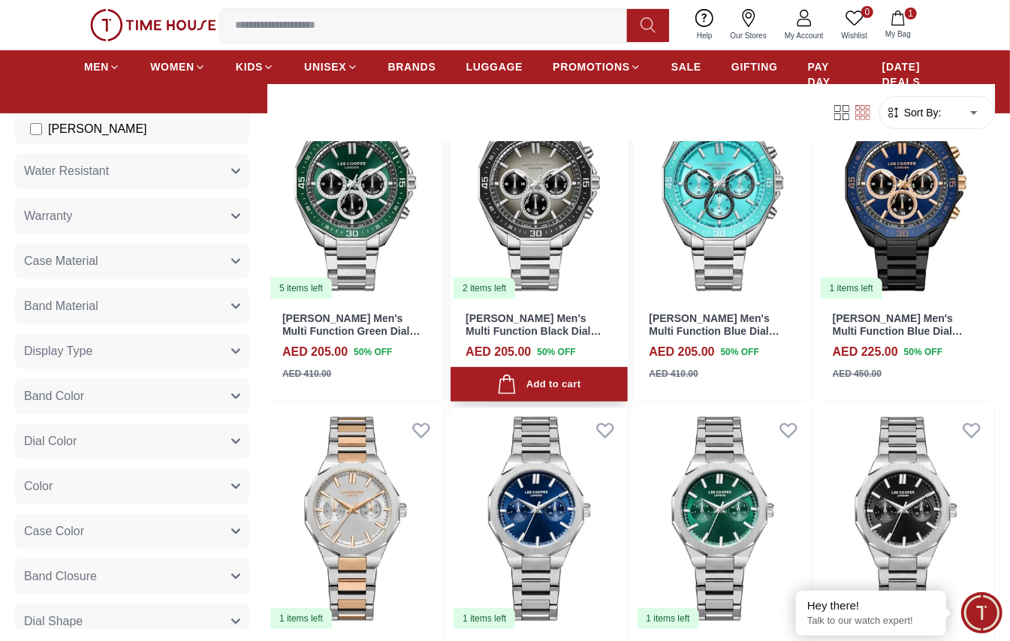
scroll to position [6271, 0]
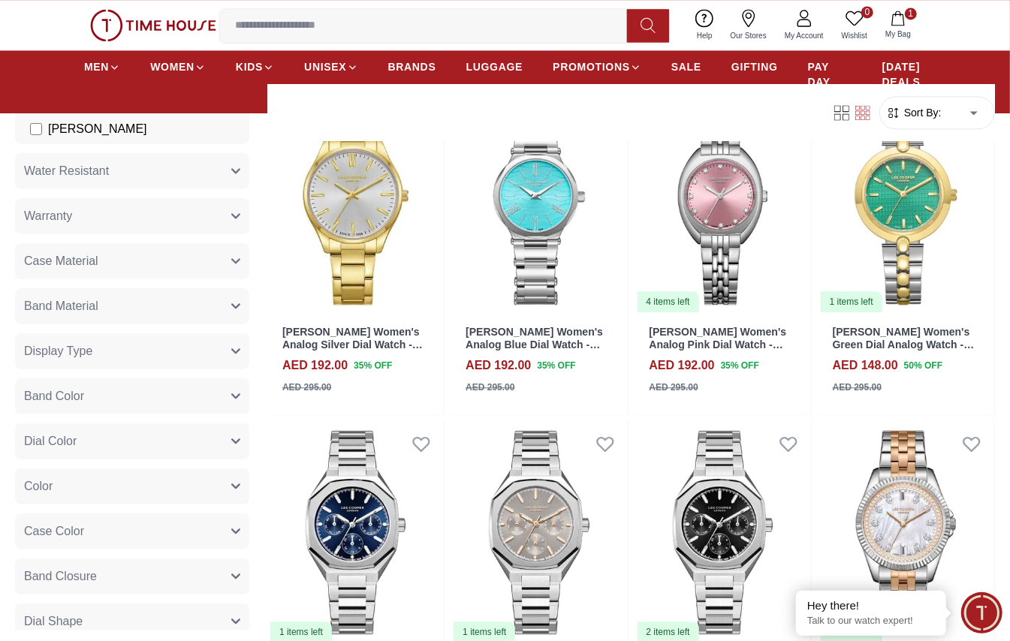
scroll to position [7974, 0]
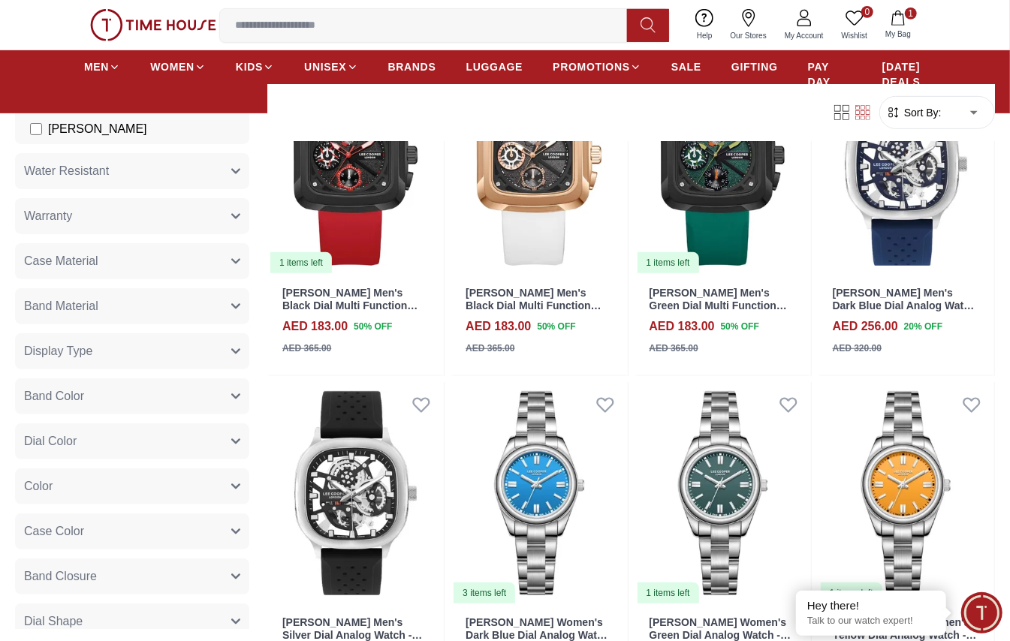
scroll to position [9676, 0]
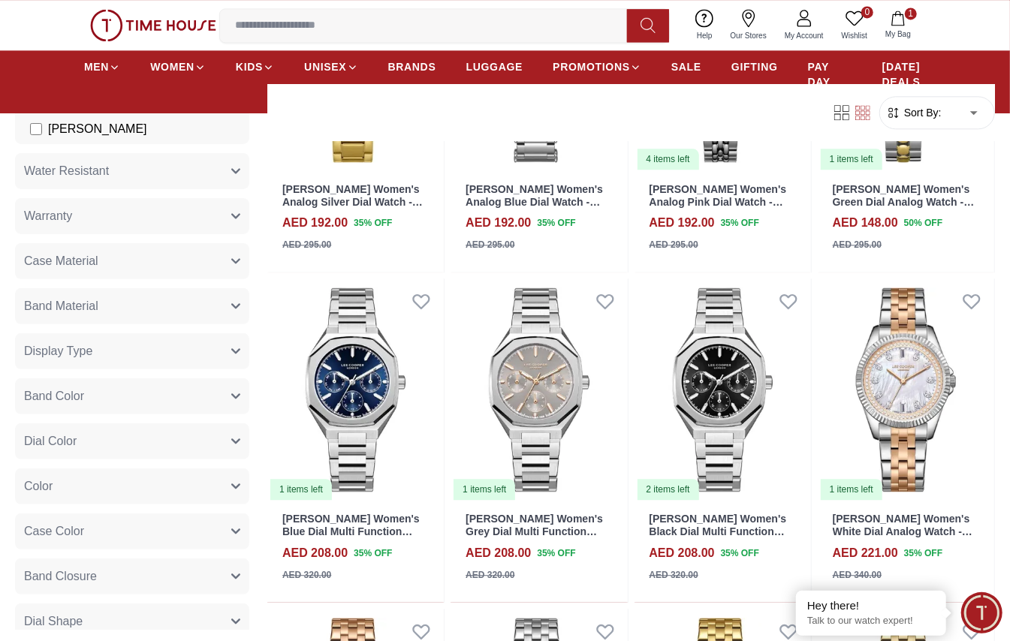
scroll to position [7673, 0]
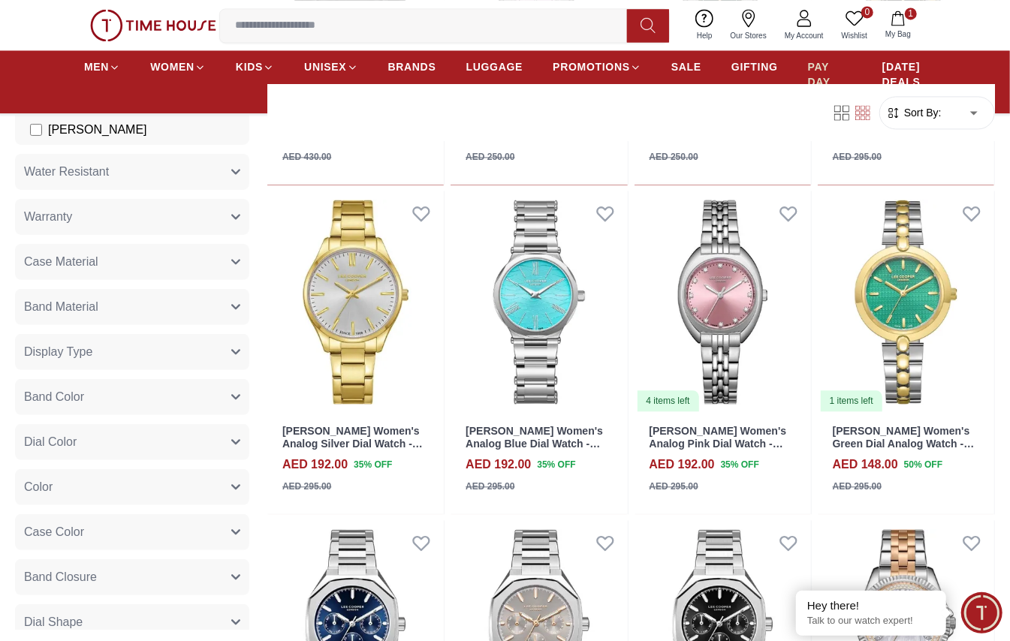
click at [822, 67] on span "PAY DAY SALE" at bounding box center [830, 81] width 44 height 45
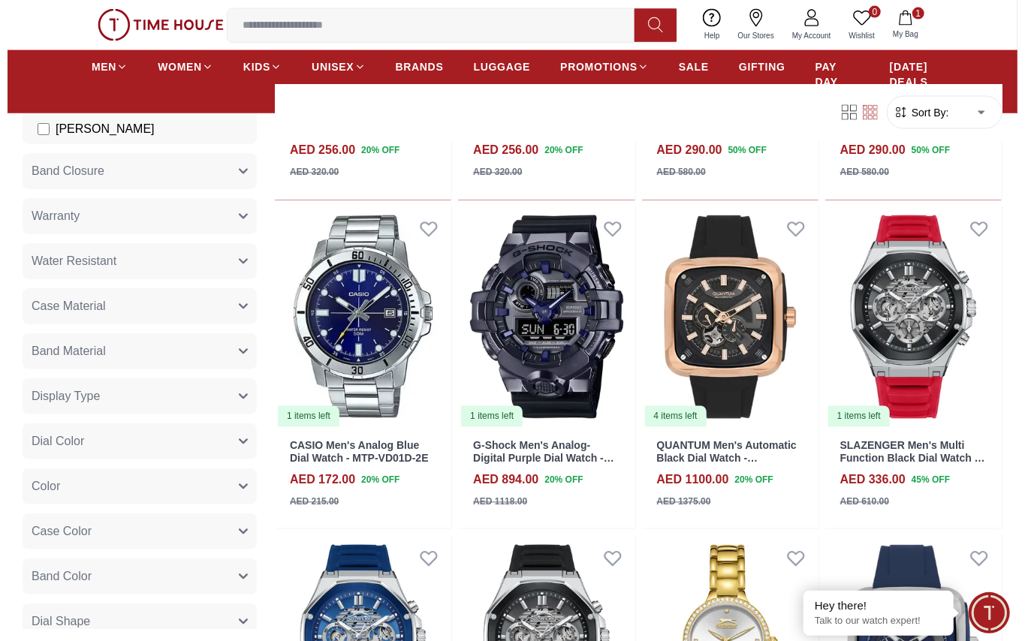
scroll to position [1402, 0]
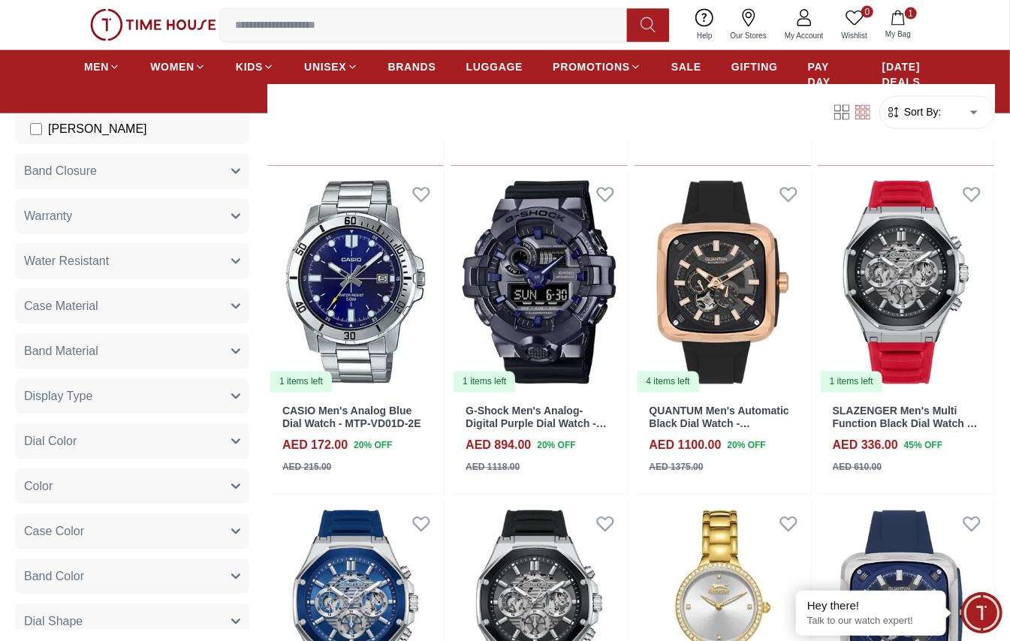
click at [901, 26] on button "1 My Bag" at bounding box center [899, 25] width 44 height 35
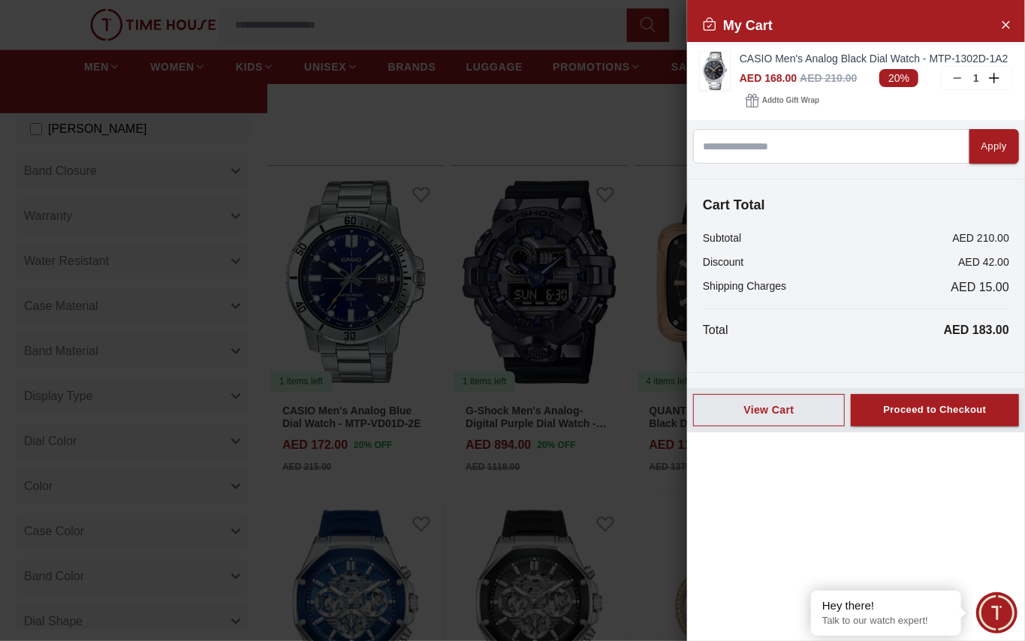
click at [530, 166] on div at bounding box center [512, 320] width 1025 height 641
click at [794, 61] on link "CASIO Men's Analog Black Dial Watch - MTP-1302D-1A2" at bounding box center [876, 58] width 273 height 15
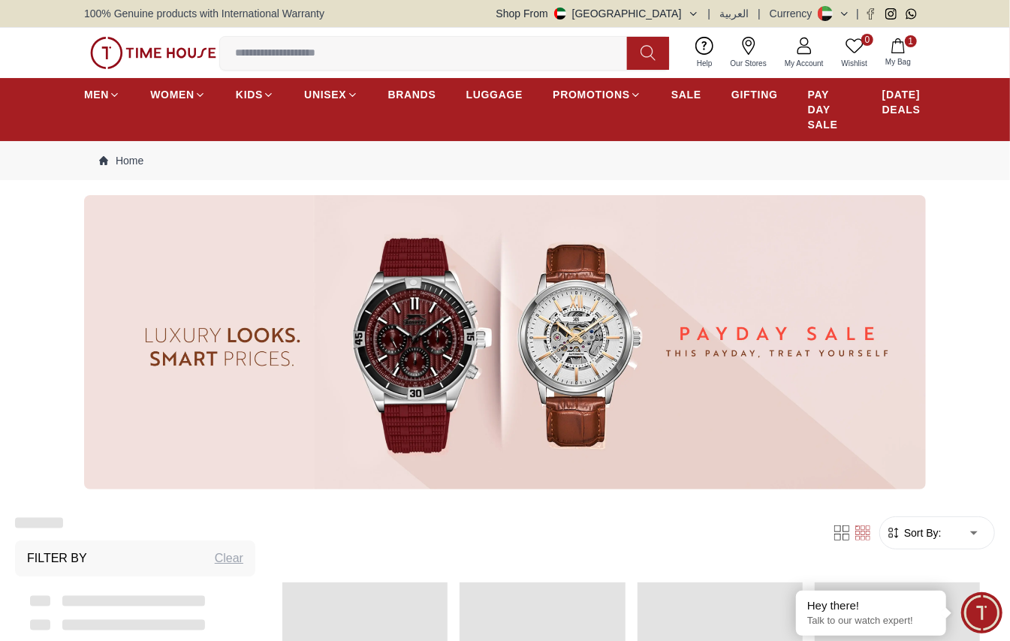
scroll to position [1402, 0]
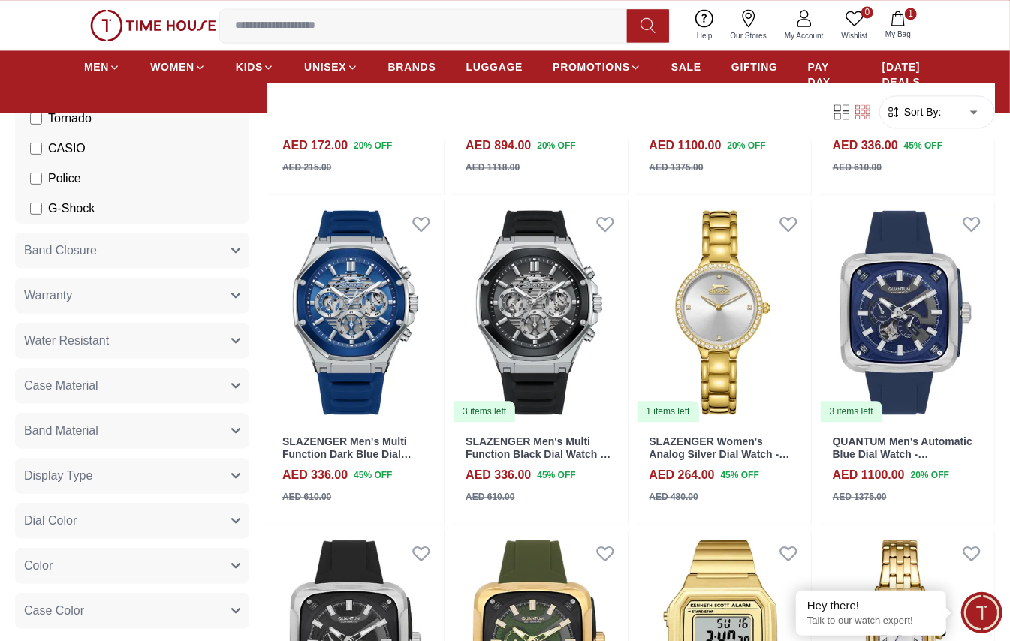
scroll to position [400, 0]
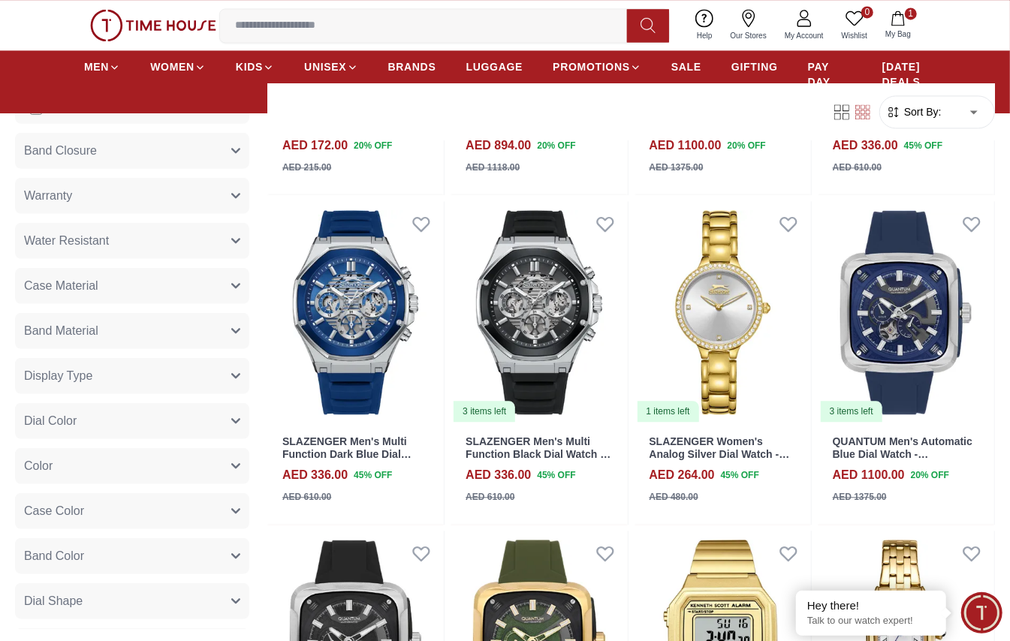
click at [160, 419] on button "Dial Color" at bounding box center [132, 421] width 234 height 36
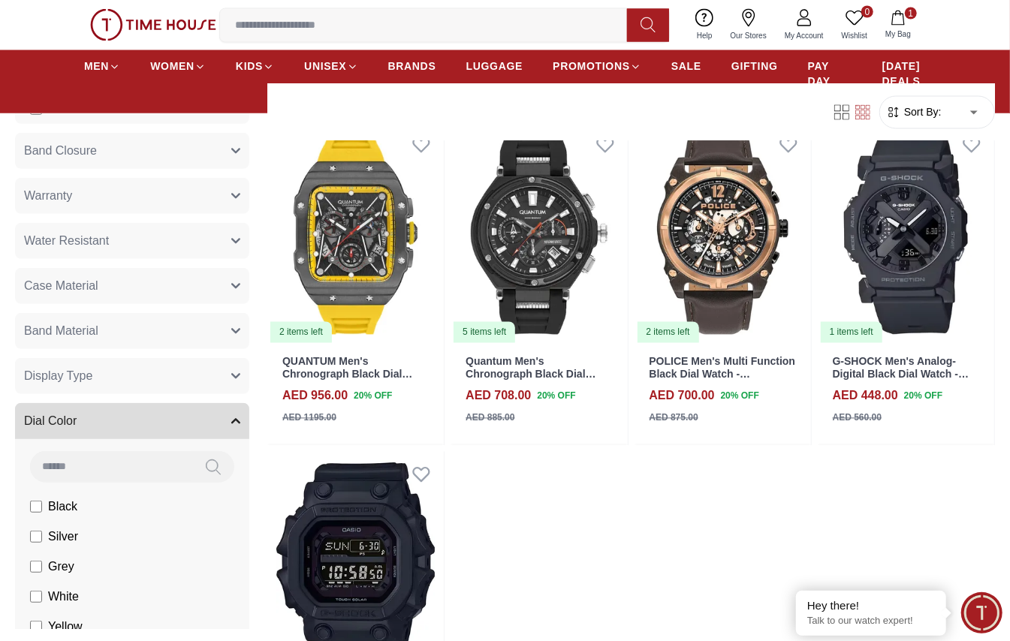
scroll to position [1402, 0]
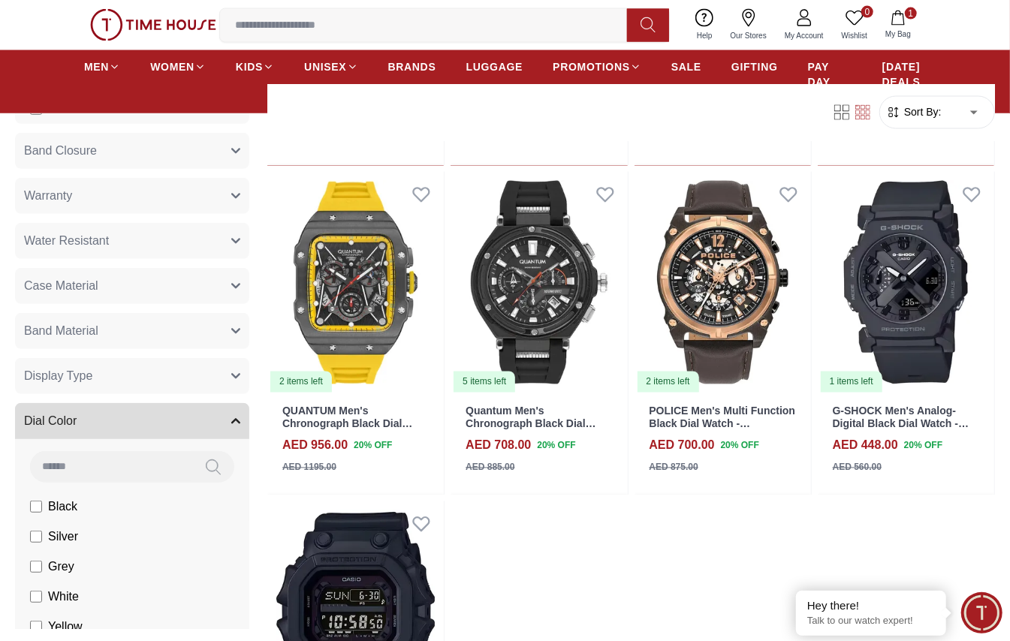
click at [48, 500] on span "Black" at bounding box center [62, 507] width 29 height 18
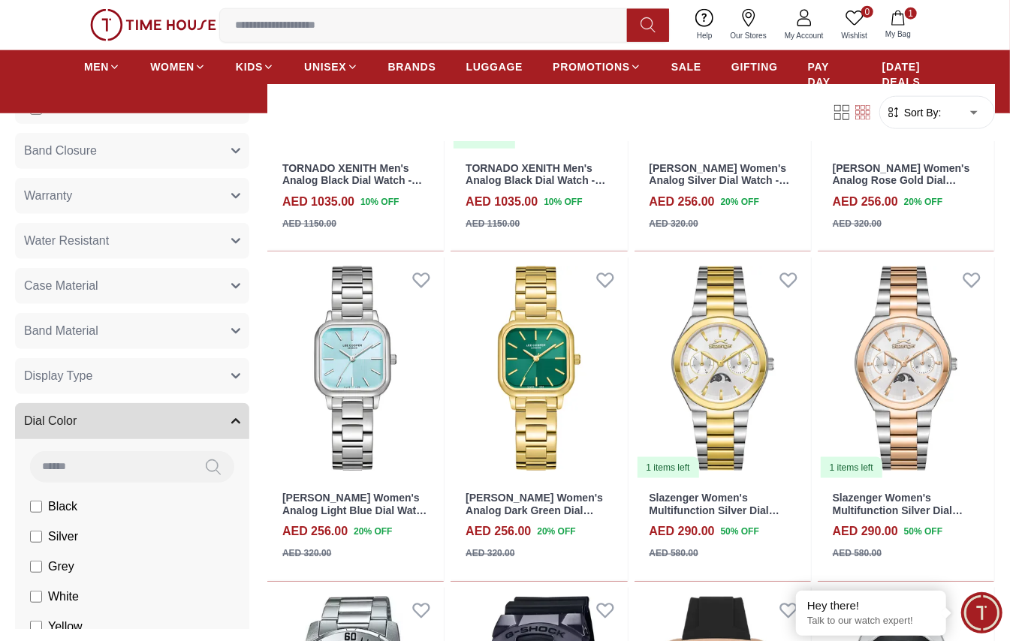
scroll to position [1402, 0]
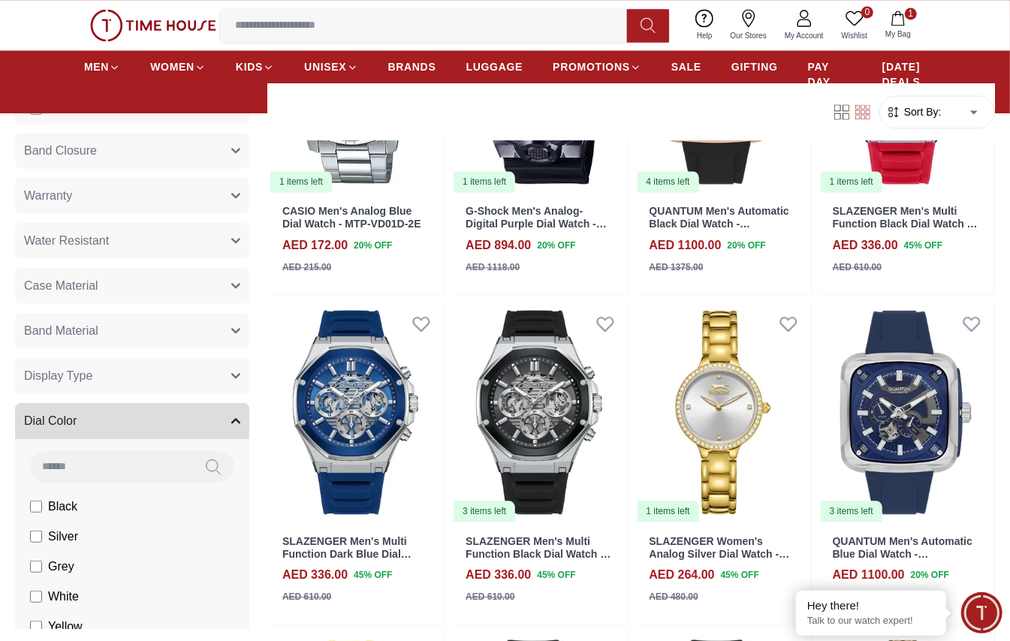
scroll to position [1402, 0]
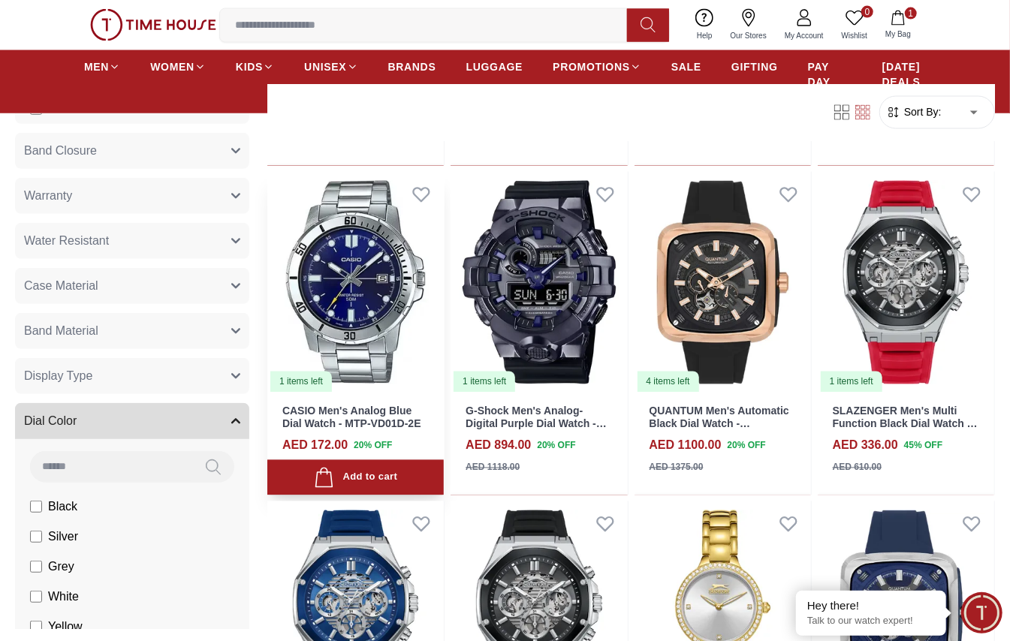
click at [388, 271] on img at bounding box center [355, 283] width 177 height 222
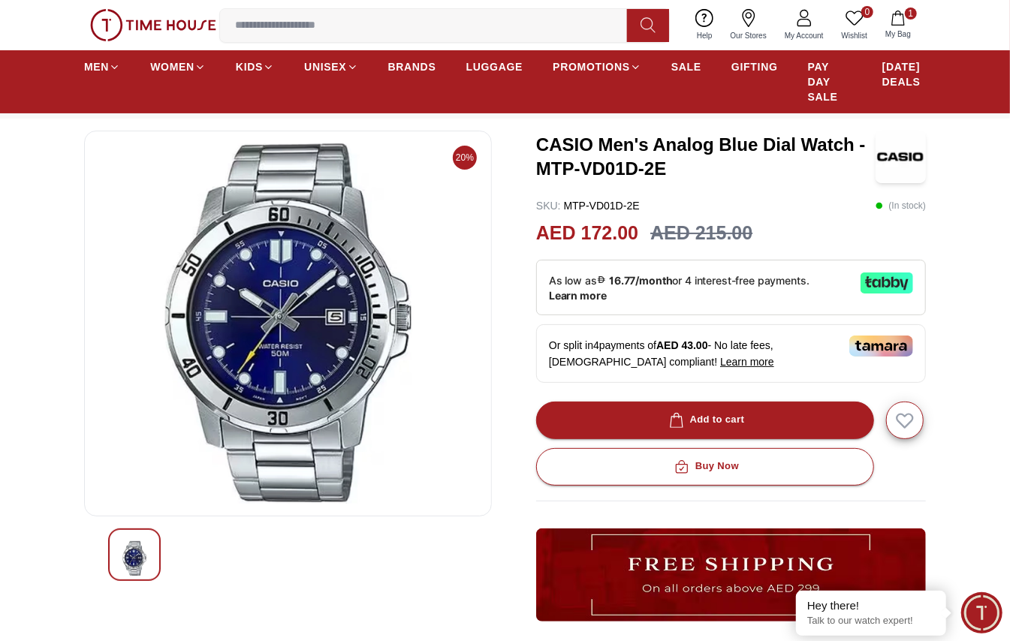
scroll to position [100, 0]
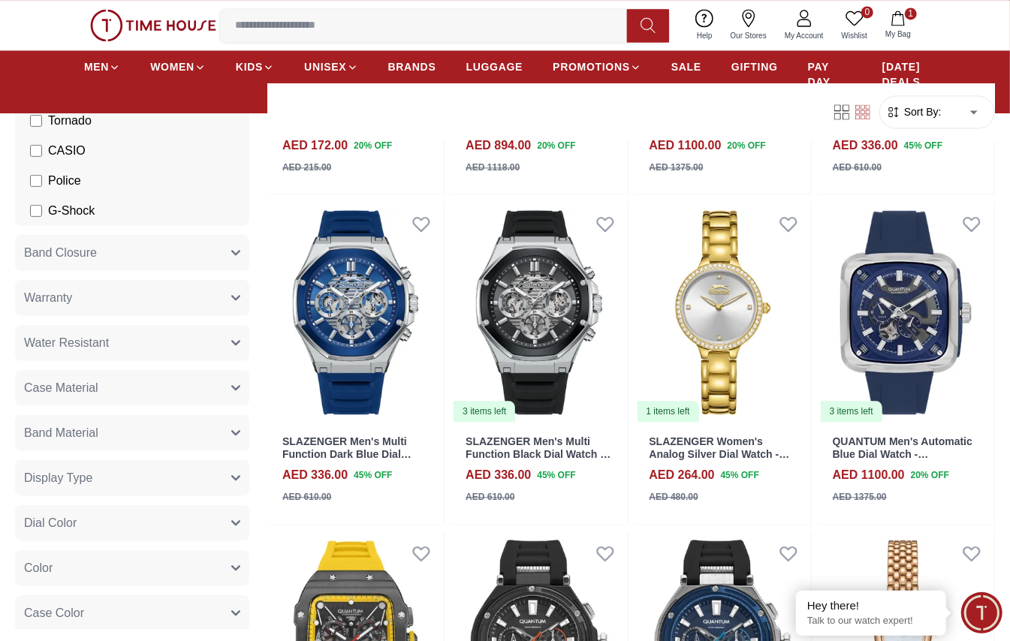
scroll to position [300, 0]
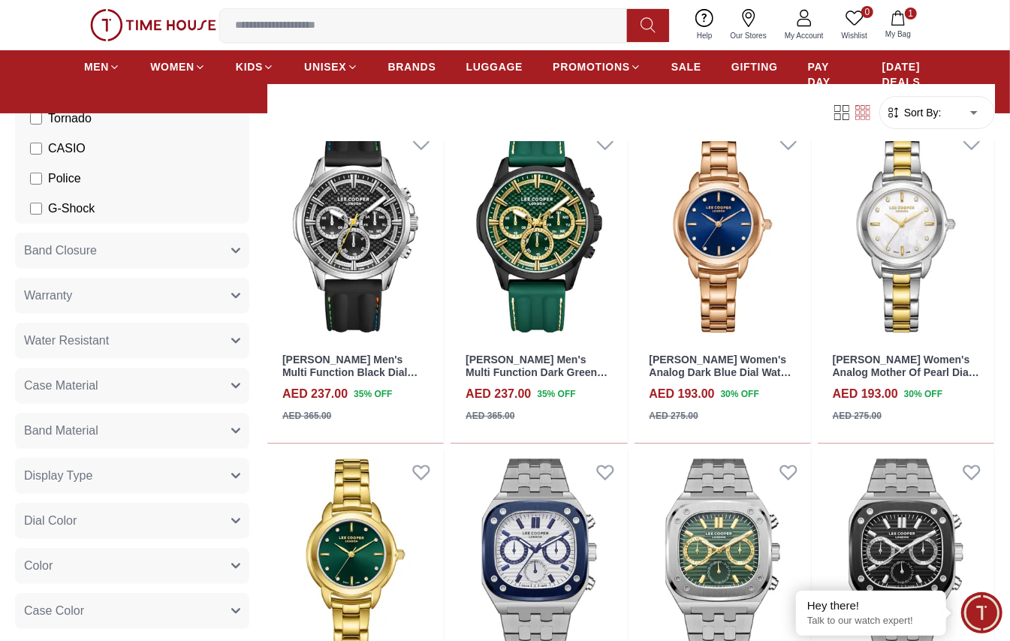
scroll to position [3104, 0]
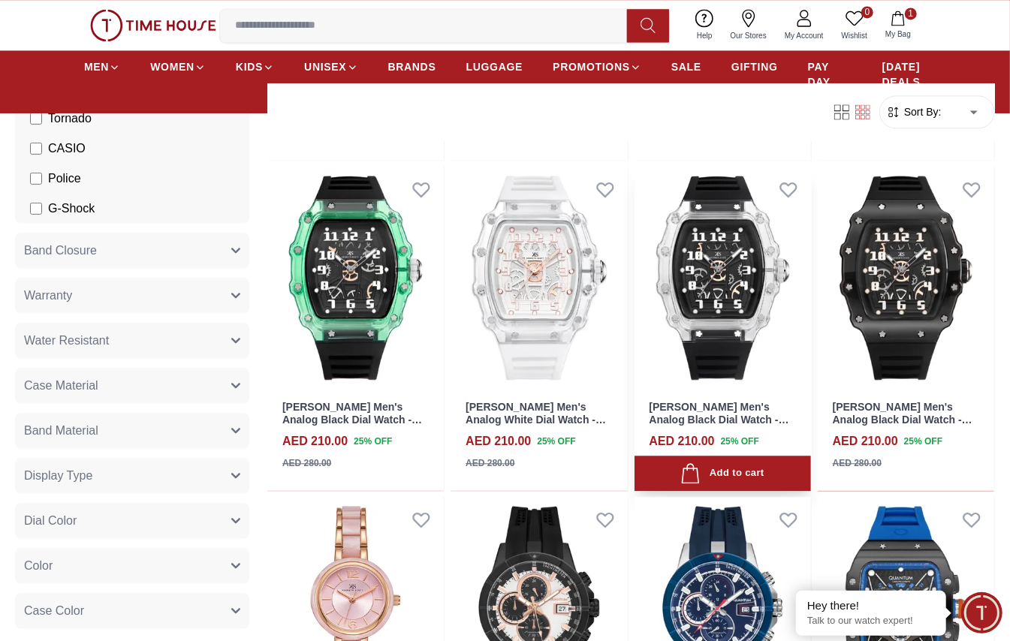
scroll to position [4838, 0]
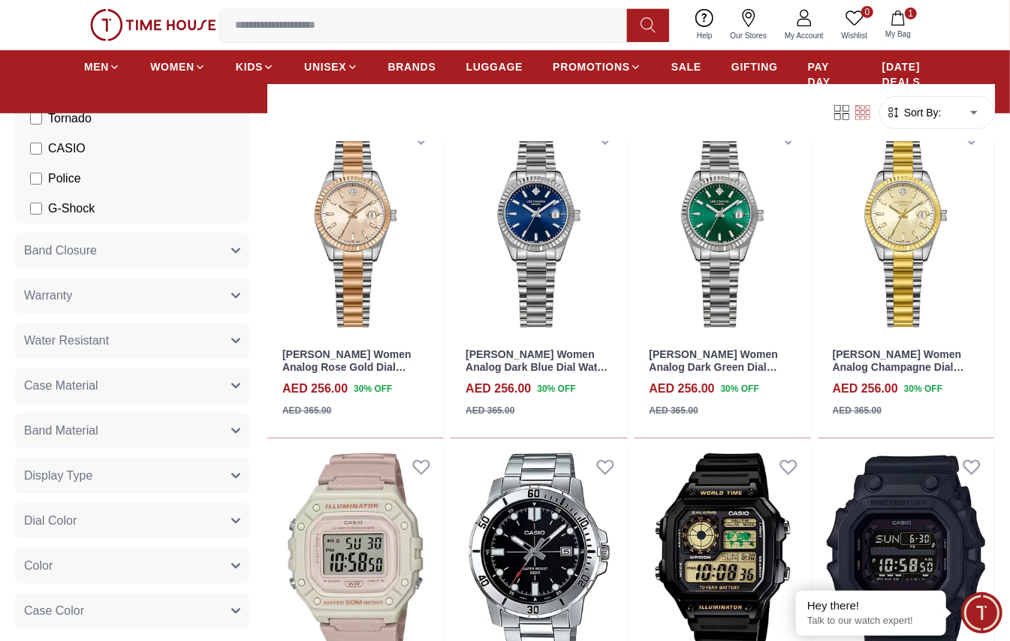
scroll to position [6515, 0]
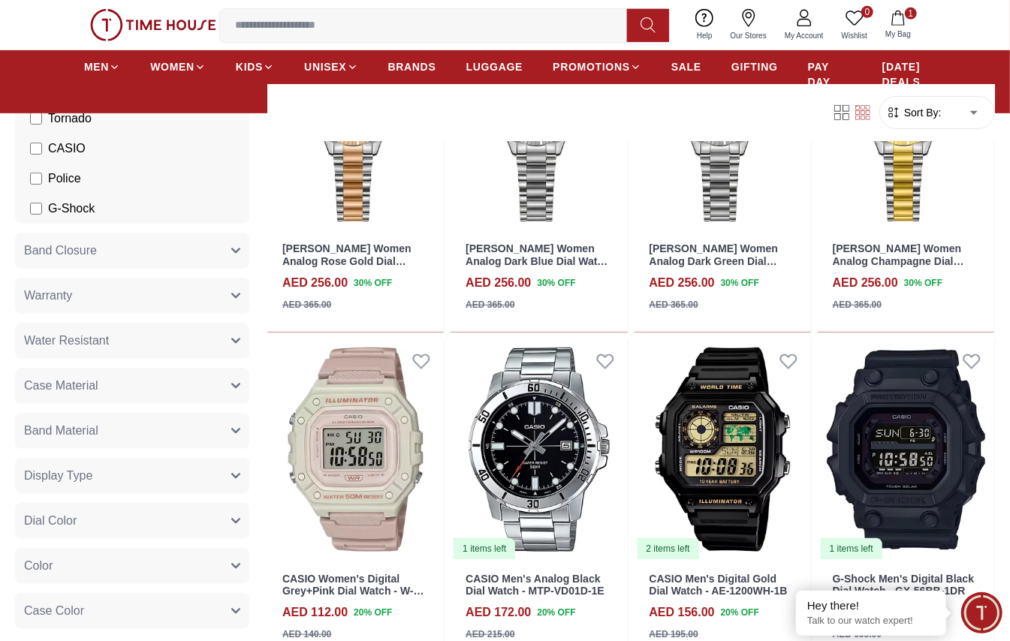
scroll to position [6710, 0]
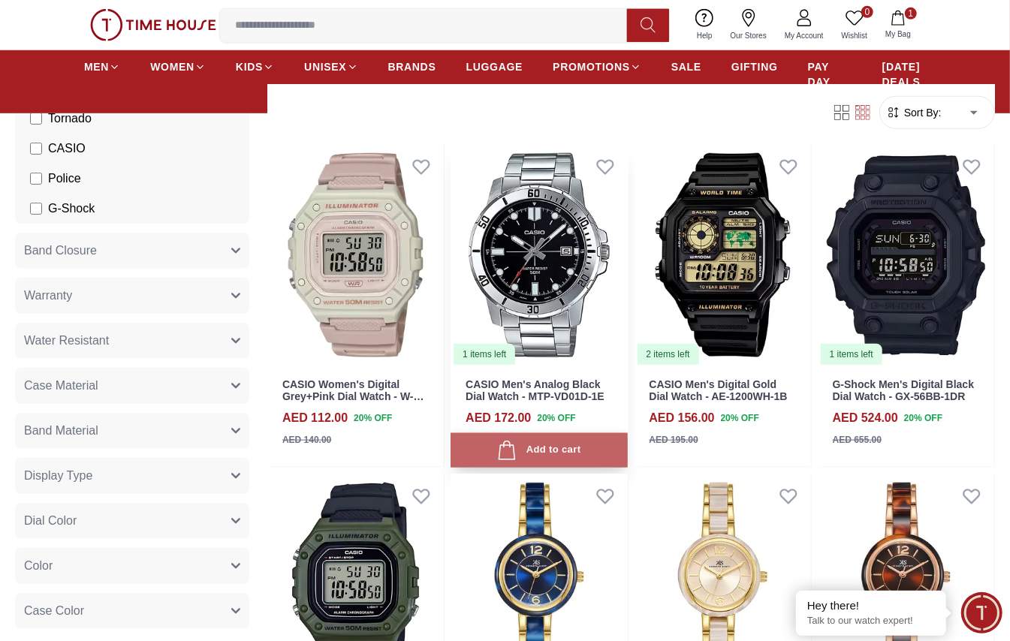
click at [577, 445] on div "Add to cart" at bounding box center [538, 451] width 83 height 20
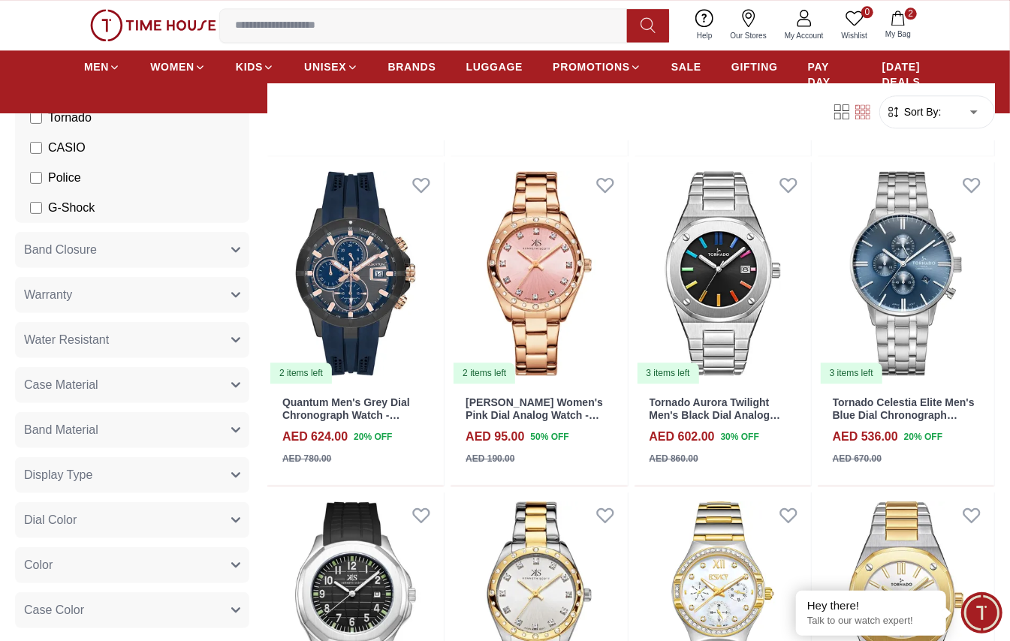
scroll to position [8114, 0]
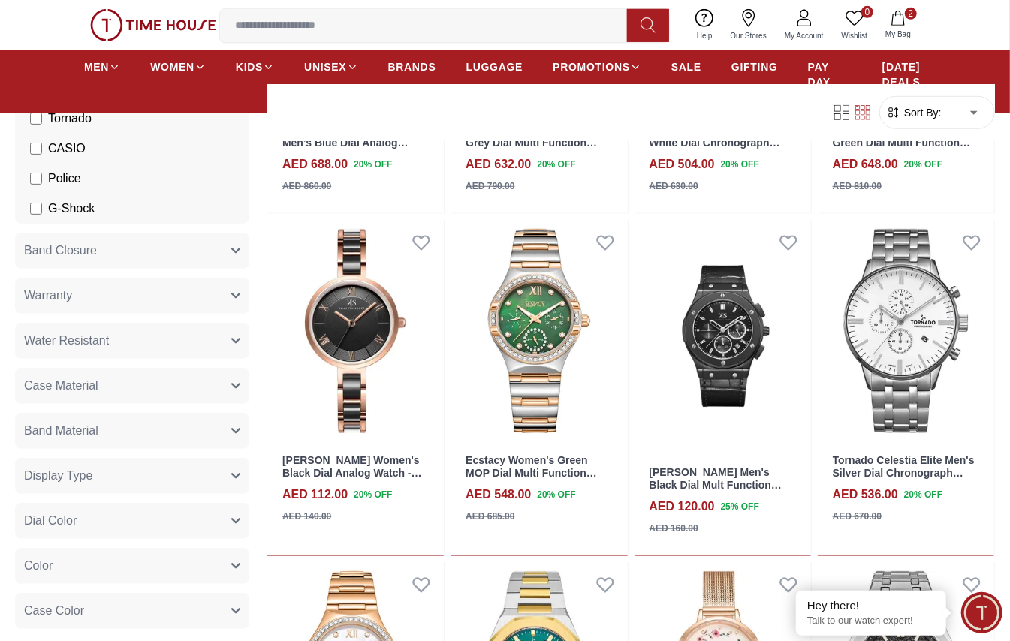
scroll to position [9814, 0]
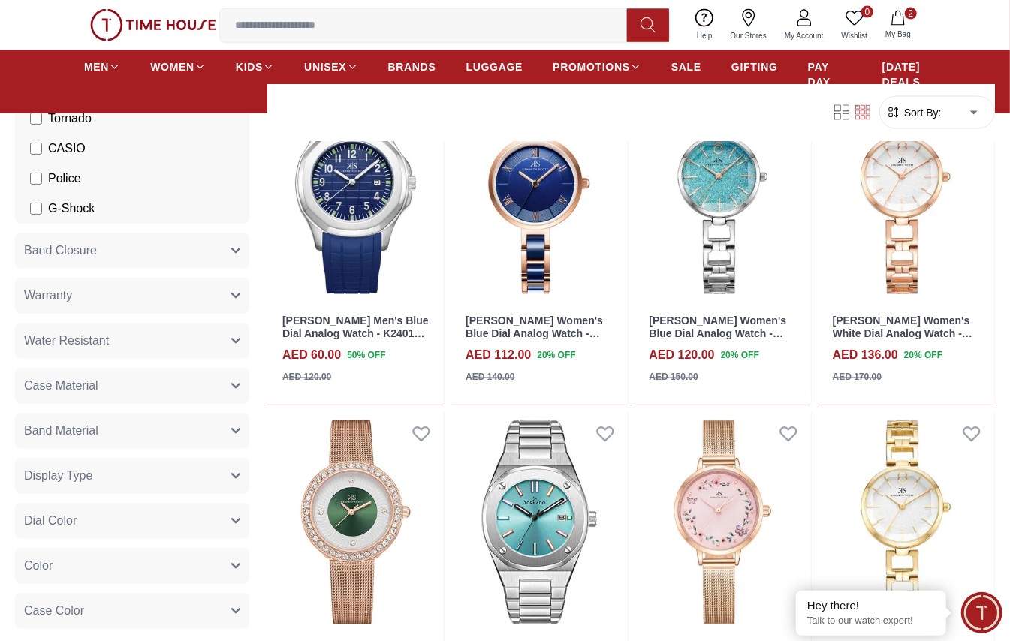
scroll to position [10215, 0]
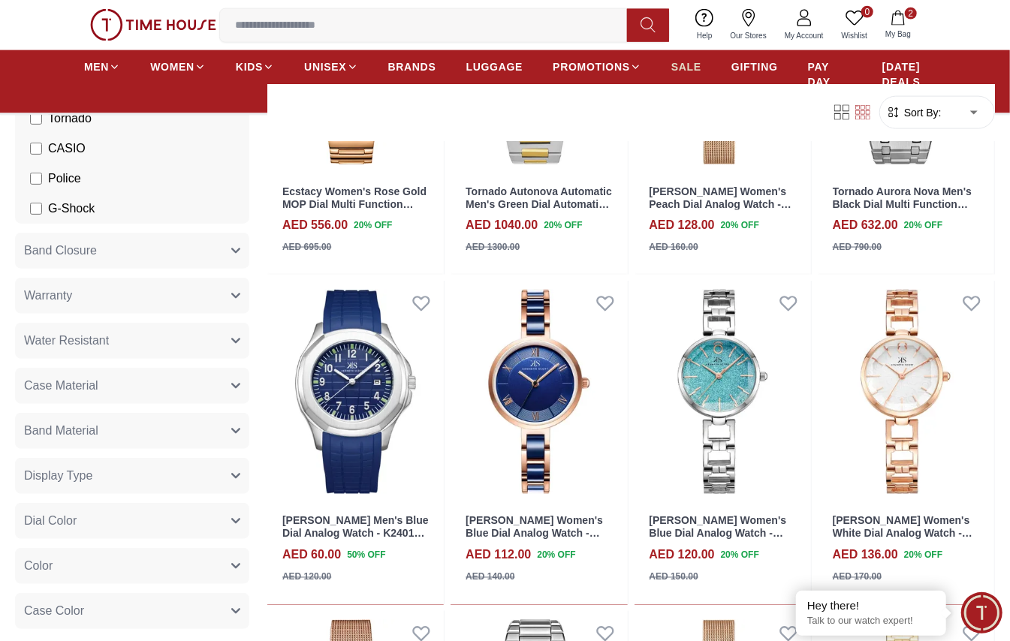
click at [690, 58] on link "SALE" at bounding box center [687, 66] width 30 height 27
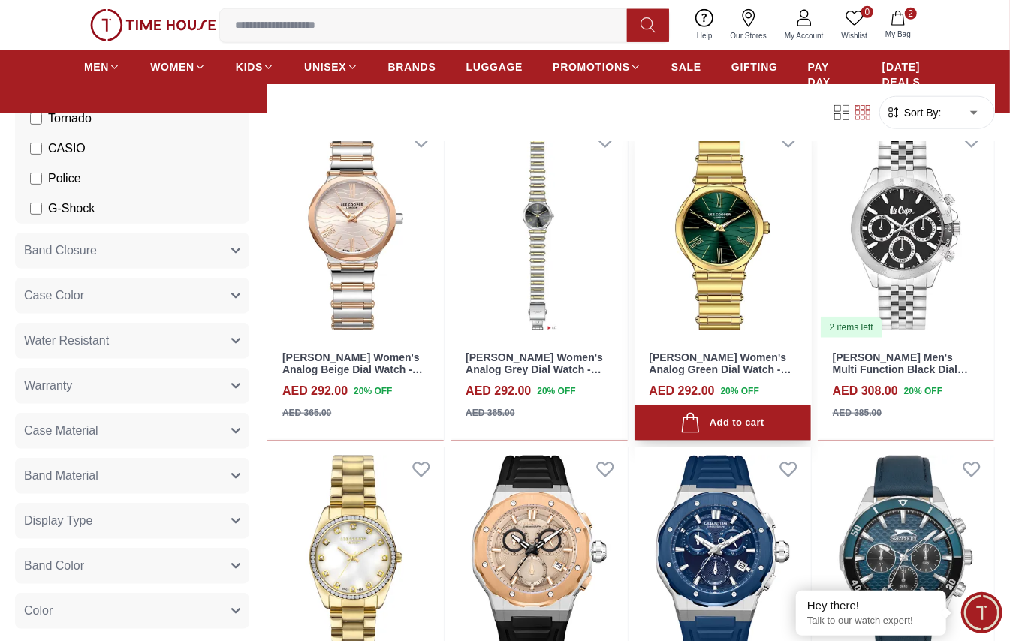
scroll to position [801, 0]
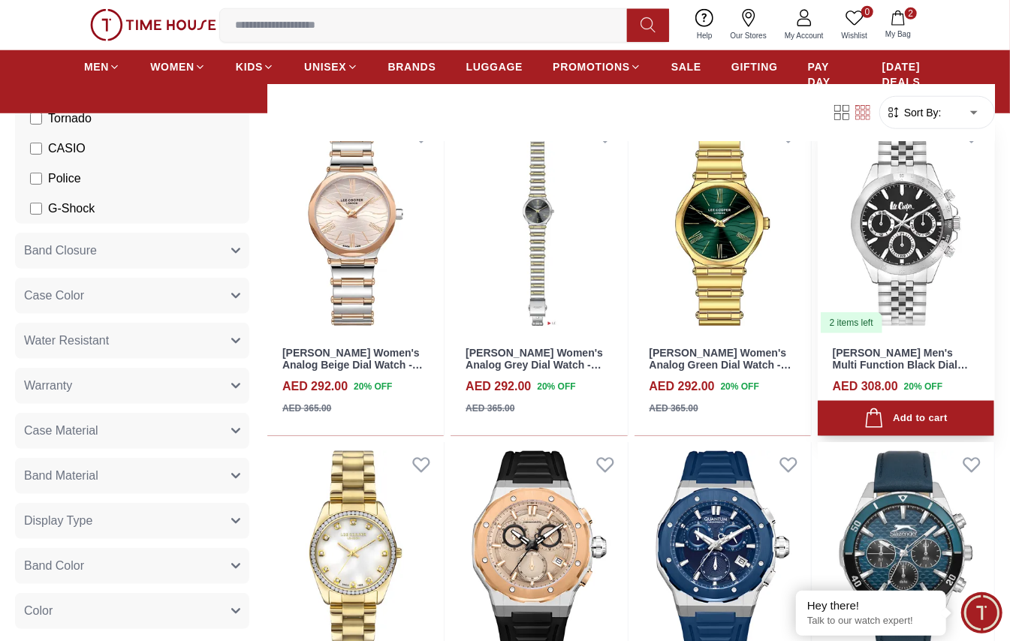
click at [933, 241] on img at bounding box center [906, 224] width 177 height 222
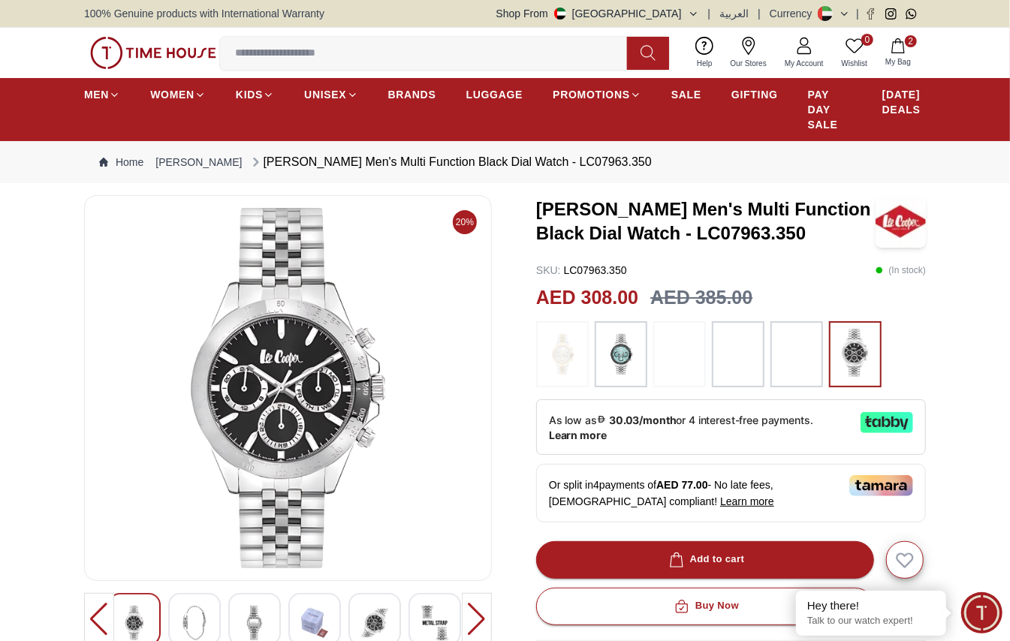
click at [147, 620] on img at bounding box center [134, 623] width 27 height 35
click at [197, 617] on img at bounding box center [194, 623] width 27 height 35
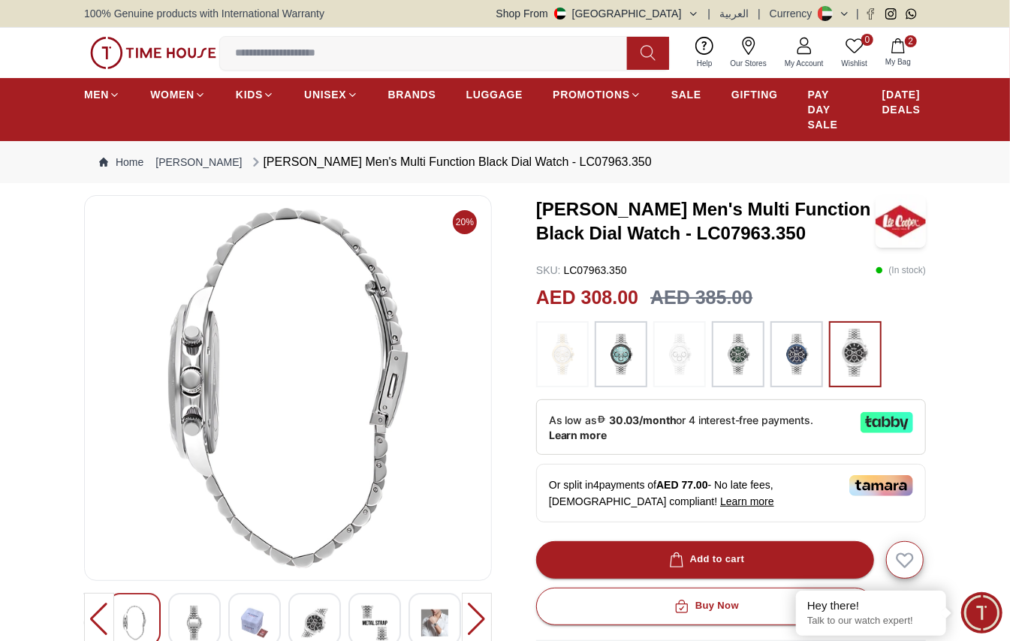
click at [198, 614] on img at bounding box center [194, 623] width 27 height 35
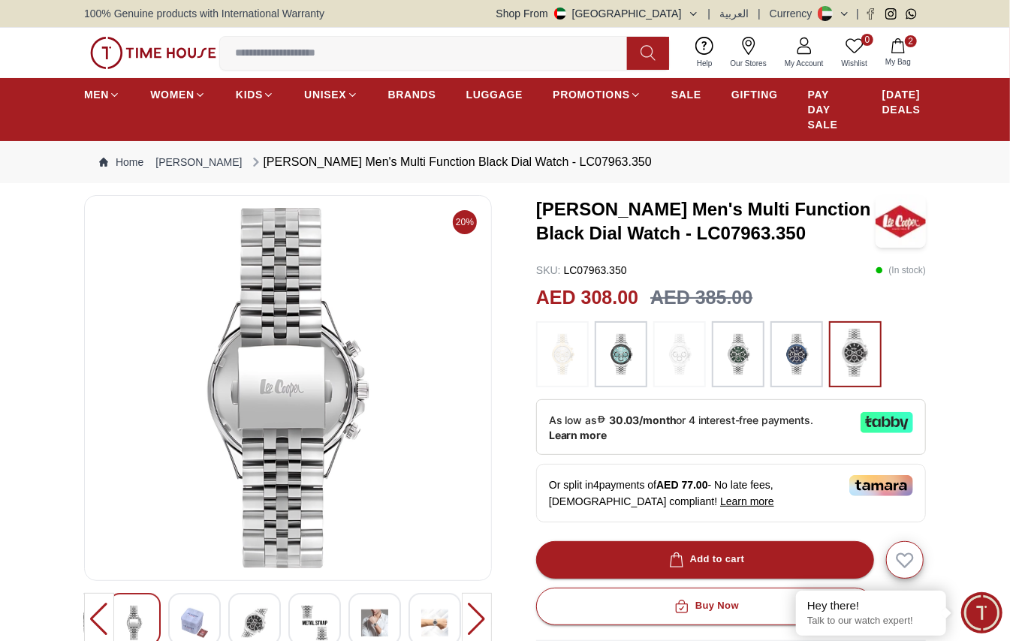
click at [250, 614] on img at bounding box center [254, 623] width 27 height 35
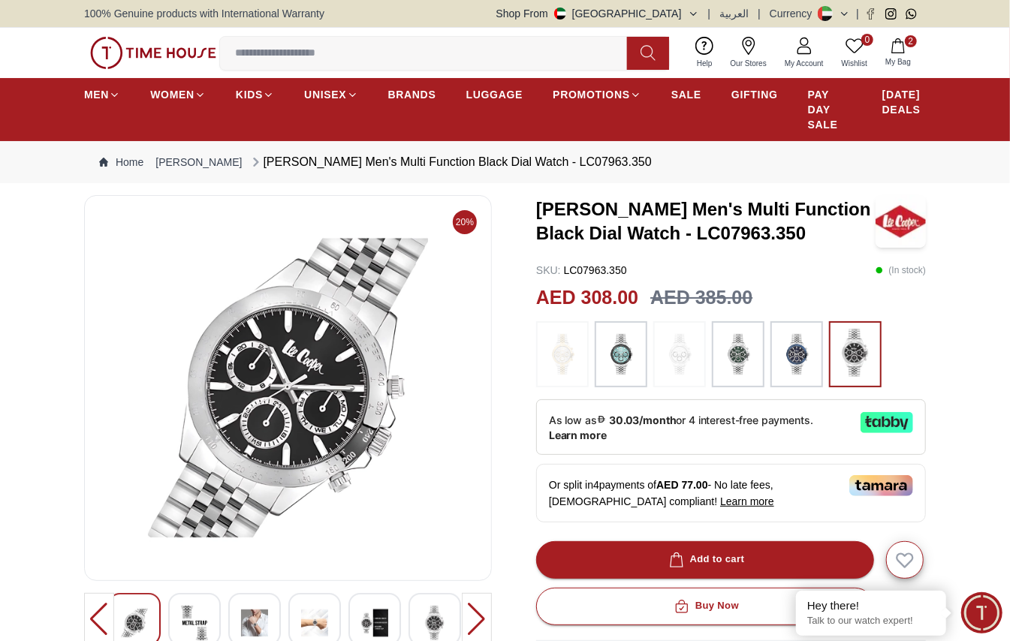
click at [319, 617] on img at bounding box center [314, 623] width 27 height 35
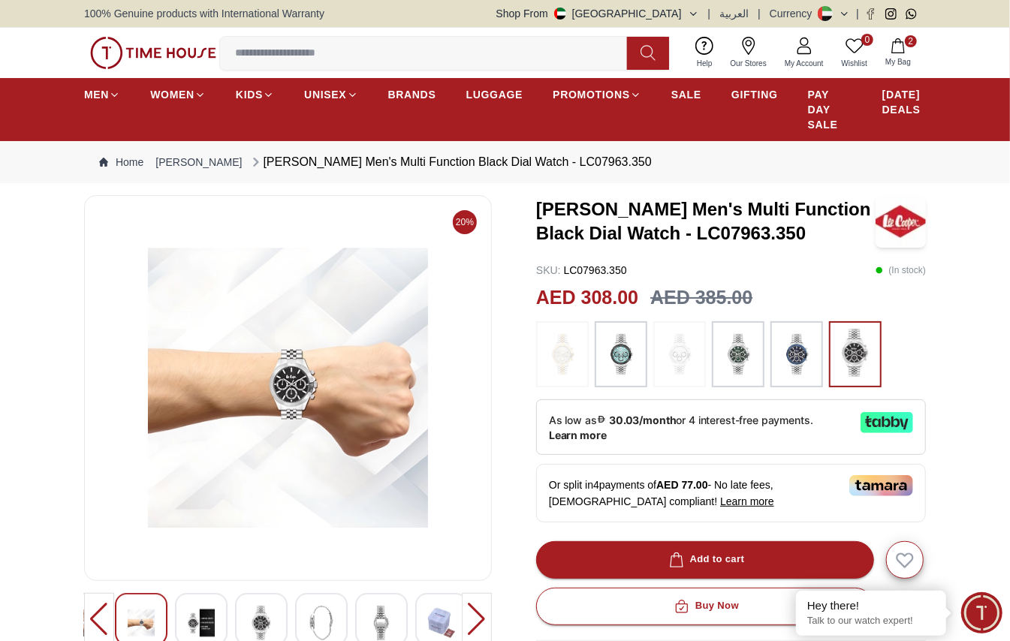
click at [364, 614] on div at bounding box center [381, 619] width 53 height 53
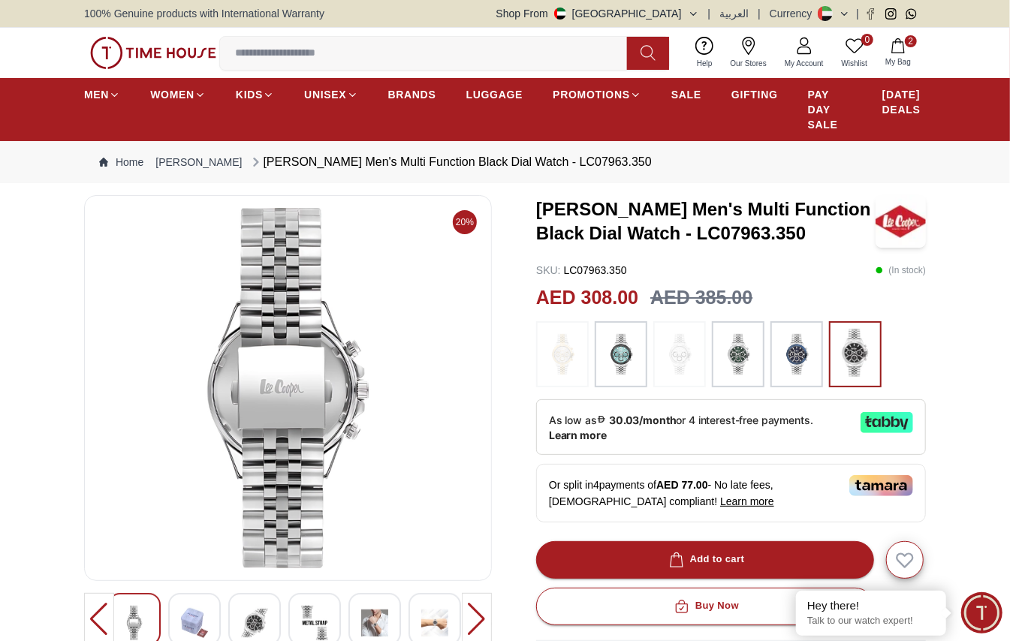
click at [433, 614] on img at bounding box center [434, 623] width 27 height 35
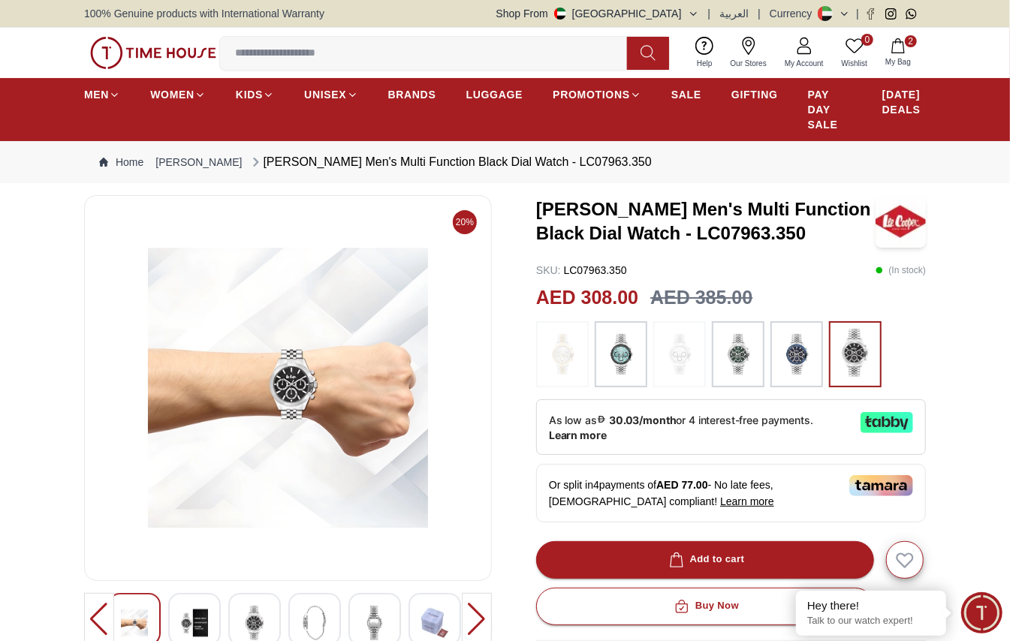
click at [735, 358] on img at bounding box center [739, 354] width 38 height 51
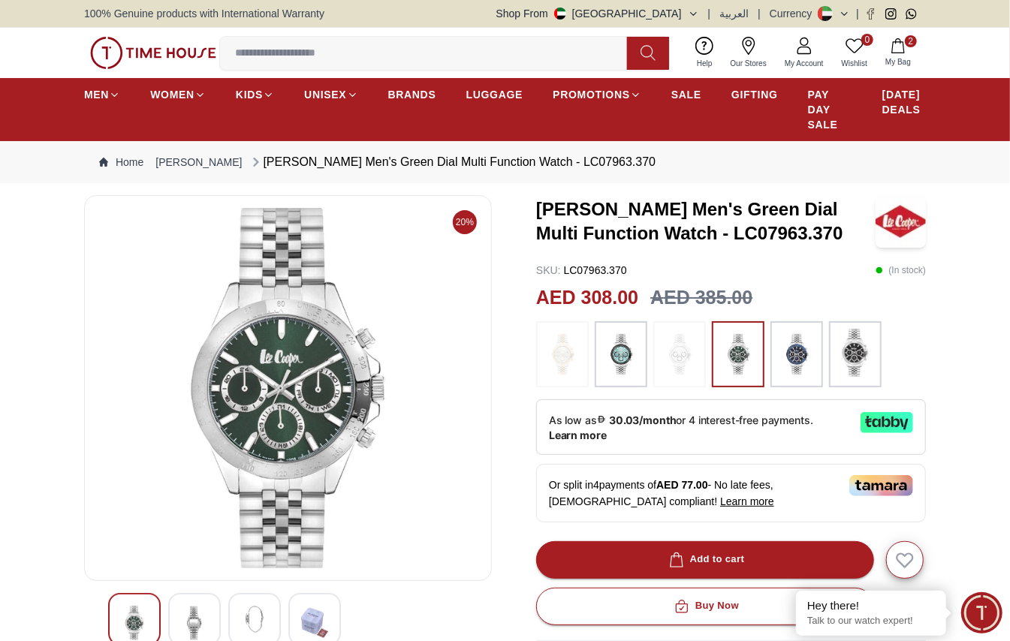
click at [848, 349] on img at bounding box center [856, 353] width 38 height 48
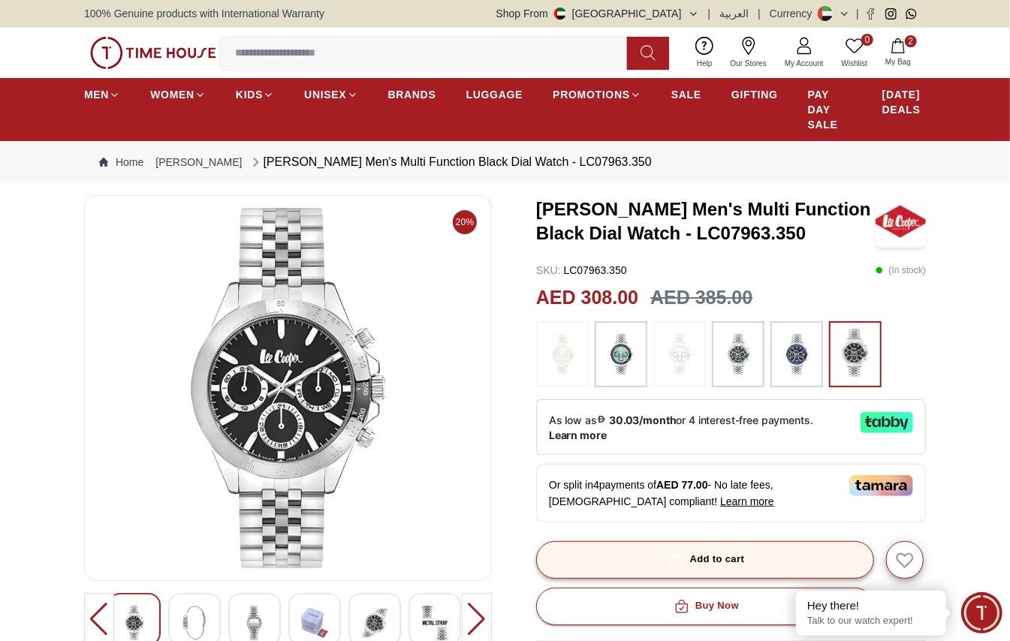
click at [729, 560] on div "Add to cart" at bounding box center [705, 559] width 79 height 17
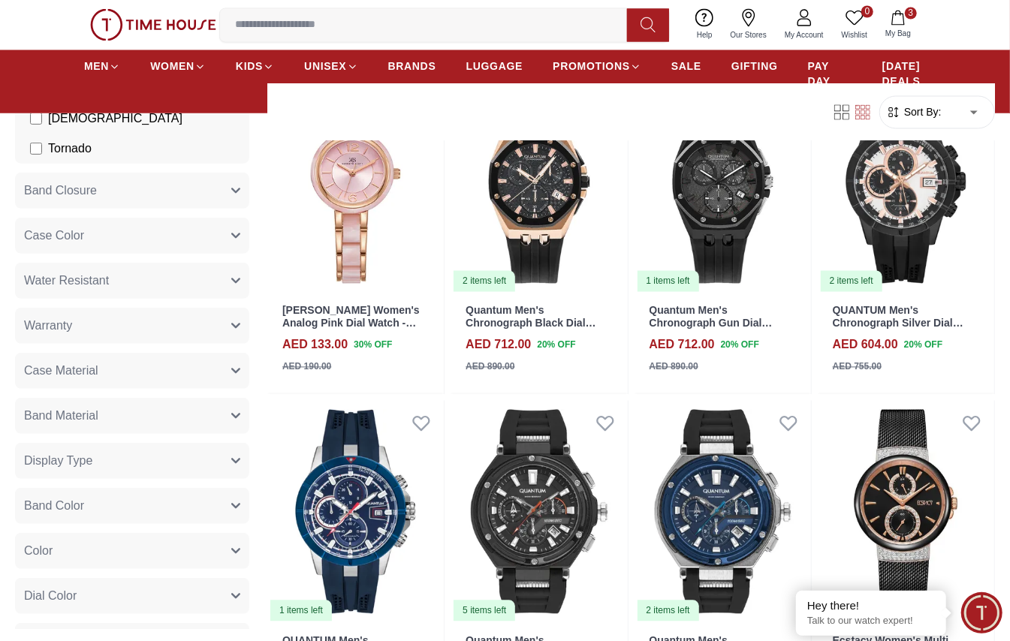
scroll to position [1604, 0]
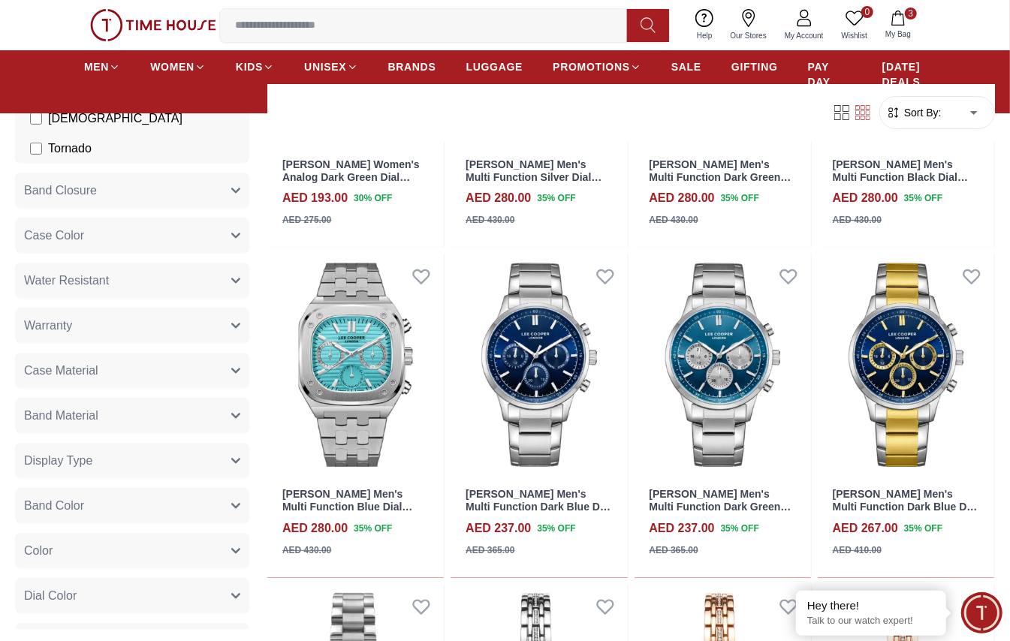
scroll to position [3004, 0]
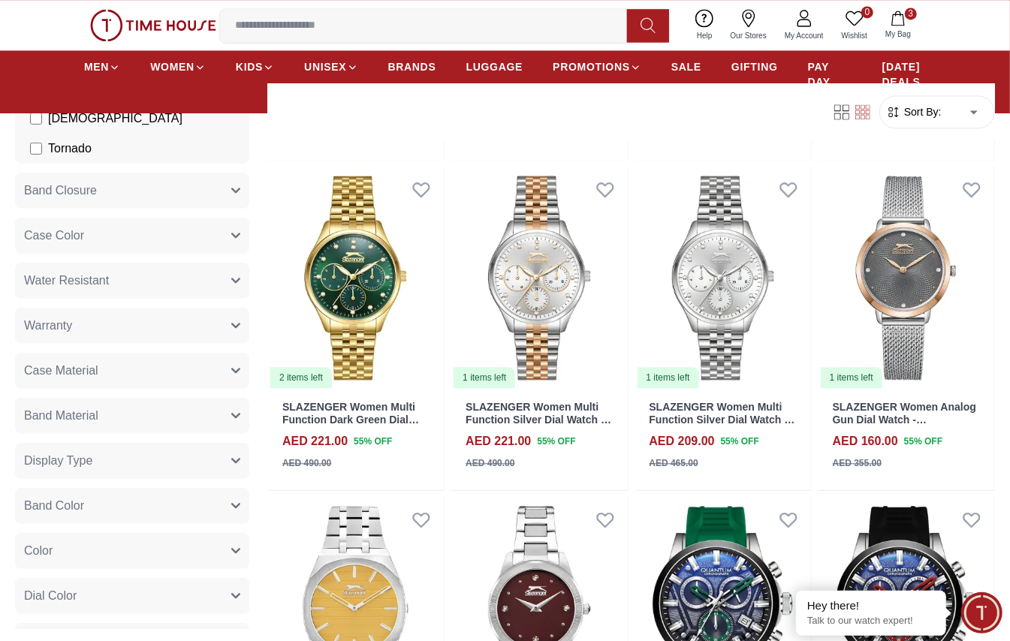
scroll to position [4785, 0]
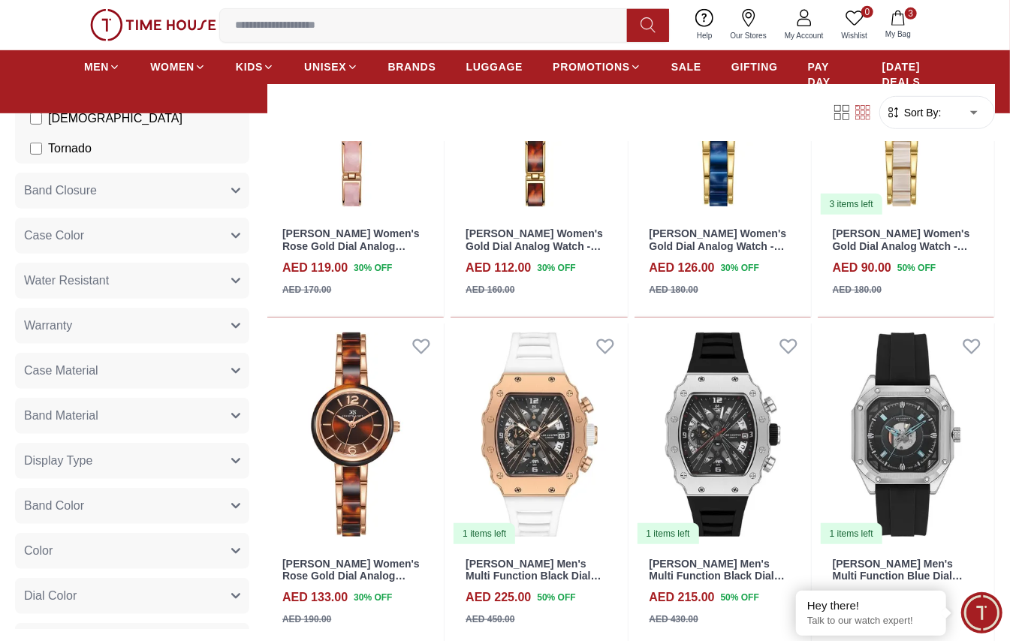
scroll to position [6710, 0]
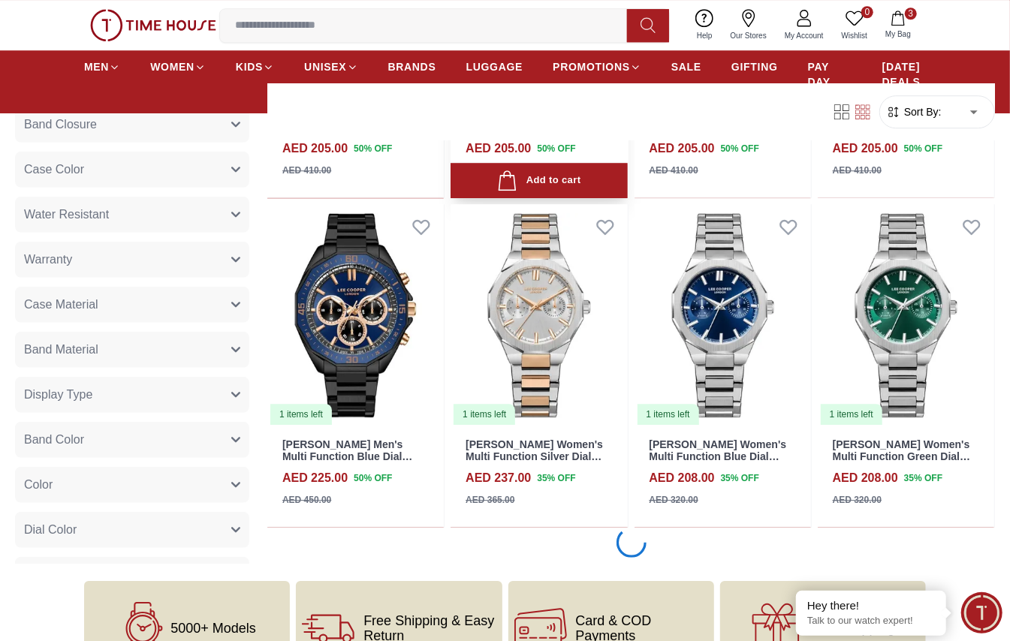
scroll to position [8312, 0]
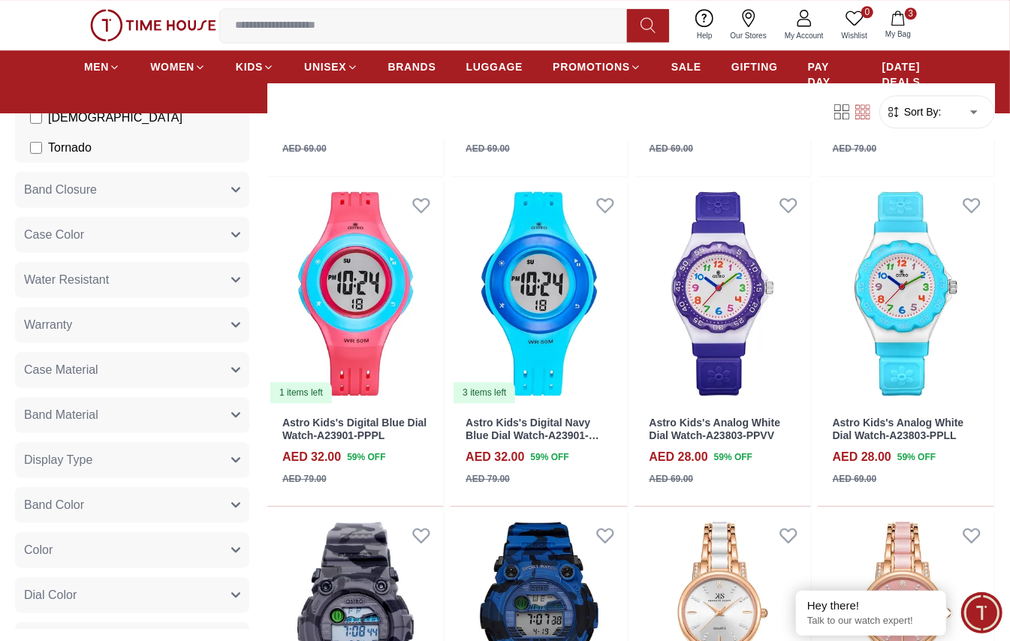
scroll to position [11517, 0]
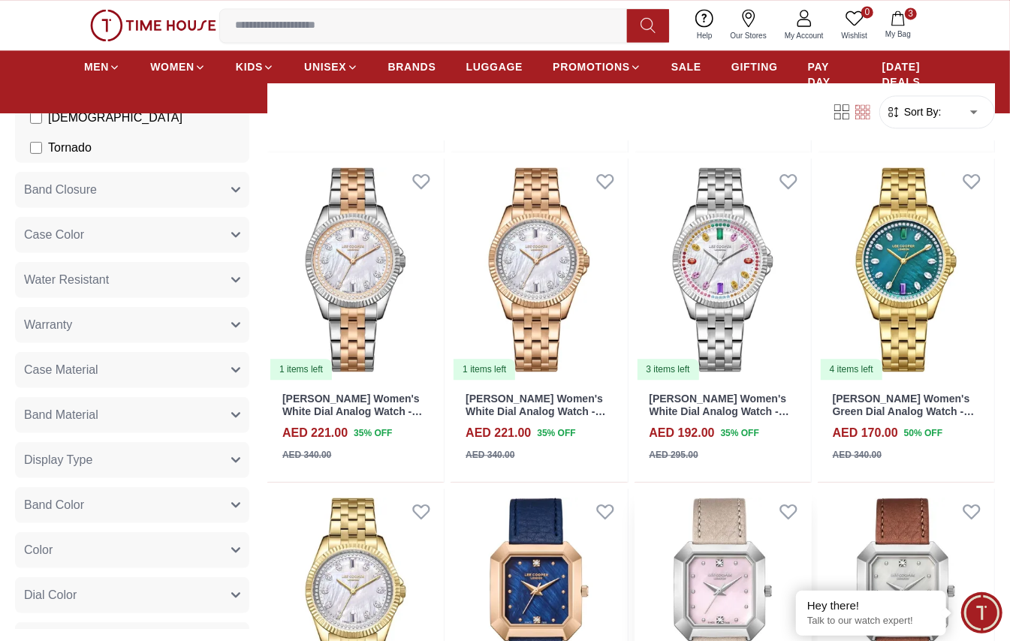
scroll to position [13921, 0]
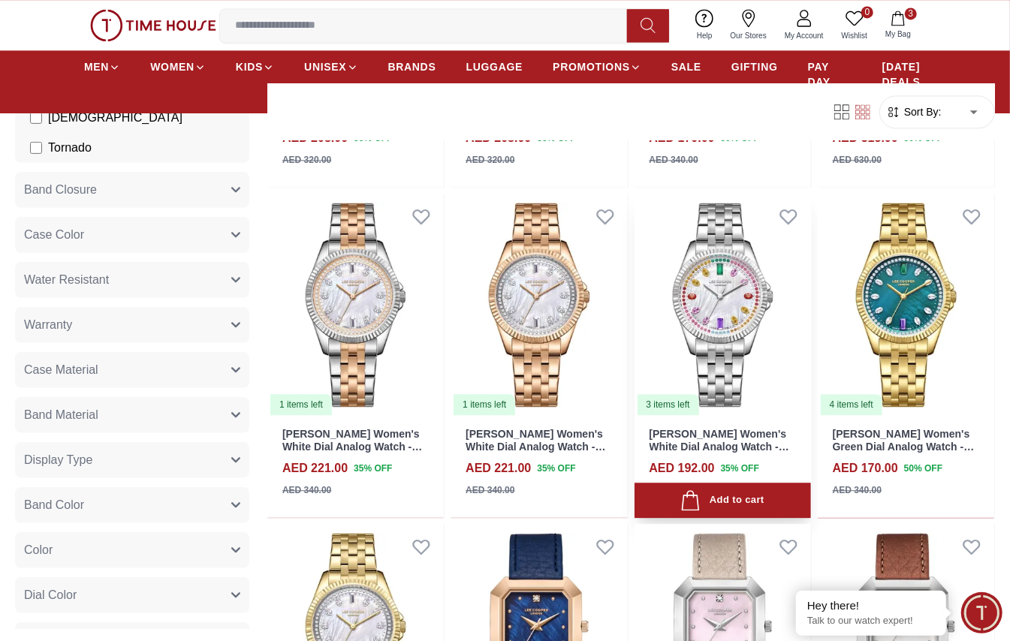
click at [746, 314] on img at bounding box center [723, 305] width 177 height 222
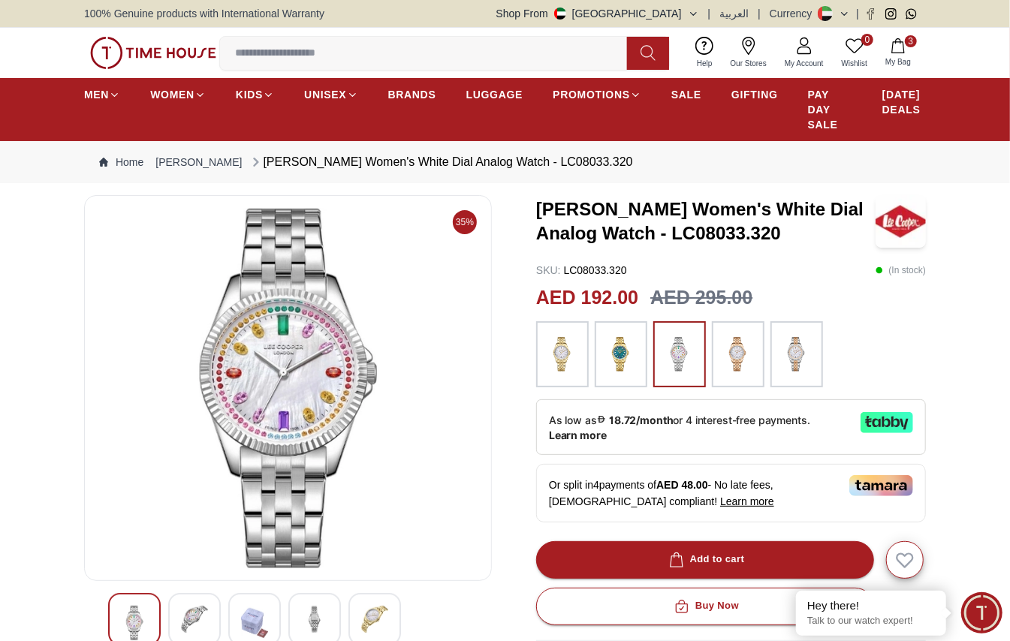
click at [305, 398] on img at bounding box center [288, 388] width 382 height 361
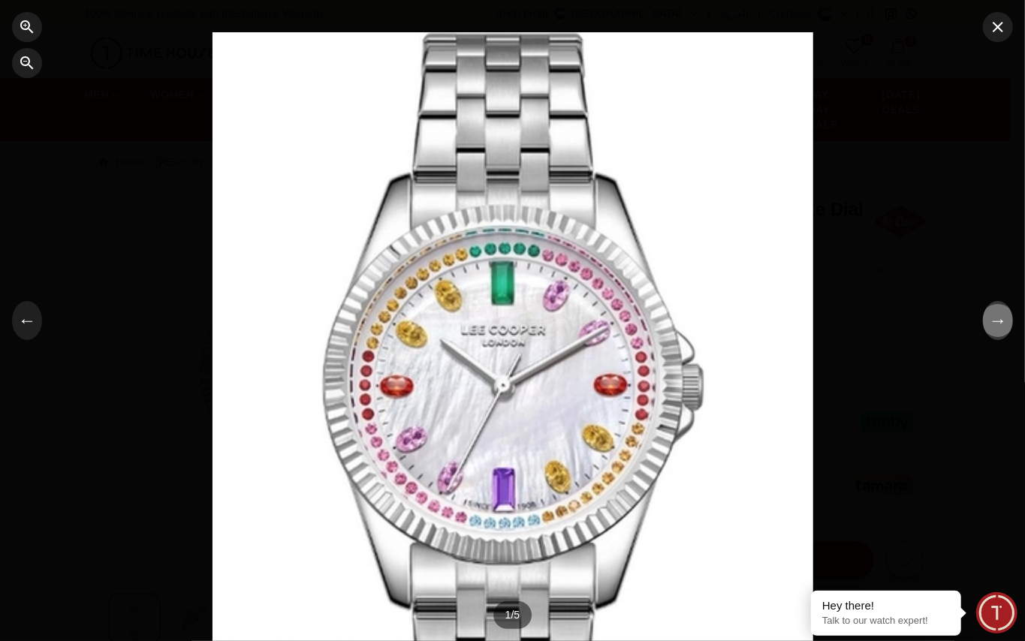
click at [998, 327] on button "→" at bounding box center [998, 320] width 30 height 39
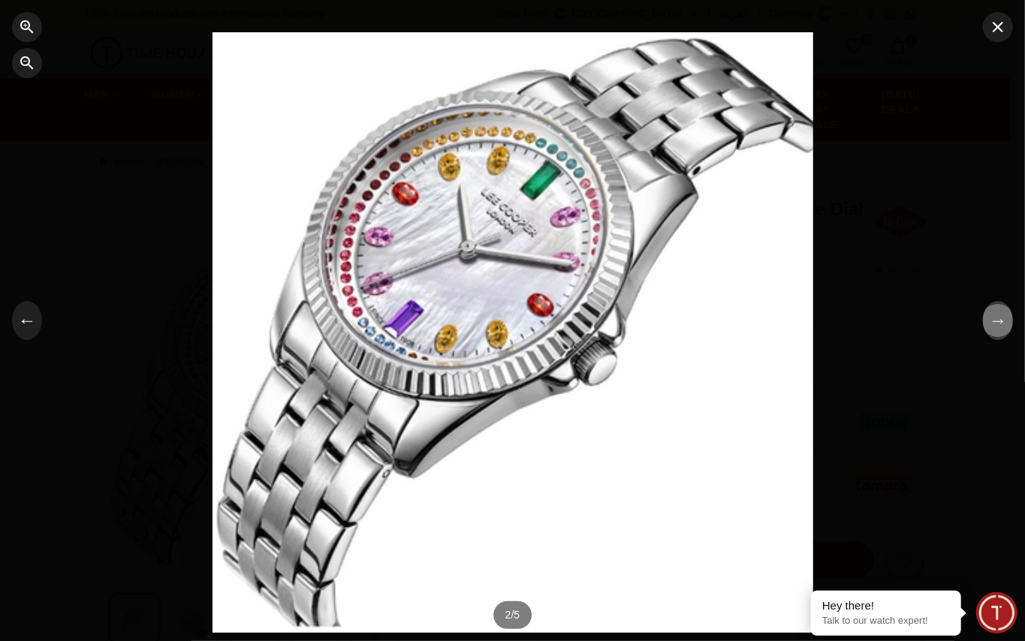
click at [998, 327] on button "→" at bounding box center [998, 320] width 30 height 39
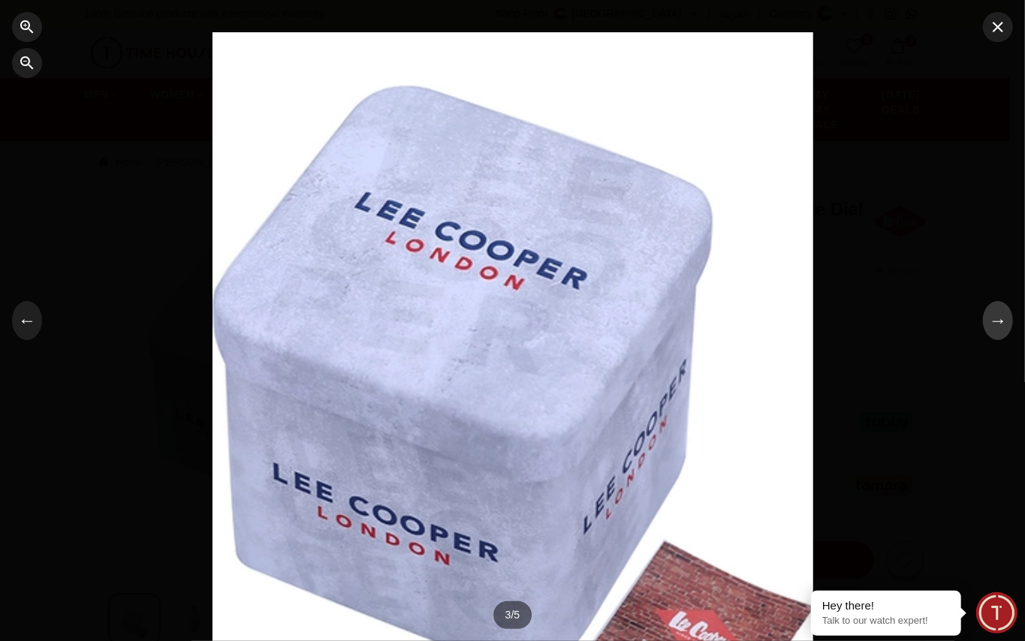
click at [998, 327] on button "→" at bounding box center [998, 320] width 30 height 39
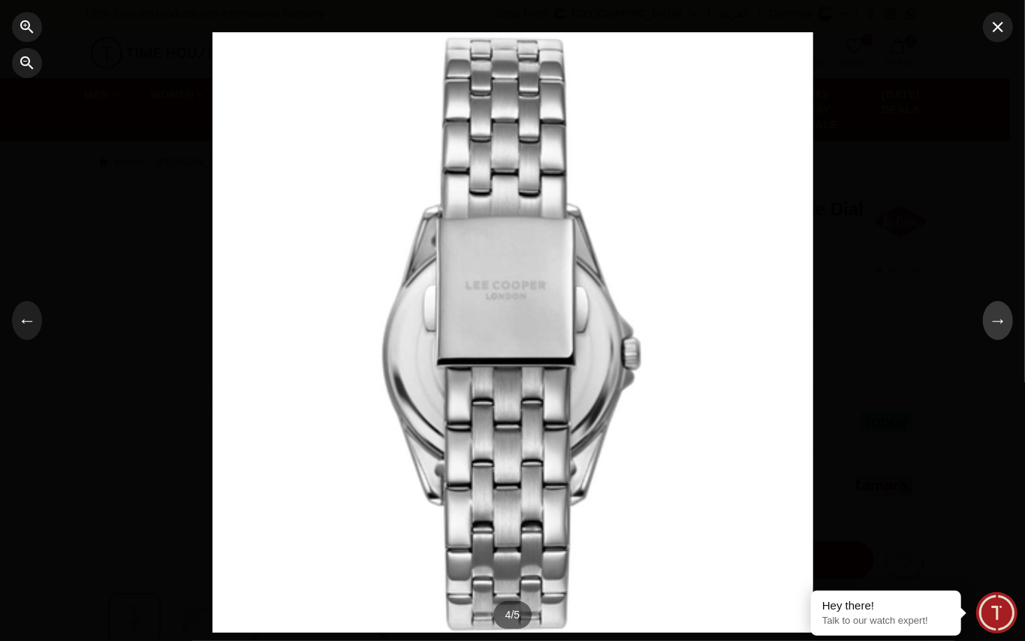
click at [998, 327] on button "→" at bounding box center [998, 320] width 30 height 39
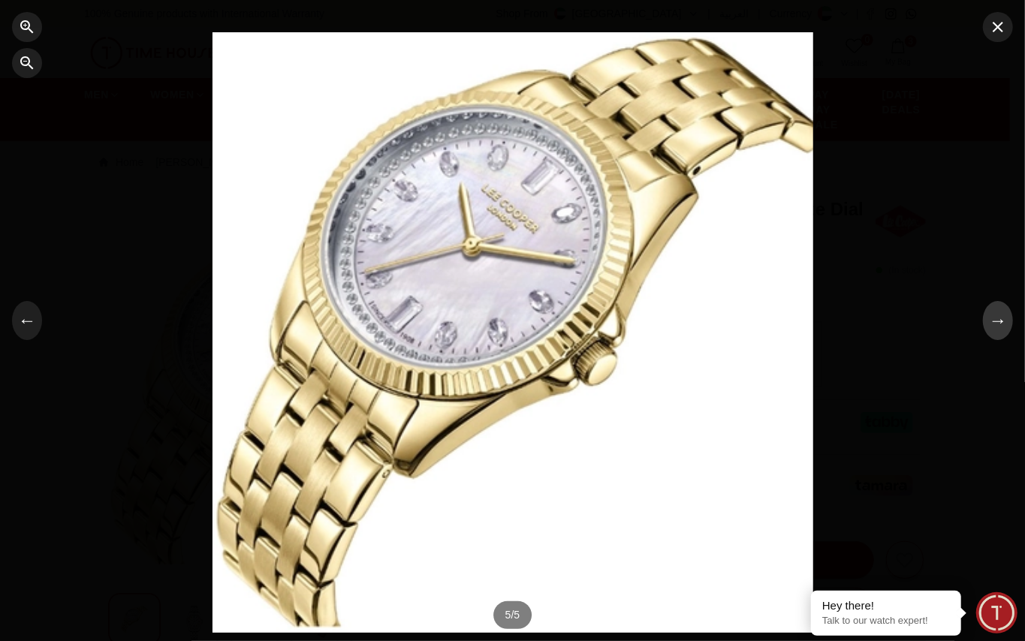
click at [998, 327] on button "→" at bounding box center [998, 320] width 30 height 39
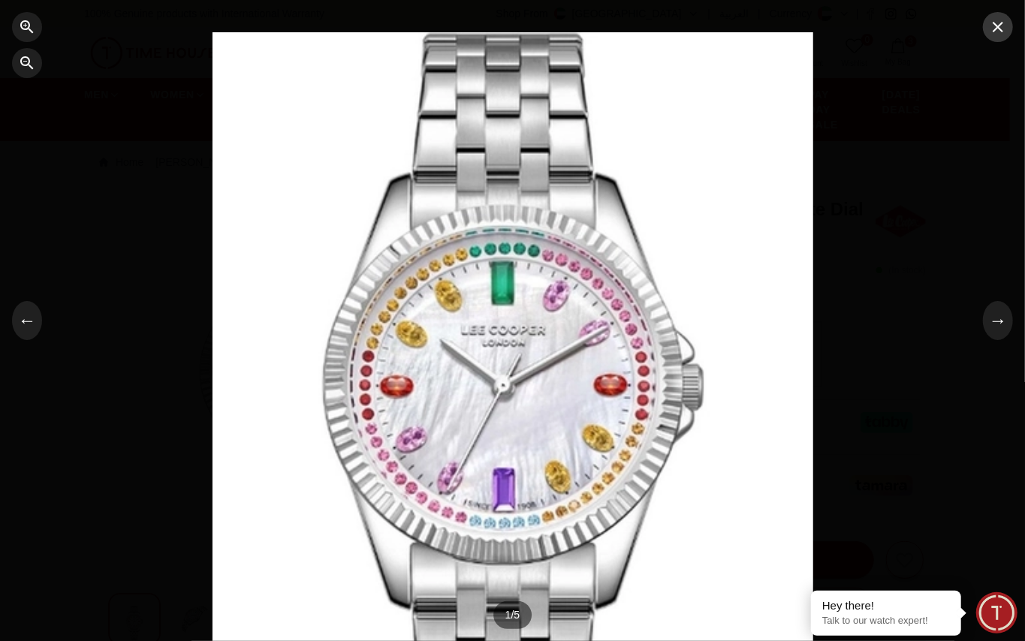
click at [1000, 28] on icon "button" at bounding box center [998, 27] width 11 height 11
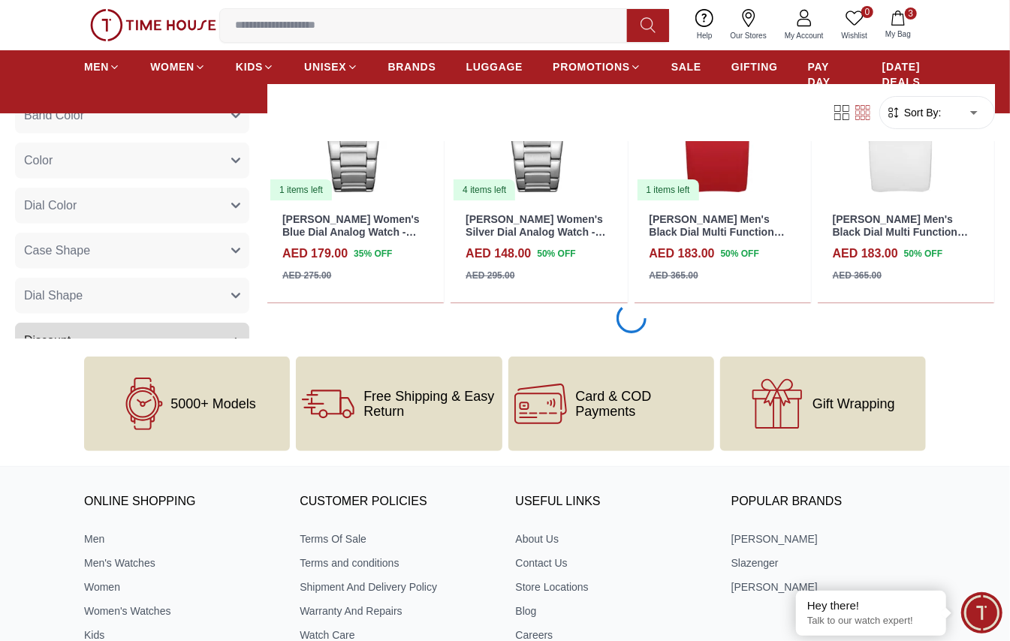
scroll to position [15294, 0]
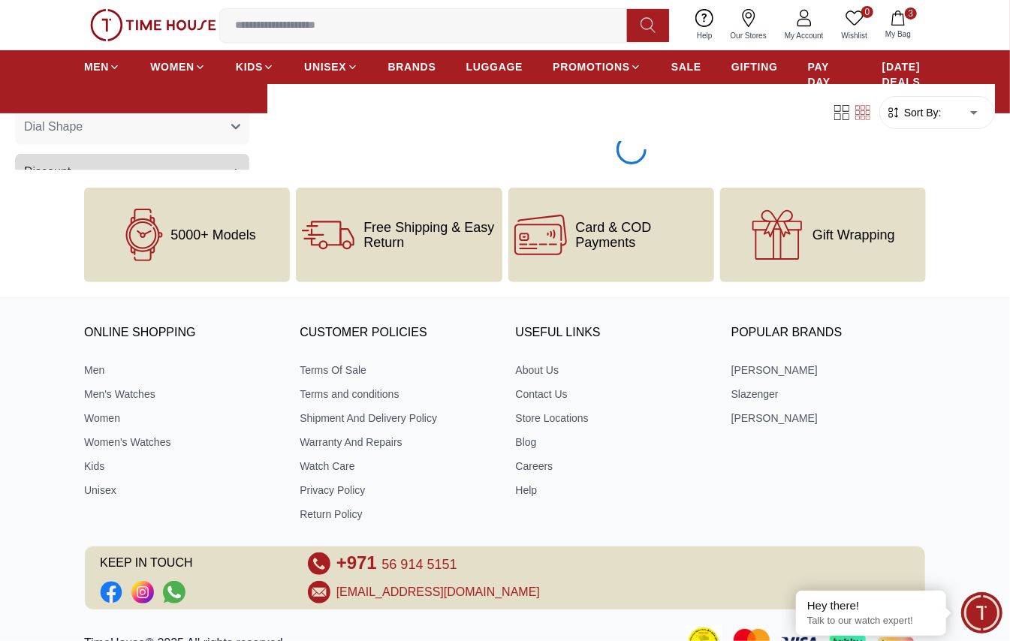
scroll to position [15095, 0]
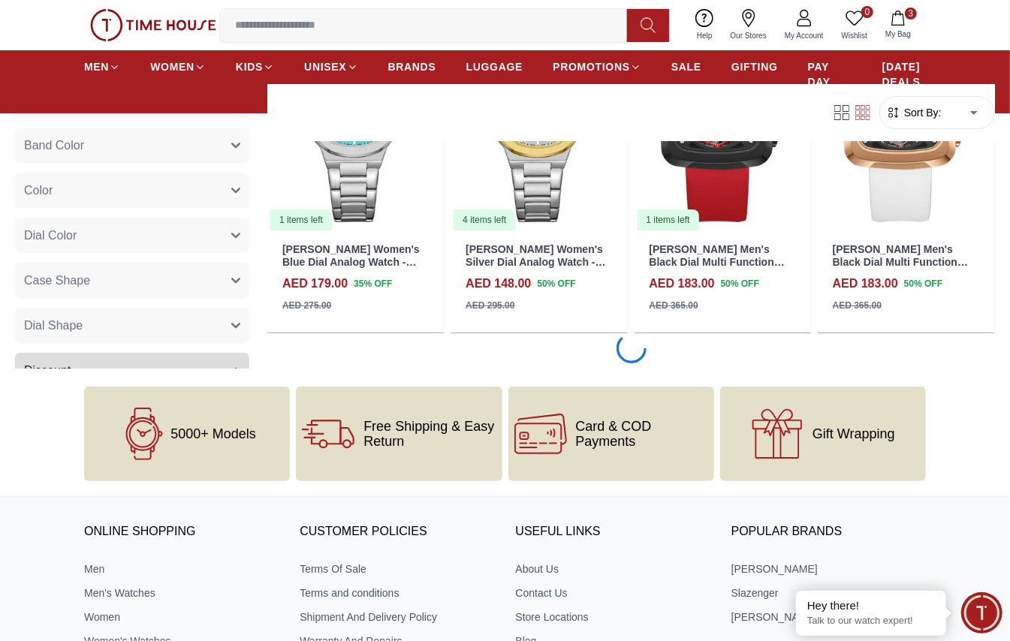
scroll to position [15095, 0]
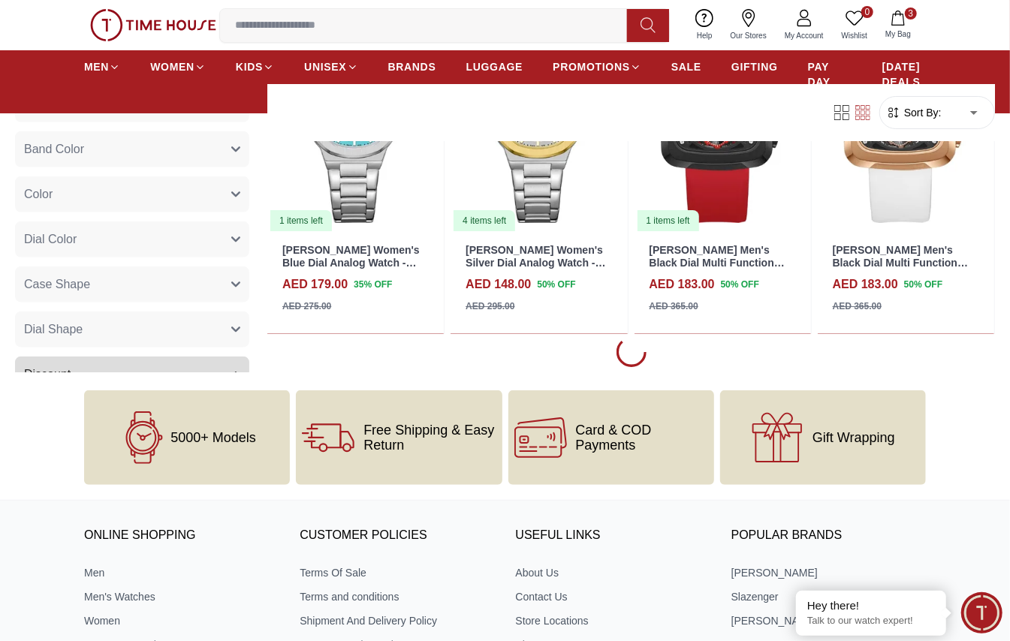
scroll to position [14894, 0]
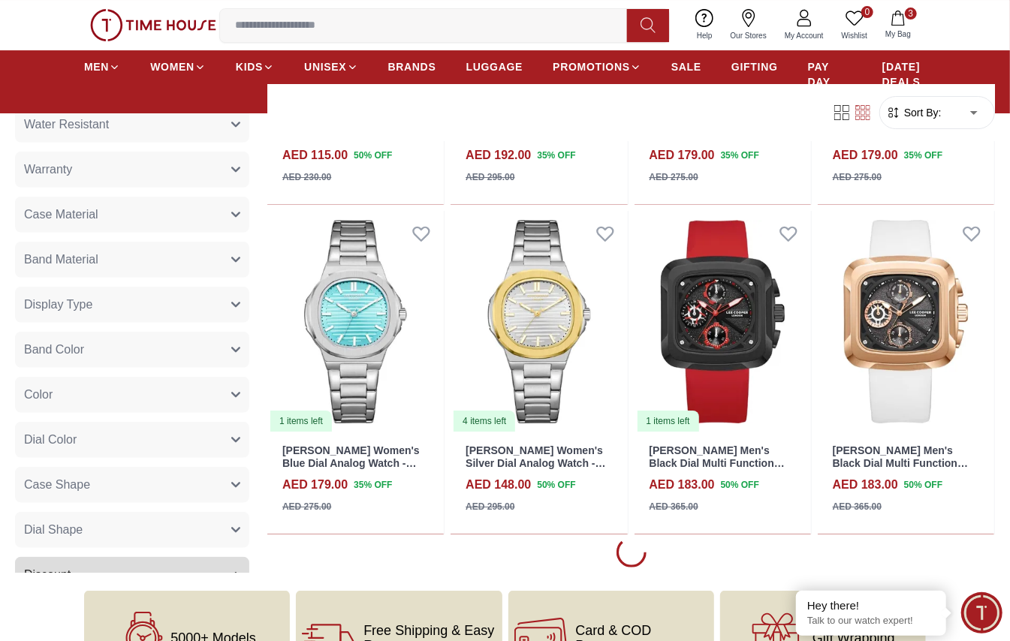
scroll to position [14994, 0]
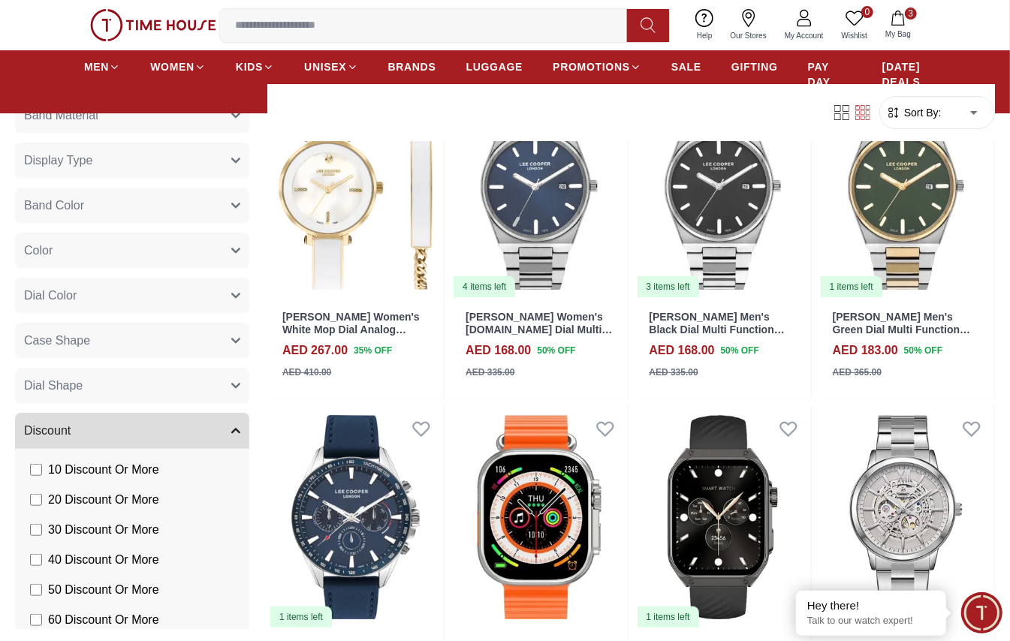
scroll to position [18064, 0]
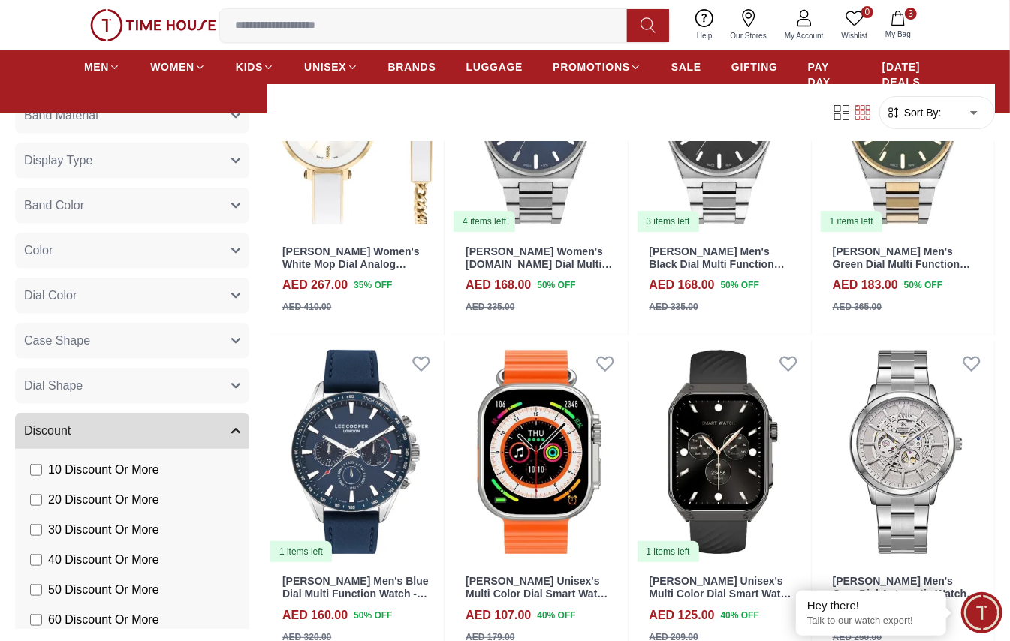
scroll to position [18099, 0]
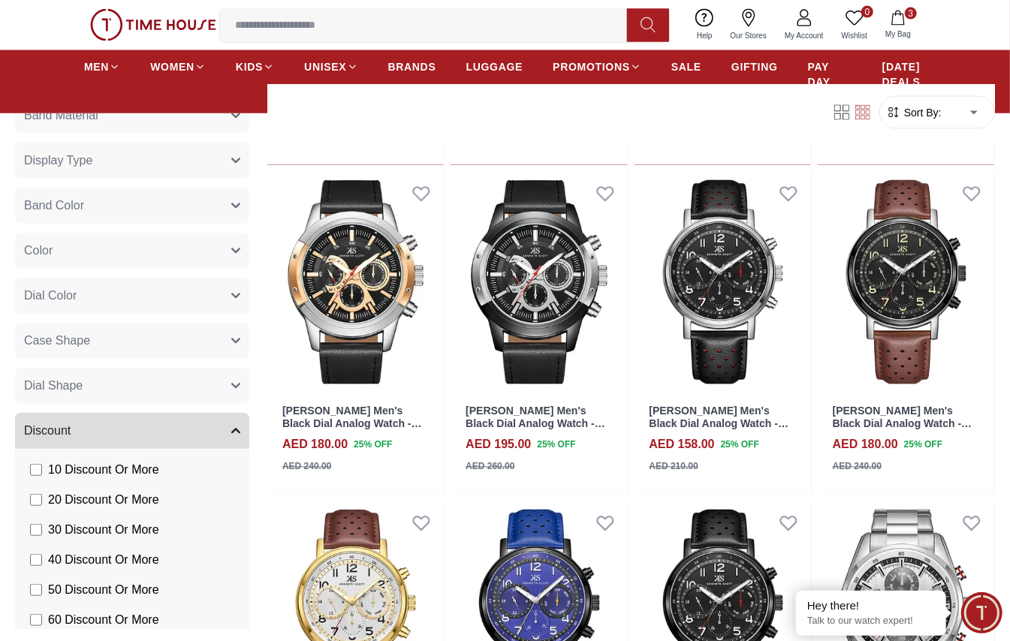
scroll to position [19707, 0]
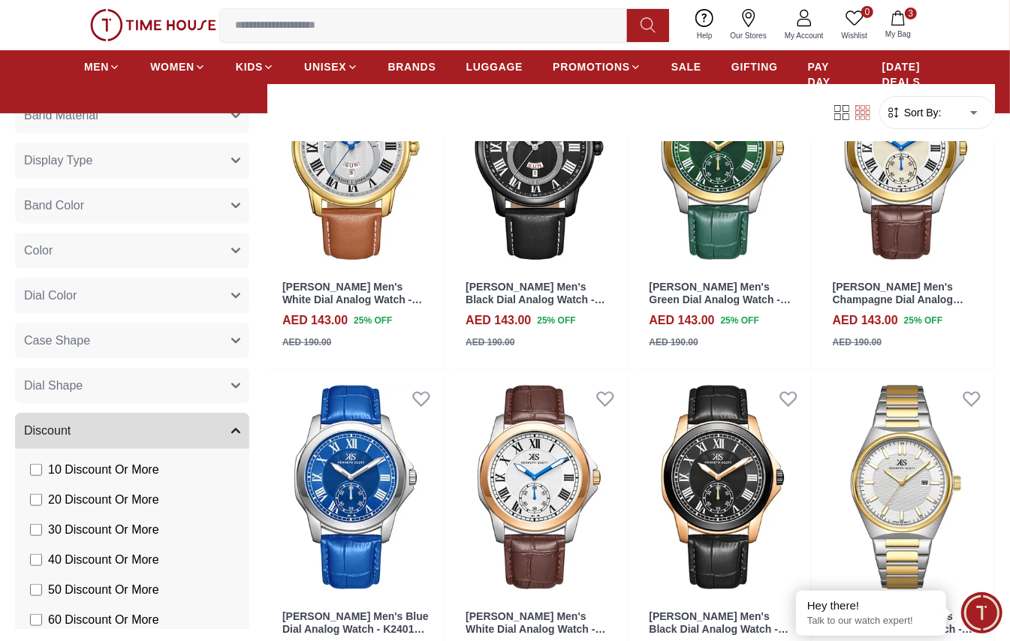
scroll to position [21804, 0]
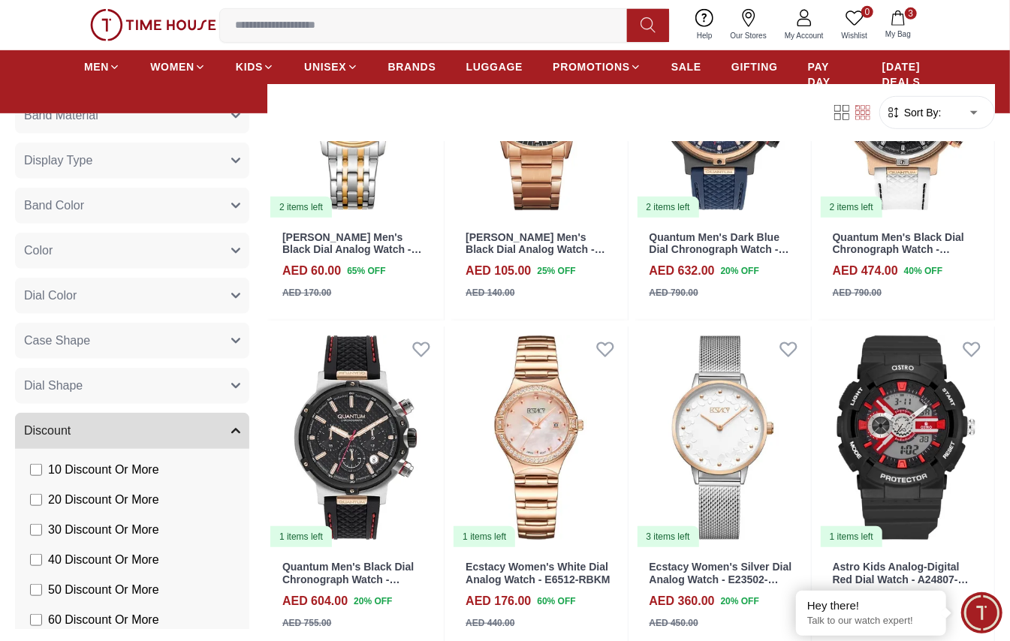
scroll to position [24709, 0]
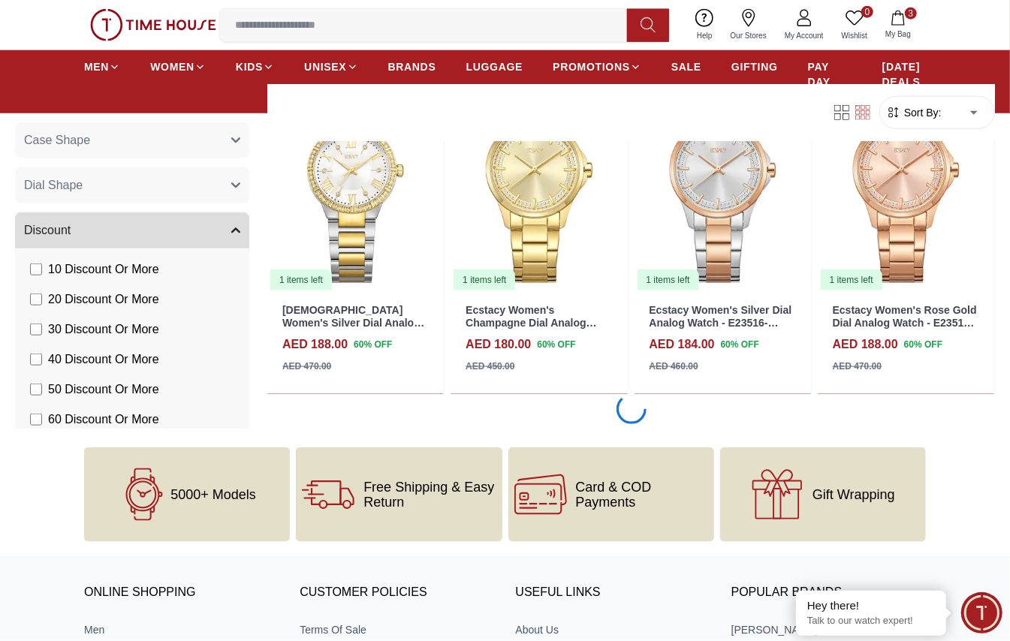
scroll to position [28214, 0]
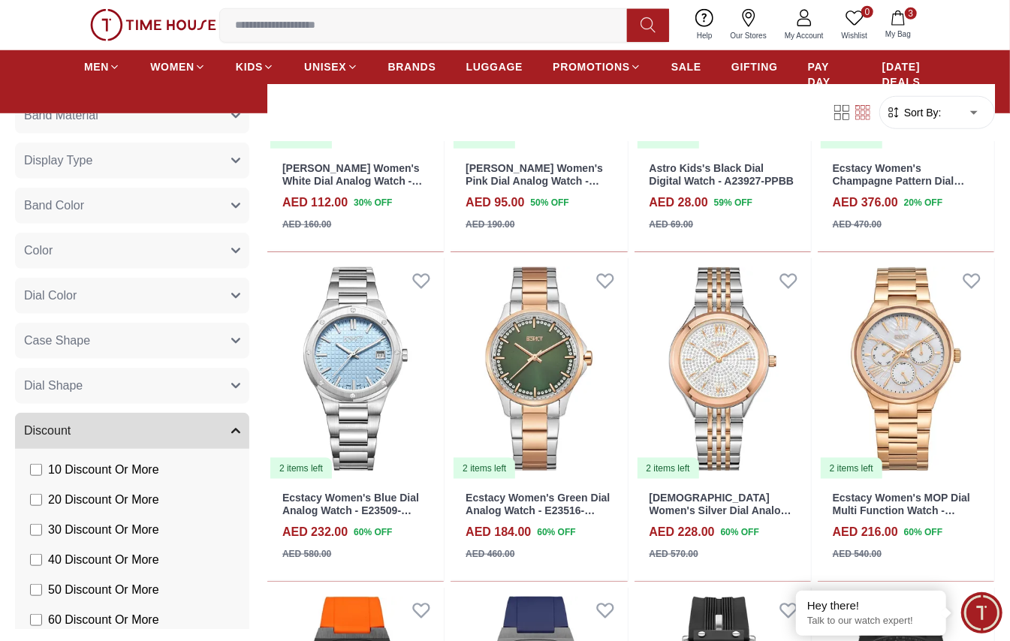
scroll to position [31187, 0]
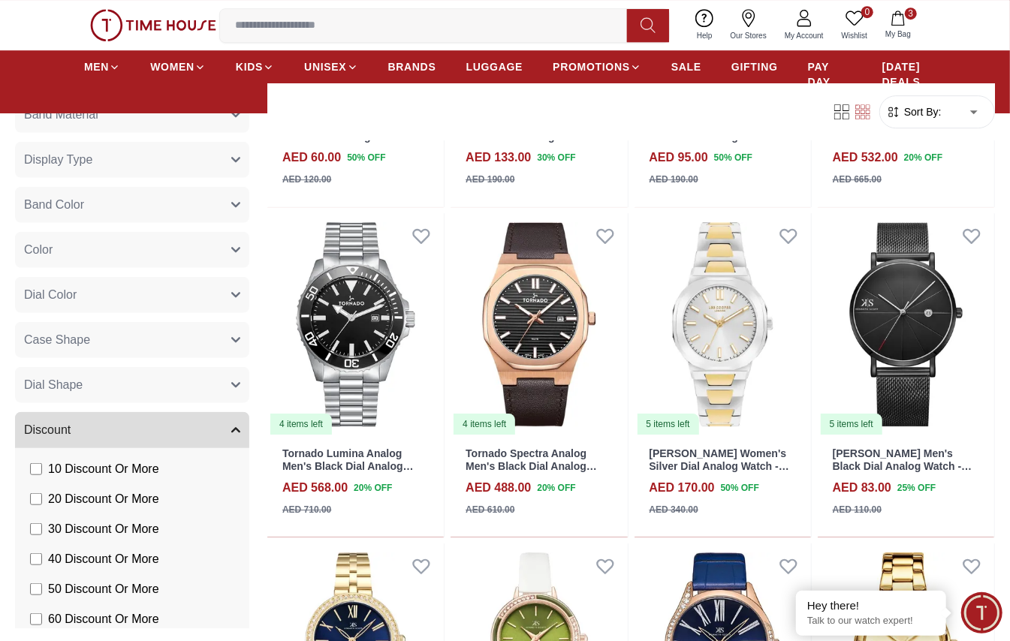
scroll to position [32837, 0]
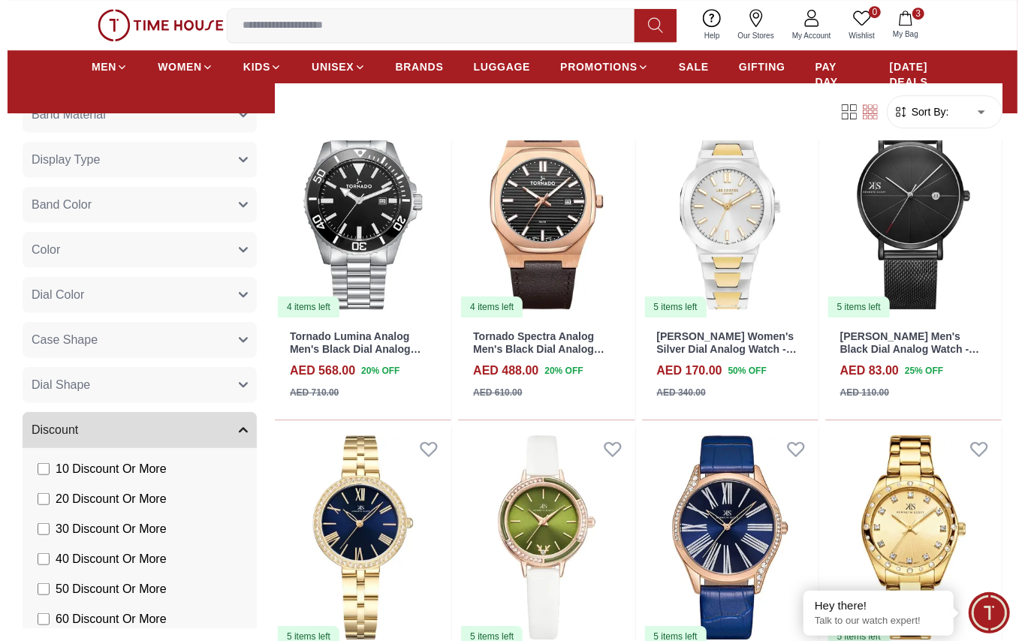
scroll to position [33121, 0]
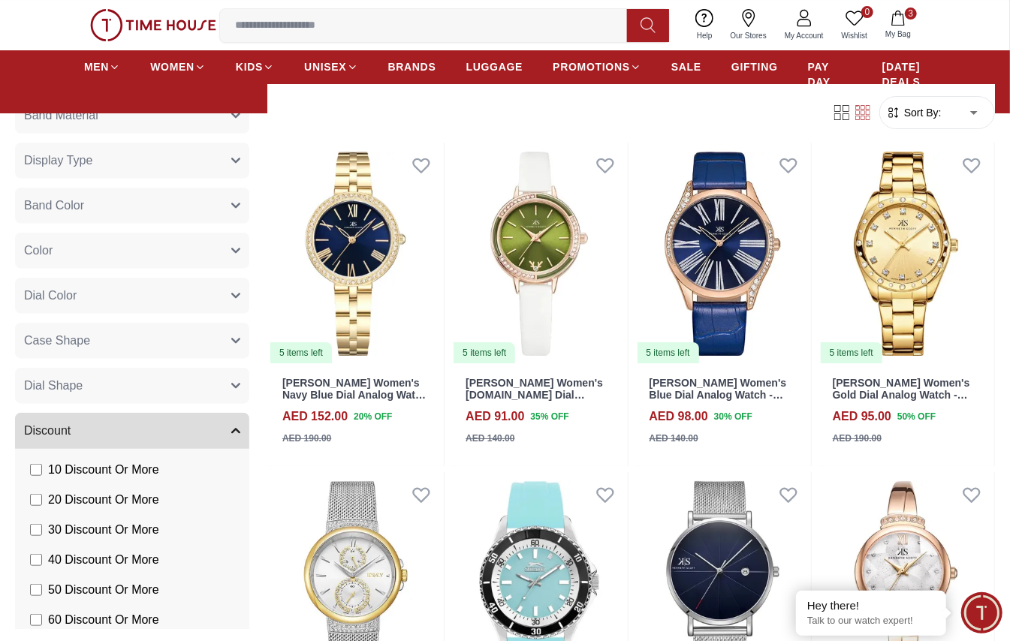
click at [900, 25] on icon "button" at bounding box center [898, 18] width 13 height 15
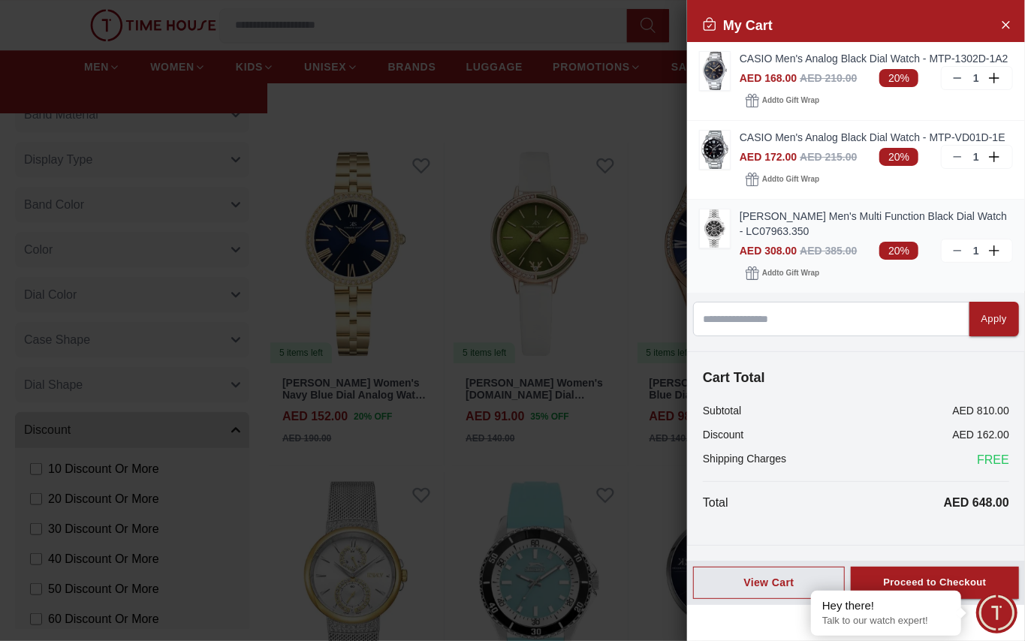
click at [960, 246] on icon at bounding box center [958, 251] width 12 height 12
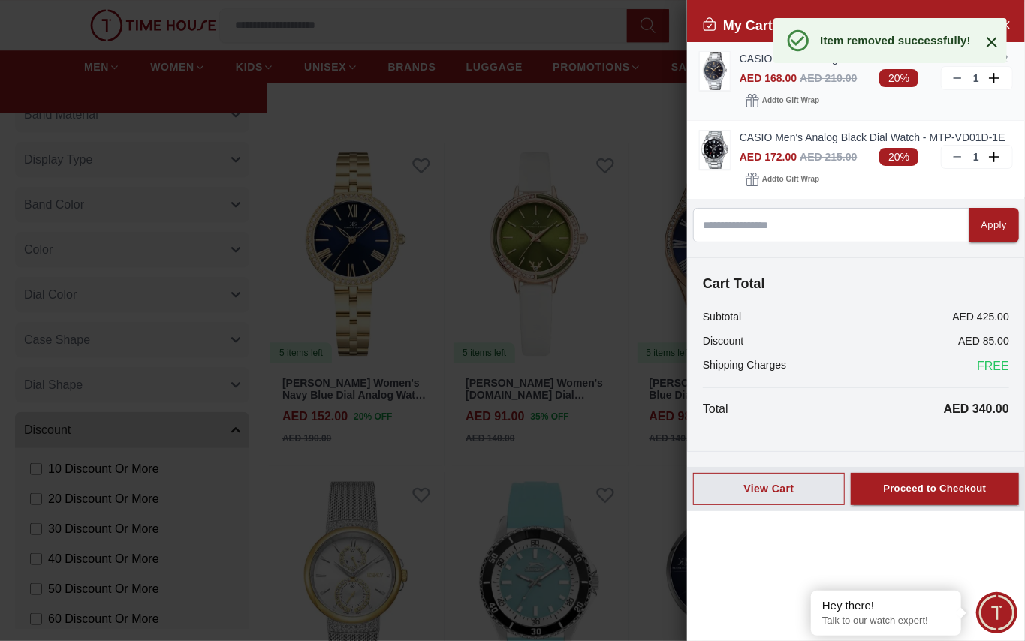
click at [756, 57] on link "CASIO Men's Analog Black Dial Watch - MTP-1302D-1A2" at bounding box center [876, 58] width 273 height 15
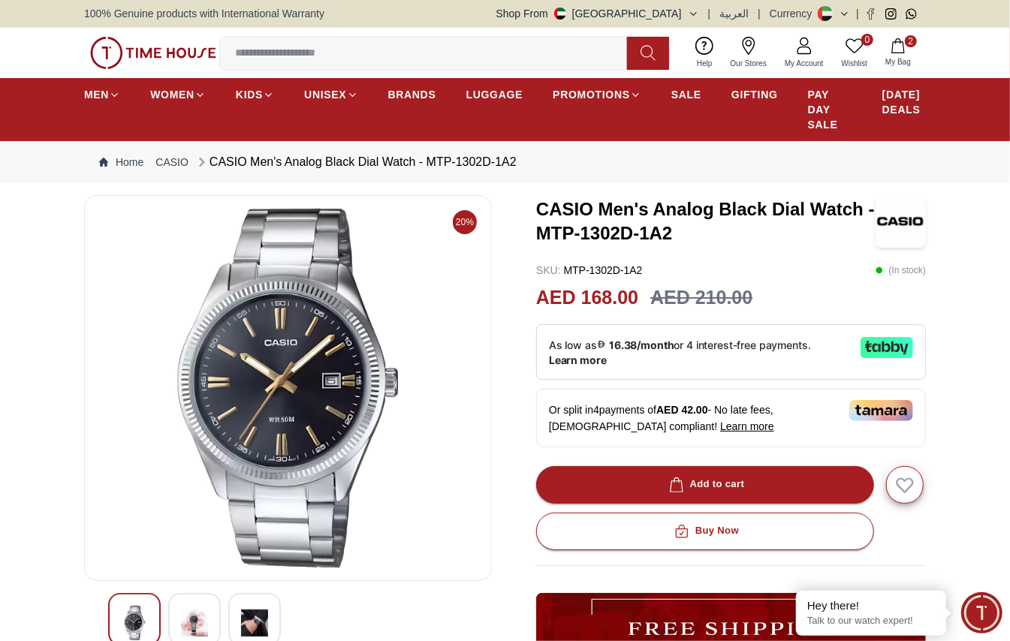
click at [902, 49] on icon "button" at bounding box center [898, 45] width 15 height 15
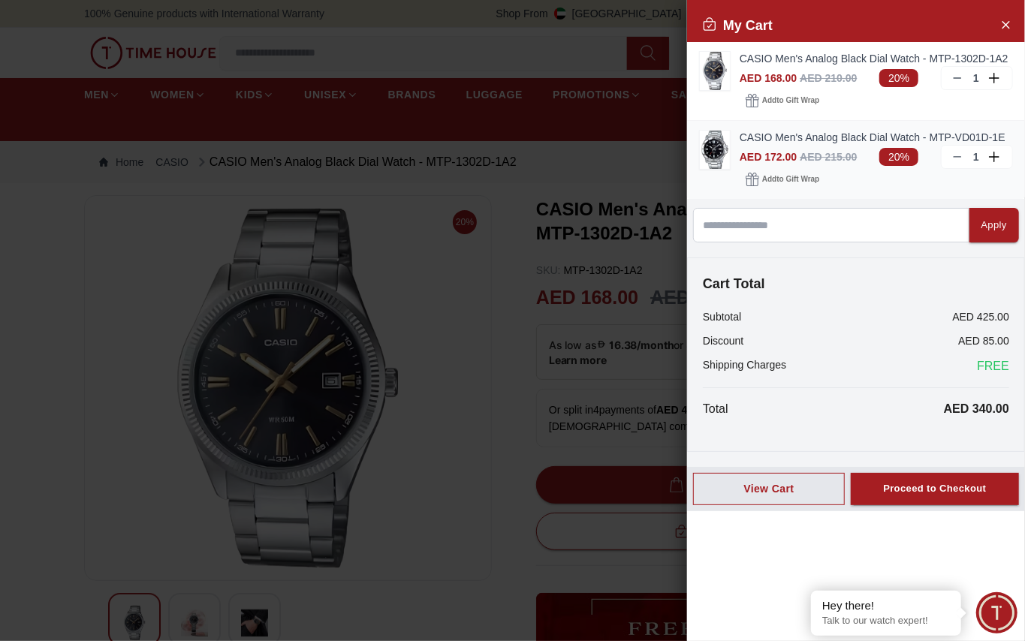
click at [803, 134] on link "CASIO Men's Analog Black Dial Watch - MTP-VD01D-1E" at bounding box center [876, 137] width 273 height 15
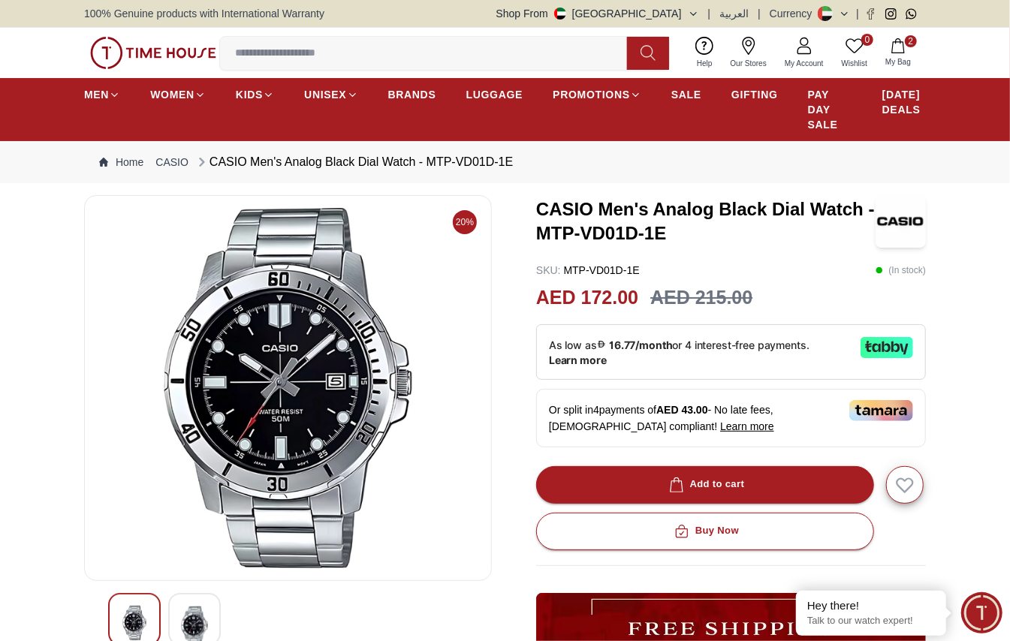
click at [901, 44] on icon "button" at bounding box center [898, 45] width 15 height 15
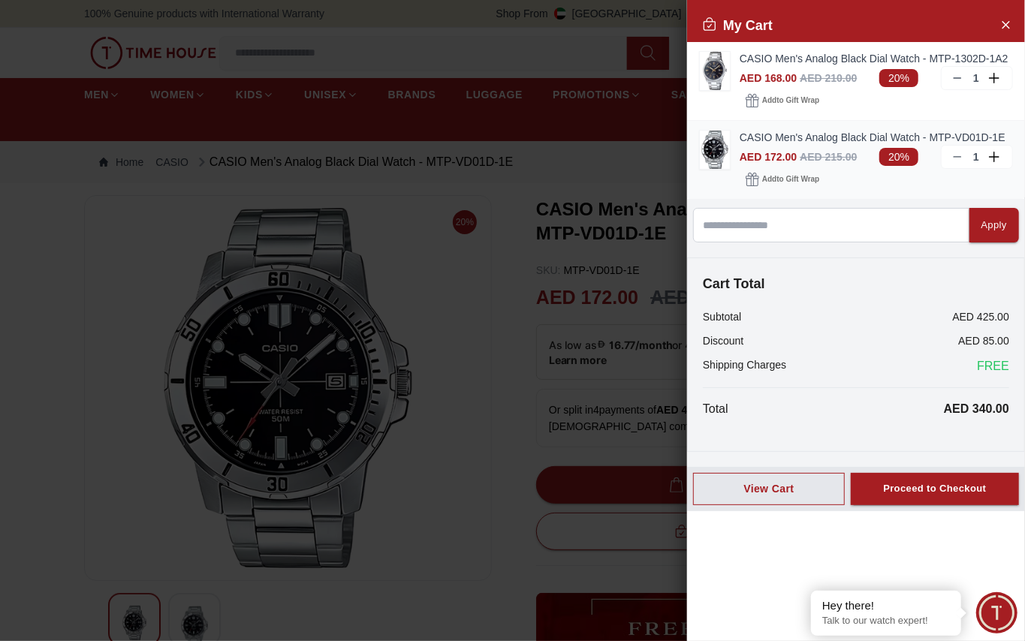
click at [837, 127] on div "CASIO Men's Analog Black Dial Watch - MTP-VD01D-1E AED 172.00 AED 215.00 20% 1 …" at bounding box center [856, 160] width 338 height 78
click at [833, 135] on link "CASIO Men's Analog Black Dial Watch - MTP-VD01D-1E" at bounding box center [876, 137] width 273 height 15
click at [806, 60] on link "CASIO Men's Analog Black Dial Watch - MTP-1302D-1A2" at bounding box center [876, 58] width 273 height 15
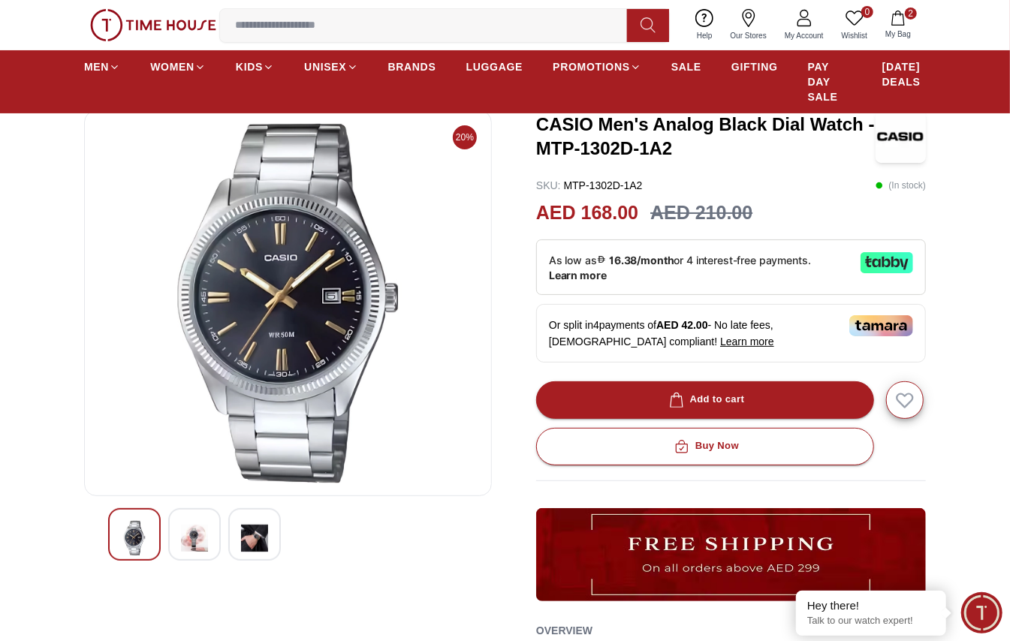
scroll to position [200, 0]
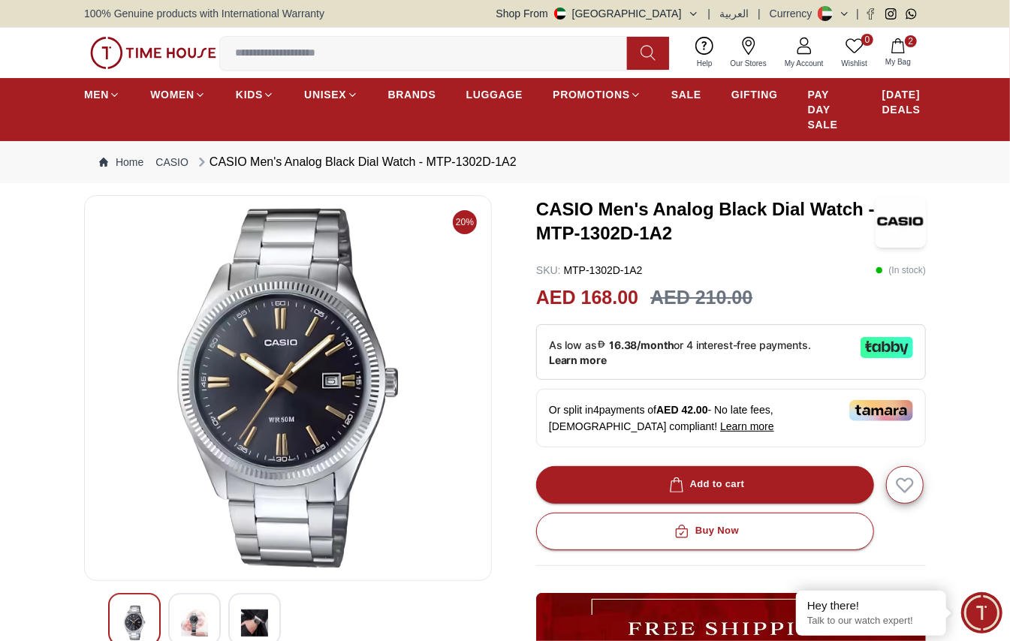
click at [316, 430] on img at bounding box center [288, 388] width 382 height 361
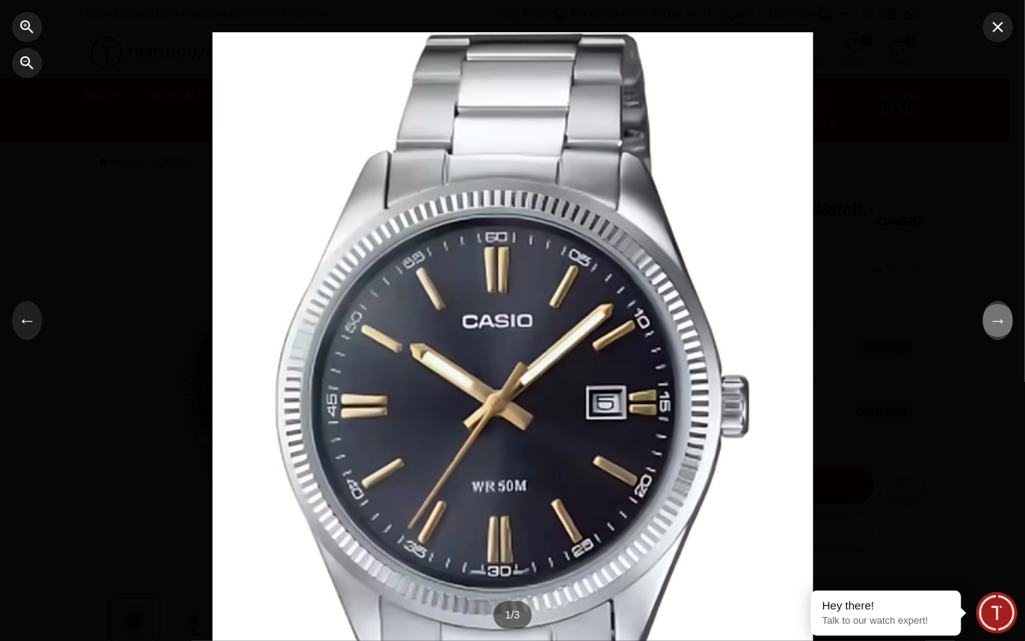
click at [996, 319] on button "→" at bounding box center [998, 320] width 30 height 39
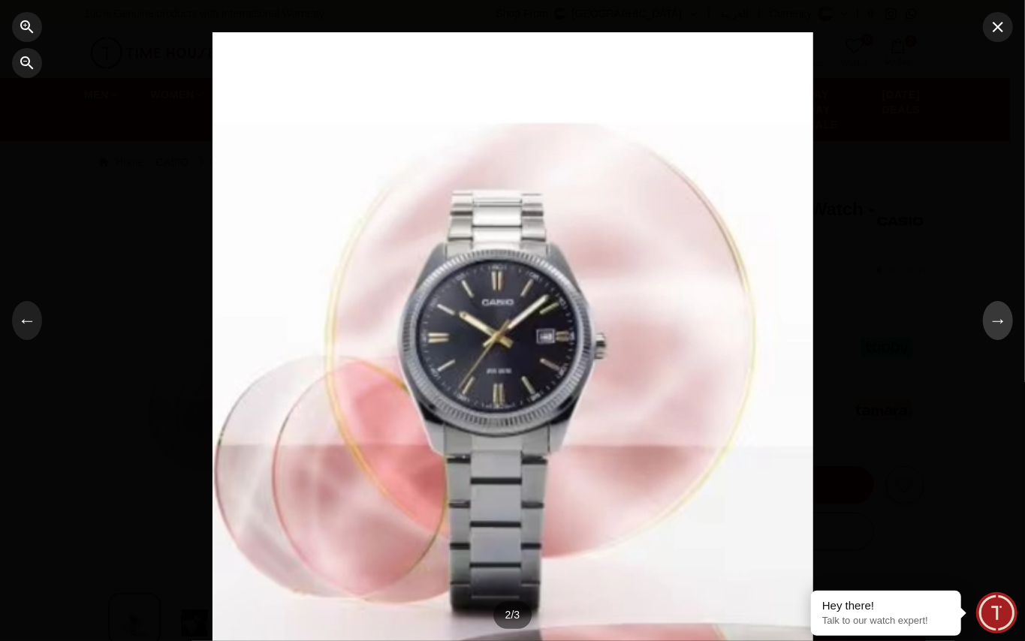
click at [1001, 327] on button "→" at bounding box center [998, 320] width 30 height 39
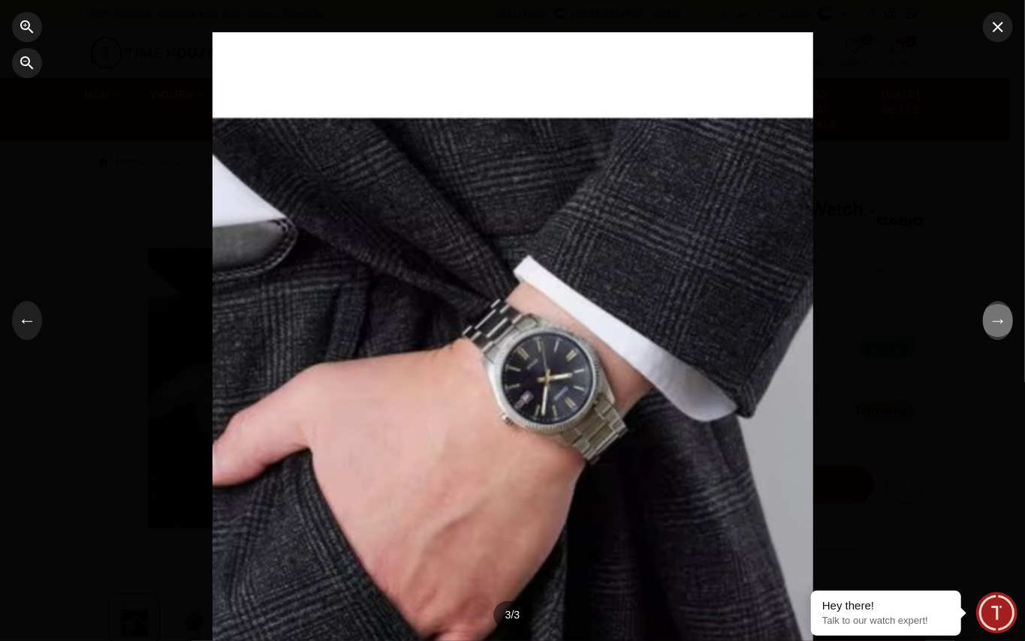
click at [1001, 327] on button "→" at bounding box center [998, 320] width 30 height 39
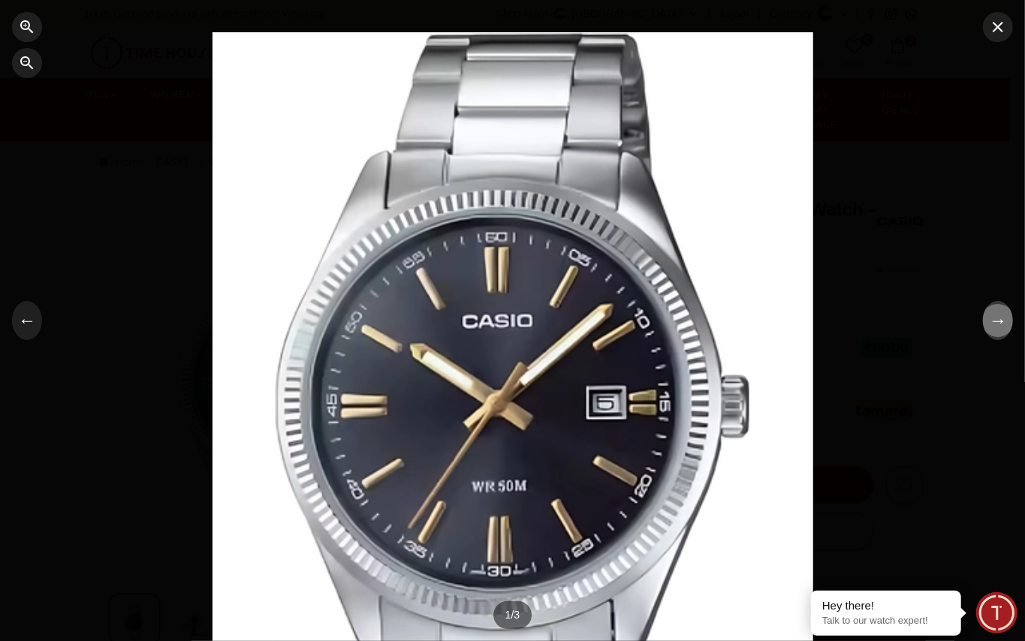
click at [1001, 327] on button "→" at bounding box center [998, 320] width 30 height 39
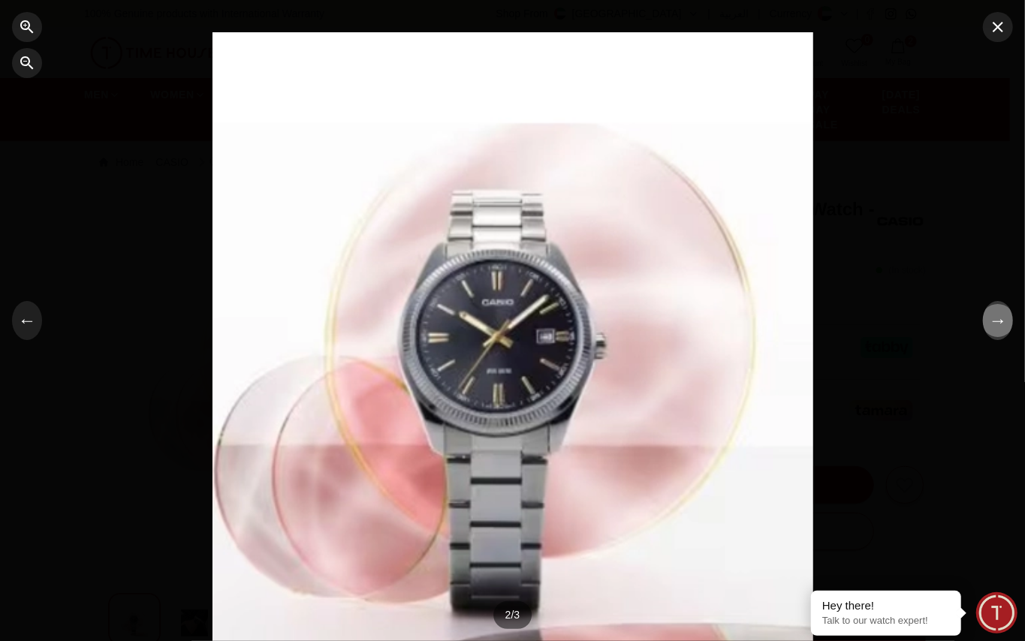
click at [1001, 327] on button "→" at bounding box center [998, 320] width 30 height 39
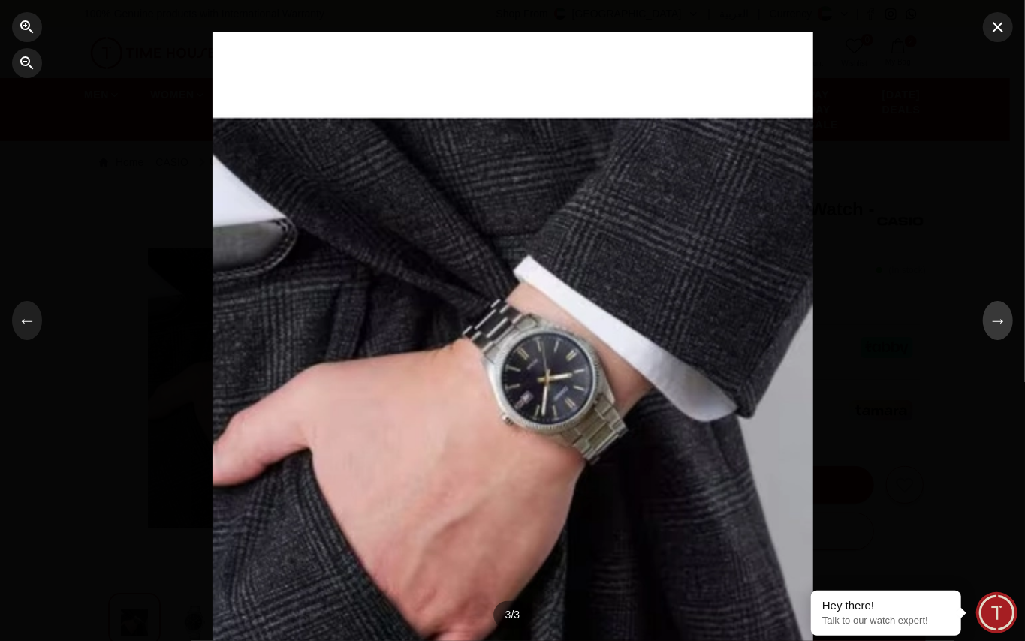
click at [1001, 327] on button "→" at bounding box center [998, 320] width 30 height 39
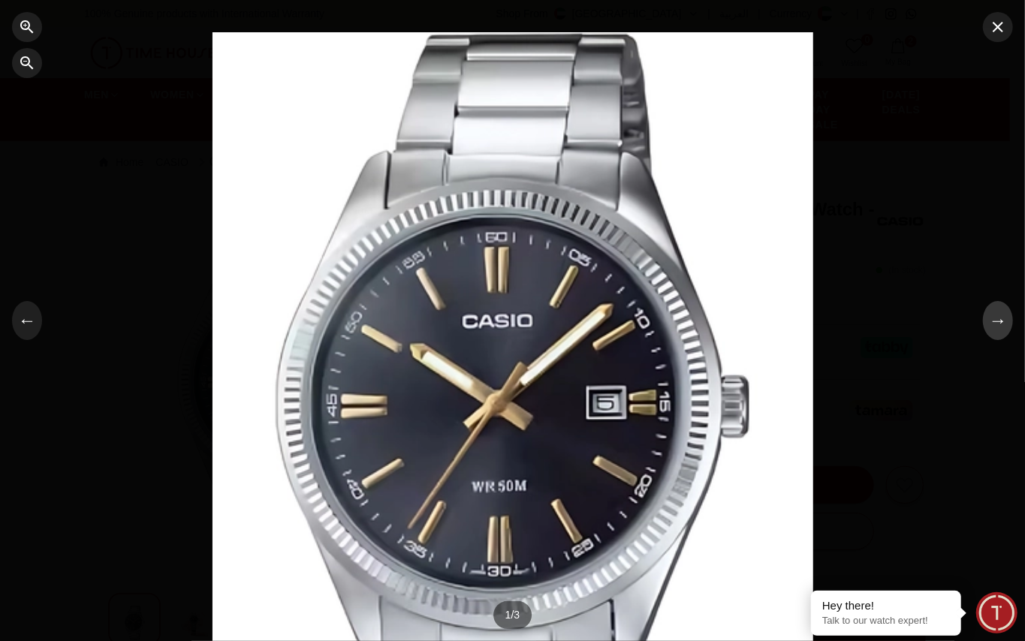
click at [1004, 328] on button "→" at bounding box center [998, 320] width 30 height 39
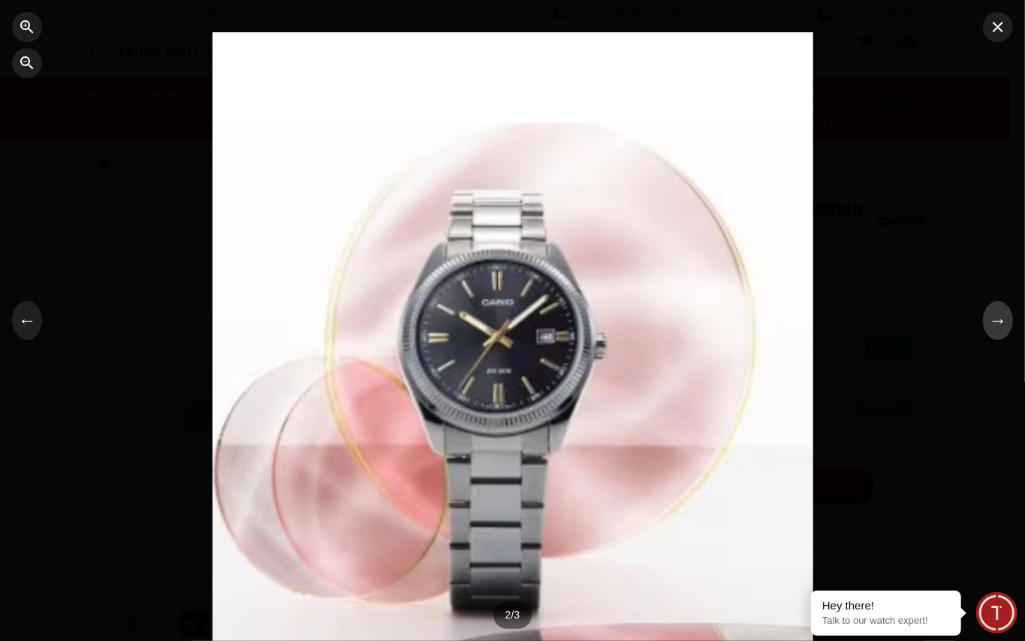
click at [998, 312] on button "→" at bounding box center [998, 320] width 30 height 39
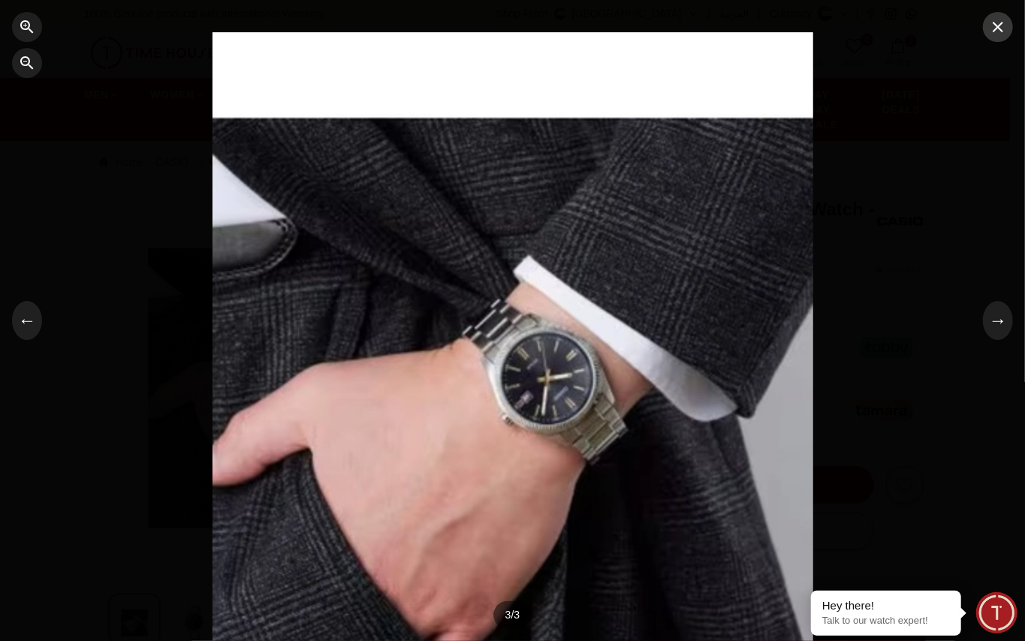
click at [1004, 33] on icon "button" at bounding box center [998, 27] width 18 height 18
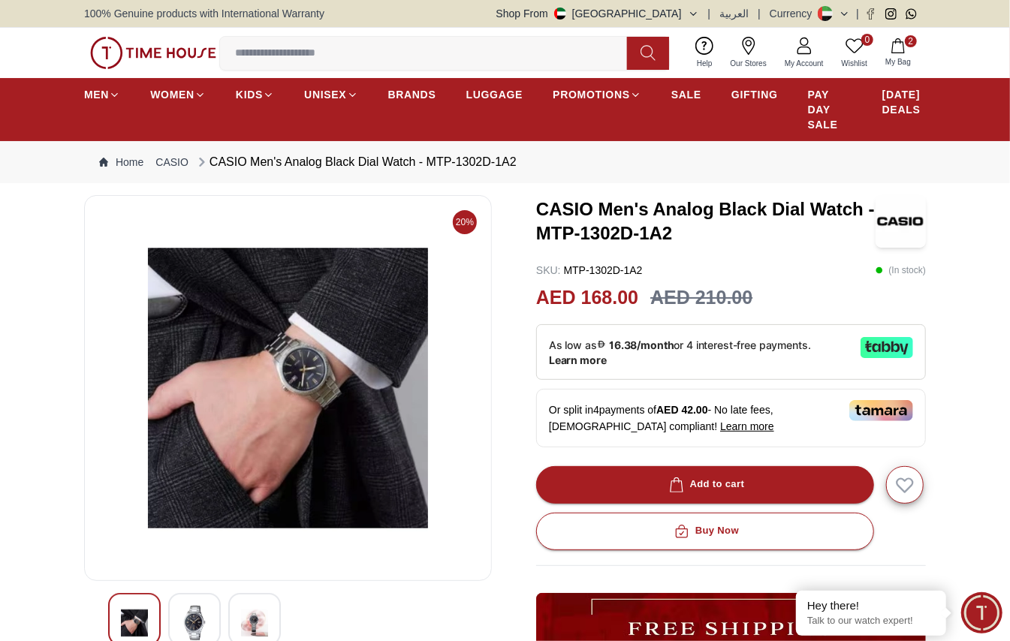
scroll to position [100, 0]
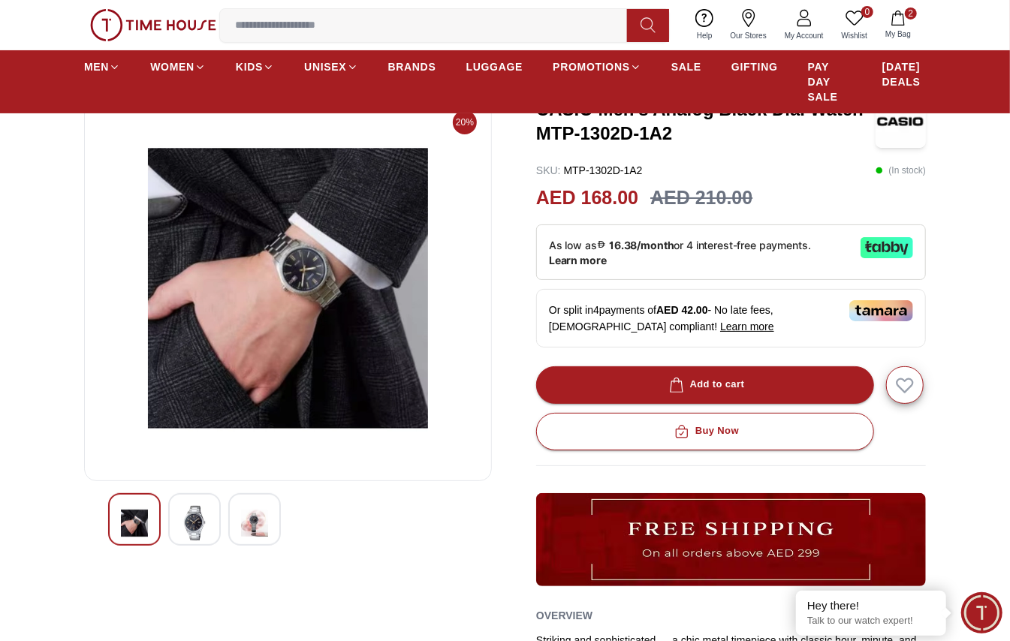
click at [200, 517] on img at bounding box center [194, 523] width 27 height 35
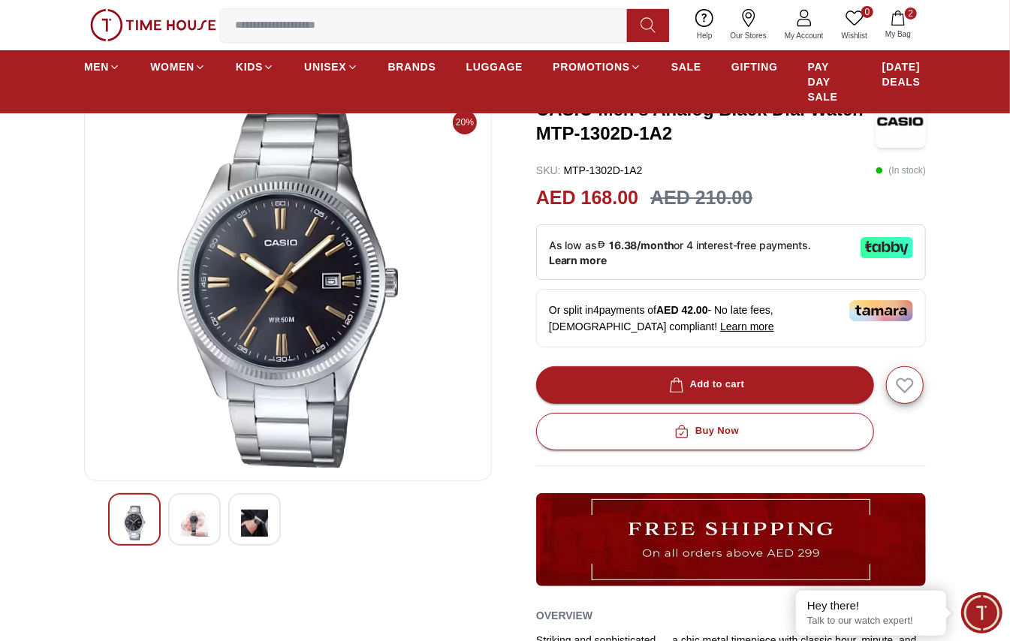
click at [130, 518] on img at bounding box center [134, 523] width 27 height 35
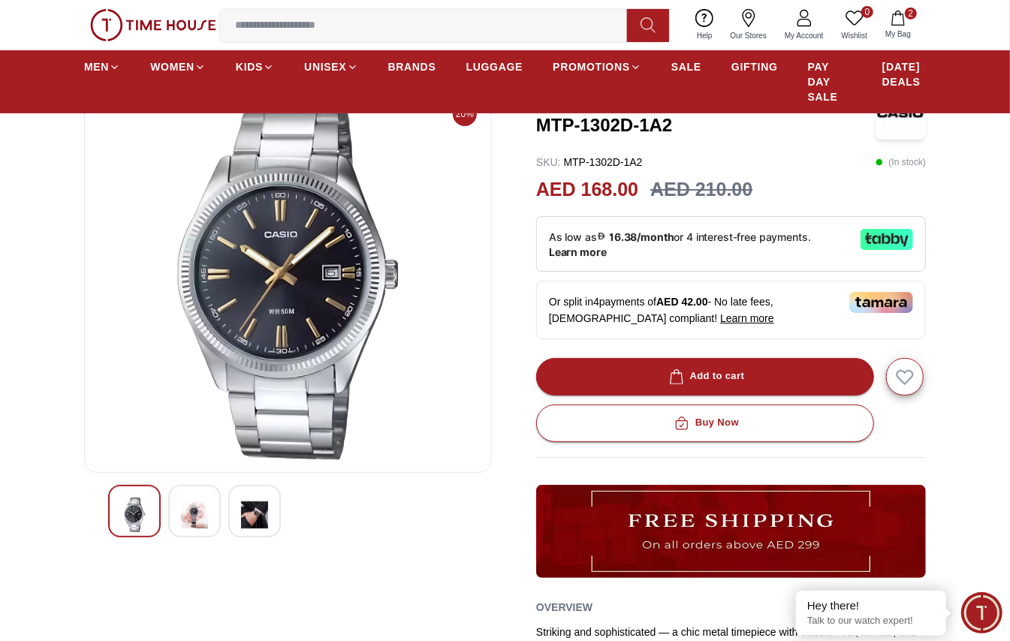
scroll to position [118, 0]
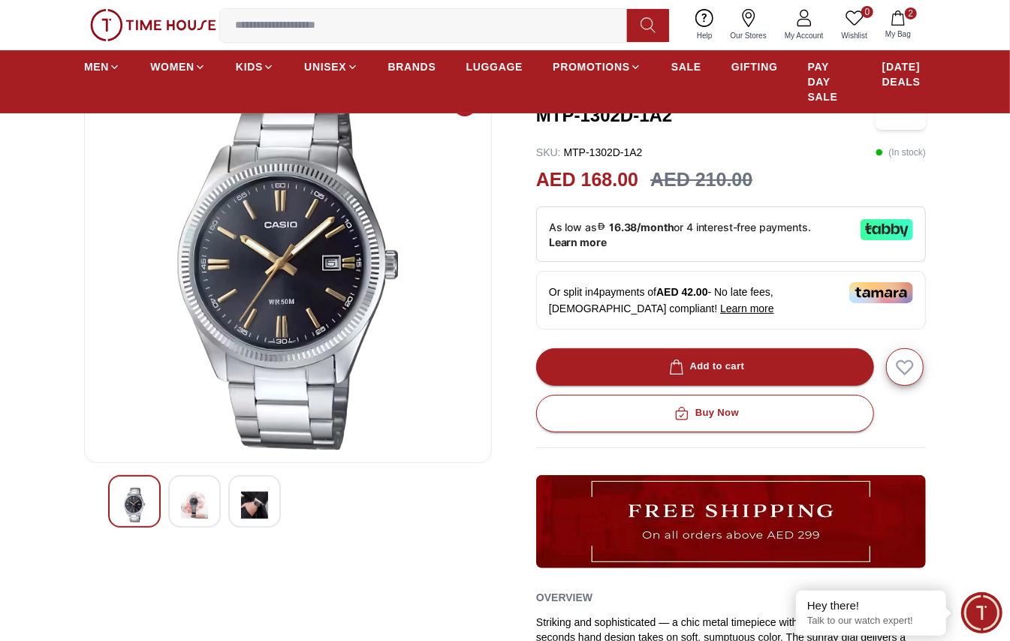
click at [211, 506] on div at bounding box center [194, 501] width 53 height 53
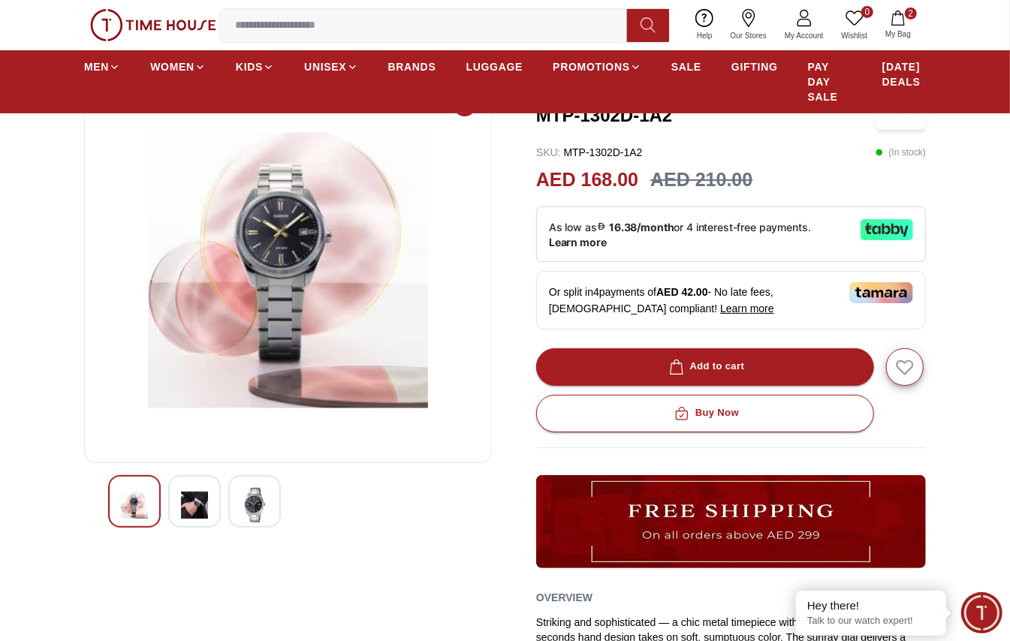
click at [264, 500] on img at bounding box center [254, 505] width 27 height 35
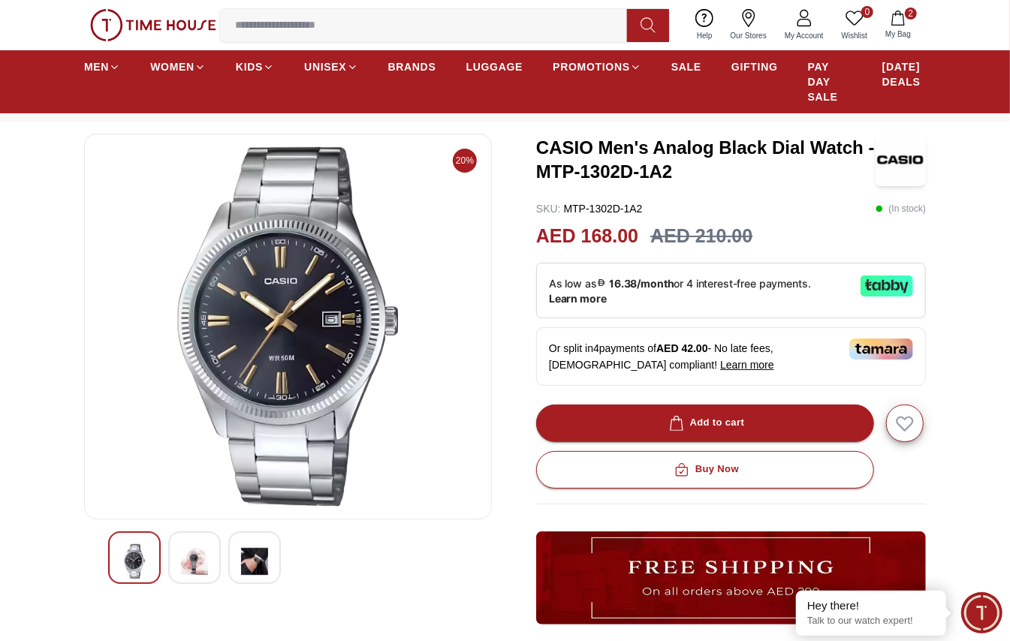
scroll to position [18, 0]
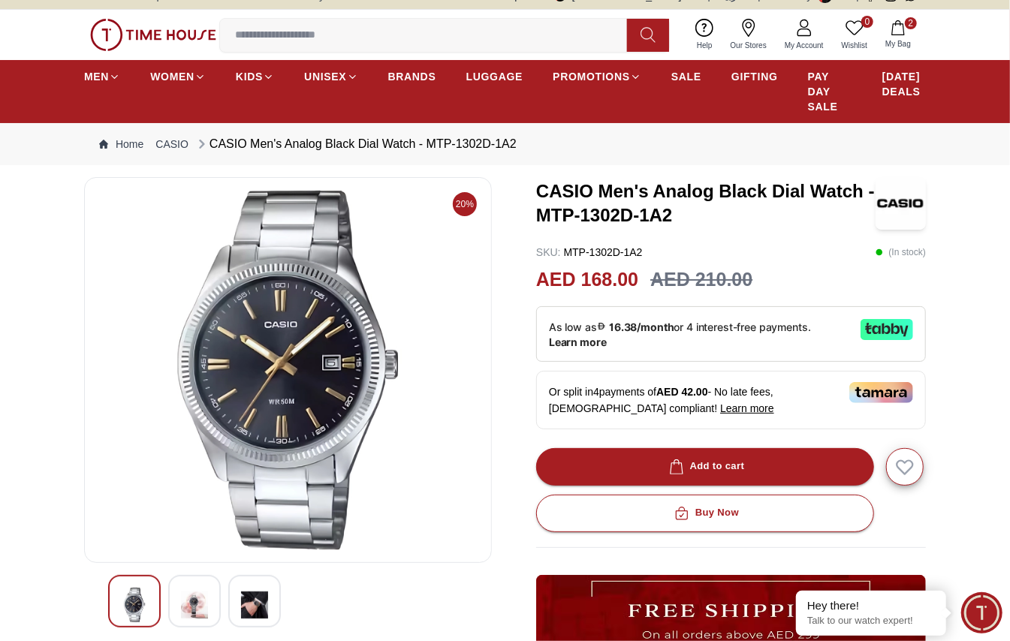
click at [911, 23] on span "2" at bounding box center [911, 23] width 12 height 12
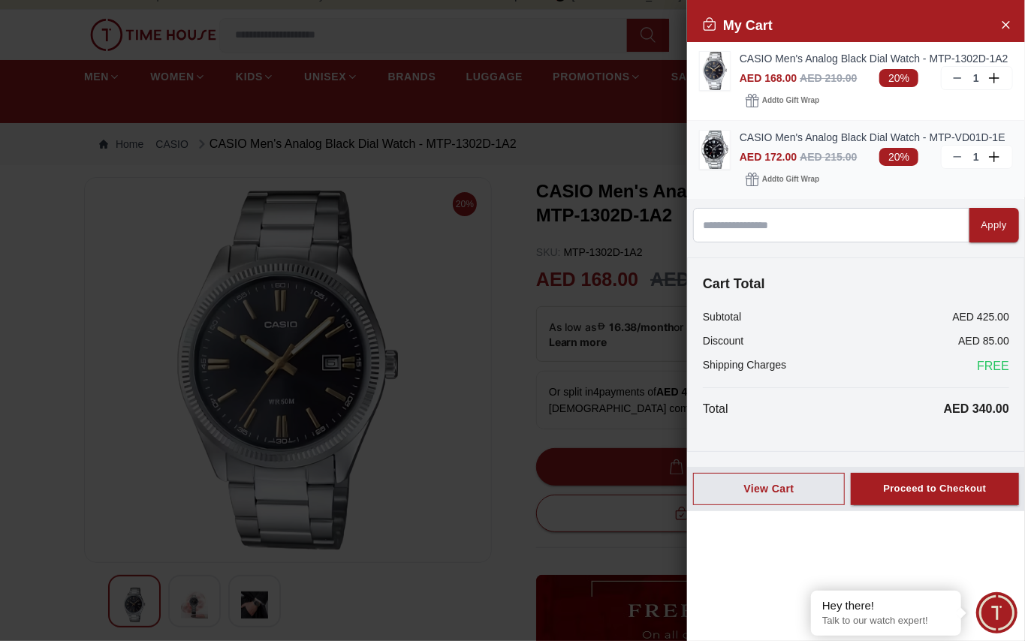
click at [810, 133] on link "CASIO Men's Analog Black Dial Watch - MTP-VD01D-1E" at bounding box center [876, 137] width 273 height 15
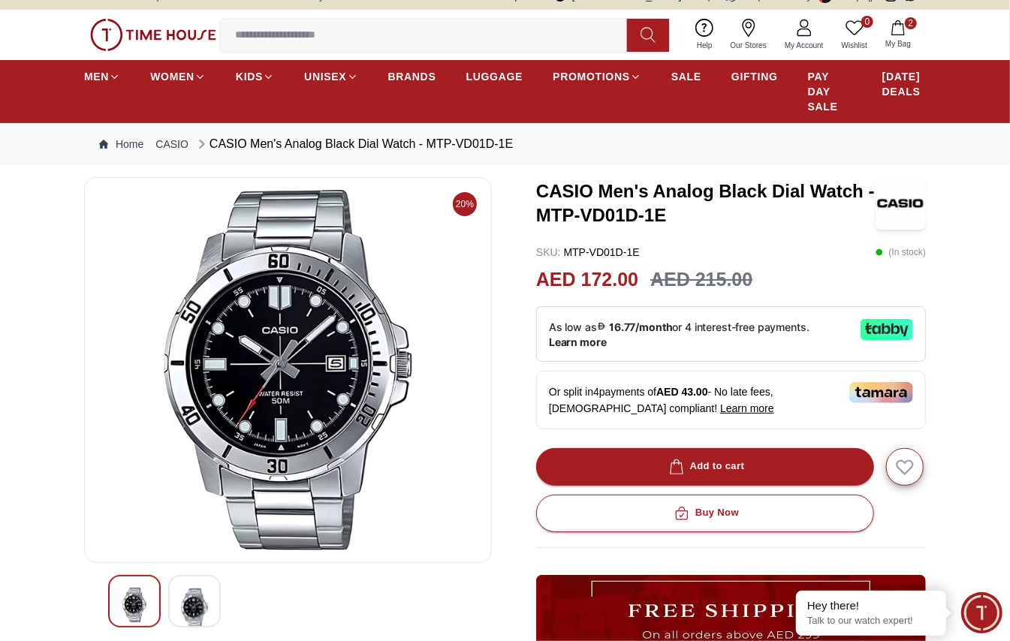
click at [911, 32] on button "2 My Bag" at bounding box center [899, 34] width 44 height 35
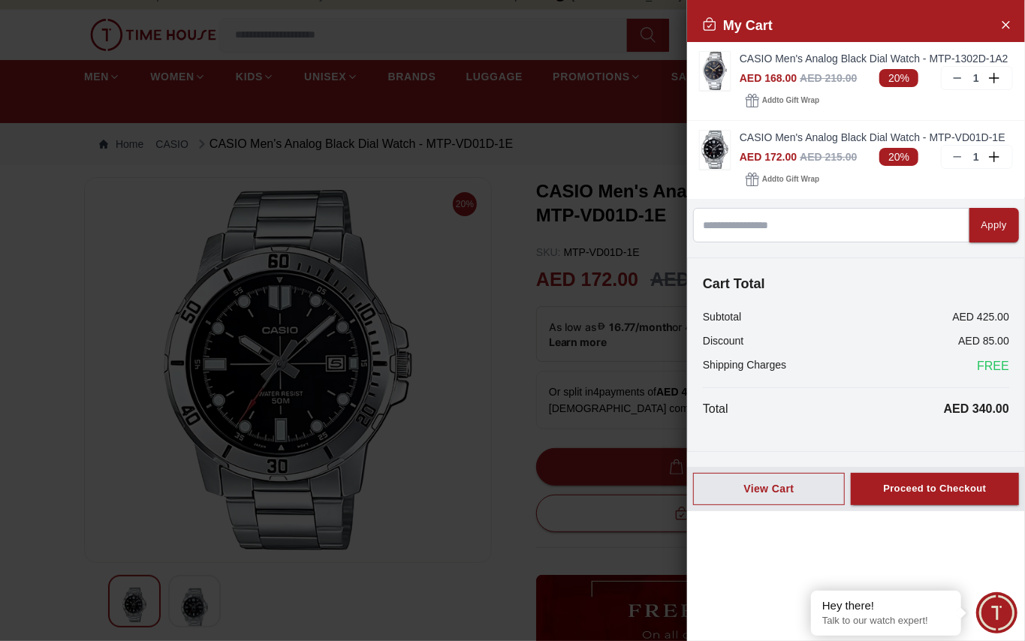
click at [466, 356] on div at bounding box center [512, 320] width 1025 height 641
click at [190, 608] on div at bounding box center [512, 320] width 1025 height 641
click at [481, 350] on div at bounding box center [512, 320] width 1025 height 641
click at [955, 159] on icon at bounding box center [958, 157] width 12 height 12
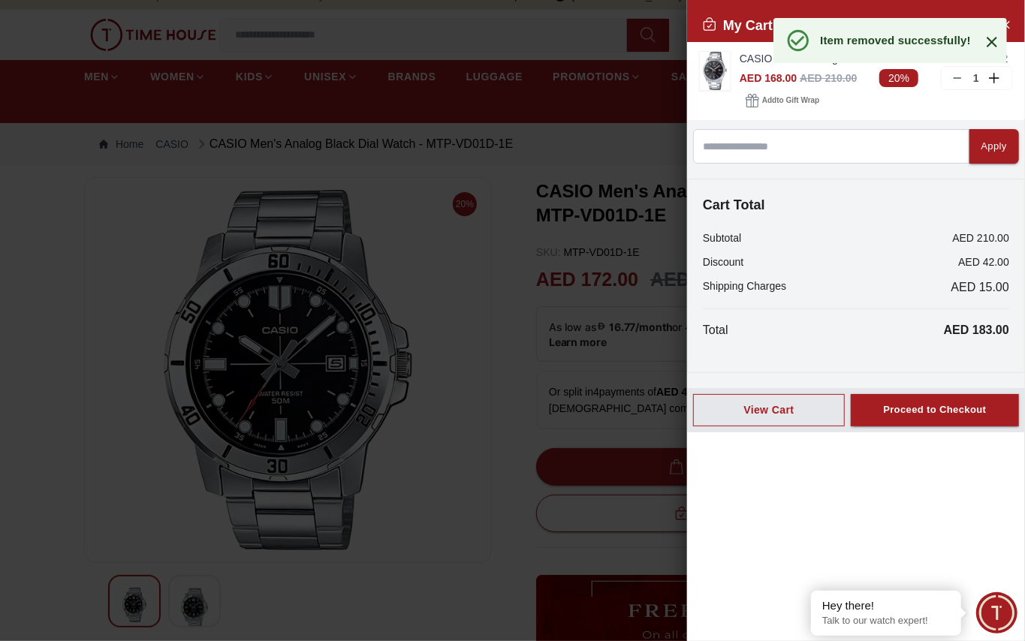
click at [482, 302] on div at bounding box center [512, 320] width 1025 height 641
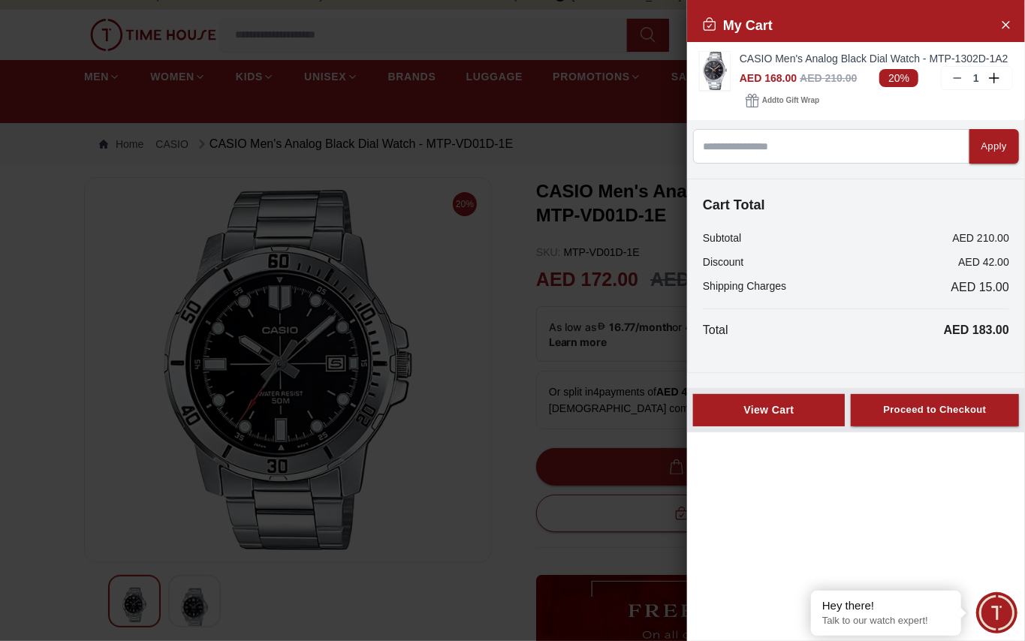
click at [730, 409] on div "View Cart" at bounding box center [769, 410] width 126 height 15
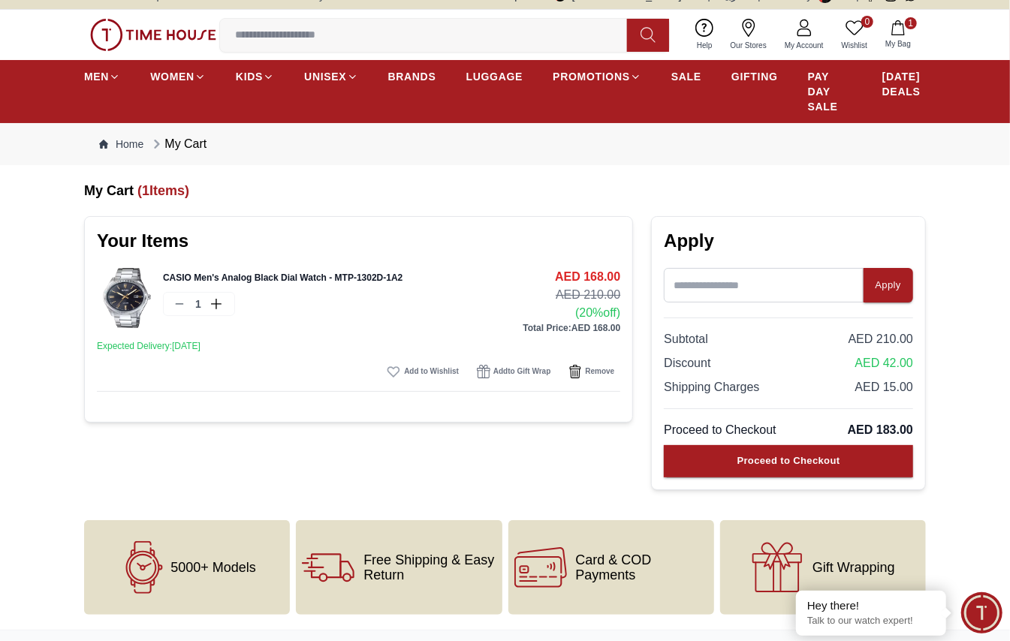
click at [323, 270] on div "CASIO Men's Analog Black Dial Watch - MTP-1302D-1A2 1" at bounding box center [340, 292] width 355 height 48
click at [323, 276] on link "CASIO Men's Analog Black Dial Watch - MTP-1302D-1A2" at bounding box center [283, 278] width 240 height 11
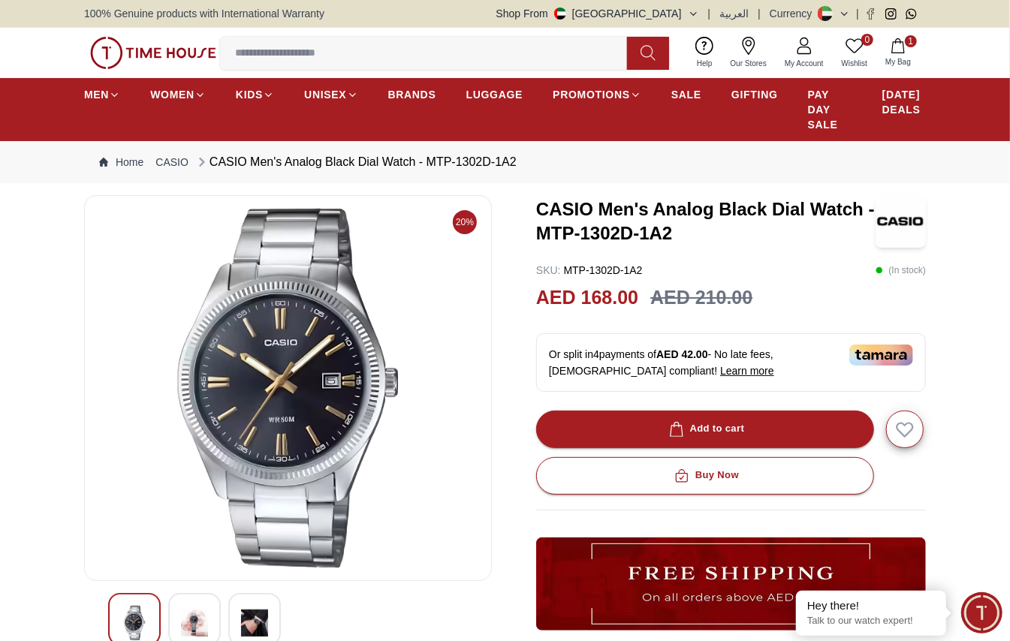
click at [896, 38] on icon "button" at bounding box center [898, 45] width 15 height 15
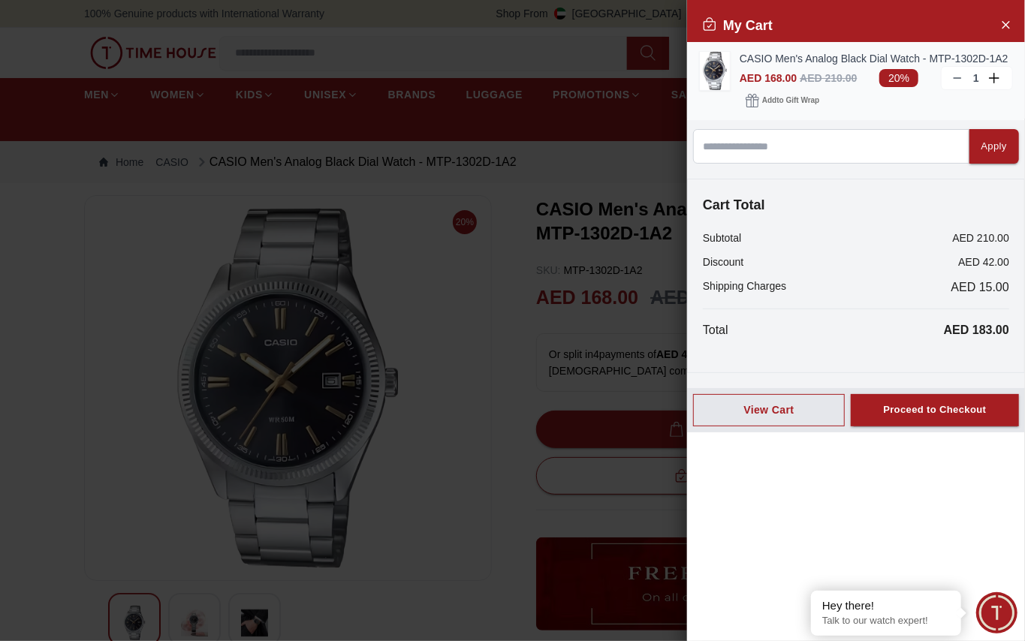
click at [792, 54] on link "CASIO Men's Analog Black Dial Watch - MTP-1302D-1A2" at bounding box center [876, 58] width 273 height 15
click at [773, 413] on div "View Cart" at bounding box center [769, 410] width 126 height 15
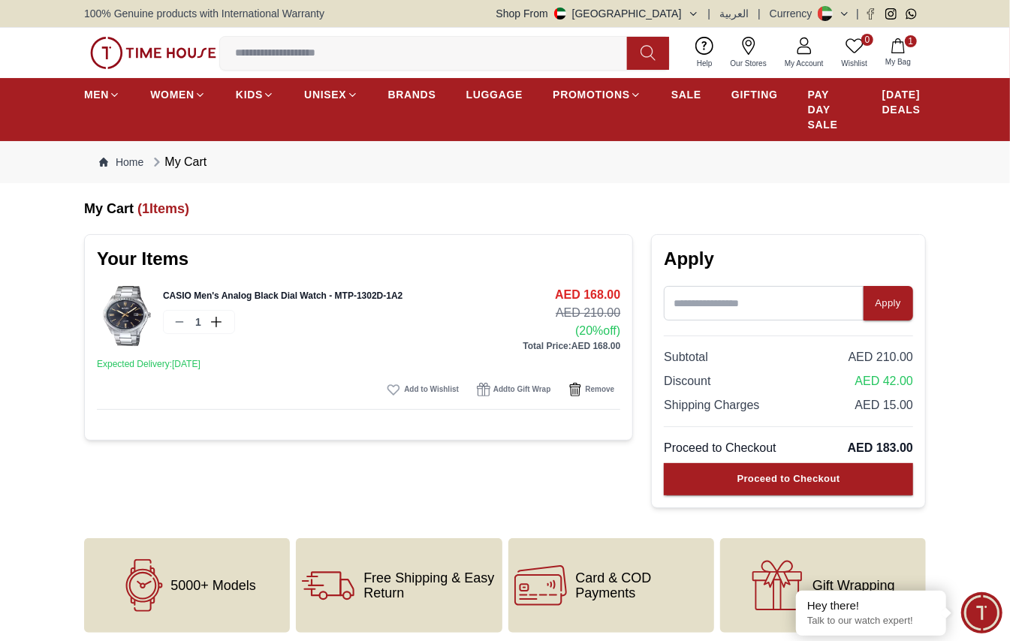
click at [306, 296] on link "CASIO Men's Analog Black Dial Watch - MTP-1302D-1A2" at bounding box center [283, 296] width 240 height 11
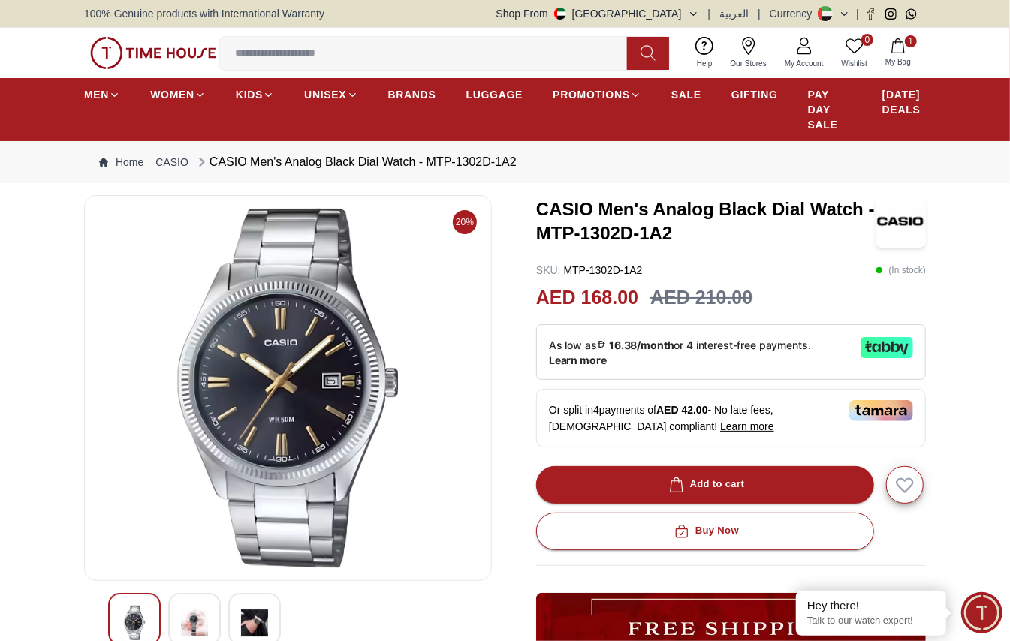
scroll to position [100, 0]
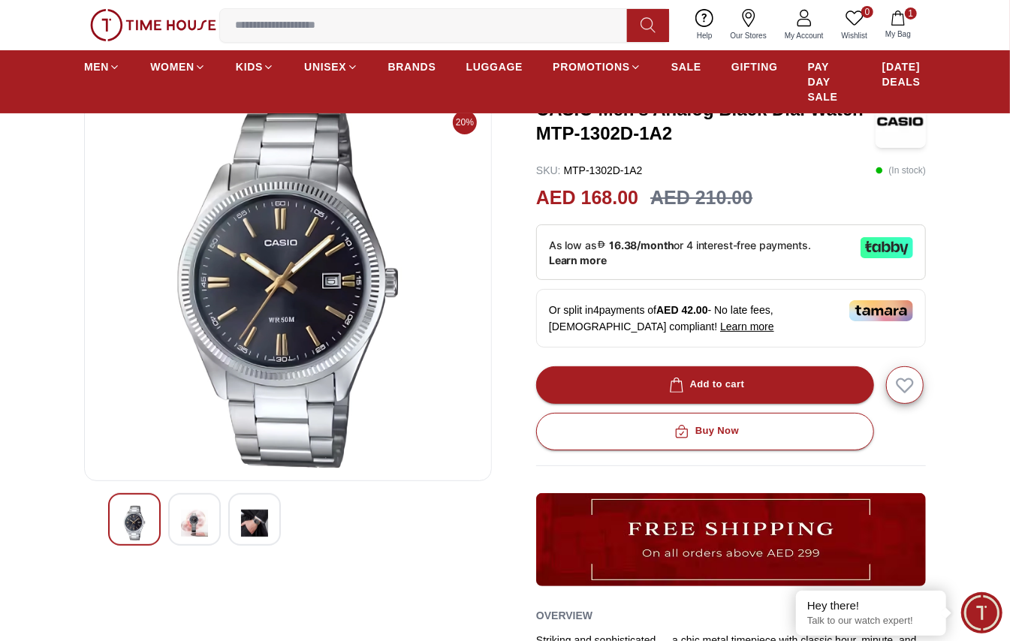
click at [182, 518] on img at bounding box center [194, 523] width 27 height 35
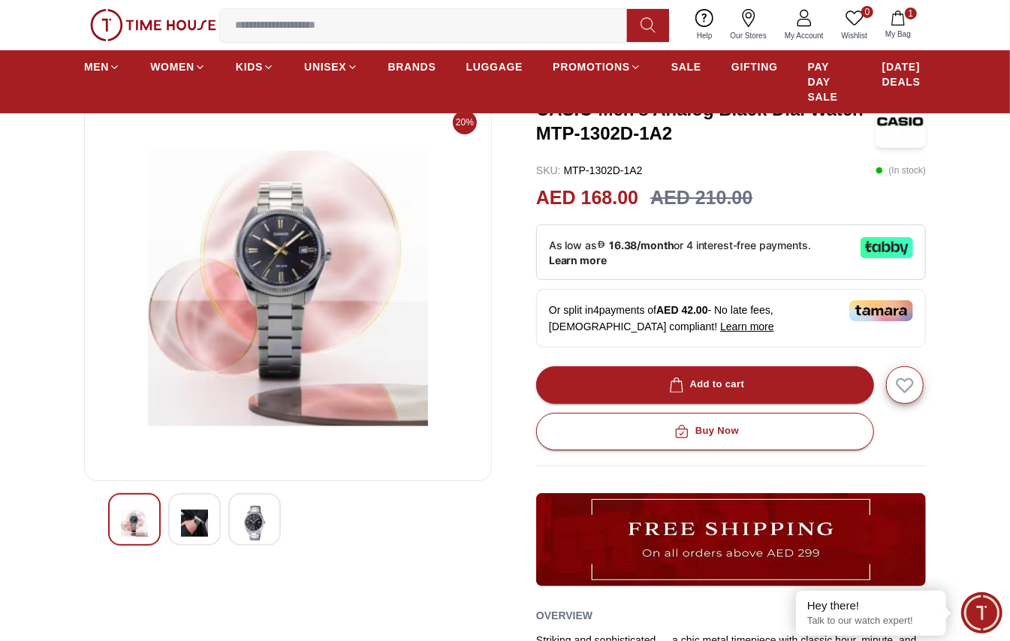
click at [253, 523] on img at bounding box center [254, 523] width 27 height 35
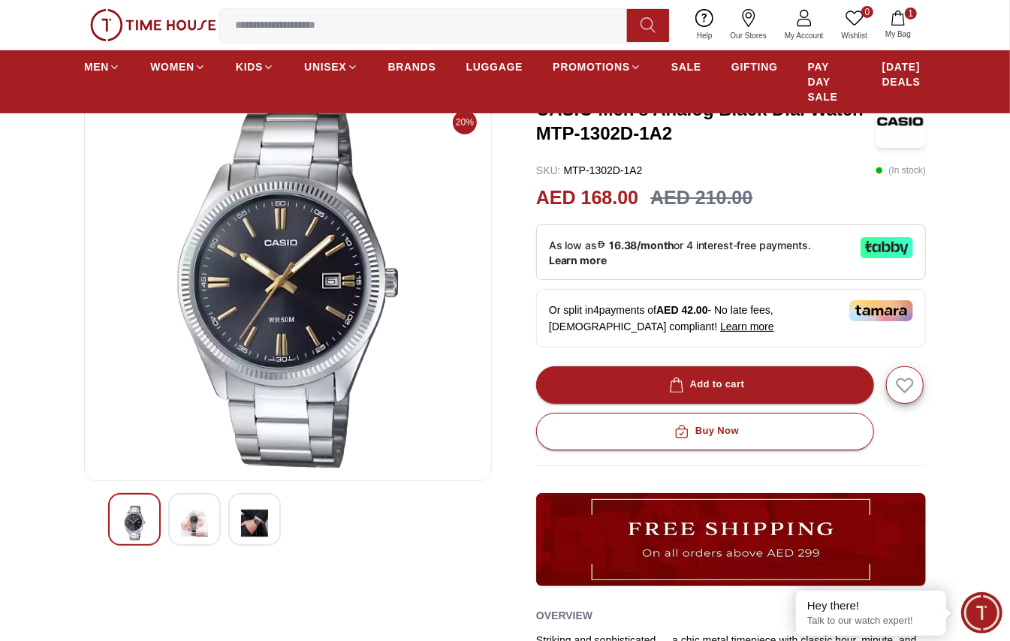
click at [157, 527] on div at bounding box center [134, 519] width 53 height 53
click at [193, 524] on img at bounding box center [194, 523] width 27 height 35
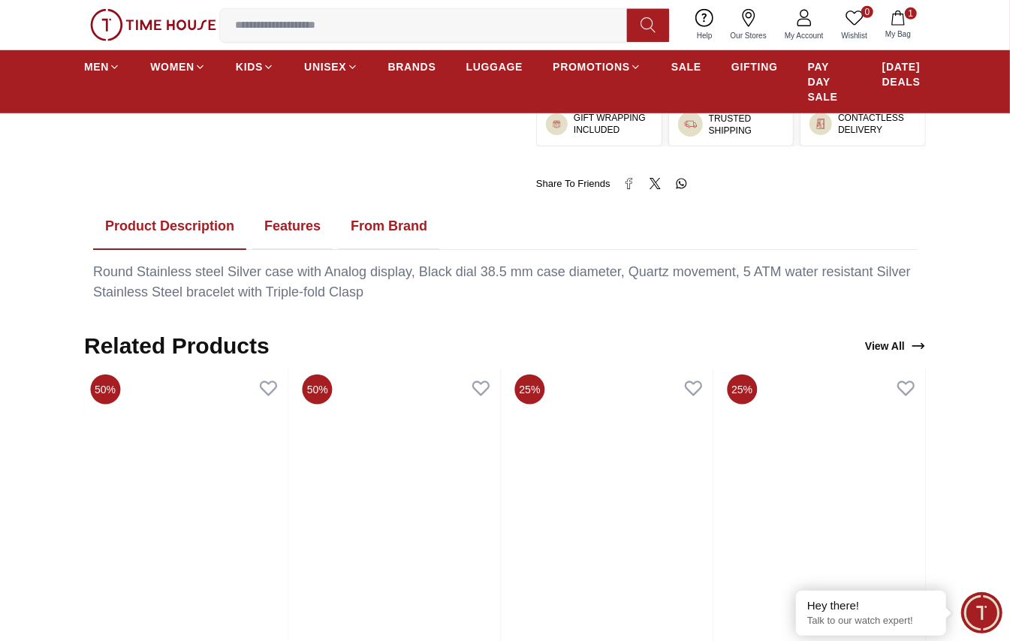
scroll to position [701, 0]
